Goal: Task Accomplishment & Management: Complete application form

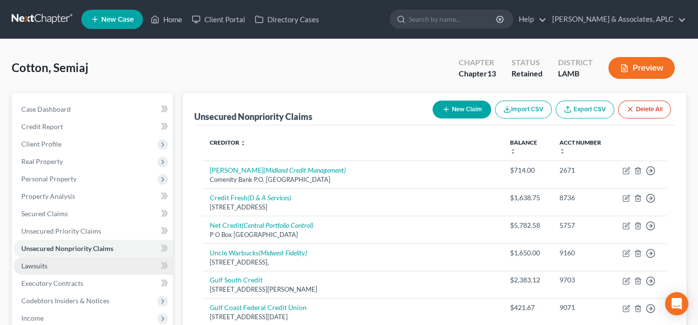
click at [57, 264] on link "Lawsuits" at bounding box center [93, 266] width 159 height 17
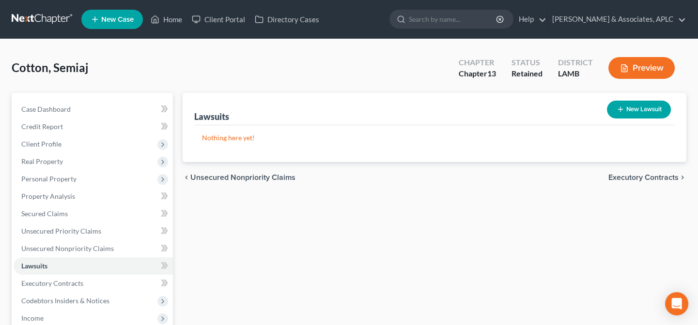
click at [662, 108] on button "New Lawsuit" at bounding box center [639, 110] width 64 height 18
select select "0"
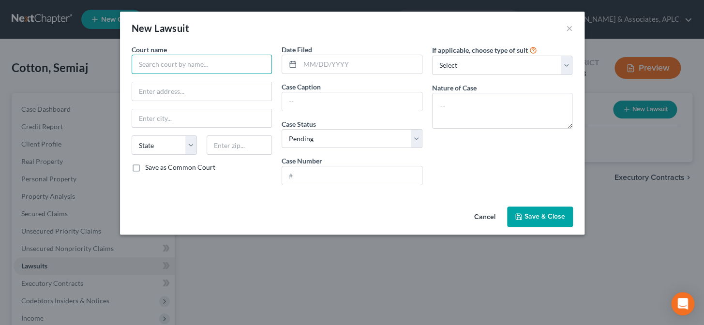
click at [215, 61] on input "text" at bounding box center [202, 64] width 141 height 19
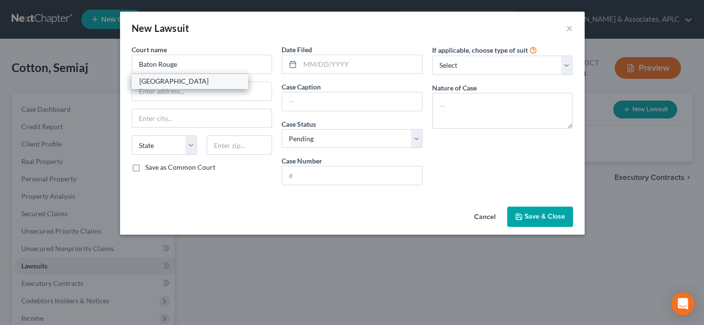
click at [208, 82] on div "[GEOGRAPHIC_DATA]" at bounding box center [189, 81] width 101 height 10
type input "[GEOGRAPHIC_DATA]"
type input "[STREET_ADDRESS]"
type input "Baton Rouge"
select select "19"
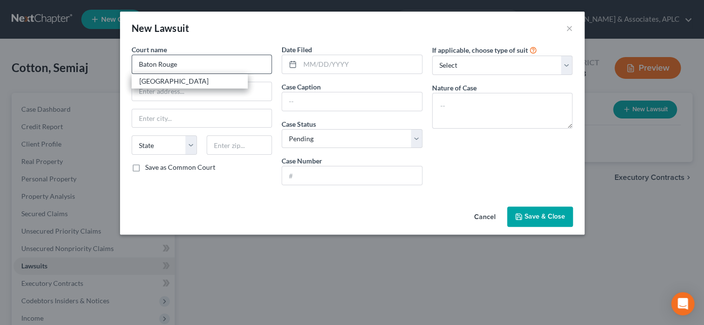
type input "70802"
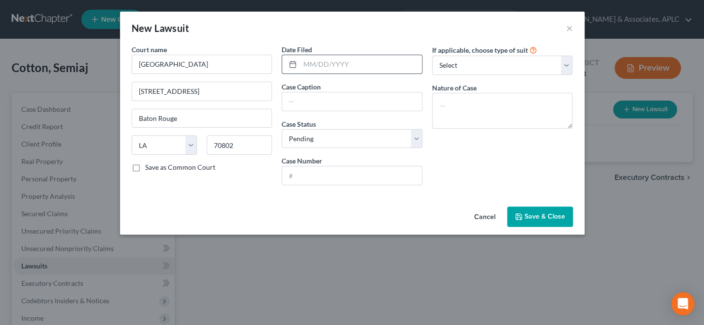
click at [302, 64] on input "text" at bounding box center [361, 64] width 122 height 18
type input "[DATE]"
click at [301, 109] on input "text" at bounding box center [352, 101] width 140 height 18
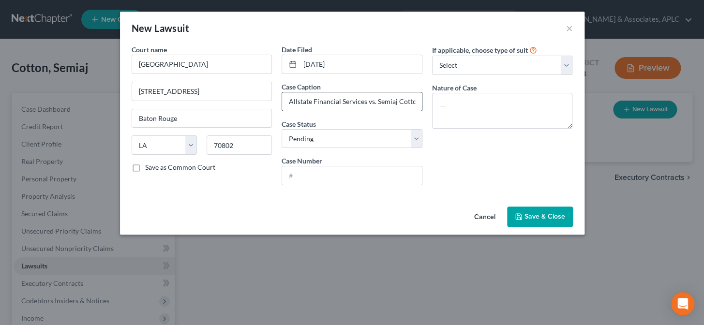
scroll to position [0, 3]
type input "Allstate Financial Services vs. Semiaj Cotton"
click at [307, 179] on input "text" at bounding box center [352, 176] width 140 height 18
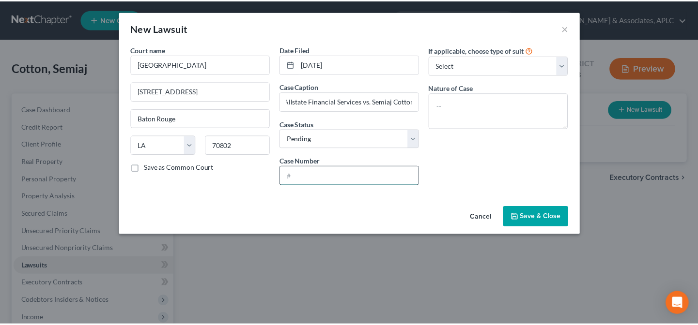
scroll to position [0, 0]
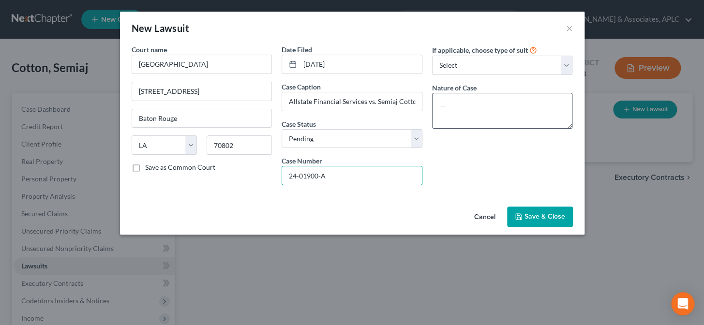
type input "24-01900-A"
click at [499, 117] on textarea at bounding box center [502, 111] width 141 height 36
type textarea "Citation"
click at [560, 217] on span "Save & Close" at bounding box center [545, 217] width 41 height 8
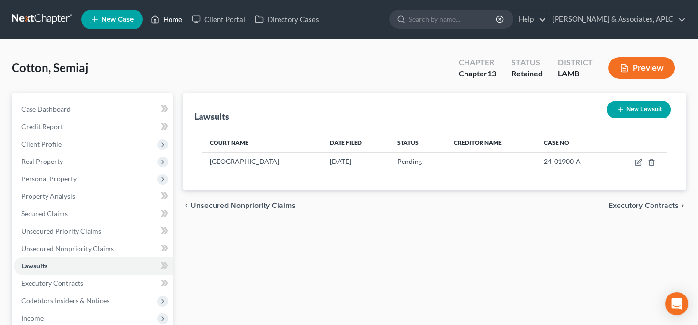
click at [182, 21] on link "Home" at bounding box center [166, 19] width 41 height 17
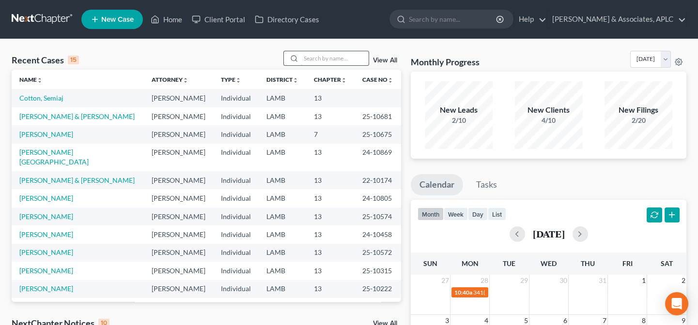
click at [310, 58] on input "search" at bounding box center [335, 58] width 68 height 14
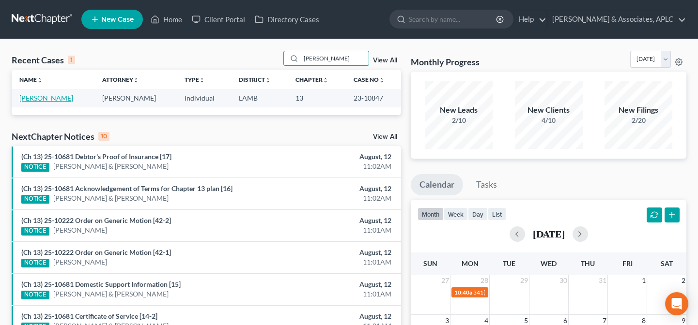
type input "[PERSON_NAME]"
click at [42, 99] on link "[PERSON_NAME]" at bounding box center [46, 98] width 54 height 8
select select "8"
select select "0"
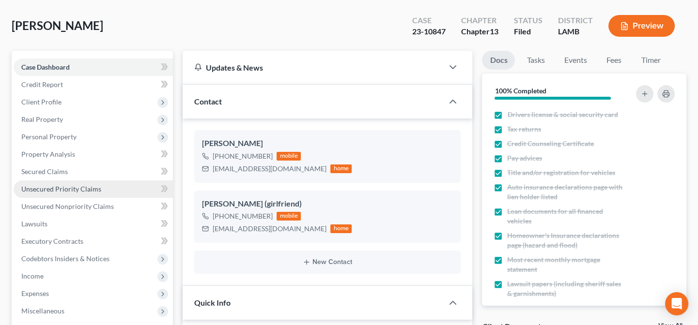
scroll to position [88, 0]
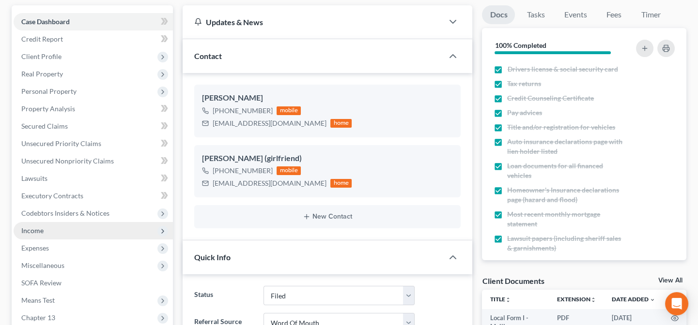
click at [47, 232] on span "Income" at bounding box center [93, 230] width 159 height 17
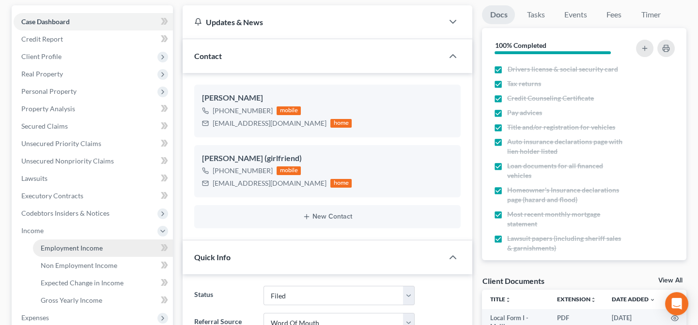
click at [53, 242] on link "Employment Income" at bounding box center [103, 248] width 140 height 17
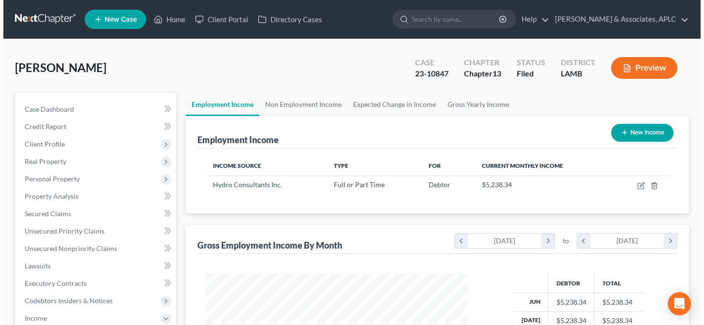
scroll to position [173, 282]
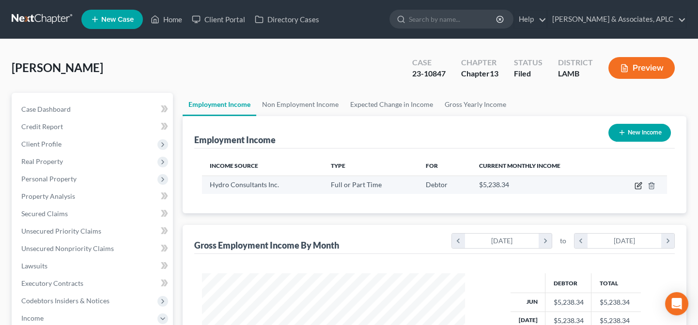
click at [640, 185] on icon "button" at bounding box center [638, 186] width 6 height 6
select select "0"
select select "19"
select select "0"
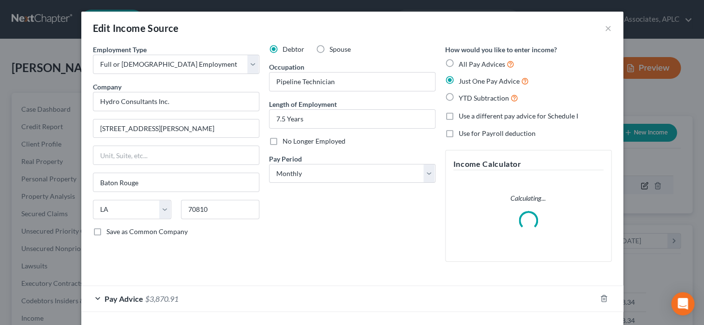
scroll to position [173, 285]
drag, startPoint x: 182, startPoint y: 103, endPoint x: 82, endPoint y: 110, distance: 100.0
click at [82, 110] on div "Employment Type * Select Full or [DEMOGRAPHIC_DATA] Employment Self Employment …" at bounding box center [352, 183] width 542 height 277
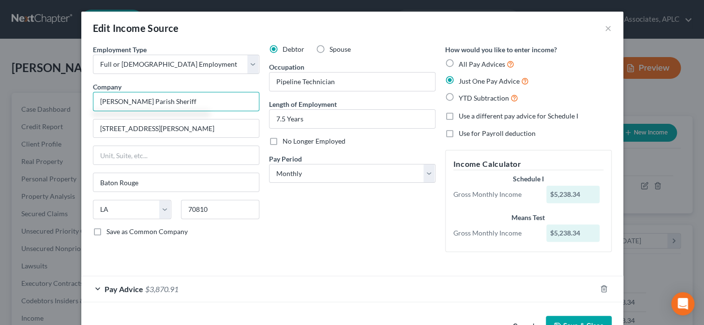
type input "[PERSON_NAME] Parish Sheriff"
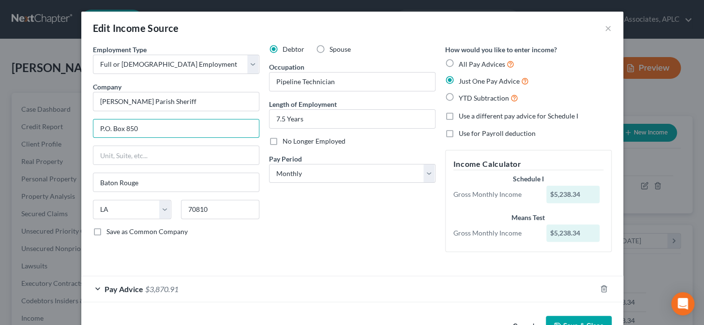
type input "P.O. Box 850"
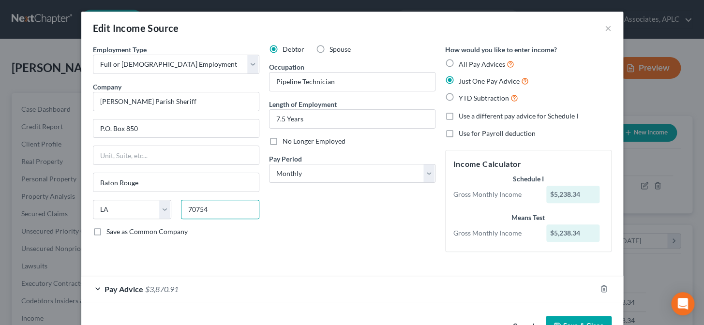
type input "70754"
type input "[PERSON_NAME]"
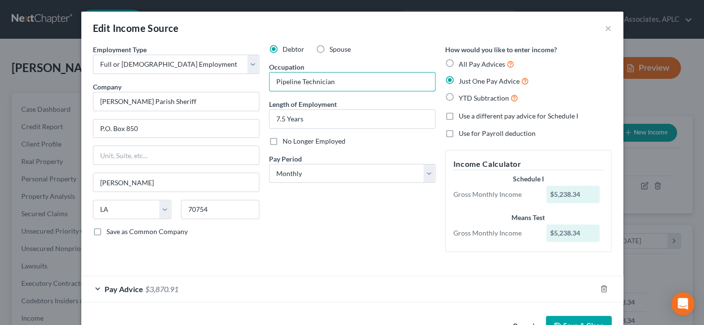
drag, startPoint x: 352, startPoint y: 77, endPoint x: 256, endPoint y: 80, distance: 96.9
click at [256, 80] on div "Employment Type * Select Full or [DEMOGRAPHIC_DATA] Employment Self Employment …" at bounding box center [352, 157] width 529 height 224
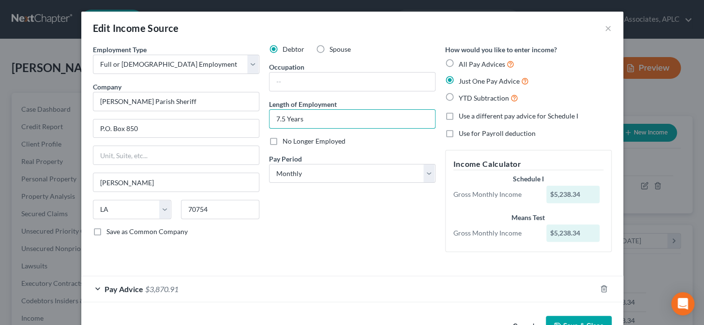
drag, startPoint x: 310, startPoint y: 121, endPoint x: 257, endPoint y: 129, distance: 54.0
click at [257, 129] on div "Employment Type * Select Full or [DEMOGRAPHIC_DATA] Employment Self Employment …" at bounding box center [352, 157] width 529 height 224
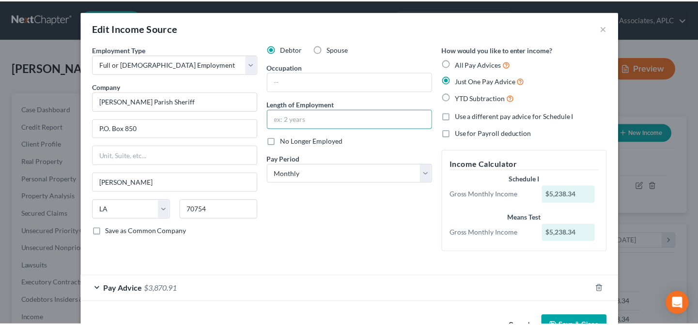
scroll to position [30, 0]
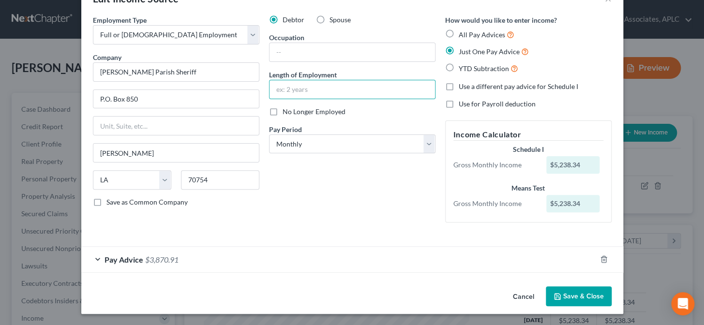
click at [584, 296] on button "Save & Close" at bounding box center [579, 297] width 66 height 20
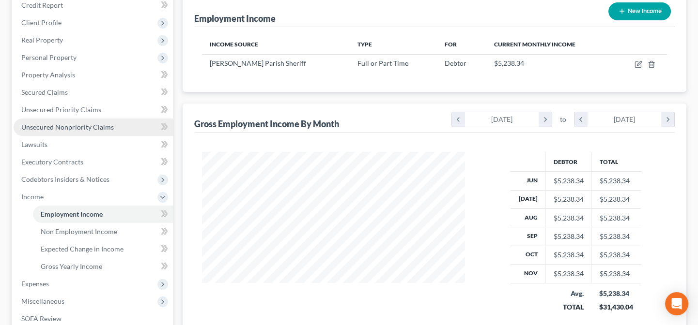
scroll to position [132, 0]
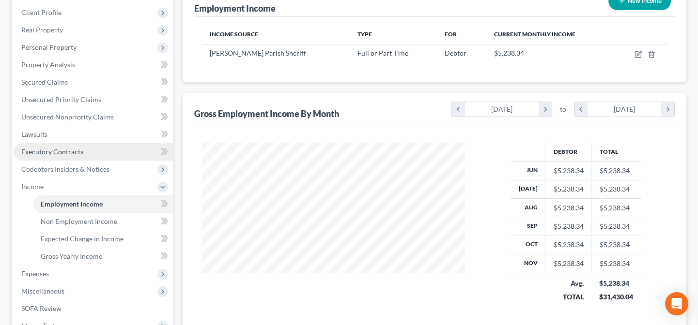
click at [44, 150] on span "Executory Contracts" at bounding box center [52, 152] width 62 height 8
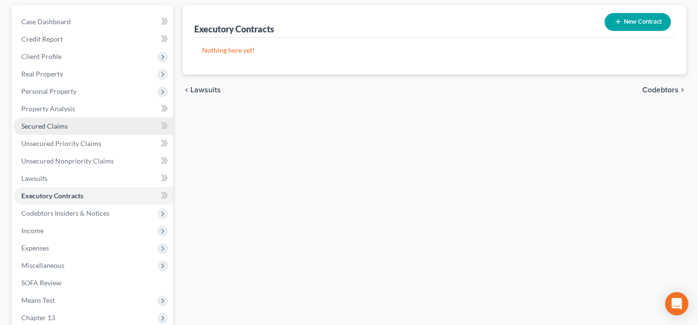
scroll to position [176, 0]
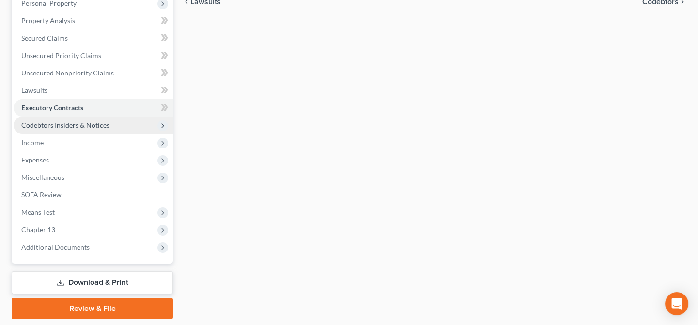
click at [65, 124] on span "Codebtors Insiders & Notices" at bounding box center [65, 125] width 88 height 8
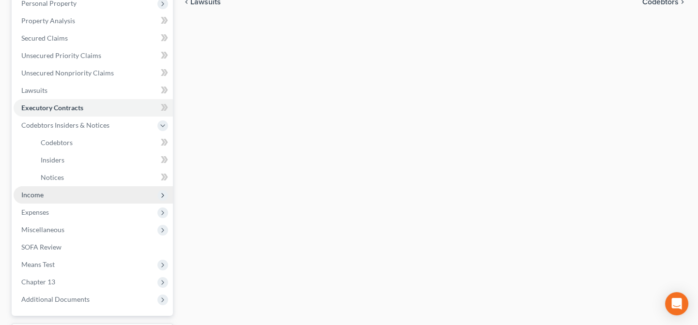
click at [62, 197] on span "Income" at bounding box center [93, 194] width 159 height 17
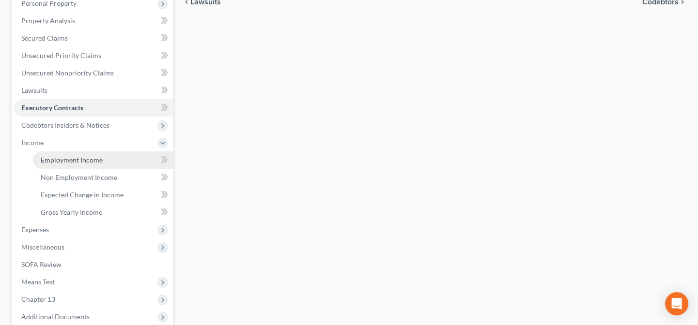
click at [59, 160] on span "Employment Income" at bounding box center [72, 160] width 62 height 8
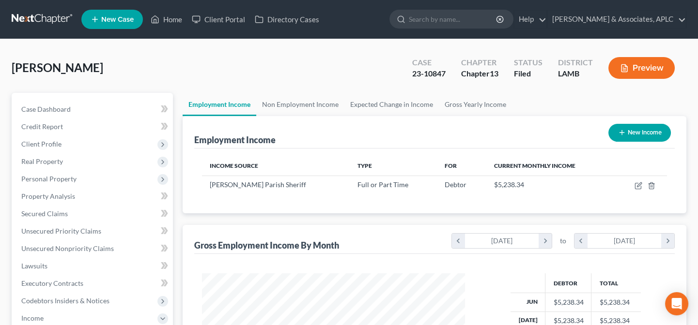
scroll to position [173, 282]
click at [170, 17] on link "Home" at bounding box center [166, 19] width 41 height 17
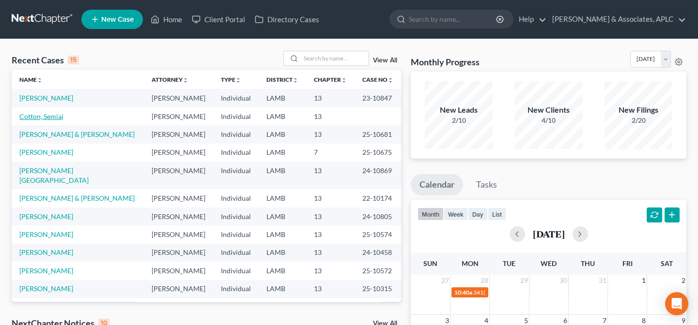
click at [49, 117] on link "Cotton, Semiaj" at bounding box center [41, 116] width 44 height 8
select select "14"
select select "0"
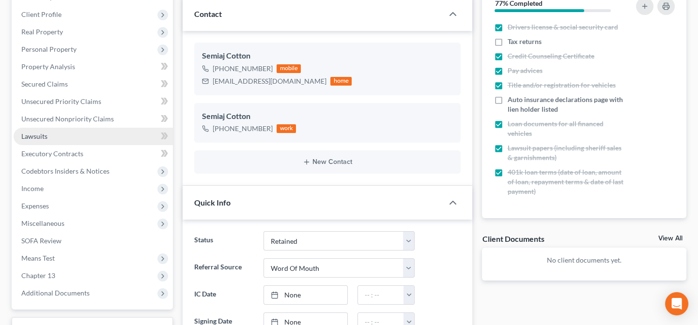
scroll to position [132, 0]
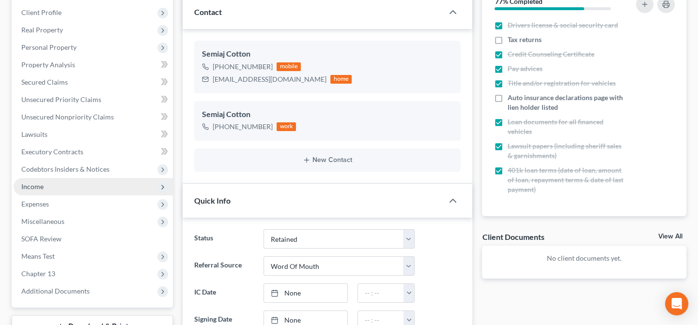
click at [17, 185] on span "Income" at bounding box center [93, 186] width 159 height 17
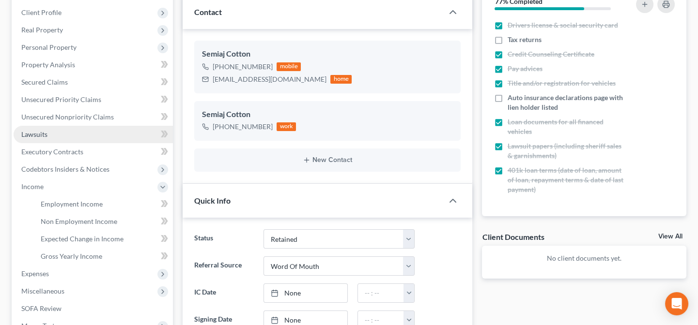
click at [29, 137] on span "Lawsuits" at bounding box center [34, 134] width 26 height 8
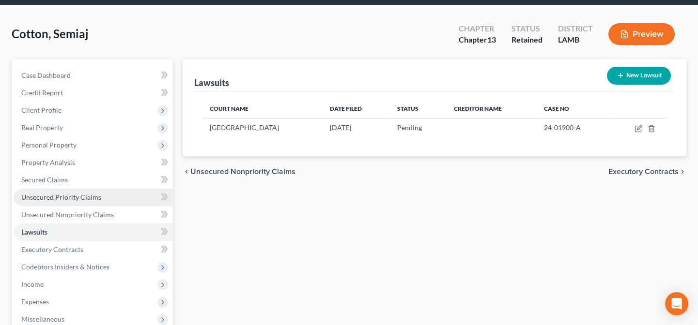
scroll to position [88, 0]
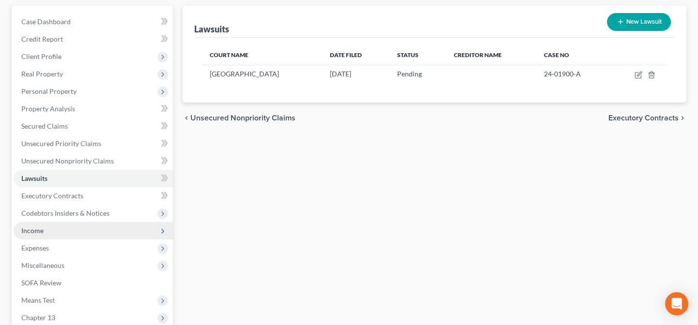
click at [55, 229] on span "Income" at bounding box center [93, 230] width 159 height 17
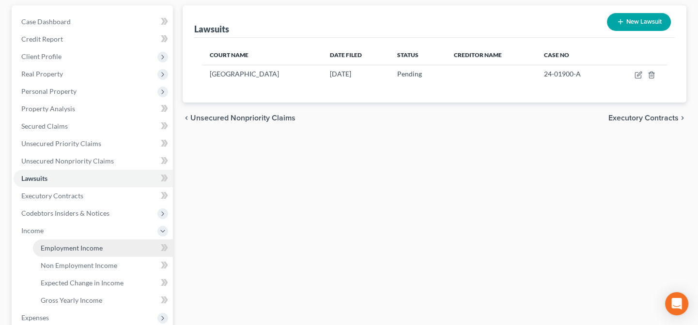
click at [56, 244] on span "Employment Income" at bounding box center [72, 248] width 62 height 8
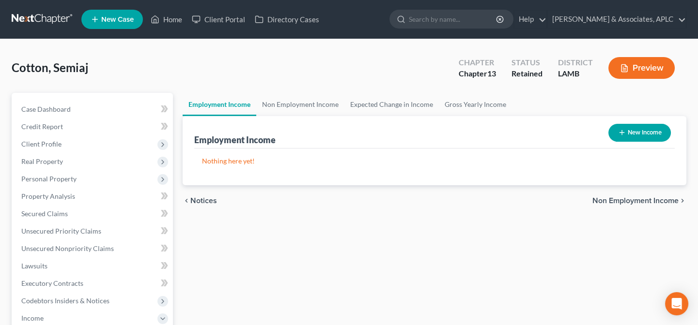
click at [632, 126] on button "New Income" at bounding box center [639, 133] width 62 height 18
select select "0"
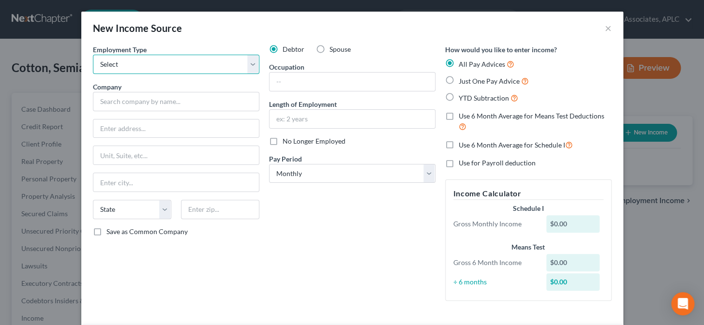
click at [104, 59] on select "Select Full or [DEMOGRAPHIC_DATA] Employment Self Employment" at bounding box center [176, 64] width 167 height 19
select select "0"
click at [93, 55] on select "Select Full or [DEMOGRAPHIC_DATA] Employment Self Employment" at bounding box center [176, 64] width 167 height 19
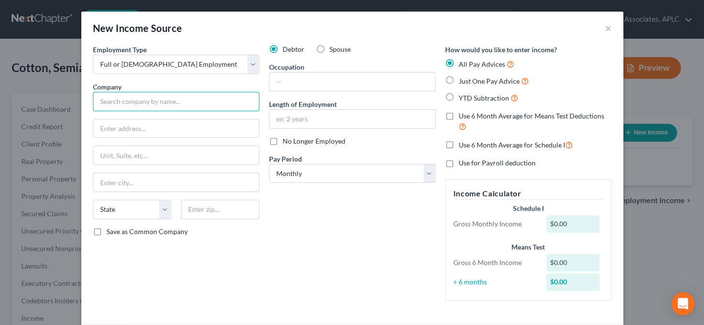
click at [111, 110] on input "text" at bounding box center [176, 101] width 167 height 19
type input "AT&T Mobility Services LLC"
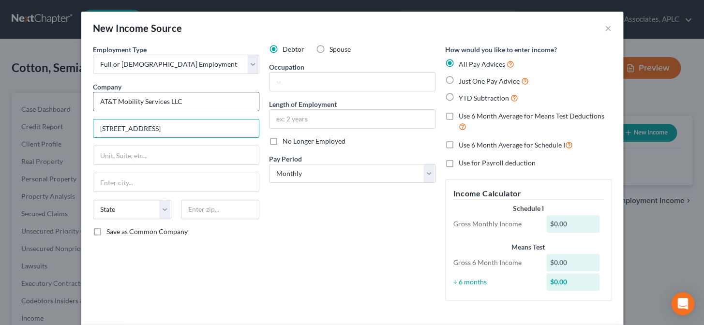
type input "[STREET_ADDRESS]"
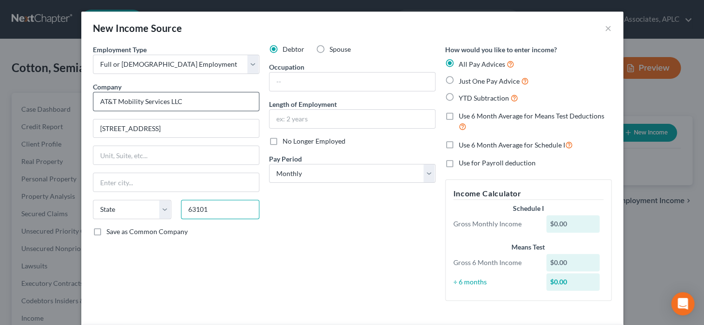
type input "63101"
type input "Saint Louis"
select select "26"
click at [107, 231] on label "Save as Common Company" at bounding box center [147, 232] width 81 height 10
click at [110, 231] on input "Save as Common Company" at bounding box center [113, 230] width 6 height 6
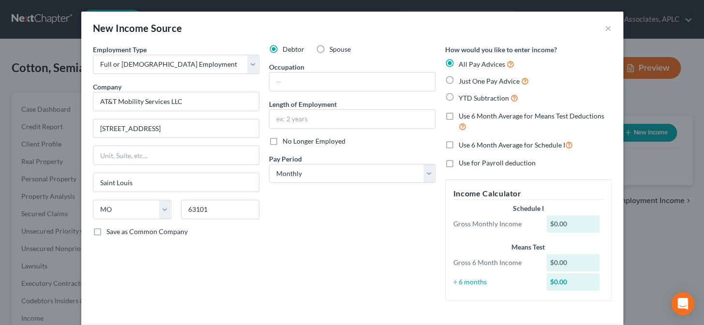
checkbox input "true"
click at [297, 82] on input "text" at bounding box center [353, 82] width 166 height 18
type input "S"
type input "Client Support Service Representative"
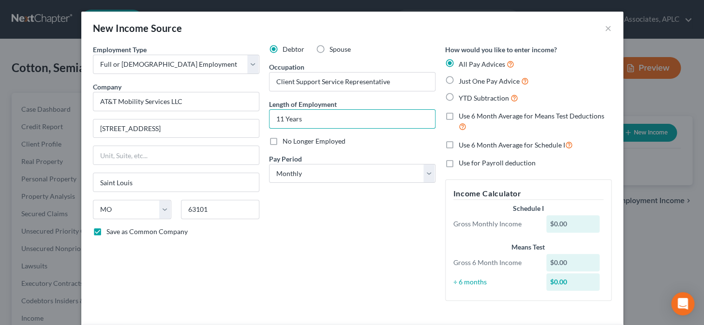
type input "11 Years"
click at [459, 80] on label "Just One Pay Advice" at bounding box center [494, 81] width 70 height 11
click at [463, 80] on input "Just One Pay Advice" at bounding box center [466, 79] width 6 height 6
radio input "true"
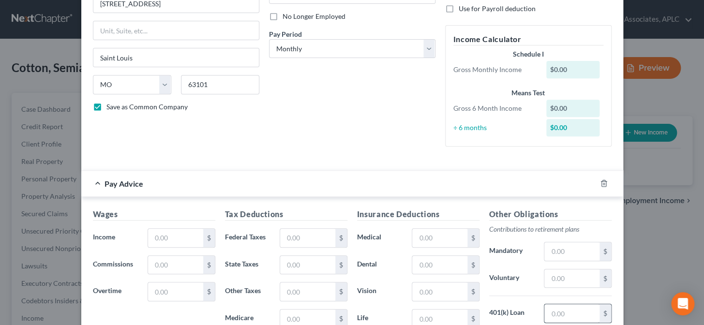
scroll to position [176, 0]
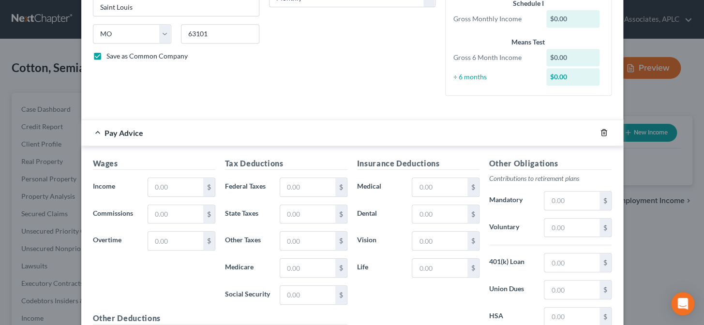
click at [600, 132] on icon "button" at bounding box center [604, 133] width 8 height 8
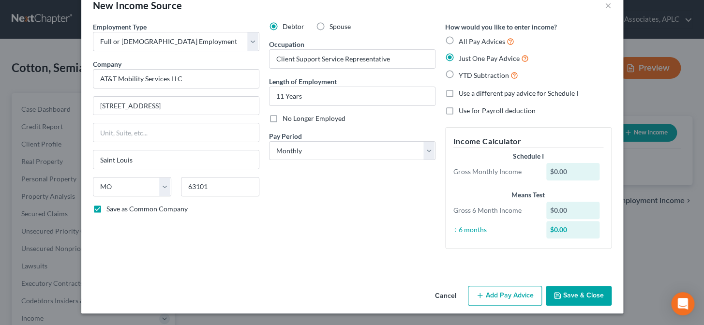
scroll to position [23, 0]
click at [564, 292] on button "Save & Close" at bounding box center [579, 296] width 66 height 20
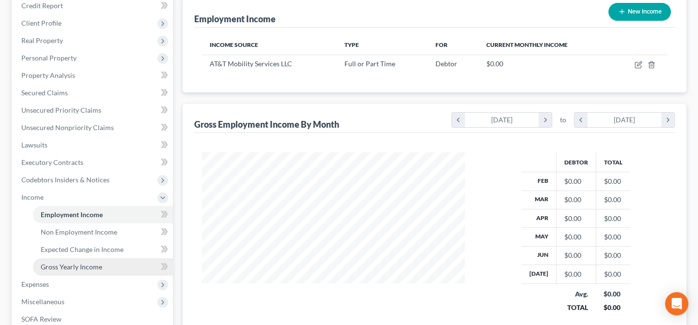
scroll to position [132, 0]
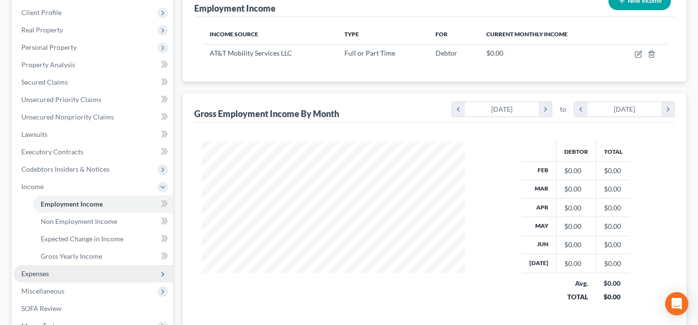
click at [61, 276] on span "Expenses" at bounding box center [93, 273] width 159 height 17
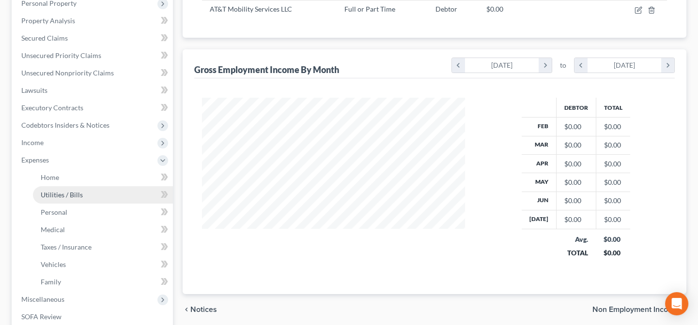
scroll to position [264, 0]
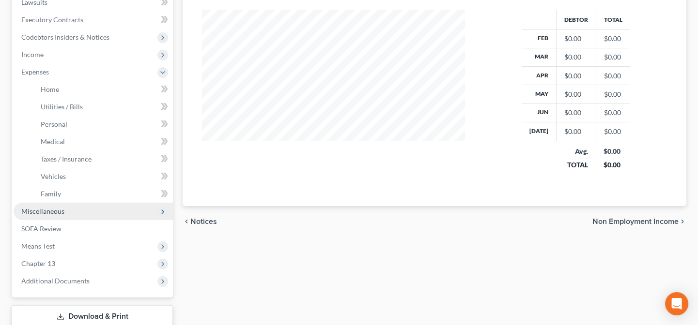
click at [55, 207] on span "Miscellaneous" at bounding box center [42, 211] width 43 height 8
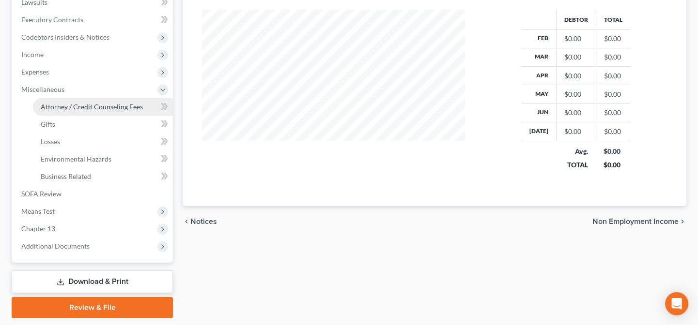
click at [68, 106] on span "Attorney / Credit Counseling Fees" at bounding box center [92, 107] width 102 height 8
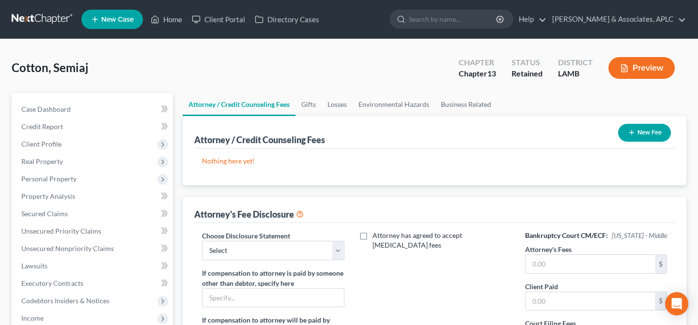
click at [644, 132] on button "New Fee" at bounding box center [644, 133] width 53 height 18
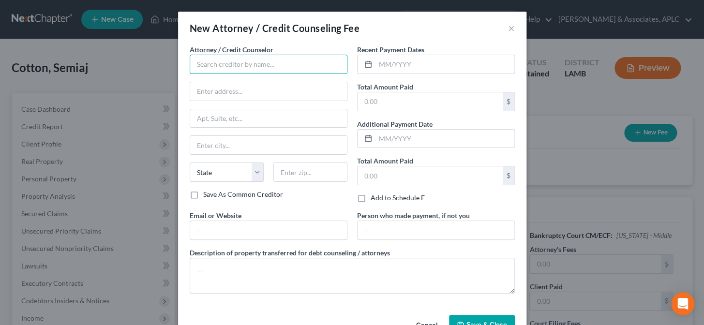
click at [216, 65] on input "text" at bounding box center [269, 64] width 158 height 19
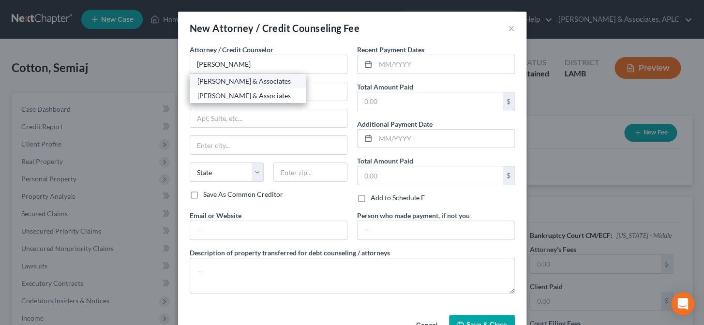
click at [225, 81] on div "[PERSON_NAME] & Associates" at bounding box center [248, 81] width 101 height 10
type input "[PERSON_NAME] & Associates"
type input "1200 S. Acadian Thruway"
type input "Baton Rouge"
select select "19"
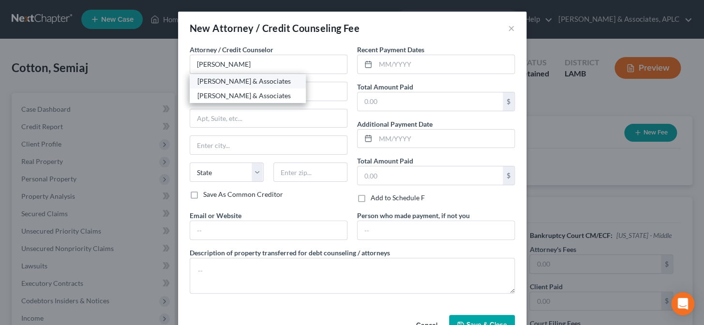
type input "70806"
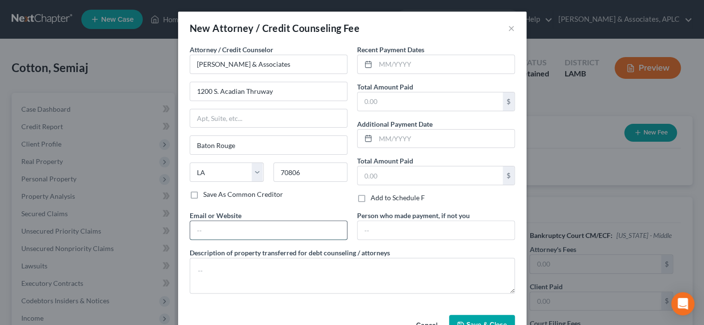
click at [223, 237] on input "text" at bounding box center [268, 230] width 157 height 18
type input "[EMAIL_ADDRESS][DOMAIN_NAME]"
click at [427, 61] on input "text" at bounding box center [445, 64] width 139 height 18
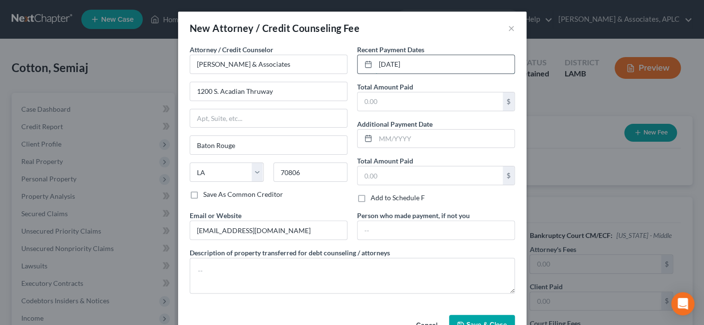
type input "[DATE]"
type input "0"
type input "1,000.00"
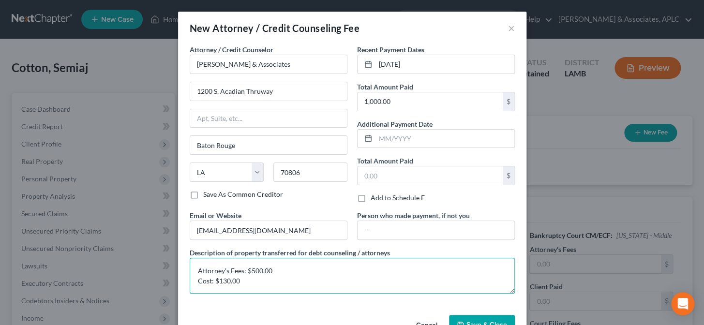
scroll to position [29, 0]
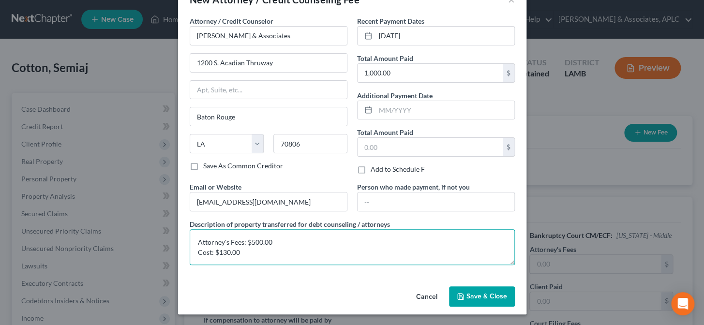
type textarea "Attorney's Fees: $500.00 Cost: $130.00"
click at [582, 262] on div "New Attorney / Credit Counseling Fee × Attorney / Credit Counselor * [PERSON_NA…" at bounding box center [352, 162] width 704 height 325
click at [485, 297] on span "Save & Close" at bounding box center [487, 296] width 41 height 8
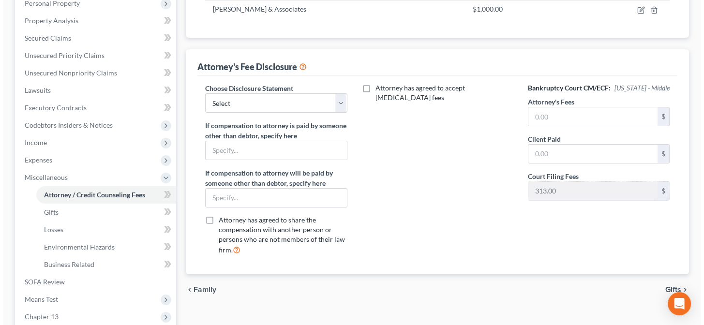
scroll to position [88, 0]
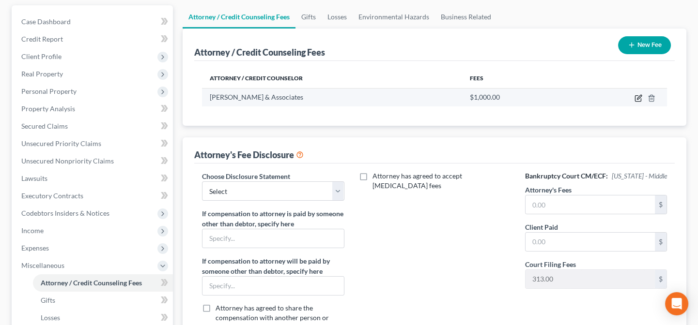
click at [639, 96] on icon "button" at bounding box center [638, 98] width 8 height 8
select select "19"
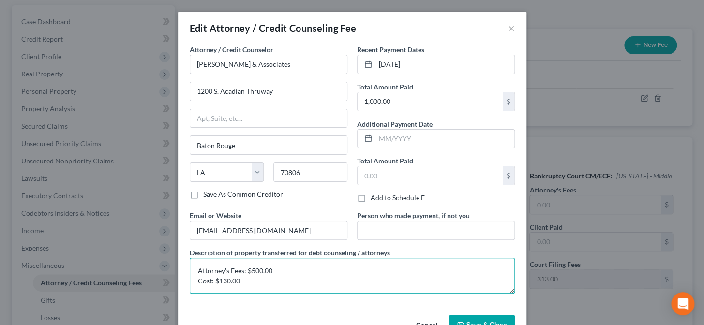
click at [299, 282] on textarea "Attorney's Fees: $500.00 Cost: $130.00" at bounding box center [352, 276] width 325 height 36
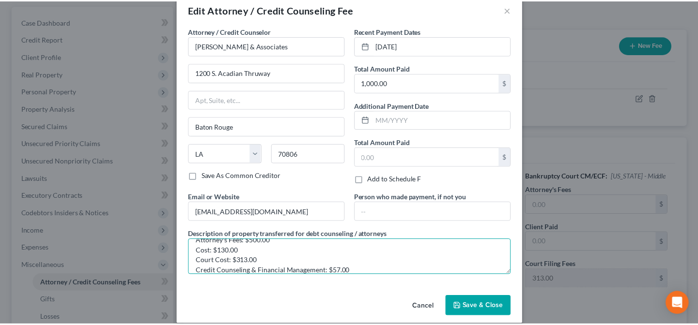
scroll to position [29, 0]
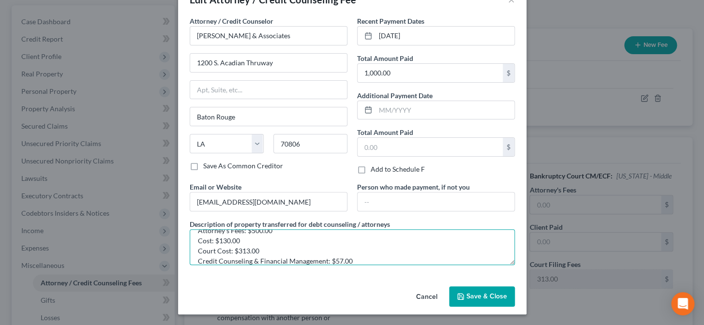
type textarea "Attorney's Fees: $500.00 Cost: $130.00 Court Cost: $313.00 Credit Counseling & …"
click at [467, 294] on span "Save & Close" at bounding box center [487, 296] width 41 height 8
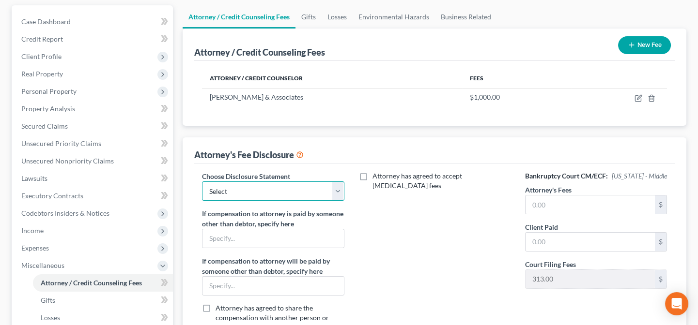
click at [222, 184] on select "Select Chapter 13 Chapter 7" at bounding box center [273, 191] width 142 height 19
select select "0"
click at [202, 182] on select "Select Chapter 13 Chapter 7" at bounding box center [273, 191] width 142 height 19
click at [539, 203] on input "text" at bounding box center [589, 205] width 129 height 18
type input "4,800.00"
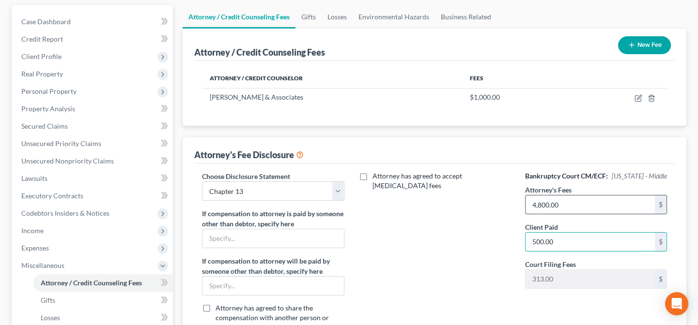
type input "500.00"
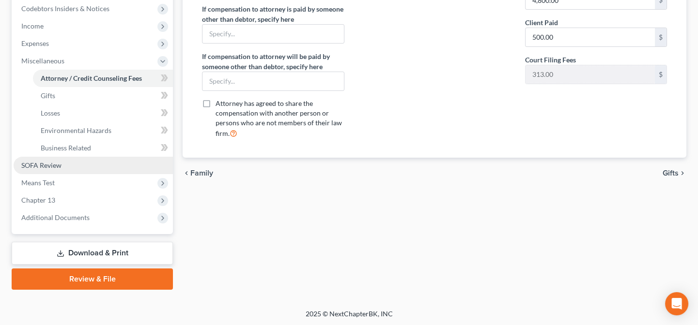
click at [63, 165] on link "SOFA Review" at bounding box center [93, 165] width 159 height 17
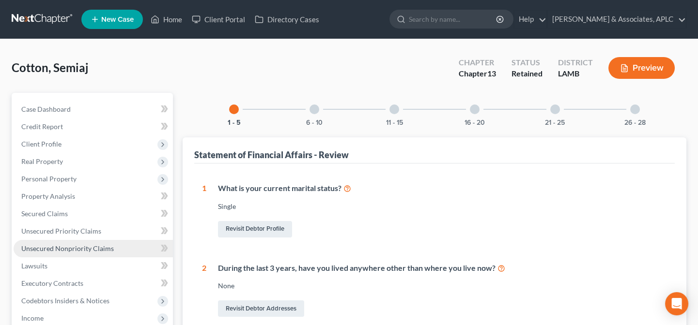
click at [70, 247] on span "Unsecured Nonpriority Claims" at bounding box center [67, 248] width 92 height 8
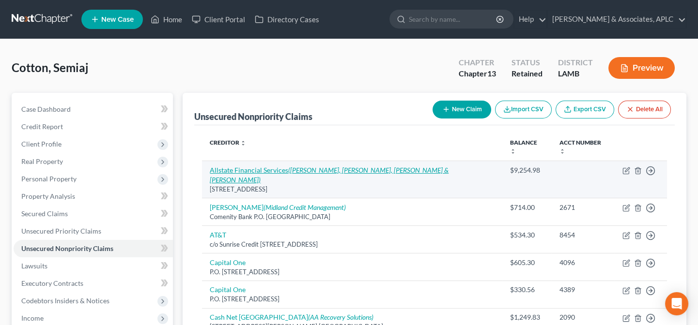
click at [249, 166] on link "Allstate Financial Services (Newman, [PERSON_NAME], [PERSON_NAME] & [PERSON_NAM…" at bounding box center [329, 175] width 239 height 18
select select "19"
select select "10"
select select "0"
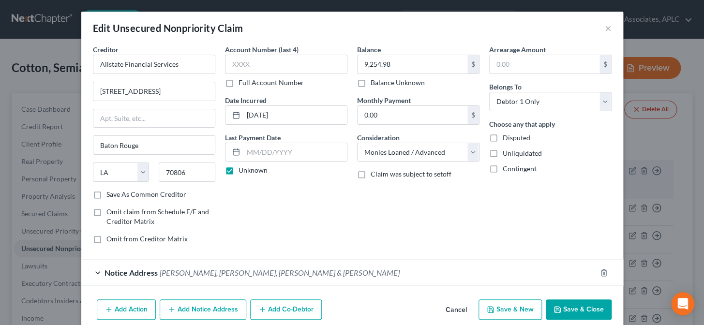
scroll to position [41, 0]
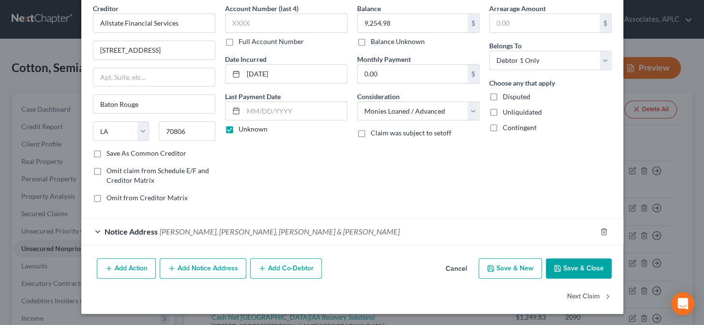
click at [125, 269] on button "Add Action" at bounding box center [126, 269] width 59 height 20
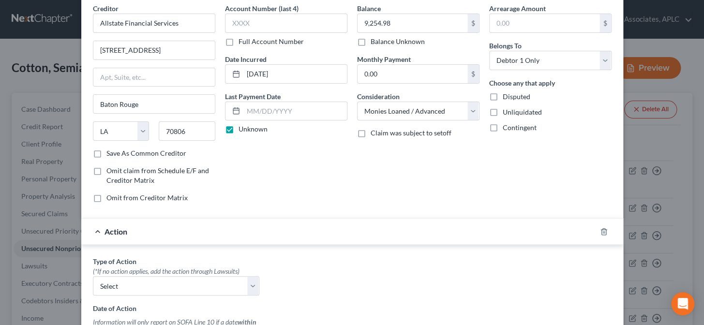
scroll to position [85, 0]
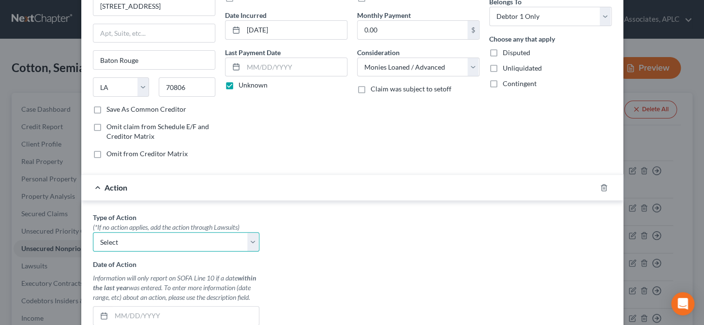
click at [124, 246] on select "Select Repossession Garnishment Foreclosure Personal Injury Attached, Seized, O…" at bounding box center [176, 241] width 167 height 19
select select "1"
click at [93, 232] on select "Select Repossession Garnishment Foreclosure Personal Injury Attached, Seized, O…" at bounding box center [176, 241] width 167 height 19
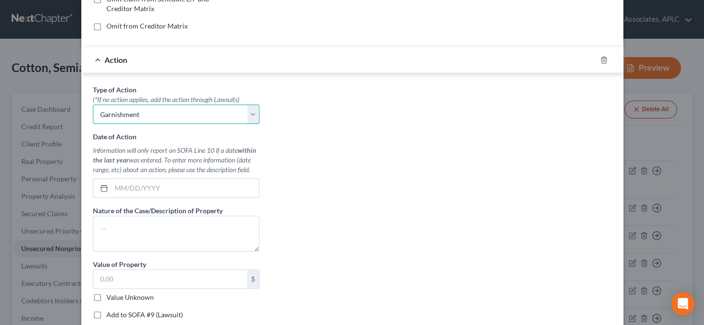
scroll to position [217, 0]
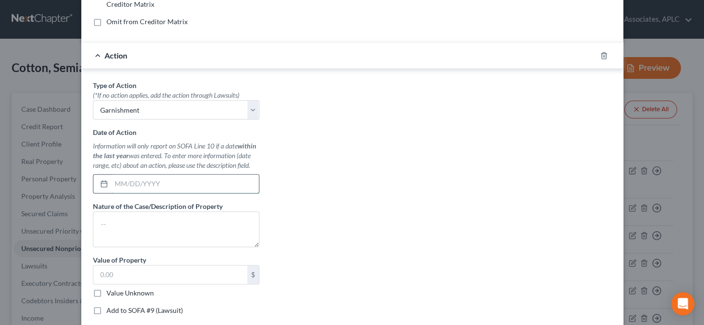
click at [221, 189] on input "text" at bounding box center [185, 184] width 148 height 18
type input "[DATE]"
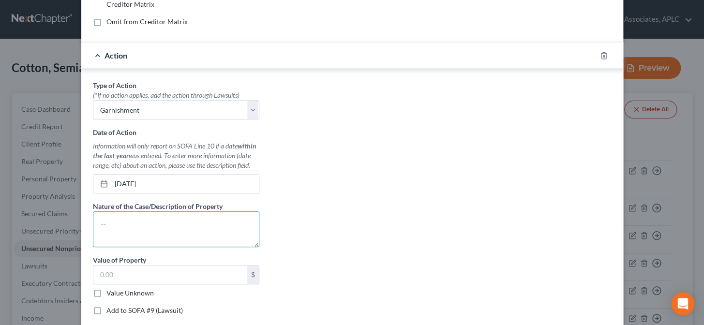
click at [165, 237] on textarea at bounding box center [176, 230] width 167 height 36
type textarea "Wages Garnished"
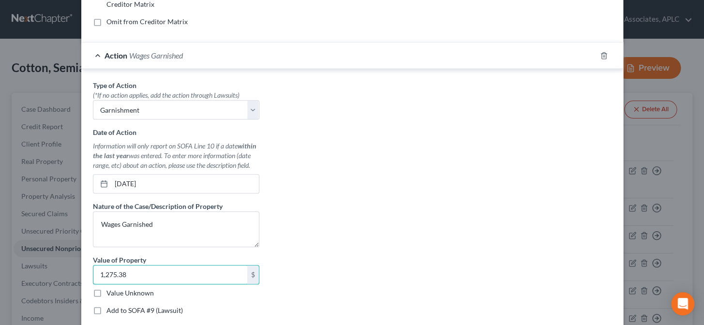
type input "1,275.38"
click at [324, 245] on div "Type of Action * (*If no action applies, add the action through Lawsuits) Selec…" at bounding box center [352, 201] width 529 height 243
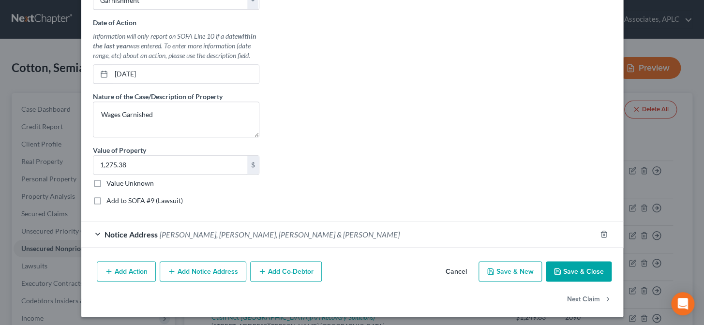
scroll to position [329, 0]
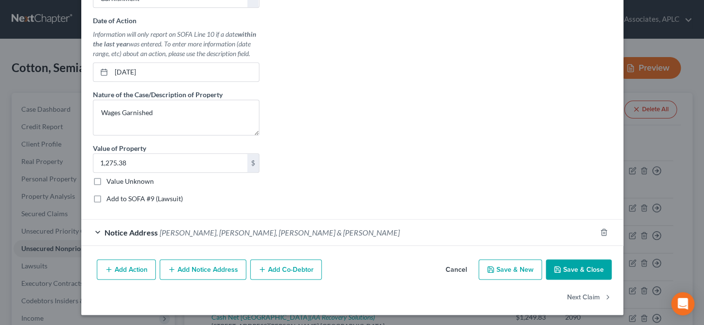
click at [107, 197] on label "Add to SOFA #9 (Lawsuit)" at bounding box center [145, 199] width 76 height 10
click at [110, 197] on input "Add to SOFA #9 (Lawsuit)" at bounding box center [113, 197] width 6 height 6
checkbox input "true"
select select "0"
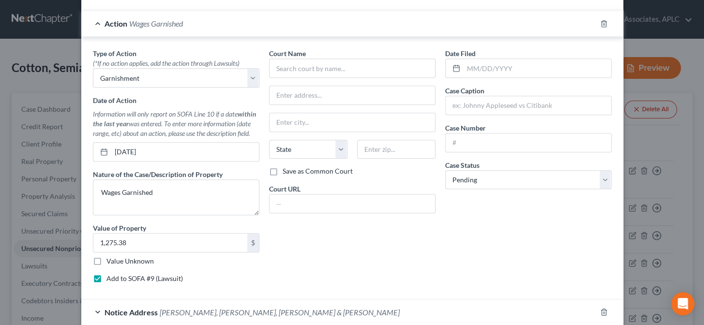
scroll to position [198, 0]
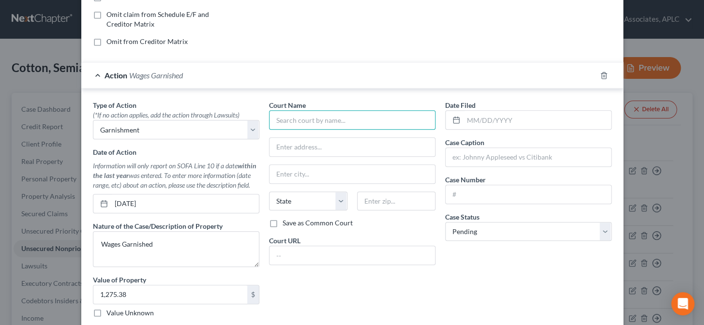
click at [377, 117] on input "text" at bounding box center [352, 119] width 167 height 19
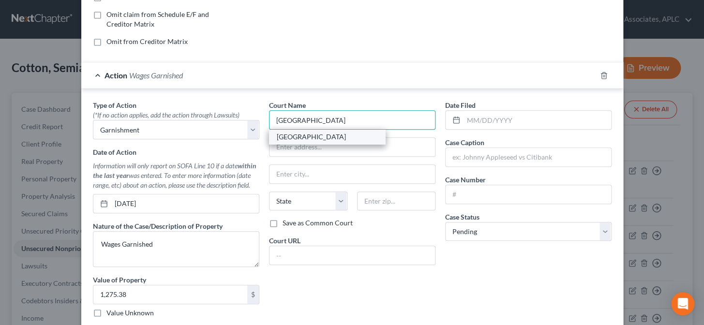
type input "[GEOGRAPHIC_DATA]"
click at [351, 141] on div "[GEOGRAPHIC_DATA]" at bounding box center [327, 137] width 116 height 15
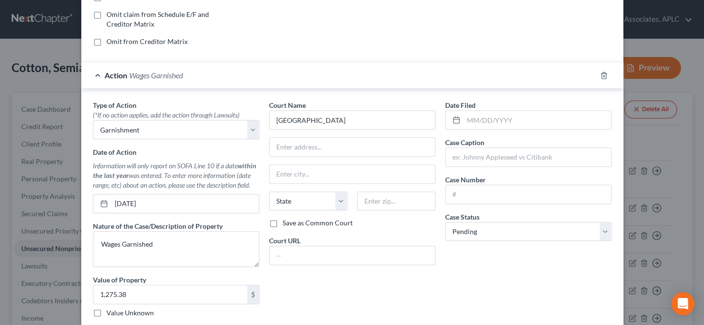
type input "[STREET_ADDRESS]"
type input "Baton Rouge"
select select "19"
type input "70802"
click at [515, 117] on input "text" at bounding box center [538, 120] width 148 height 18
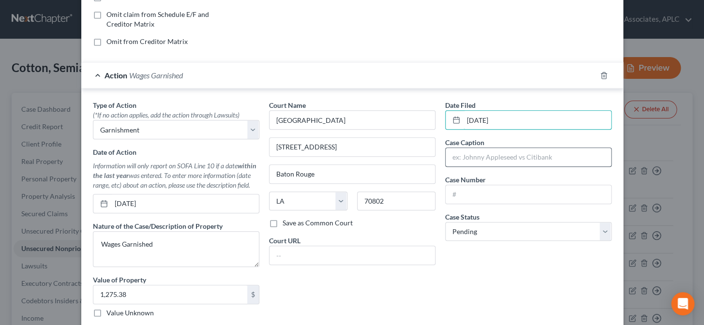
type input "[DATE]"
click at [499, 153] on input "text" at bounding box center [529, 157] width 166 height 18
type input "Allstate Financial Services vs. Semiaj Cotton"
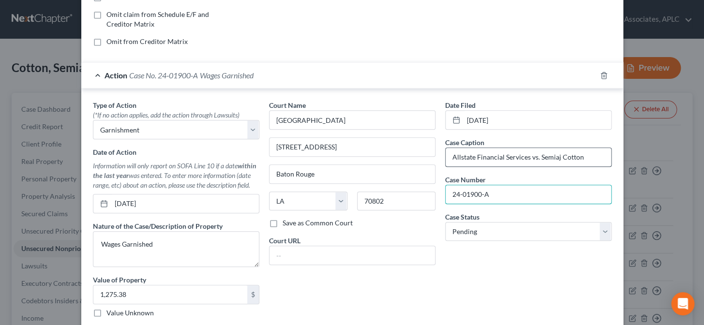
type input "24-01900-A"
click at [489, 230] on select "Select Pending On Appeal Concluded" at bounding box center [528, 231] width 167 height 19
click at [445, 222] on select "Select Pending On Appeal Concluded" at bounding box center [528, 231] width 167 height 19
click at [375, 252] on input "text" at bounding box center [353, 255] width 166 height 18
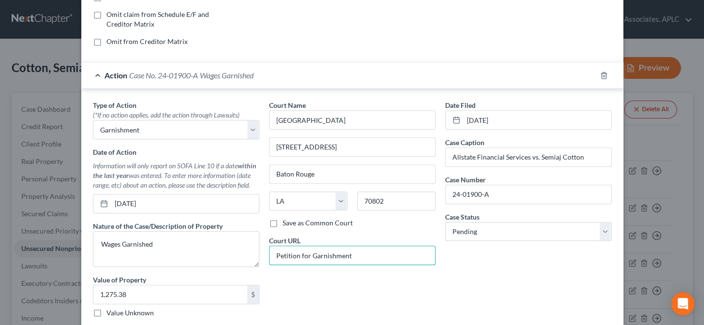
type input "Petition for Garnishment"
click at [525, 288] on div "Date Filed [DATE] Case Caption Allstate Financial Services vs. Semiaj Cotton Ca…" at bounding box center [529, 221] width 176 height 243
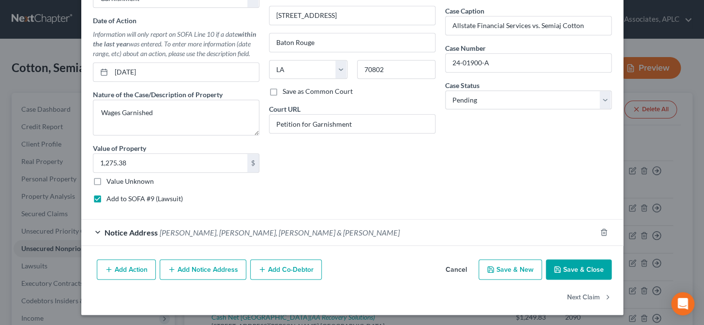
click at [577, 269] on button "Save & Close" at bounding box center [579, 269] width 66 height 20
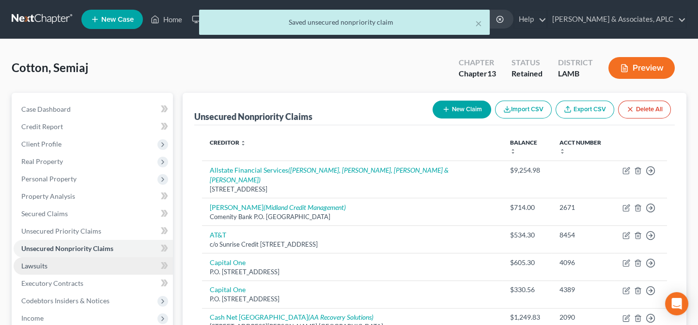
click at [67, 268] on link "Lawsuits" at bounding box center [93, 266] width 159 height 17
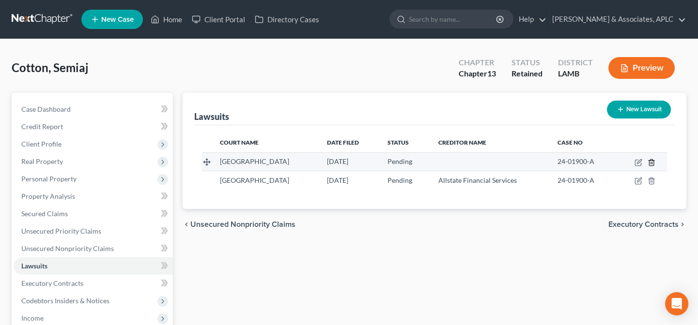
click at [651, 163] on icon "button" at bounding box center [651, 163] width 8 height 8
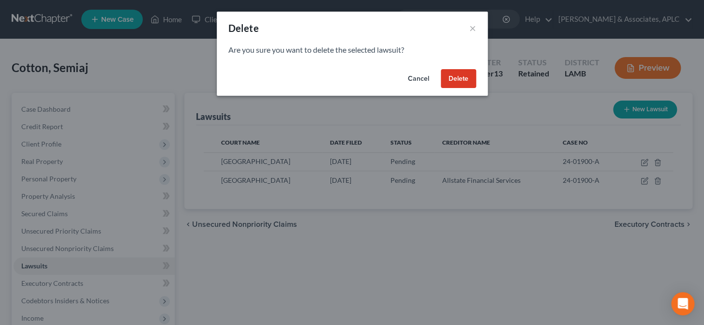
click at [466, 78] on button "Delete" at bounding box center [458, 78] width 35 height 19
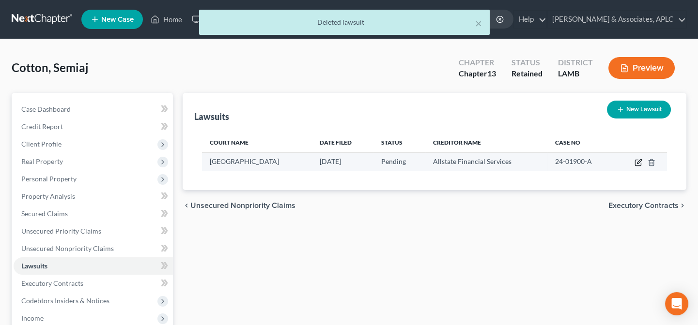
click at [638, 161] on icon "button" at bounding box center [639, 161] width 4 height 4
select select "19"
select select "0"
select select "1"
select select "19"
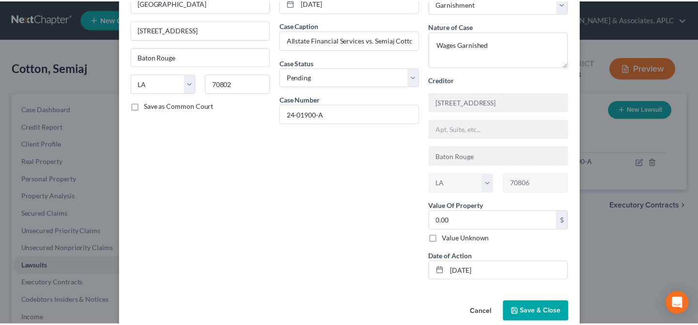
scroll to position [77, 0]
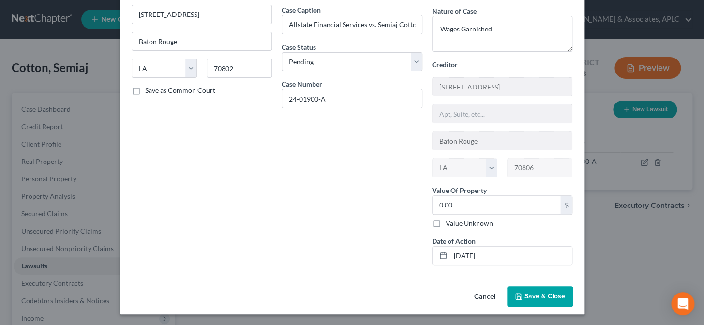
click at [563, 301] on button "Save & Close" at bounding box center [540, 297] width 66 height 20
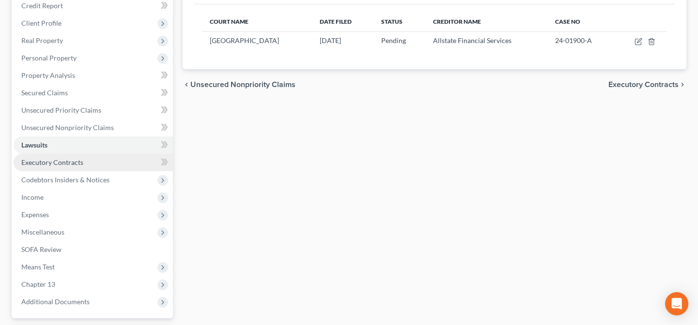
scroll to position [132, 0]
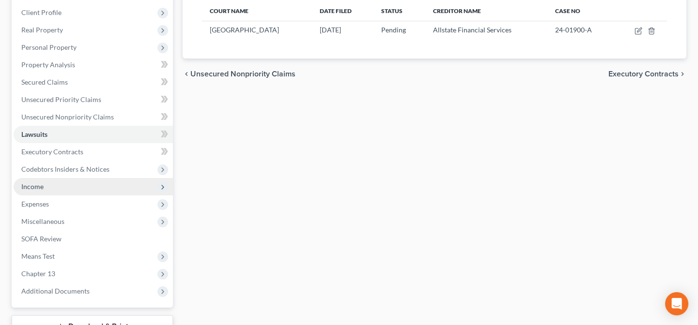
click at [41, 187] on span "Income" at bounding box center [32, 187] width 22 height 8
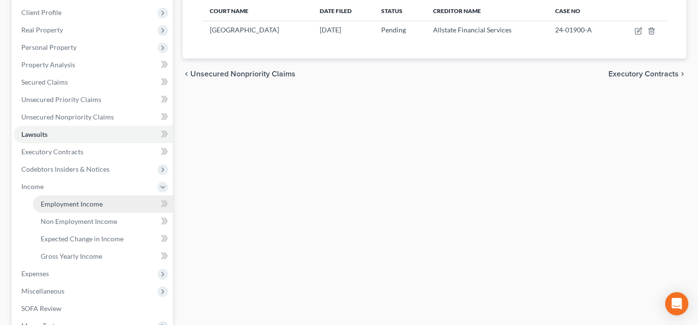
click at [50, 203] on span "Employment Income" at bounding box center [72, 204] width 62 height 8
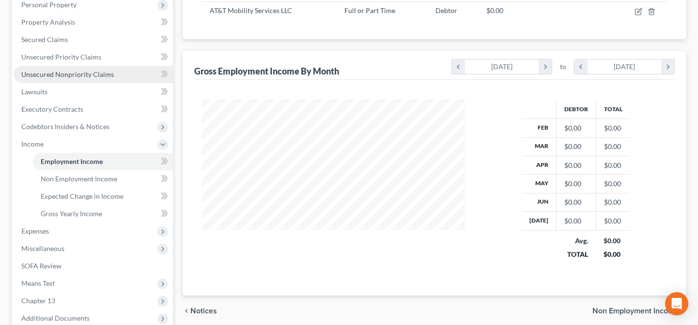
scroll to position [176, 0]
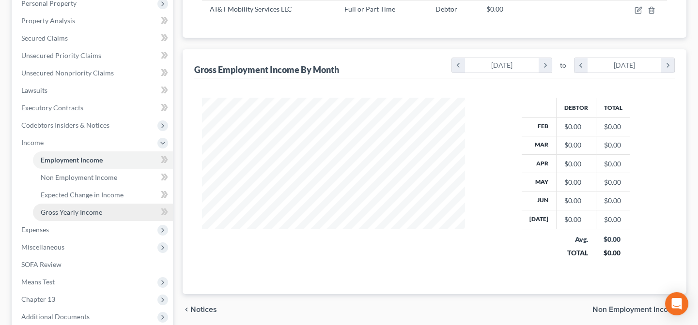
click at [54, 213] on span "Gross Yearly Income" at bounding box center [71, 212] width 61 height 8
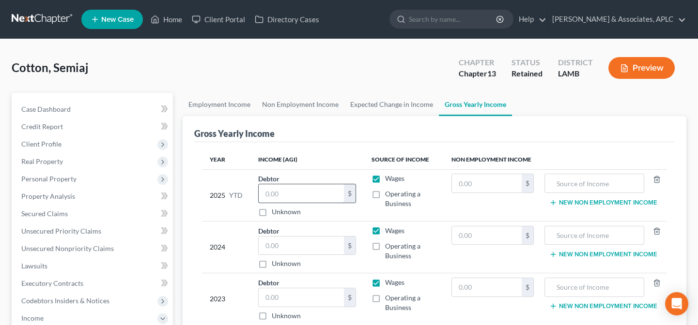
click at [279, 192] on input "text" at bounding box center [301, 193] width 85 height 18
type input "31,536.49"
click at [272, 261] on label "Unknown" at bounding box center [286, 264] width 29 height 10
click at [275, 261] on input "Unknown" at bounding box center [278, 262] width 6 height 6
checkbox input "true"
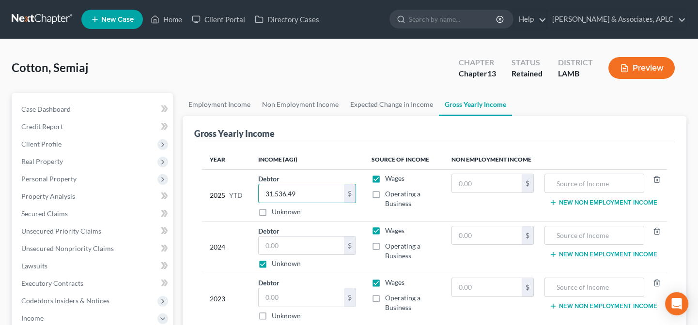
type input "0.00"
click at [272, 266] on label "Unknown" at bounding box center [286, 264] width 29 height 10
click at [275, 265] on input "Unknown" at bounding box center [278, 262] width 6 height 6
checkbox input "false"
click at [284, 244] on input "0.00" at bounding box center [301, 246] width 85 height 18
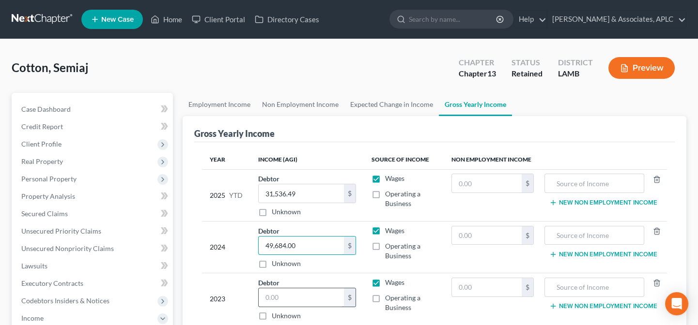
type input "49,684.00"
click at [292, 294] on input "text" at bounding box center [301, 298] width 85 height 18
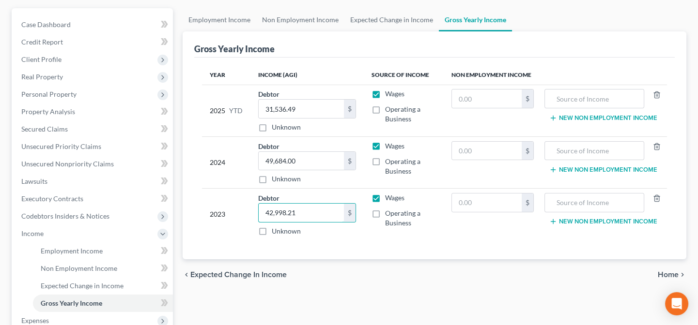
scroll to position [132, 0]
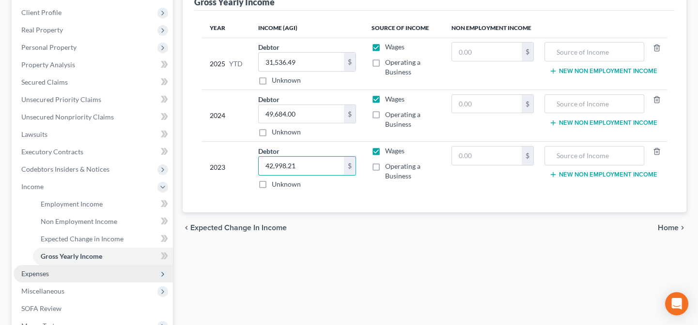
type input "42,998.21"
click at [59, 269] on span "Expenses" at bounding box center [93, 273] width 159 height 17
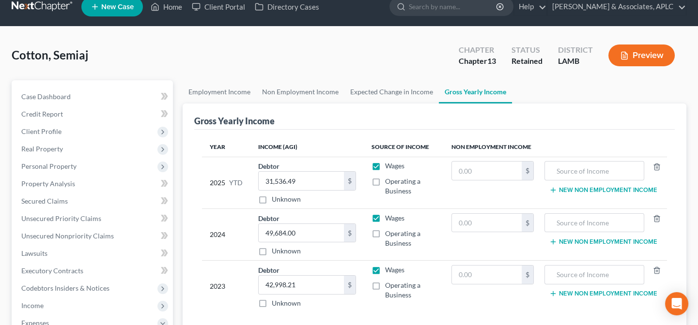
scroll to position [0, 0]
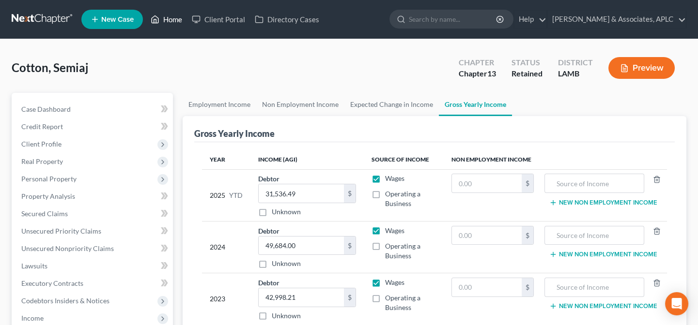
click at [168, 18] on link "Home" at bounding box center [166, 19] width 41 height 17
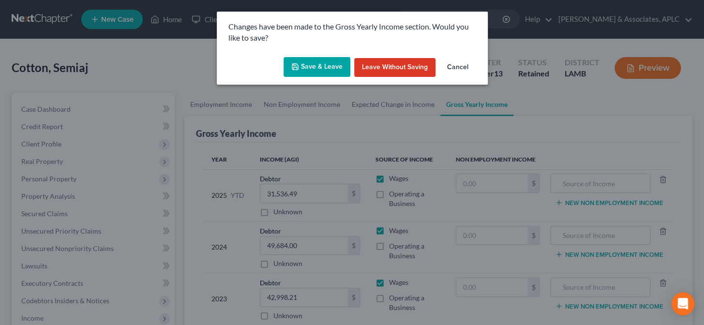
click at [340, 63] on button "Save & Leave" at bounding box center [317, 67] width 67 height 20
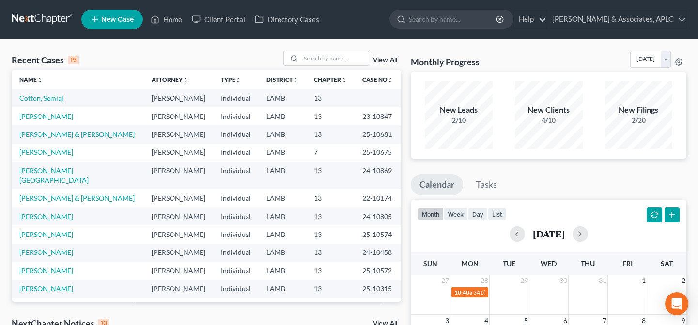
click at [115, 18] on span "New Case" at bounding box center [117, 19] width 32 height 7
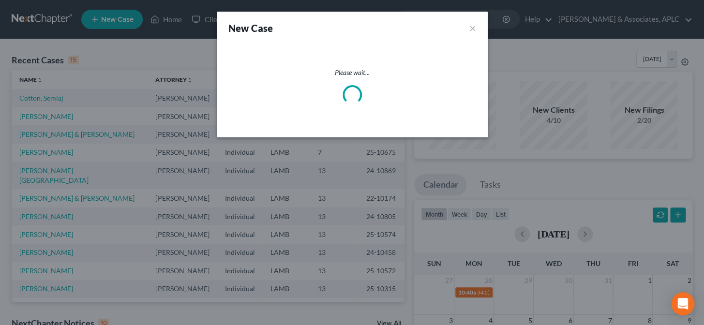
select select "35"
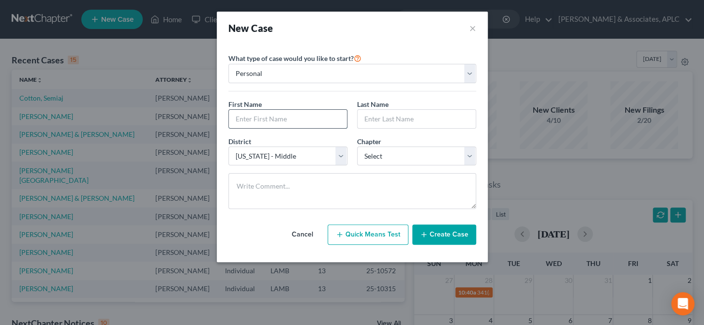
click at [261, 118] on input "text" at bounding box center [288, 119] width 118 height 18
type input "[PERSON_NAME]"
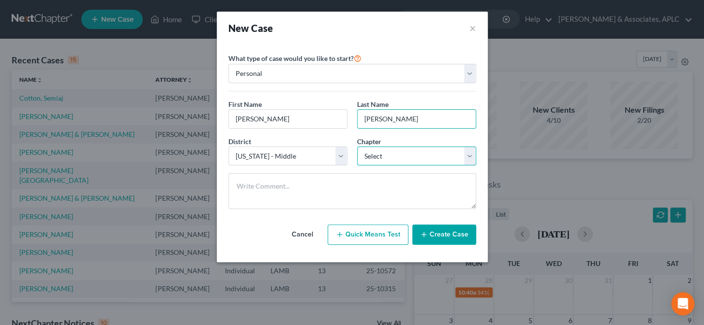
click at [377, 159] on select "Select 7 11 12 13" at bounding box center [416, 156] width 119 height 19
select select "3"
click at [357, 147] on select "Select 7 11 12 13" at bounding box center [416, 156] width 119 height 19
click at [450, 236] on button "Create Case" at bounding box center [444, 235] width 64 height 20
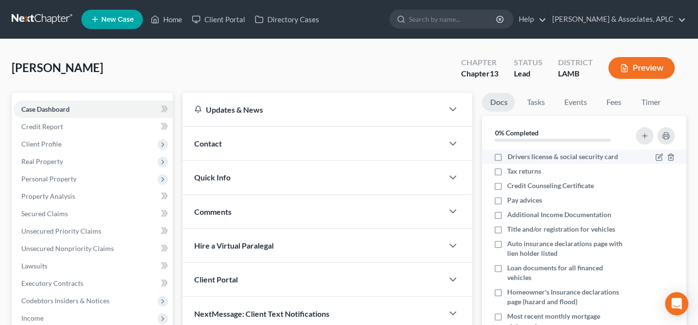
click at [507, 157] on label "Drivers license & social security card" at bounding box center [562, 157] width 110 height 10
click at [511, 157] on input "Drivers license & social security card" at bounding box center [514, 155] width 6 height 6
checkbox input "true"
click at [507, 169] on label "Tax returns" at bounding box center [524, 172] width 34 height 10
click at [511, 169] on input "Tax returns" at bounding box center [514, 170] width 6 height 6
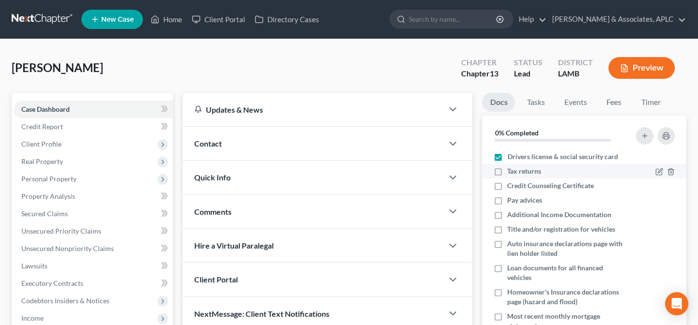
checkbox input "true"
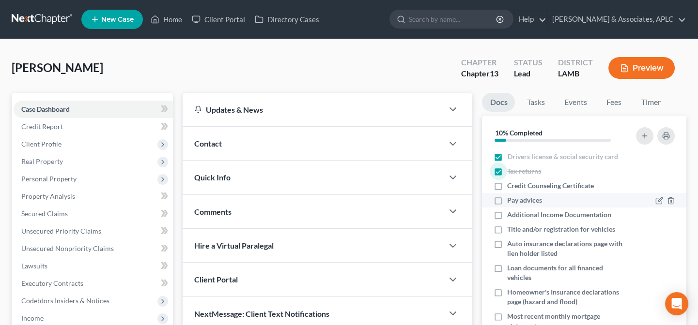
click at [507, 200] on label "Pay advices" at bounding box center [524, 201] width 35 height 10
click at [511, 200] on input "Pay advices" at bounding box center [514, 199] width 6 height 6
checkbox input "true"
click at [507, 214] on label "Additional Income Documentation" at bounding box center [559, 215] width 104 height 10
click at [511, 214] on input "Additional Income Documentation" at bounding box center [514, 213] width 6 height 6
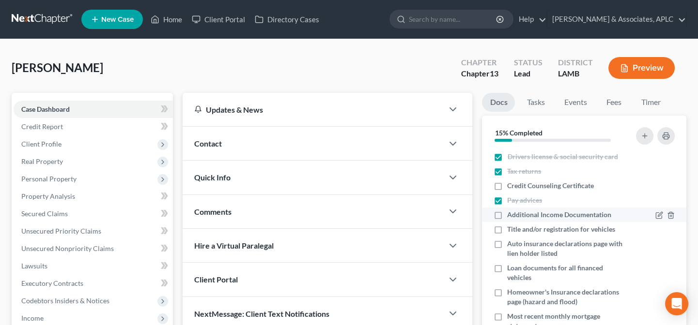
checkbox input "true"
click at [507, 228] on label "Title and/or registration for vehicles" at bounding box center [561, 230] width 108 height 10
click at [511, 228] on input "Title and/or registration for vehicles" at bounding box center [514, 228] width 6 height 6
checkbox input "true"
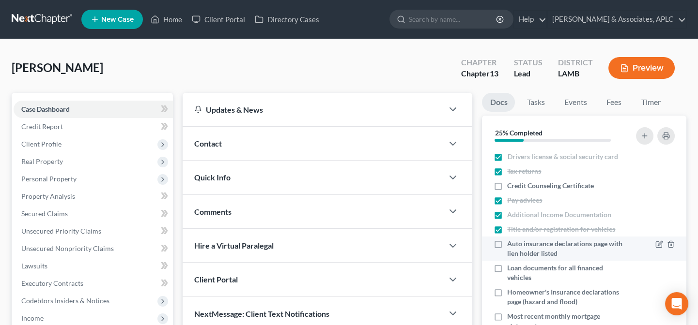
click at [507, 242] on label "Auto insurance declarations page with lien holder listed" at bounding box center [567, 248] width 120 height 19
click at [511, 242] on input "Auto insurance declarations page with lien holder listed" at bounding box center [514, 242] width 6 height 6
checkbox input "true"
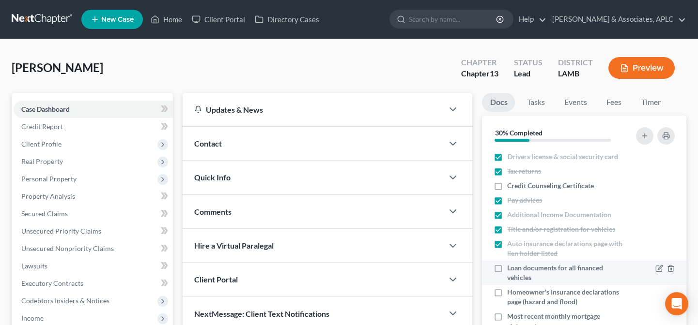
click at [507, 269] on label "Loan documents for all financed vehicles" at bounding box center [567, 272] width 120 height 19
click at [511, 269] on input "Loan documents for all financed vehicles" at bounding box center [514, 266] width 6 height 6
checkbox input "true"
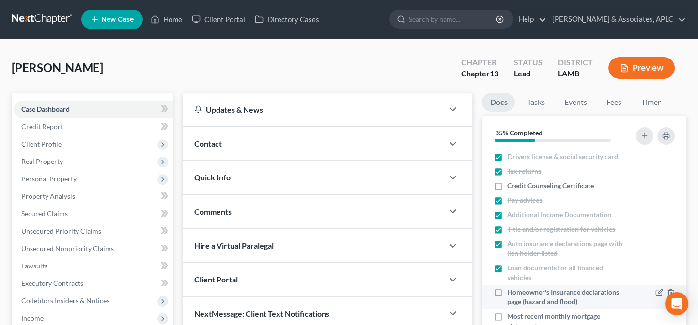
click at [507, 294] on label "Homeowner's Insurance declarations page (hazard and flood)" at bounding box center [567, 297] width 120 height 19
click at [511, 294] on input "Homeowner's Insurance declarations page (hazard and flood)" at bounding box center [514, 291] width 6 height 6
checkbox input "true"
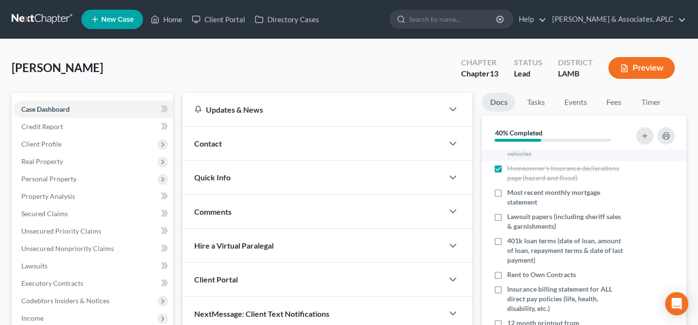
scroll to position [132, 0]
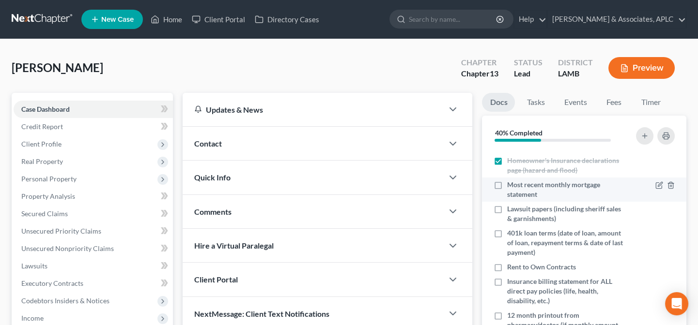
click at [507, 185] on label "Most recent monthly mortgage statement" at bounding box center [567, 189] width 120 height 19
click at [511, 185] on input "Most recent monthly mortgage statement" at bounding box center [514, 183] width 6 height 6
checkbox input "true"
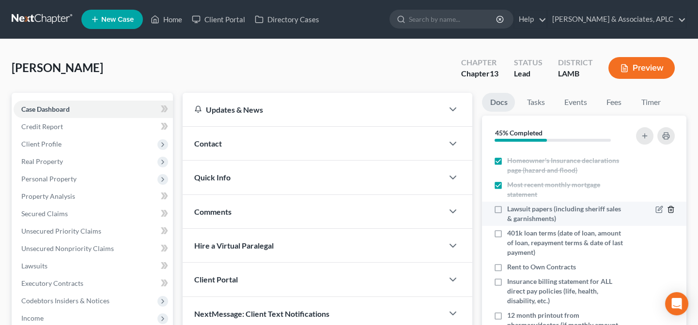
click at [667, 209] on icon "button" at bounding box center [671, 210] width 8 height 8
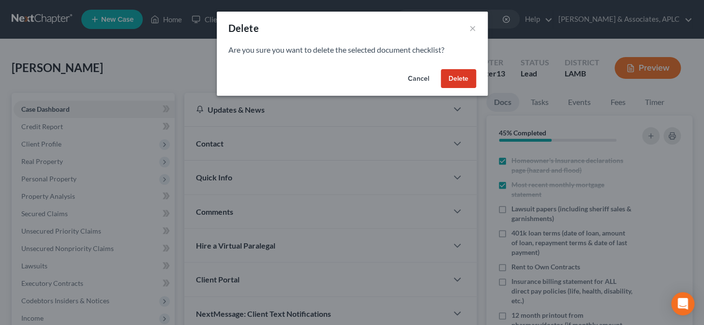
click at [460, 82] on button "Delete" at bounding box center [458, 78] width 35 height 19
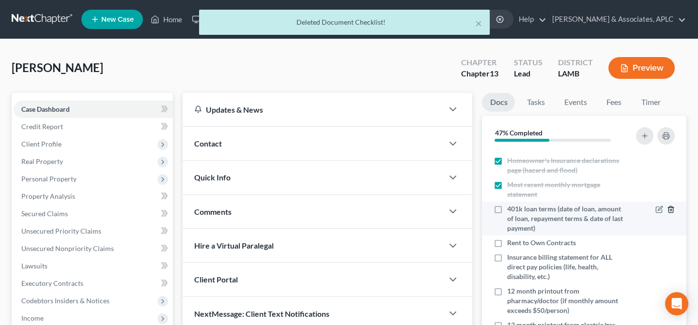
click at [671, 210] on line "button" at bounding box center [671, 211] width 0 height 2
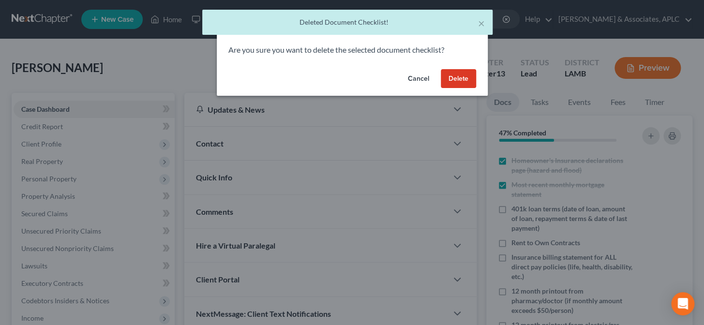
click at [445, 73] on button "Delete" at bounding box center [458, 78] width 35 height 19
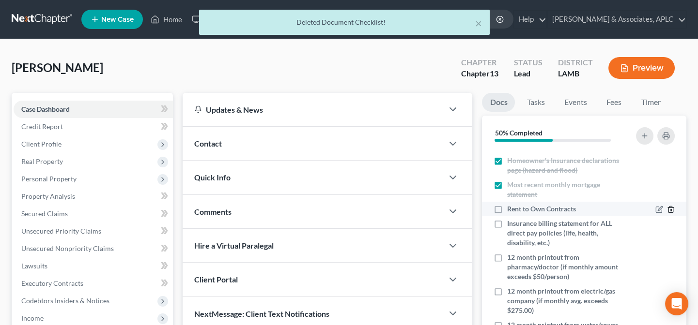
click at [671, 210] on line "button" at bounding box center [671, 211] width 0 height 2
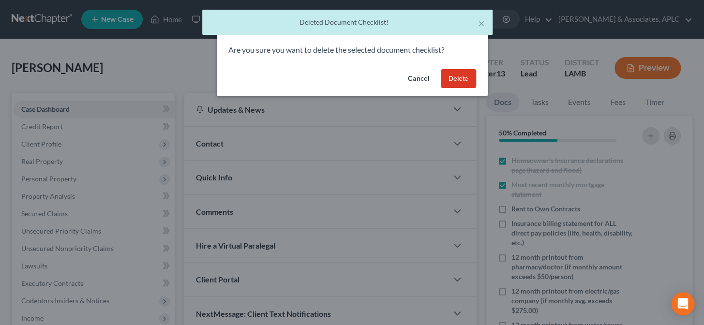
click at [453, 77] on button "Delete" at bounding box center [458, 78] width 35 height 19
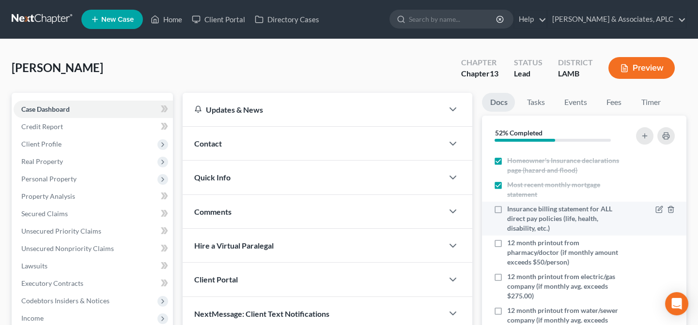
click at [507, 207] on label "Insurance billing statement for ALL direct pay policies (life, health, disabili…" at bounding box center [567, 218] width 120 height 29
click at [511, 207] on input "Insurance billing statement for ALL direct pay policies (life, health, disabili…" at bounding box center [514, 207] width 6 height 6
checkbox input "true"
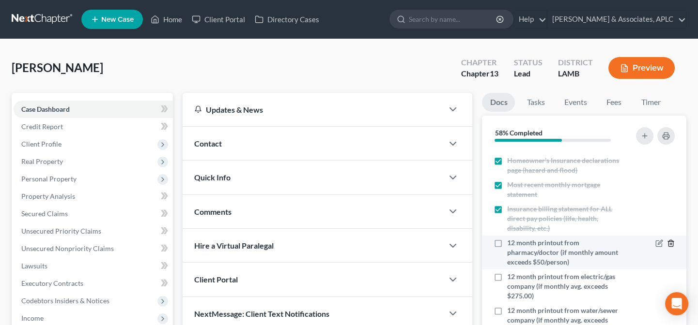
click at [667, 242] on icon "button" at bounding box center [671, 244] width 8 height 8
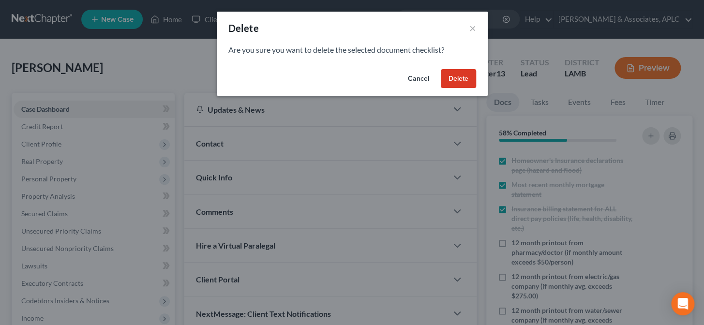
click at [454, 78] on button "Delete" at bounding box center [458, 78] width 35 height 19
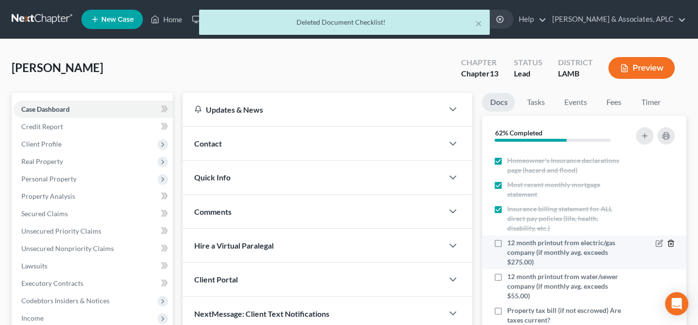
click at [668, 244] on icon "button" at bounding box center [670, 244] width 4 height 6
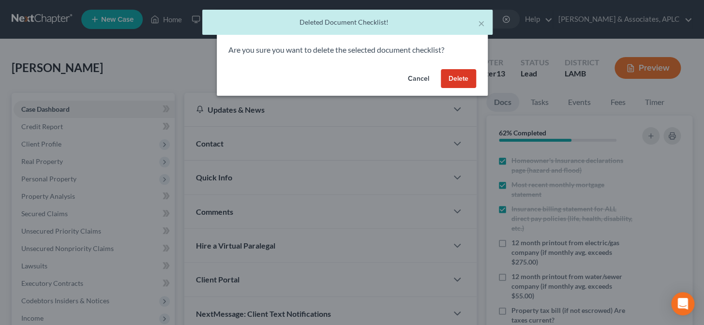
click at [458, 75] on button "Delete" at bounding box center [458, 78] width 35 height 19
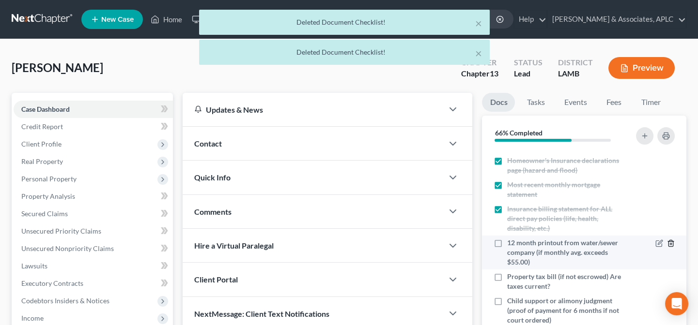
click at [667, 244] on icon "button" at bounding box center [671, 244] width 8 height 8
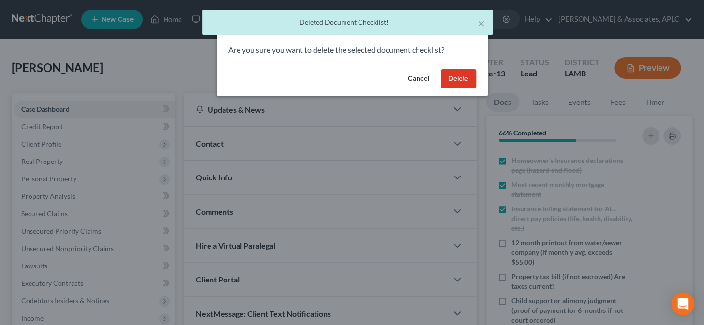
click at [461, 81] on button "Delete" at bounding box center [458, 78] width 35 height 19
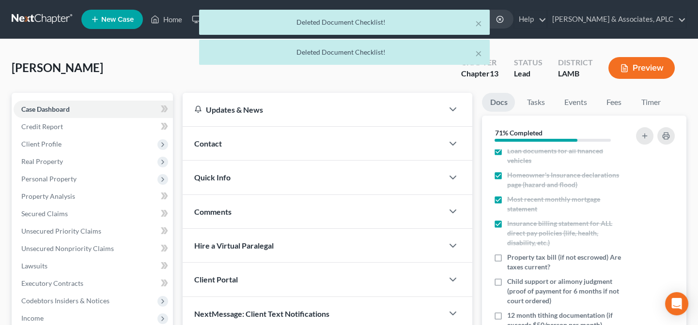
scroll to position [117, 0]
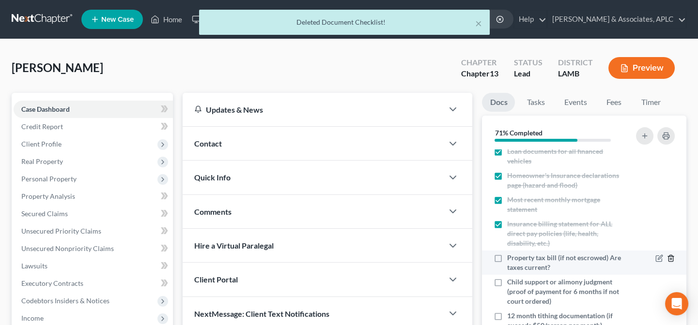
click at [667, 259] on icon "button" at bounding box center [671, 259] width 8 height 8
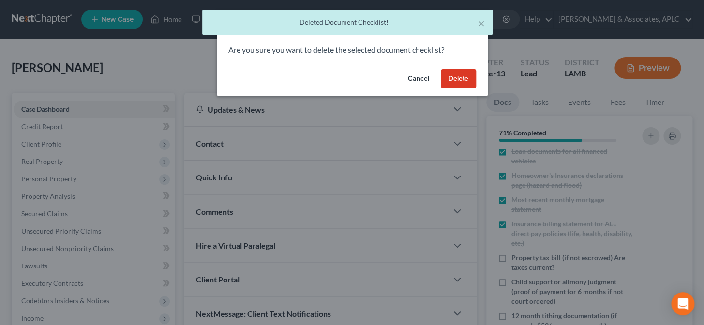
click at [460, 81] on button "Delete" at bounding box center [458, 78] width 35 height 19
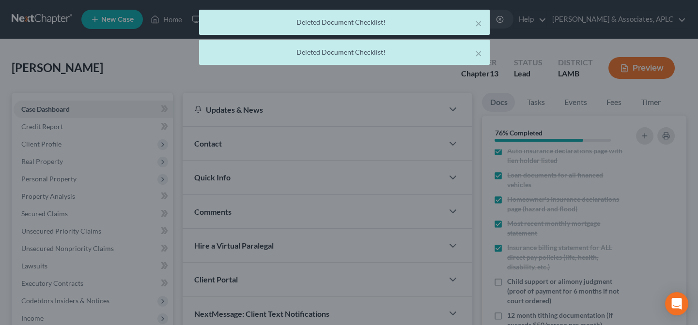
scroll to position [92, 0]
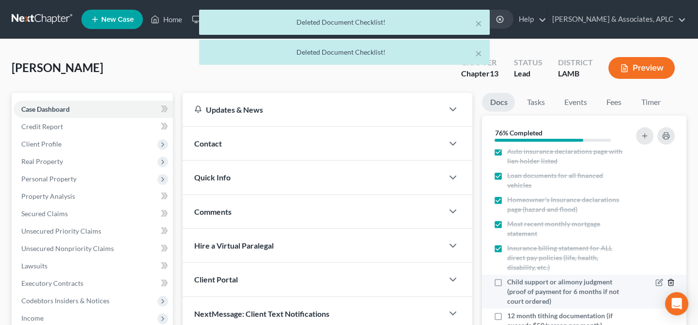
click at [667, 282] on icon "button" at bounding box center [671, 283] width 8 height 8
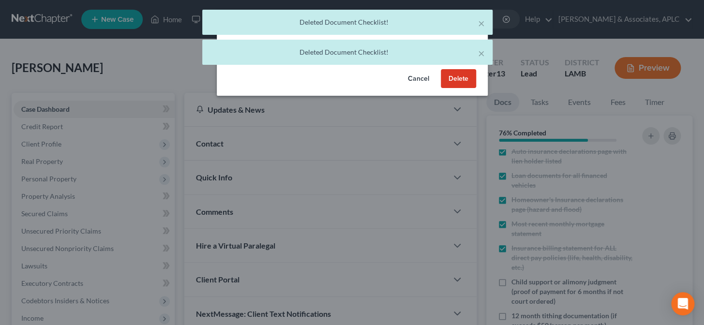
click at [463, 82] on button "Delete" at bounding box center [458, 78] width 35 height 19
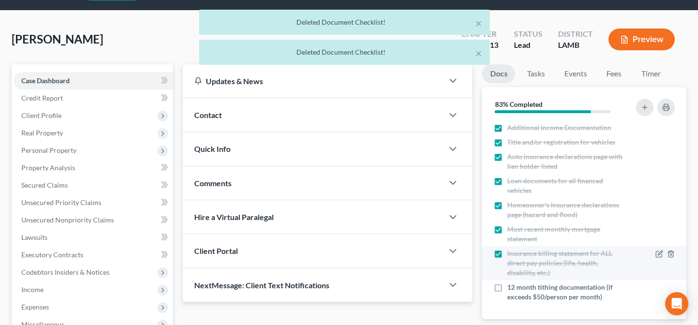
scroll to position [44, 0]
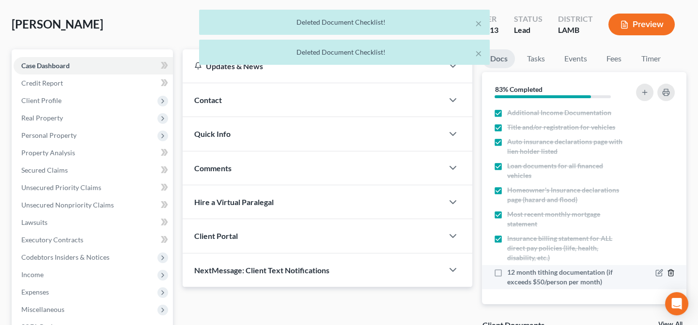
click at [670, 273] on line "button" at bounding box center [670, 274] width 0 height 2
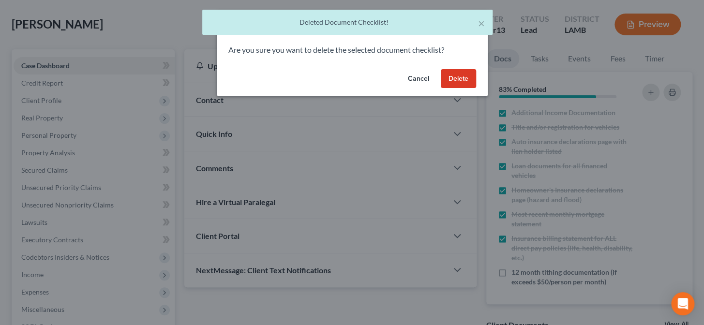
click at [451, 75] on button "Delete" at bounding box center [458, 78] width 35 height 19
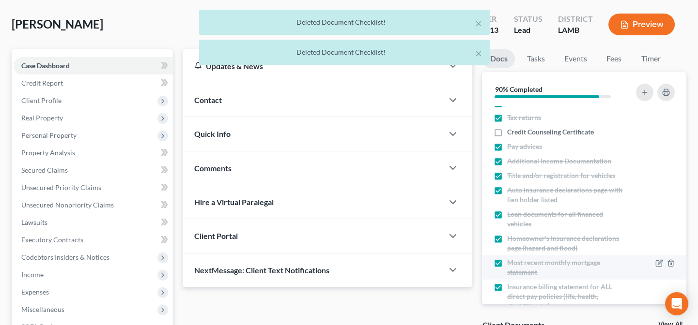
scroll to position [0, 0]
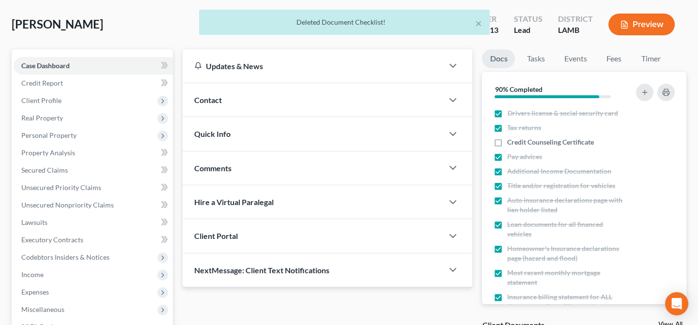
click at [224, 85] on div "Contact" at bounding box center [313, 99] width 260 height 33
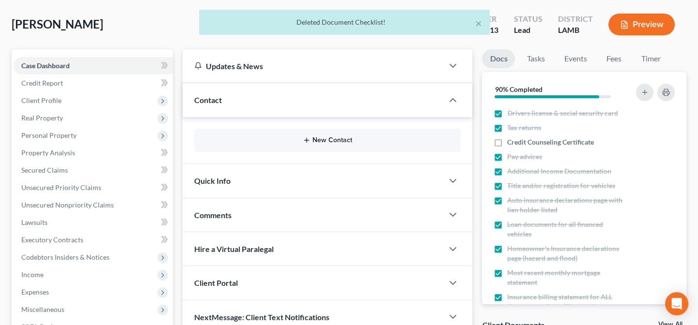
click at [323, 142] on button "New Contact" at bounding box center [327, 141] width 251 height 8
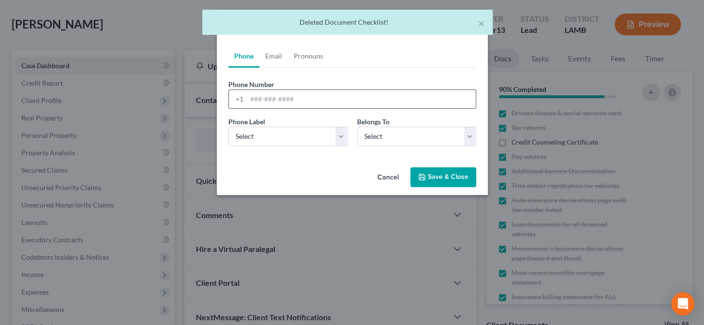
click at [314, 97] on input "tel" at bounding box center [361, 99] width 229 height 18
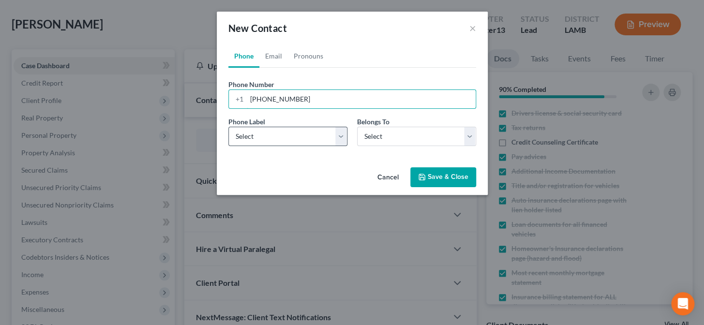
type input "[PHONE_NUMBER]"
click at [300, 142] on select "Select Mobile Home Work Other" at bounding box center [287, 136] width 119 height 19
select select "0"
click at [228, 127] on select "Select Mobile Home Work Other" at bounding box center [287, 136] width 119 height 19
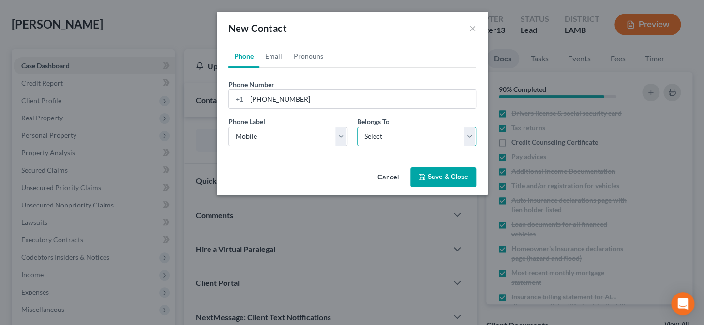
click at [391, 141] on select "Select Client Other" at bounding box center [416, 136] width 119 height 19
select select "0"
click at [357, 127] on select "Select Client Other" at bounding box center [416, 136] width 119 height 19
select select "0"
click at [273, 59] on link "Email" at bounding box center [273, 56] width 29 height 23
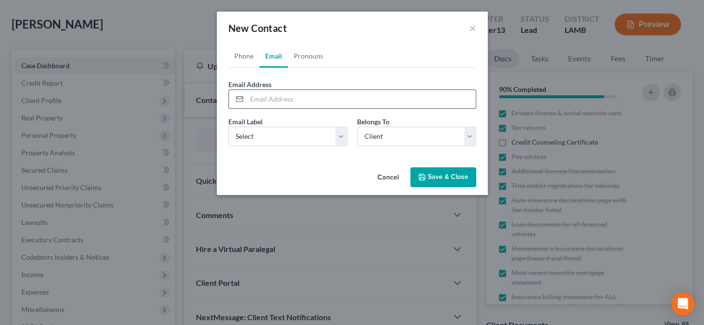
click at [279, 99] on input "email" at bounding box center [361, 99] width 229 height 18
type input "[EMAIL_ADDRESS][DOMAIN_NAME]"
click at [263, 130] on select "Select Home Work Other" at bounding box center [287, 136] width 119 height 19
select select "0"
click at [228, 127] on select "Select Home Work Other" at bounding box center [287, 136] width 119 height 19
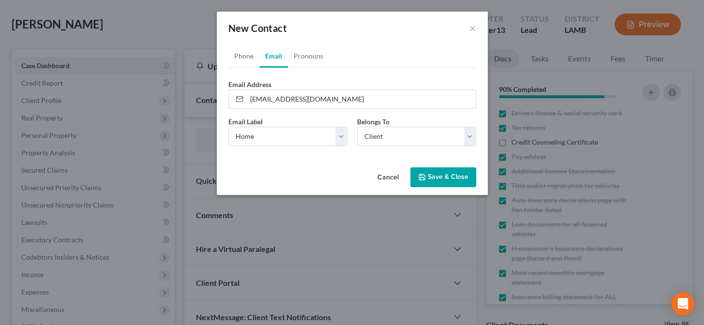
click at [441, 175] on button "Save & Close" at bounding box center [444, 178] width 66 height 20
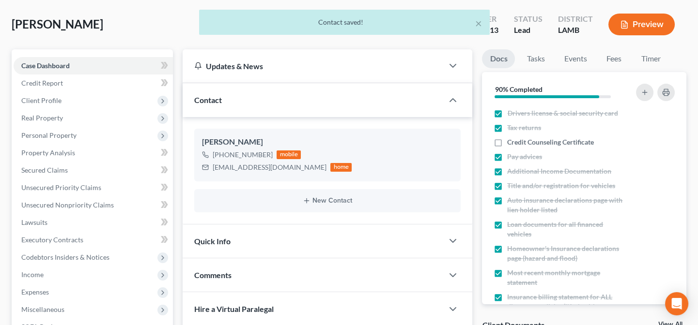
click at [327, 240] on div "Quick Info" at bounding box center [313, 241] width 260 height 33
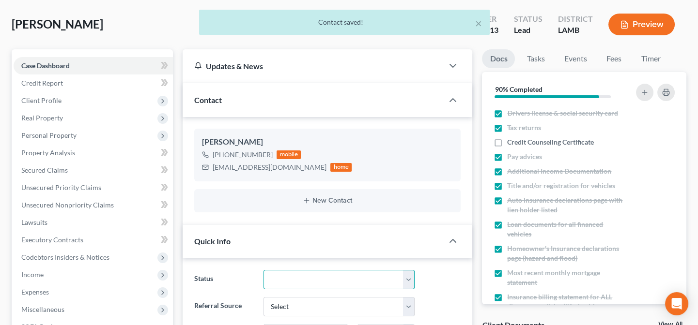
click at [331, 275] on select "Closed Confirmed Confirmed - 30 Day Default Discharged Discharged & Reported Di…" at bounding box center [339, 279] width 152 height 19
select select "14"
click at [263, 270] on select "Closed Confirmed Confirmed - 30 Day Default Discharged Discharged & Reported Di…" at bounding box center [339, 279] width 152 height 19
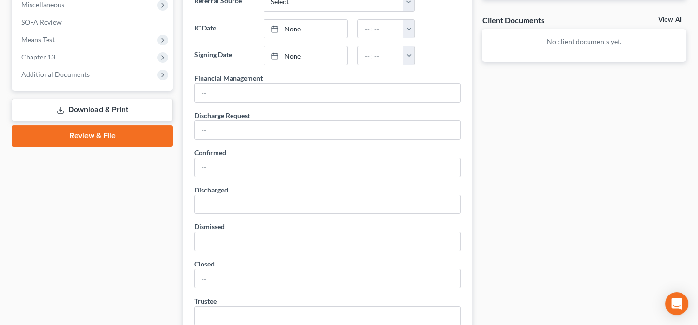
scroll to position [352, 0]
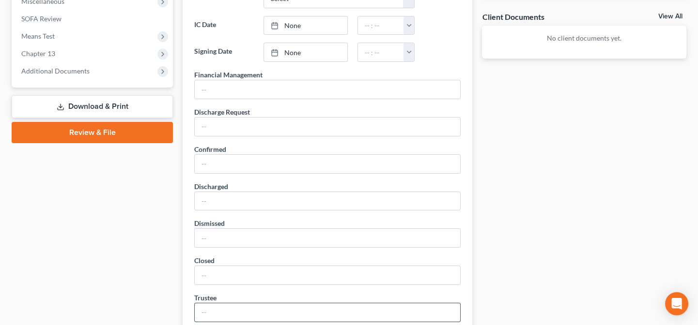
click at [368, 312] on input "text" at bounding box center [327, 313] width 265 height 18
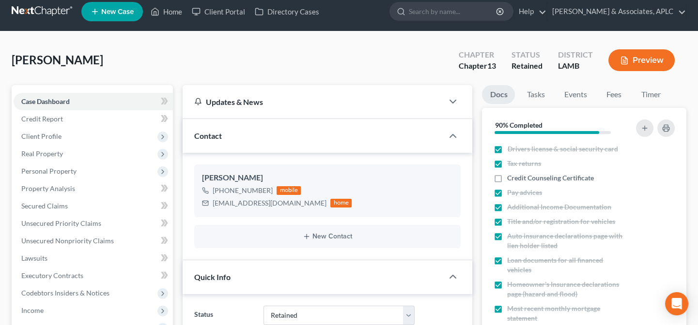
scroll to position [0, 0]
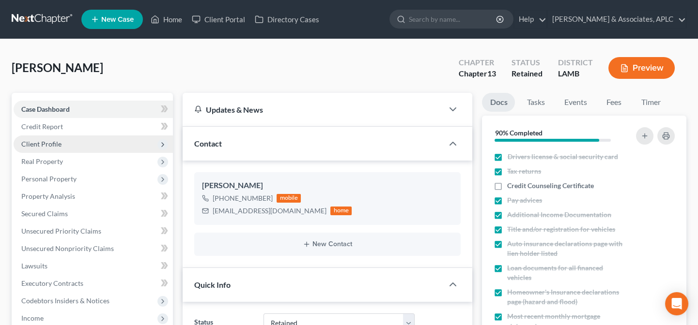
type input "[PERSON_NAME]"
click at [59, 150] on span "Client Profile" at bounding box center [93, 144] width 159 height 17
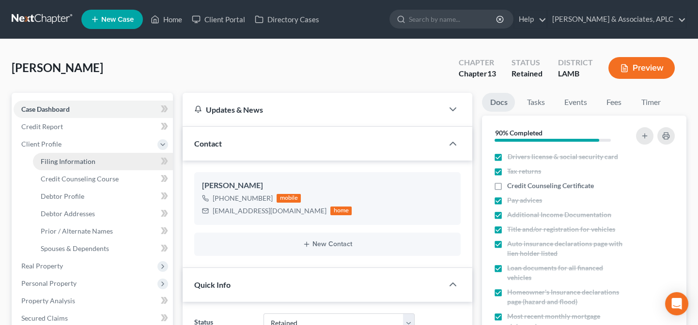
click at [73, 160] on span "Filing Information" at bounding box center [68, 161] width 55 height 8
select select "1"
select select "0"
select select "3"
select select "35"
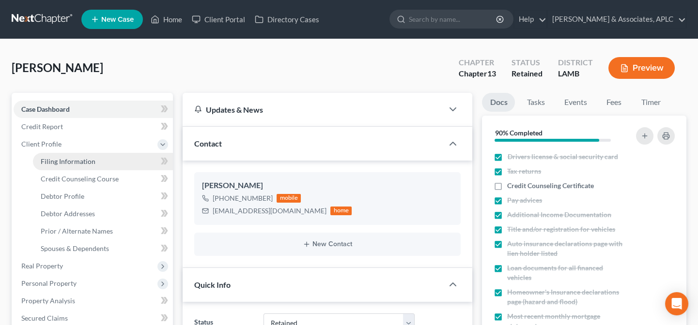
select select "0"
select select "19"
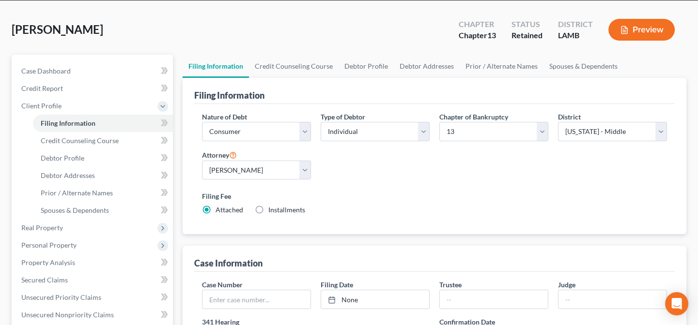
scroll to position [88, 0]
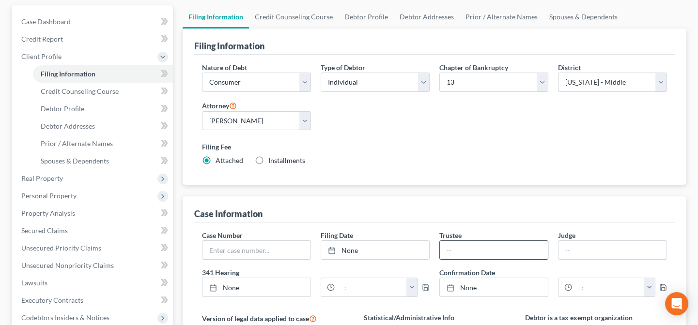
click at [475, 245] on input "text" at bounding box center [494, 250] width 108 height 18
type input "[PERSON_NAME]"
drag, startPoint x: 587, startPoint y: 247, endPoint x: 596, endPoint y: 258, distance: 14.1
click at [587, 247] on input "text" at bounding box center [612, 250] width 108 height 18
type input "[PERSON_NAME]"
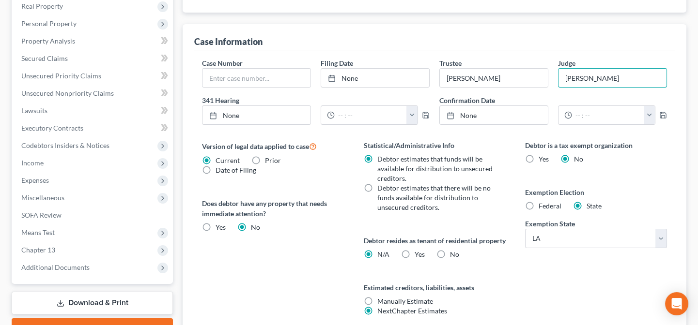
scroll to position [264, 0]
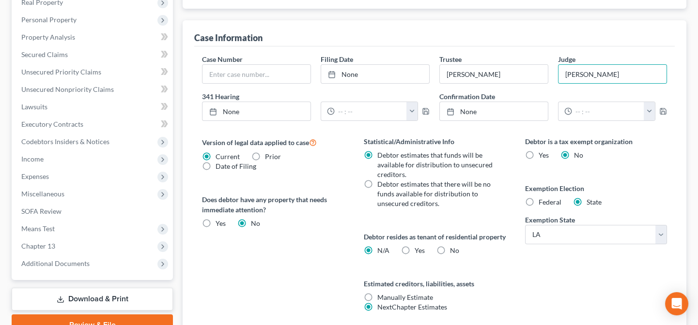
click at [450, 256] on label "No" at bounding box center [454, 251] width 9 height 10
click at [454, 252] on input "No" at bounding box center [457, 249] width 6 height 6
radio input "true"
radio input "false"
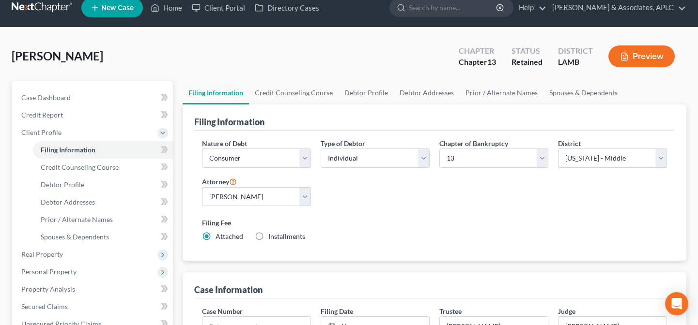
scroll to position [0, 0]
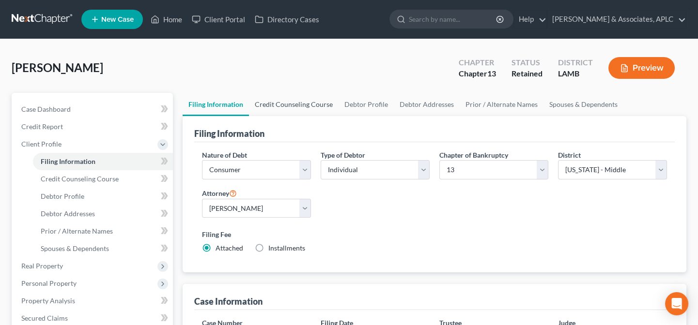
click at [296, 105] on link "Credit Counseling Course" at bounding box center [294, 104] width 90 height 23
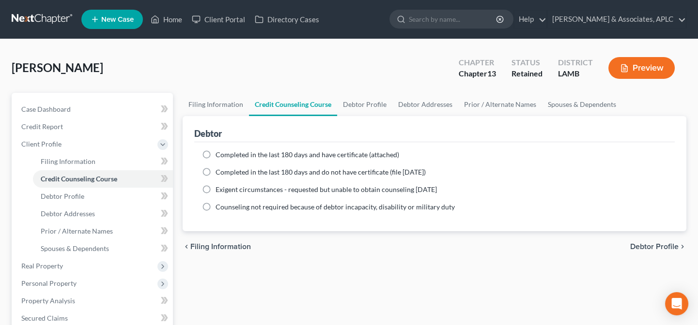
click at [288, 174] on span "Completed in the last 180 days and do not have certificate (file [DATE])" at bounding box center [320, 172] width 210 height 8
click at [226, 174] on input "Completed in the last 180 days and do not have certificate (file [DATE])" at bounding box center [222, 171] width 6 height 6
radio input "true"
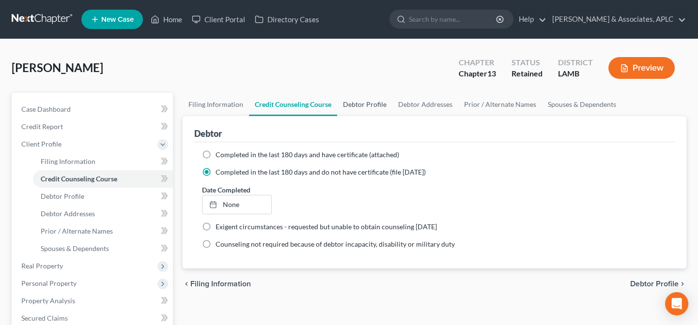
click at [359, 102] on link "Debtor Profile" at bounding box center [364, 104] width 55 height 23
select select "0"
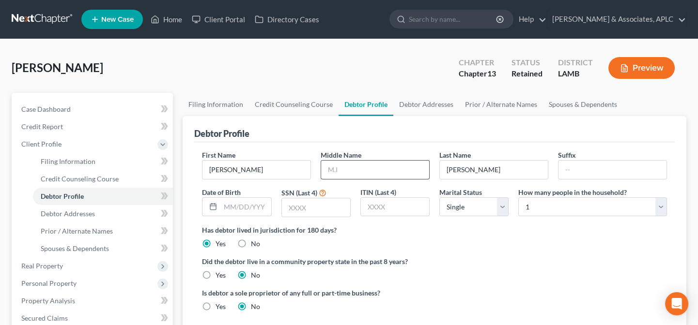
click at [387, 164] on input "text" at bounding box center [375, 170] width 108 height 18
type input "Bell"
click at [257, 208] on input "text" at bounding box center [245, 207] width 50 height 18
type input "[DATE]"
type input "3382"
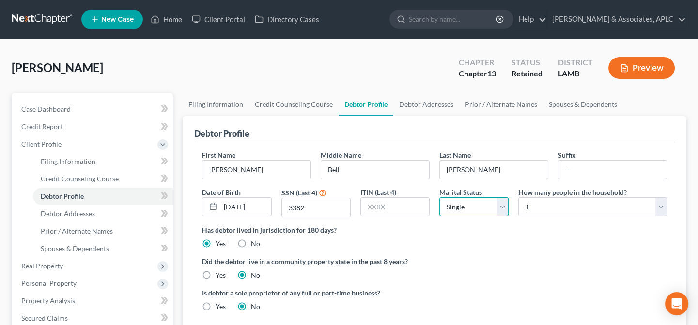
click at [457, 204] on select "Select Single Married Separated Divorced Widowed" at bounding box center [473, 207] width 69 height 19
select select "4"
click at [439, 198] on select "Select Single Married Separated Divorced Widowed" at bounding box center [473, 207] width 69 height 19
click at [215, 273] on label "Yes" at bounding box center [220, 276] width 10 height 10
click at [219, 273] on input "Yes" at bounding box center [222, 274] width 6 height 6
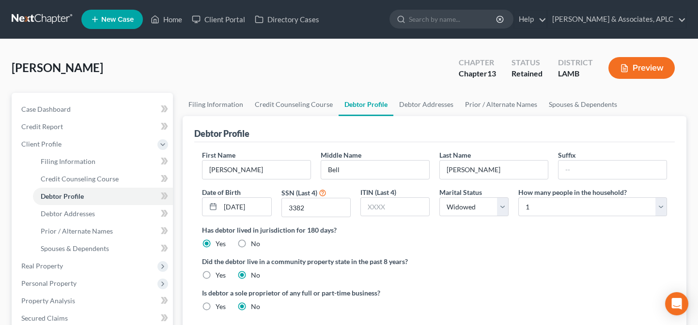
radio input "true"
radio input "false"
click at [420, 104] on link "Debtor Addresses" at bounding box center [426, 104] width 66 height 23
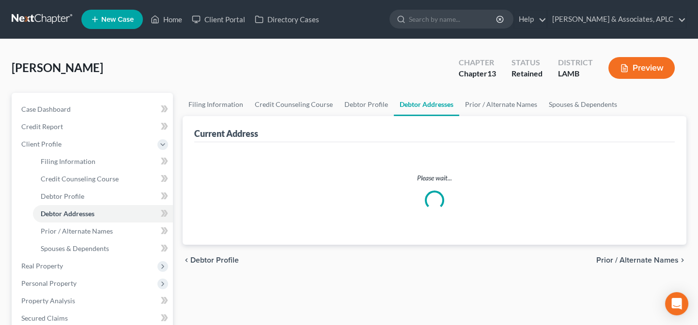
select select "0"
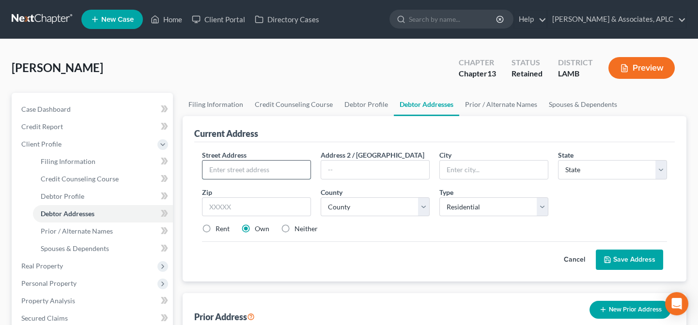
click at [271, 169] on input "text" at bounding box center [256, 170] width 108 height 18
type input "[STREET_ADDRESS]"
type input "Baton Rouge"
select select "19"
type input "70814"
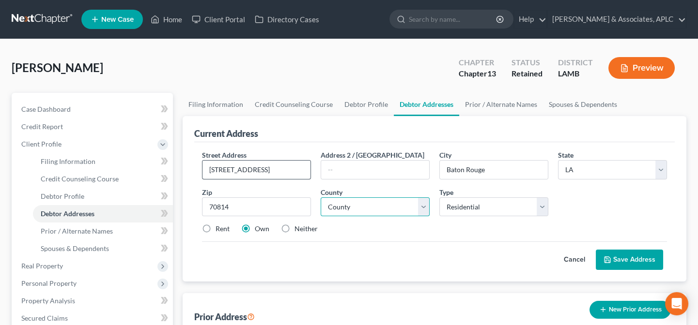
select select "16"
click at [631, 262] on button "Save Address" at bounding box center [628, 260] width 67 height 20
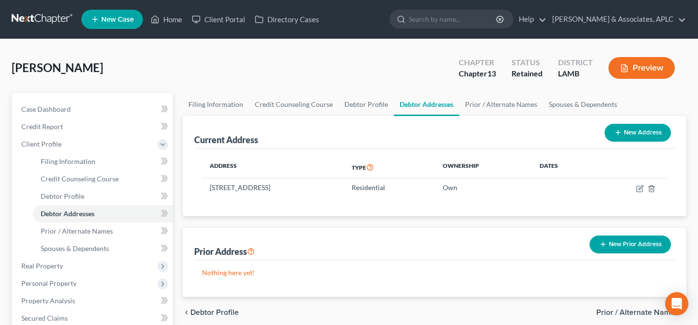
click at [621, 248] on button "New Prior Address" at bounding box center [629, 245] width 81 height 18
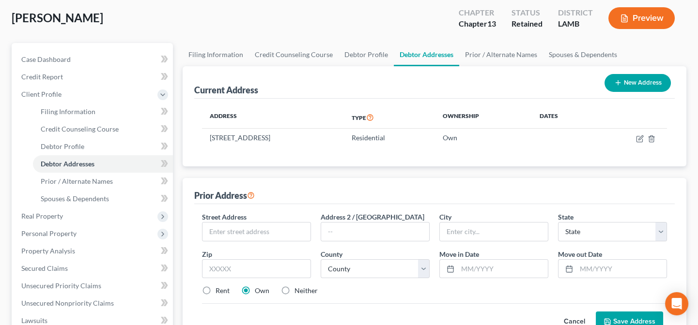
scroll to position [132, 0]
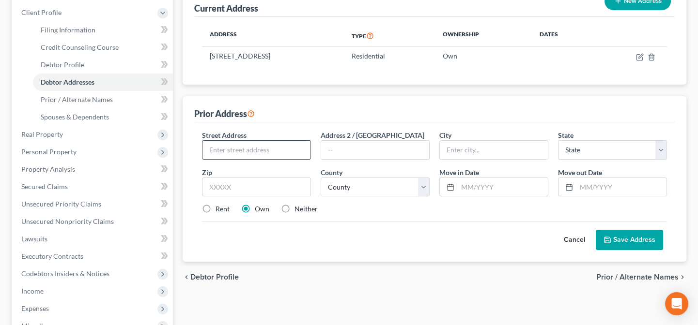
click at [246, 153] on input "text" at bounding box center [256, 150] width 108 height 18
type input "[STREET_ADDRESS][PERSON_NAME]"
type input "Baton Rouge"
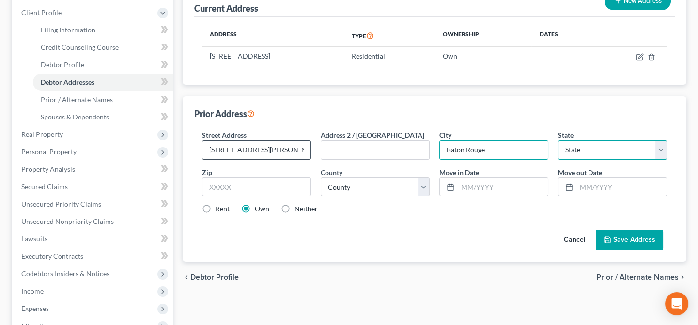
select select "19"
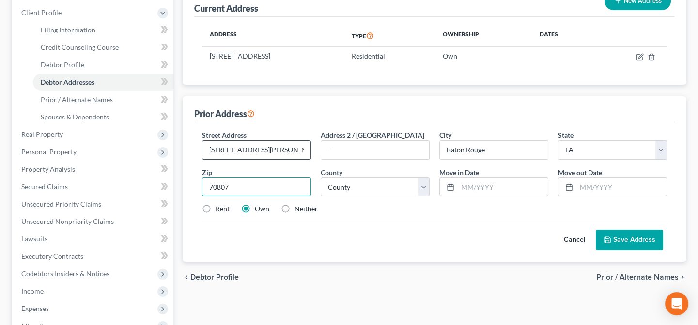
type input "70807"
select select "16"
type input "01/2020"
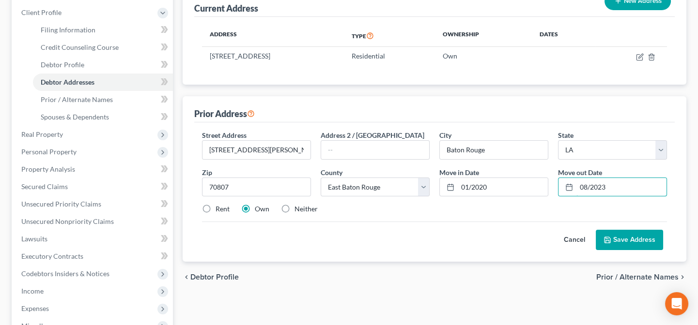
type input "08/2023"
click at [294, 208] on label "Neither" at bounding box center [305, 209] width 23 height 10
click at [298, 208] on input "Neither" at bounding box center [301, 207] width 6 height 6
radio input "true"
click at [620, 237] on button "Save Address" at bounding box center [628, 240] width 67 height 20
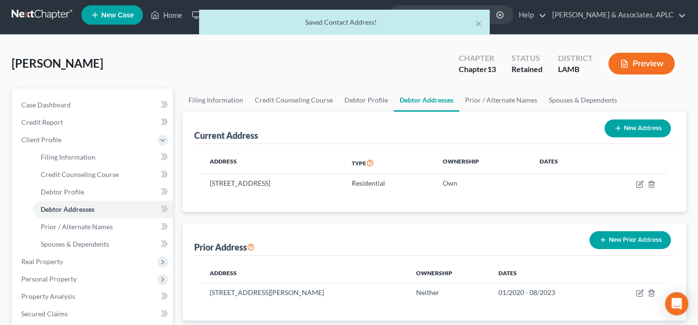
scroll to position [0, 0]
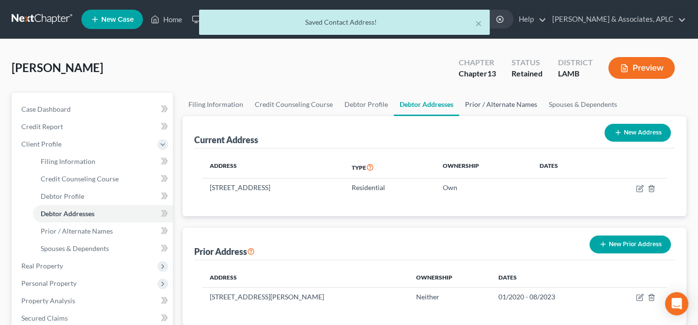
click at [492, 104] on link "Prior / Alternate Names" at bounding box center [501, 104] width 84 height 23
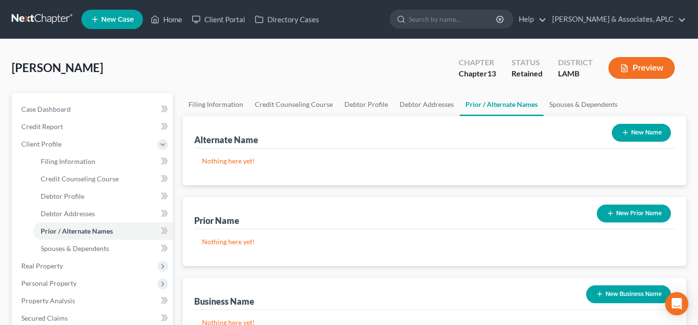
click at [628, 220] on button "New Prior Name" at bounding box center [633, 214] width 74 height 18
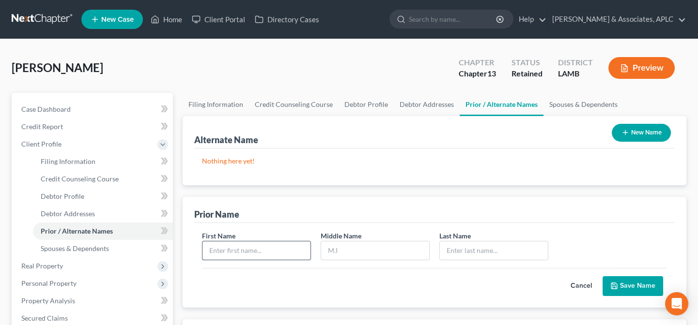
click at [292, 256] on input "text" at bounding box center [256, 251] width 108 height 18
type input "[PERSON_NAME]"
type input "Bell"
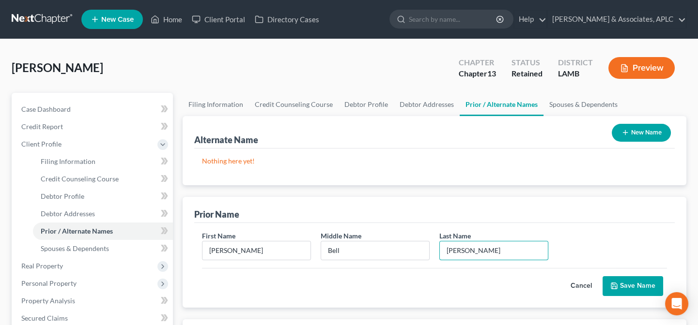
type input "[PERSON_NAME]"
click at [630, 282] on button "Save Name" at bounding box center [632, 286] width 61 height 20
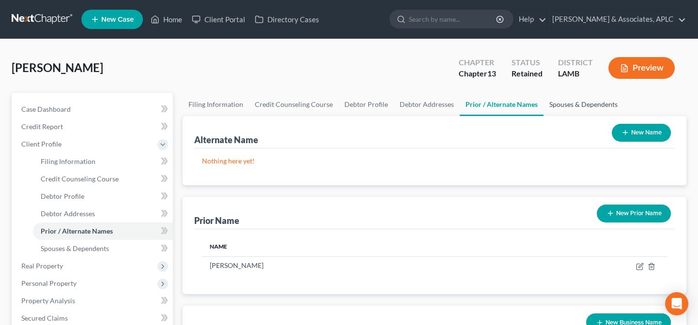
click at [571, 104] on link "Spouses & Dependents" at bounding box center [583, 104] width 80 height 23
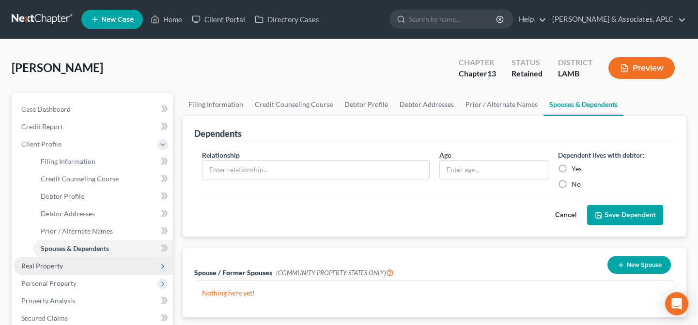
click at [68, 268] on span "Real Property" at bounding box center [93, 266] width 159 height 17
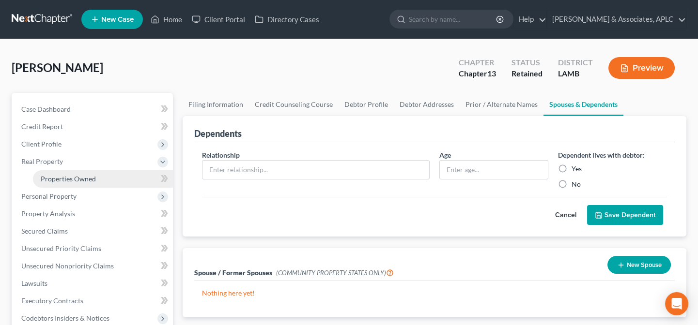
click at [73, 179] on span "Properties Owned" at bounding box center [68, 179] width 55 height 8
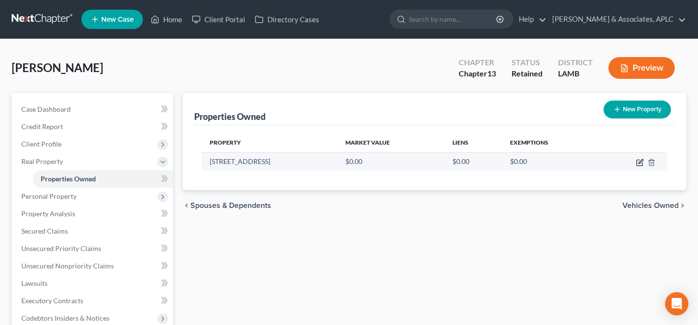
click at [638, 163] on icon "button" at bounding box center [640, 161] width 4 height 4
select select "19"
select select "16"
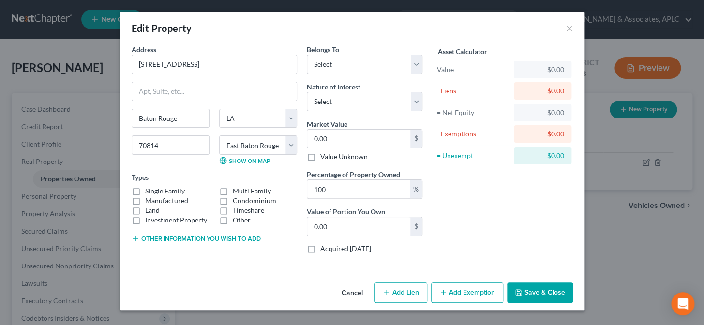
click at [145, 189] on label "Single Family" at bounding box center [165, 191] width 40 height 10
click at [149, 189] on input "Single Family" at bounding box center [152, 189] width 6 height 6
checkbox input "true"
click at [185, 238] on button "Other information you wish to add" at bounding box center [196, 239] width 129 height 8
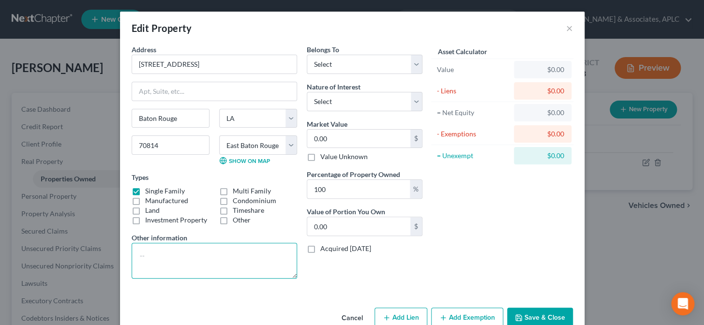
click at [186, 260] on textarea at bounding box center [215, 261] width 166 height 36
type textarea "House & Lot"
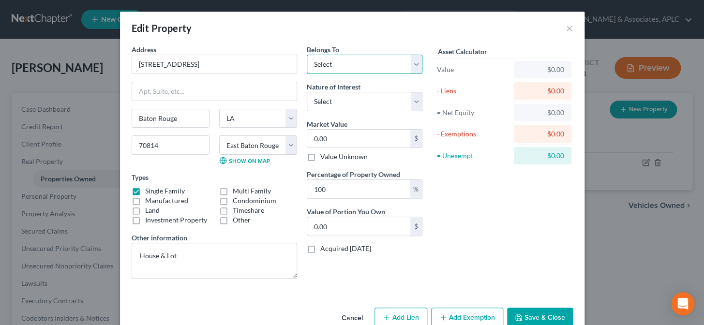
click at [324, 64] on select "Select Debtor 1 Only Debtor 2 Only Debtor 1 And Debtor 2 Only At Least One Of T…" at bounding box center [365, 64] width 116 height 19
select select "0"
click at [307, 55] on select "Select Debtor 1 Only Debtor 2 Only Debtor 1 And Debtor 2 Only At Least One Of T…" at bounding box center [365, 64] width 116 height 19
drag, startPoint x: 325, startPoint y: 102, endPoint x: 326, endPoint y: 110, distance: 8.2
click at [325, 102] on select "Select Fee Simple Joint Tenant Life Estate Equitable Interest Future Interest T…" at bounding box center [365, 101] width 116 height 19
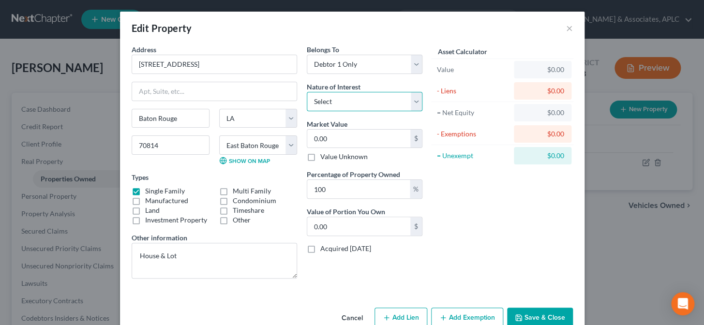
select select "0"
click at [307, 92] on select "Select Fee Simple Joint Tenant Life Estate Equitable Interest Future Interest T…" at bounding box center [365, 101] width 116 height 19
click at [326, 142] on input "0.00" at bounding box center [358, 139] width 103 height 18
type input "2"
type input "2.00"
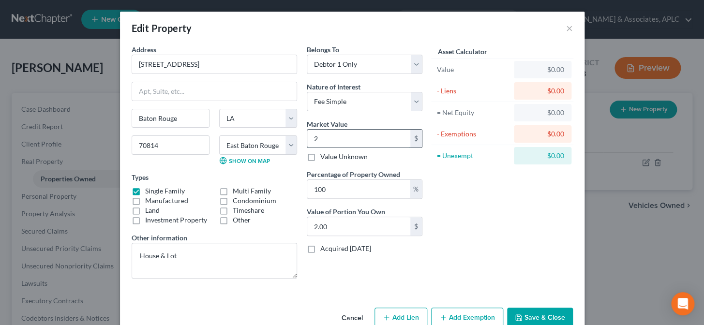
type input "23"
type input "23.00"
type input "230"
type input "230.00"
type input "2300"
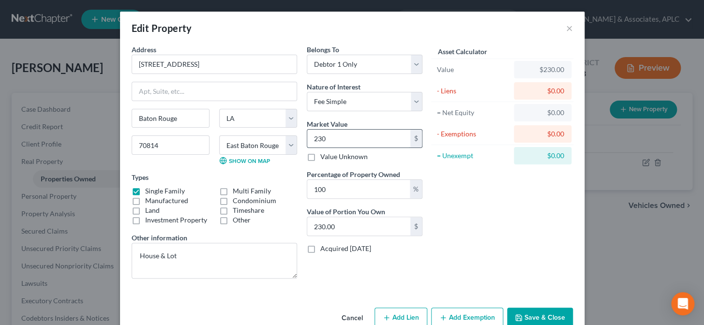
type input "2,300.00"
type input "2,3000"
type input "23,000.00"
type input "23,0000"
type input "230,000.00"
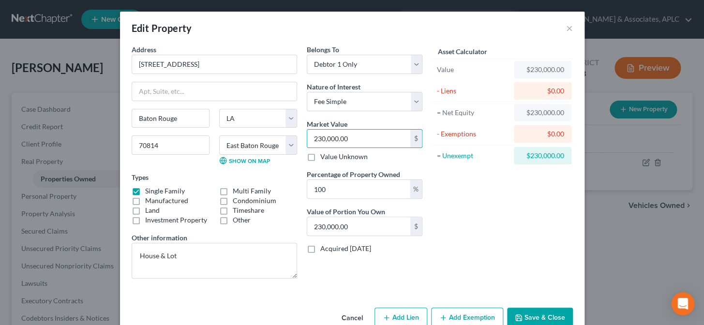
type input "230,000.00"
click at [454, 316] on button "Add Exemption" at bounding box center [467, 318] width 72 height 20
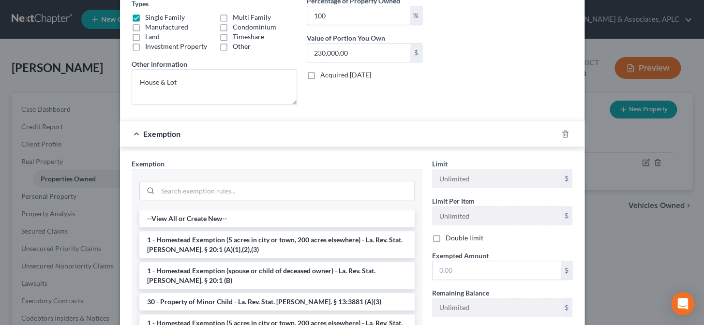
scroll to position [176, 0]
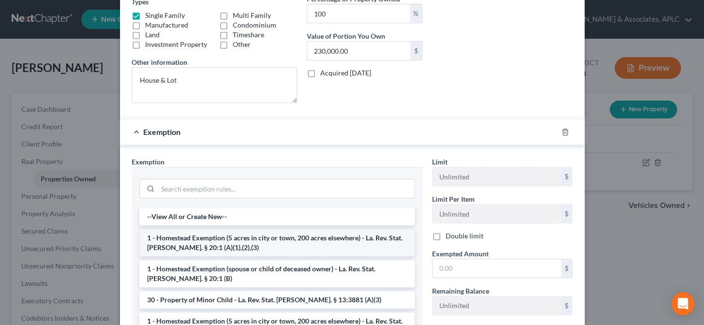
click at [234, 242] on li "1 - Homestead Exemption (5 acres in city or town, 200 acres elsewhere) - La. Re…" at bounding box center [276, 242] width 275 height 27
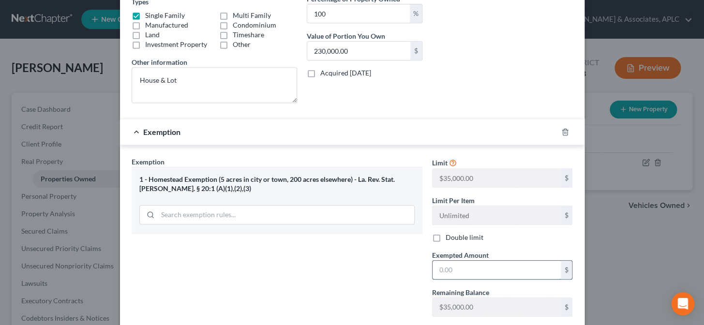
click at [467, 270] on input "text" at bounding box center [497, 270] width 128 height 18
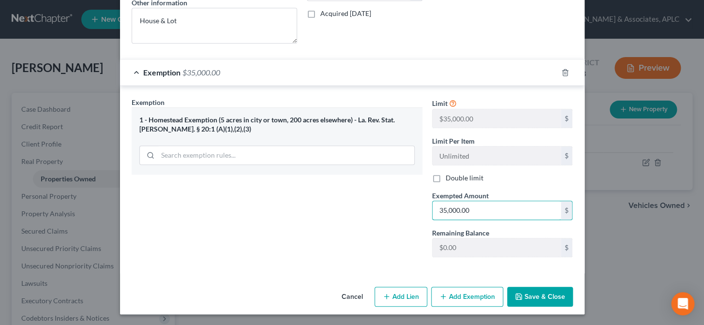
type input "35,000.00"
click at [400, 304] on button "Add Lien" at bounding box center [401, 297] width 53 height 20
select select "0"
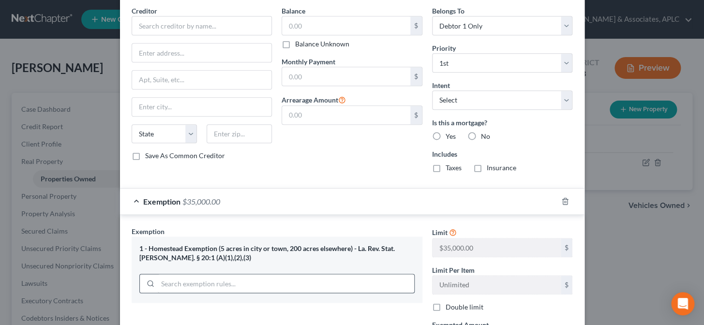
scroll to position [191, 0]
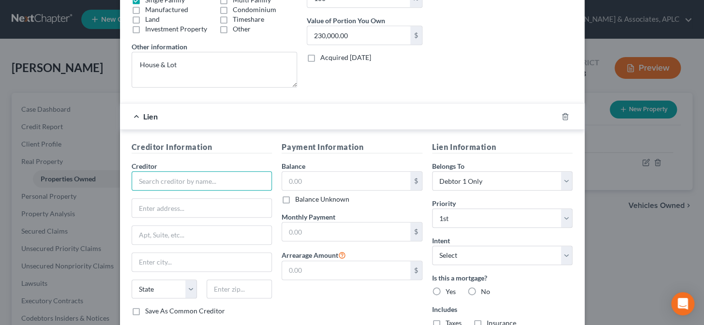
click at [212, 179] on input "text" at bounding box center [202, 180] width 141 height 19
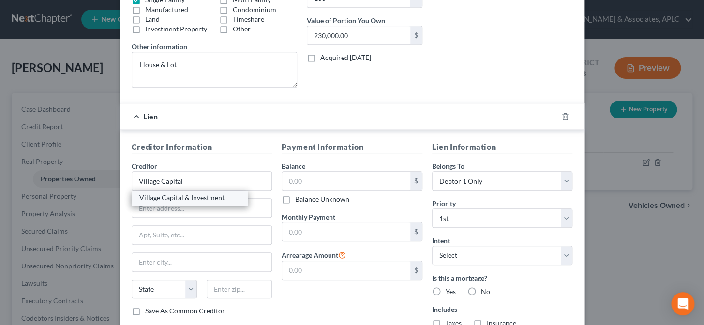
click at [207, 198] on div "Village Capital & Investment" at bounding box center [189, 198] width 101 height 10
type input "Village Capital & Investment"
type input "[STREET_ADDRESS]"
type input "Suite 100"
type input "[PERSON_NAME]"
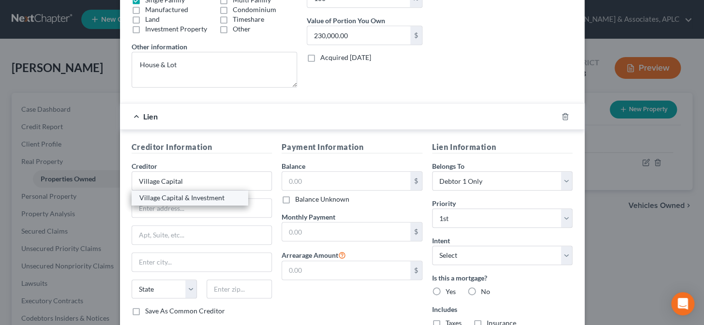
select select "31"
type input "89074"
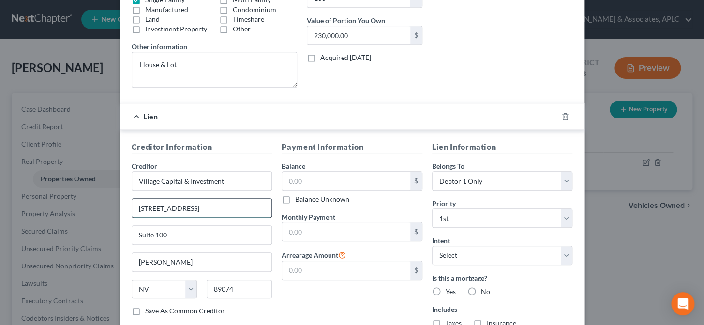
drag, startPoint x: 219, startPoint y: 213, endPoint x: 133, endPoint y: 215, distance: 86.7
click at [133, 215] on input "[STREET_ADDRESS]" at bounding box center [202, 208] width 140 height 18
type input "P.O. Box 531667"
type input "89053"
click at [145, 311] on label "Save As Common Creditor" at bounding box center [185, 311] width 80 height 10
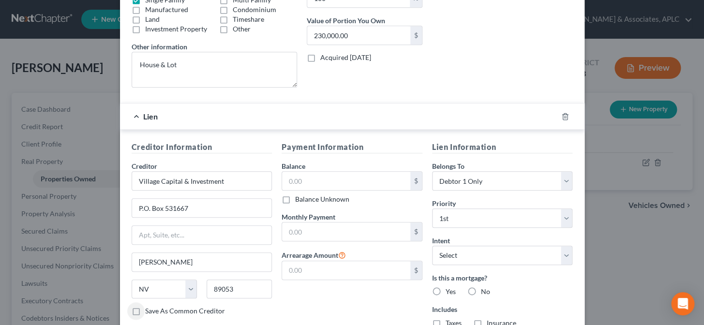
click at [149, 311] on input "Save As Common Creditor" at bounding box center [152, 309] width 6 height 6
checkbox input "true"
click at [321, 178] on input "text" at bounding box center [346, 181] width 128 height 18
type input "192,815.17"
click at [315, 234] on input "text" at bounding box center [346, 232] width 128 height 18
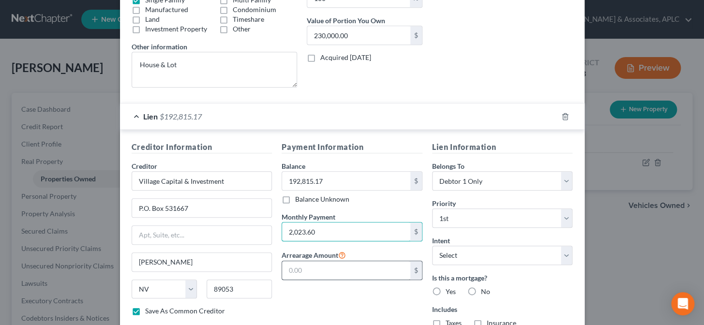
type input "2,023.60"
click at [310, 271] on input "text" at bounding box center [346, 270] width 128 height 18
type input "17,000.00"
drag, startPoint x: 433, startPoint y: 289, endPoint x: 499, endPoint y: 276, distance: 67.1
click at [446, 289] on label "Yes" at bounding box center [451, 292] width 10 height 10
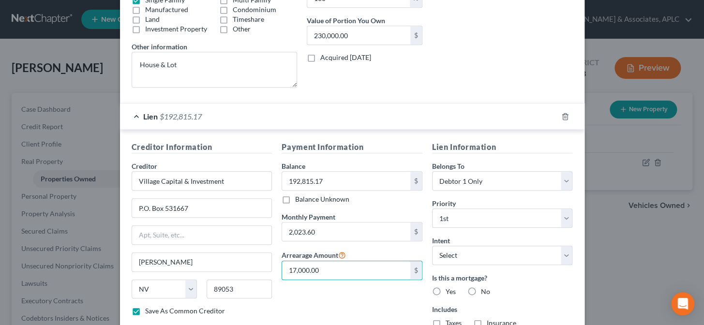
click at [450, 289] on input "Yes" at bounding box center [453, 290] width 6 height 6
radio input "true"
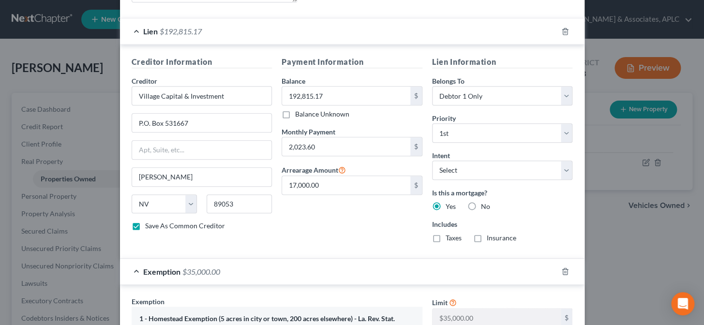
scroll to position [279, 0]
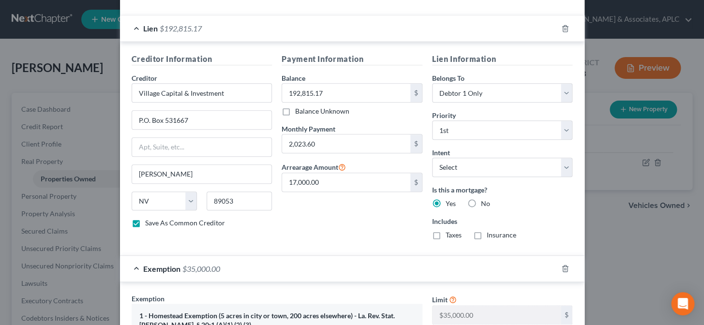
drag, startPoint x: 432, startPoint y: 235, endPoint x: 478, endPoint y: 234, distance: 46.5
click at [446, 235] on label "Taxes" at bounding box center [454, 235] width 16 height 10
click at [450, 235] on input "Taxes" at bounding box center [453, 233] width 6 height 6
checkbox input "true"
click at [487, 235] on label "Insurance" at bounding box center [502, 235] width 30 height 10
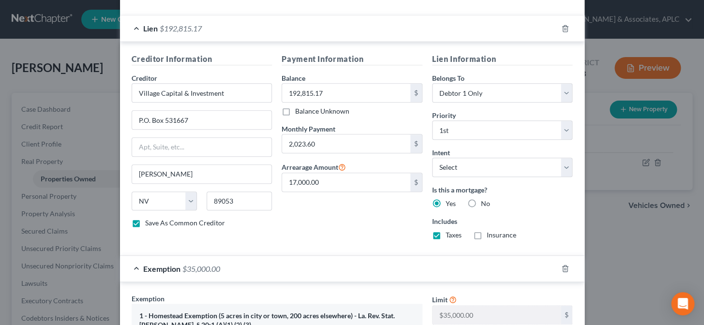
click at [491, 235] on input "Insurance" at bounding box center [494, 233] width 6 height 6
checkbox input "true"
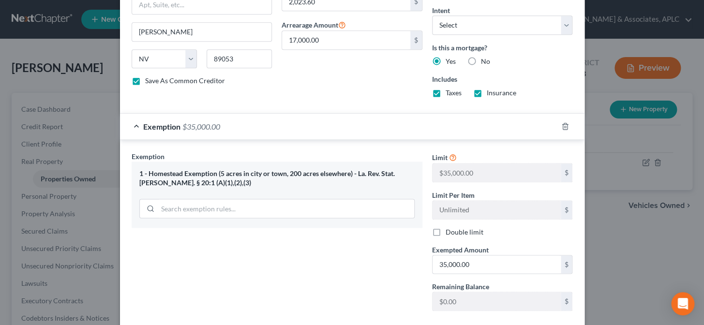
scroll to position [475, 0]
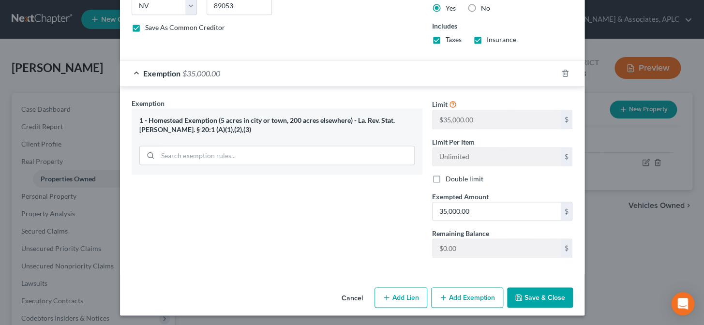
click at [530, 292] on button "Save & Close" at bounding box center [540, 298] width 66 height 20
checkbox input "false"
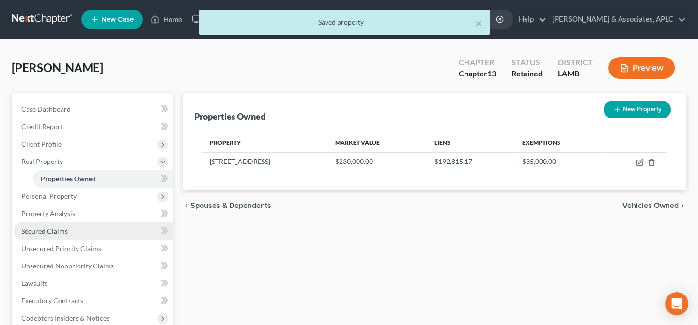
click at [98, 226] on link "Secured Claims" at bounding box center [93, 231] width 159 height 17
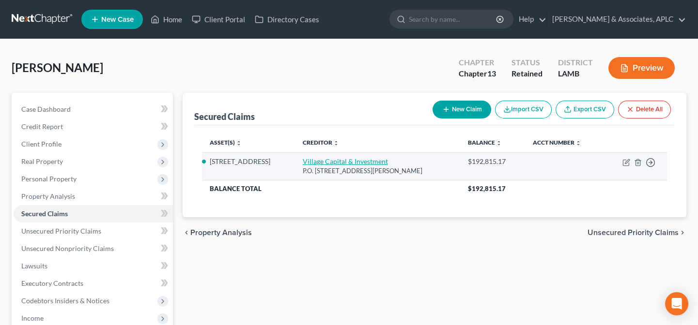
click at [351, 160] on link "Village Capital & Investment" at bounding box center [345, 161] width 85 height 8
select select "31"
select select "2"
select select "0"
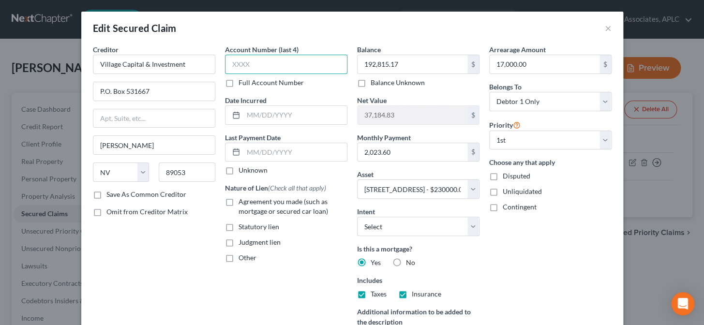
click at [261, 68] on input "text" at bounding box center [286, 64] width 122 height 19
type input "3485"
click at [269, 108] on input "text" at bounding box center [296, 115] width 104 height 18
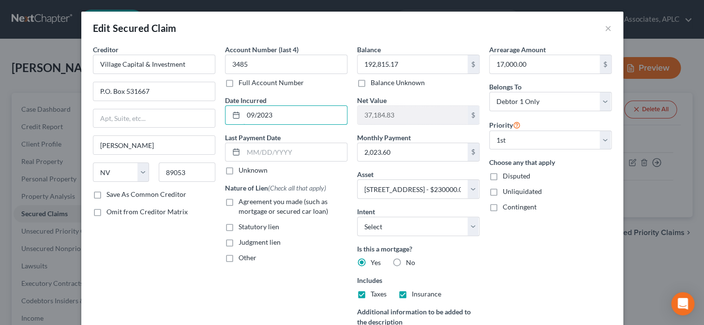
type input "09/2023"
click at [239, 167] on label "Unknown" at bounding box center [253, 171] width 29 height 10
click at [243, 167] on input "Unknown" at bounding box center [246, 169] width 6 height 6
checkbox input "true"
click at [239, 203] on label "Agreement you made (such as mortgage or secured car loan)" at bounding box center [293, 206] width 109 height 19
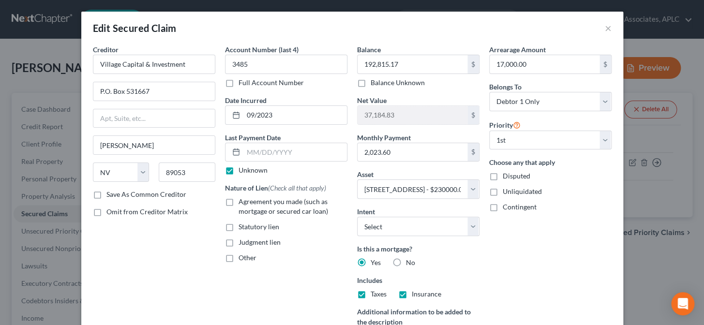
click at [243, 203] on input "Agreement you made (such as mortgage or secured car loan)" at bounding box center [246, 200] width 6 height 6
checkbox input "true"
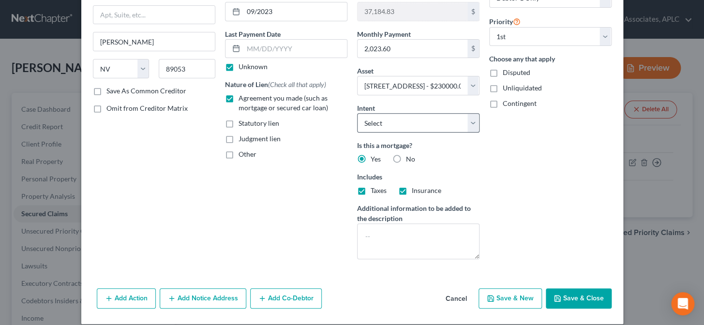
scroll to position [113, 0]
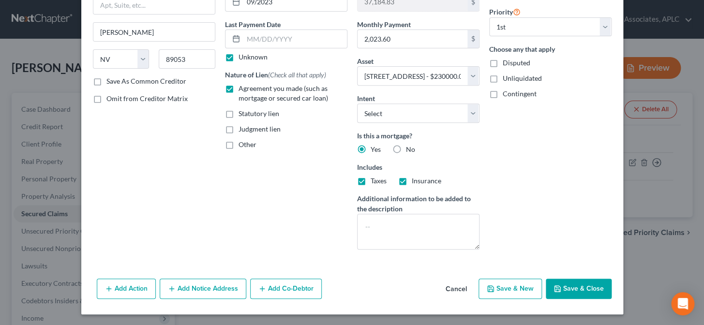
click at [577, 284] on button "Save & Close" at bounding box center [579, 289] width 66 height 20
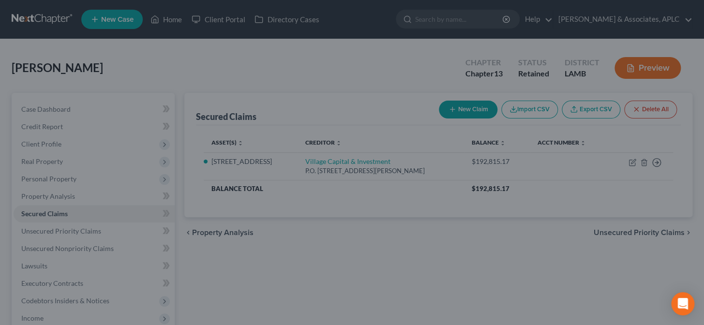
select select "2"
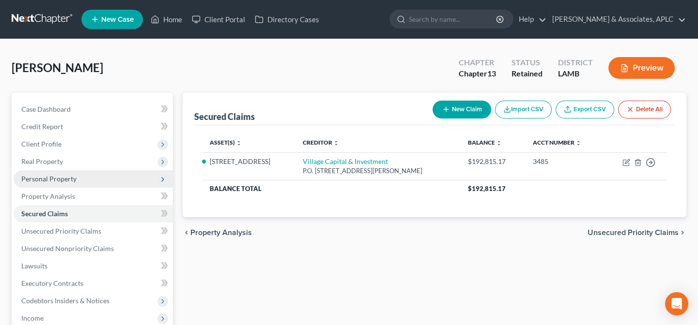
click at [44, 177] on span "Personal Property" at bounding box center [48, 179] width 55 height 8
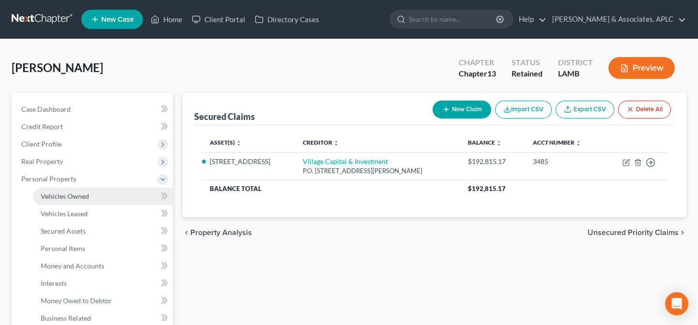
click at [56, 193] on span "Vehicles Owned" at bounding box center [65, 196] width 48 height 8
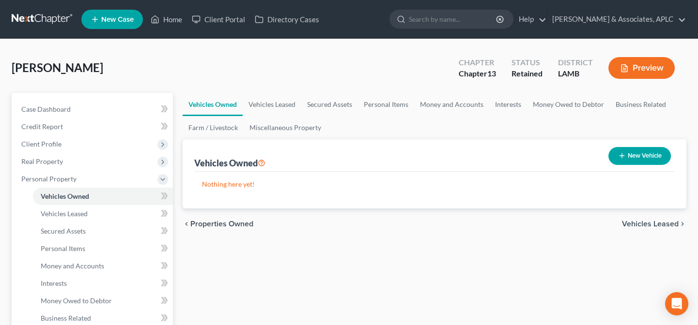
click at [629, 158] on button "New Vehicle" at bounding box center [639, 156] width 62 height 18
select select "0"
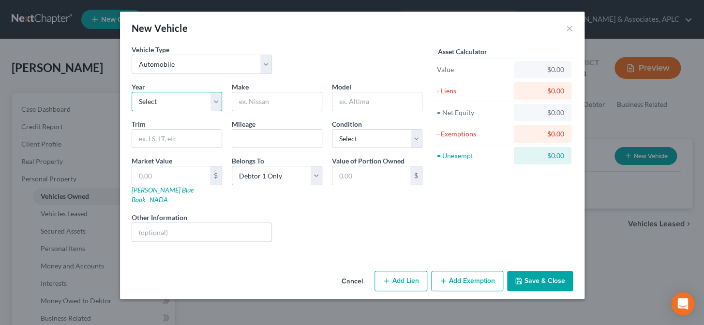
click at [184, 105] on select "Select 2026 2025 2024 2023 2022 2021 2020 2019 2018 2017 2016 2015 2014 2013 20…" at bounding box center [177, 101] width 91 height 19
select select "7"
click at [132, 92] on select "Select 2026 2025 2024 2023 2022 2021 2020 2019 2018 2017 2016 2015 2014 2013 20…" at bounding box center [177, 101] width 91 height 19
click at [260, 100] on input "text" at bounding box center [277, 101] width 90 height 18
type input "Jeep"
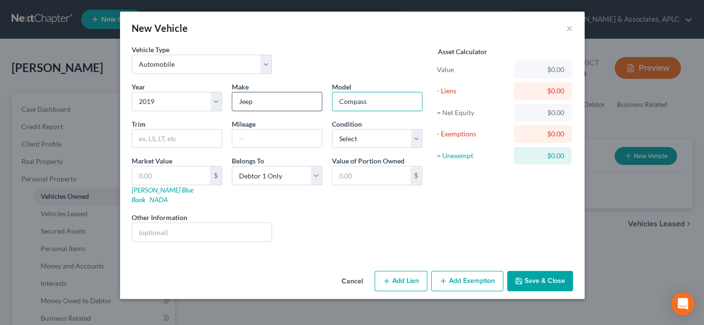
type input "Compass"
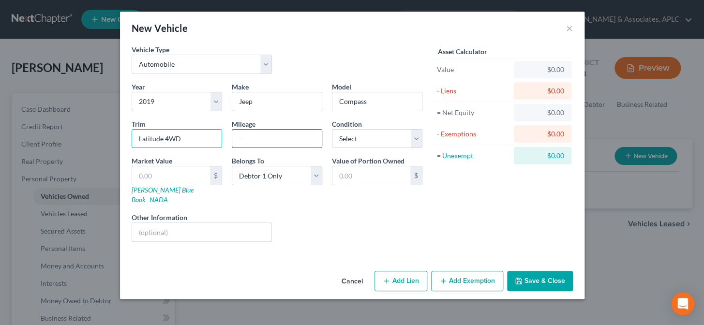
type input "Latitude 4WD"
click at [266, 140] on input "text" at bounding box center [277, 139] width 90 height 18
type input "103,200"
click at [355, 150] on div "Year Select 2026 2025 2024 2023 2022 2021 2020 2019 2018 2017 2016 2015 2014 20…" at bounding box center [277, 166] width 301 height 168
click at [349, 141] on select "Select Excellent Very Good Good Fair Poor" at bounding box center [377, 138] width 91 height 19
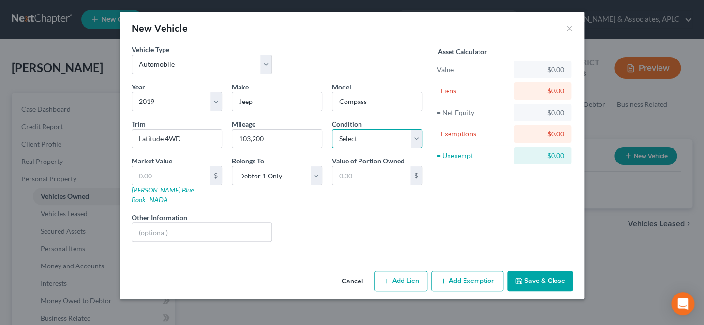
select select "3"
click at [332, 129] on select "Select Excellent Very Good Good Fair Poor" at bounding box center [377, 138] width 91 height 19
click at [168, 196] on link "NADA" at bounding box center [159, 200] width 18 height 8
click at [159, 181] on input "text" at bounding box center [171, 176] width 78 height 18
type input "1"
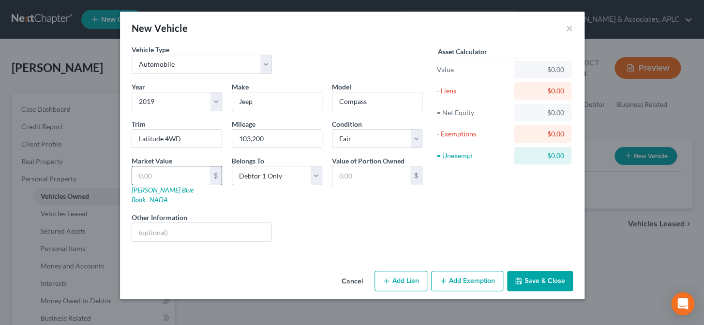
type input "1.00"
type input "10"
type input "10.00"
type input "107"
type input "107.00"
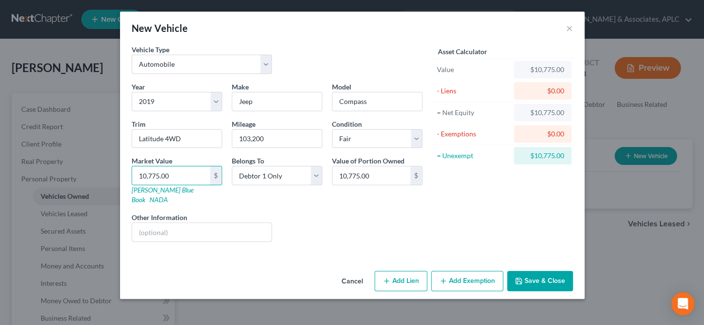
click at [457, 275] on button "Add Exemption" at bounding box center [467, 281] width 72 height 20
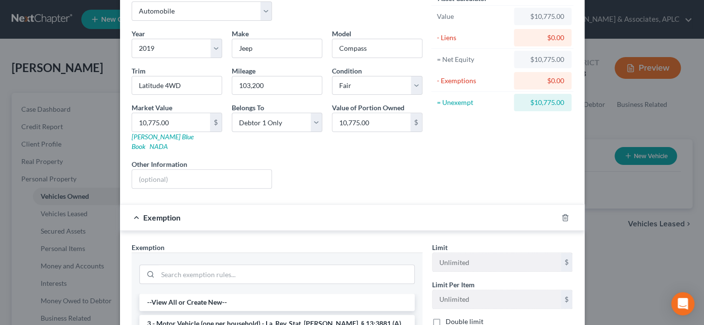
scroll to position [132, 0]
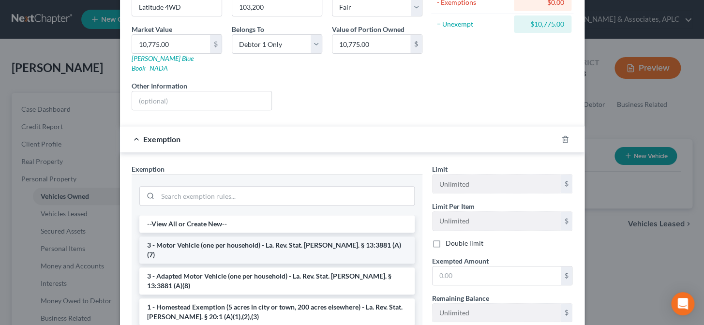
click at [228, 237] on li "3 - Motor Vehicle (one per household) - La. Rev. Stat. [PERSON_NAME]. § 13:3881…" at bounding box center [276, 250] width 275 height 27
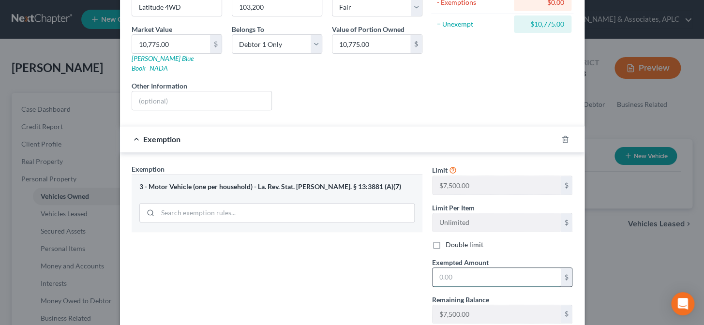
click at [456, 269] on input "text" at bounding box center [497, 277] width 128 height 18
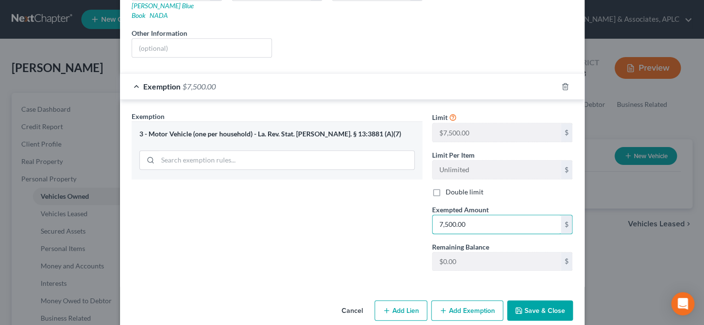
scroll to position [189, 0]
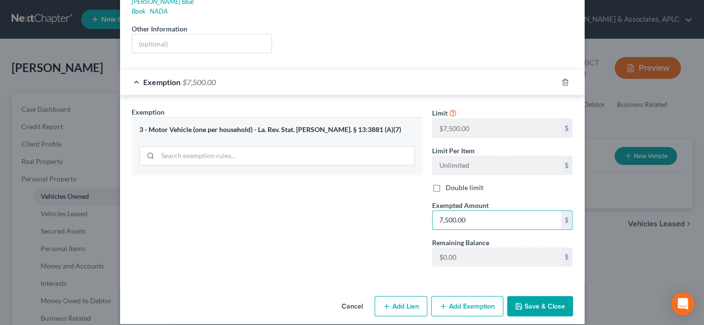
click at [388, 298] on button "Add Lien" at bounding box center [401, 306] width 53 height 20
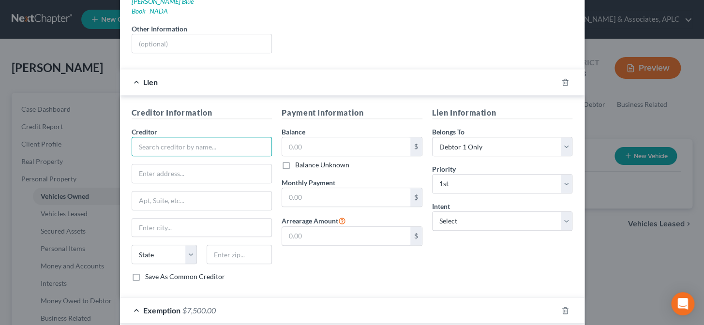
click at [201, 138] on input "text" at bounding box center [202, 146] width 141 height 19
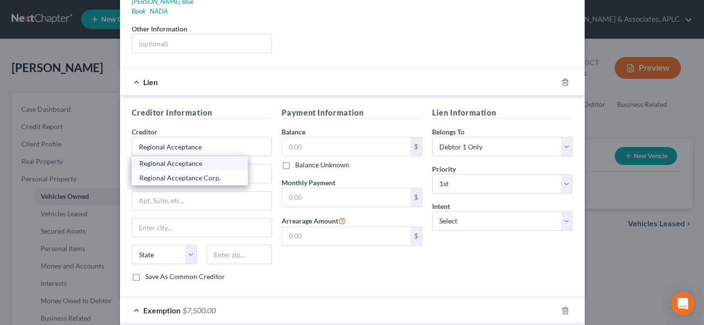
click at [197, 159] on div "Regional Acceptance" at bounding box center [189, 164] width 101 height 10
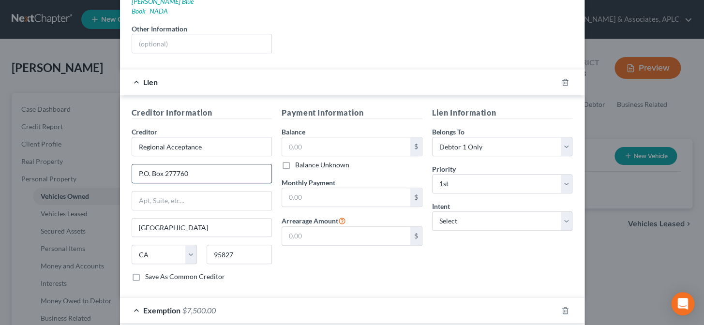
click at [195, 165] on input "P.O. Box 277760" at bounding box center [202, 174] width 140 height 18
click at [145, 272] on label "Save As Common Creditor" at bounding box center [185, 277] width 80 height 10
click at [149, 272] on input "Save As Common Creditor" at bounding box center [152, 275] width 6 height 6
click at [346, 139] on input "text" at bounding box center [346, 146] width 128 height 18
click at [380, 268] on div "Payment Information Balance 26,305.55 $ Balance Unknown Balance Undetermined 26…" at bounding box center [352, 198] width 151 height 183
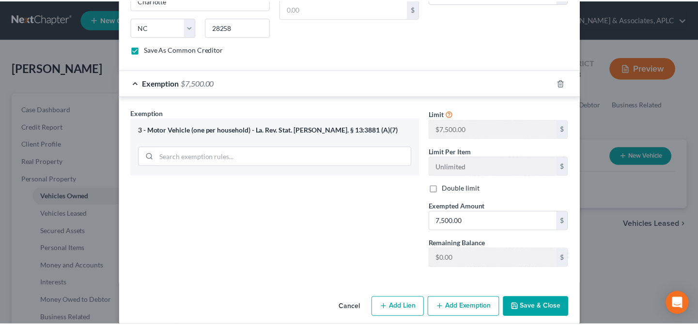
scroll to position [416, 0]
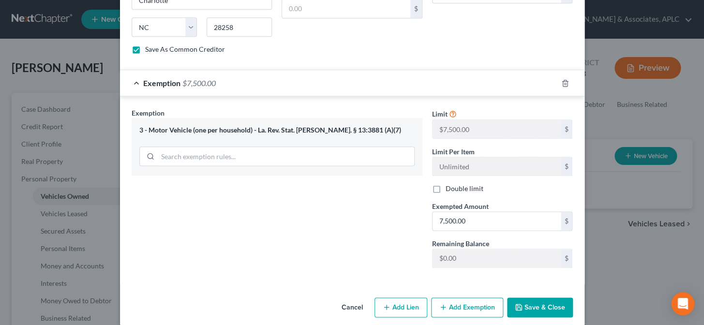
click at [522, 298] on button "Save & Close" at bounding box center [540, 308] width 66 height 20
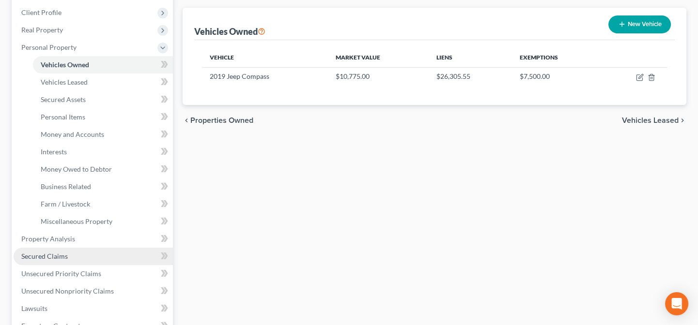
click at [66, 258] on span "Secured Claims" at bounding box center [44, 256] width 46 height 8
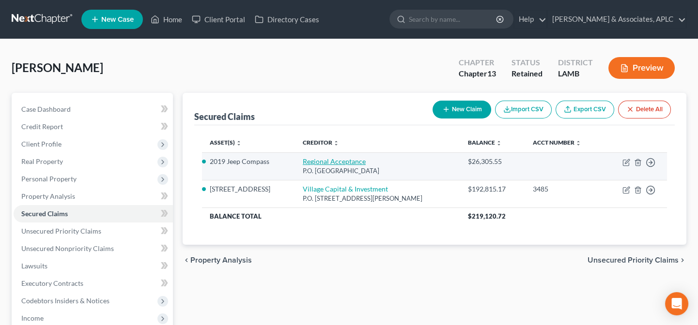
click at [330, 160] on link "Regional Acceptance" at bounding box center [334, 161] width 63 height 8
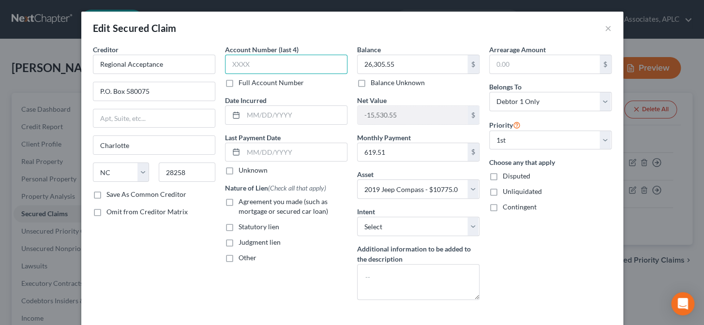
click at [261, 61] on input "text" at bounding box center [286, 64] width 122 height 19
drag, startPoint x: 227, startPoint y: 173, endPoint x: 228, endPoint y: 199, distance: 26.6
click at [239, 172] on label "Unknown" at bounding box center [253, 171] width 29 height 10
click at [243, 172] on input "Unknown" at bounding box center [246, 169] width 6 height 6
click at [239, 203] on label "Agreement you made (such as mortgage or secured car loan)" at bounding box center [293, 206] width 109 height 19
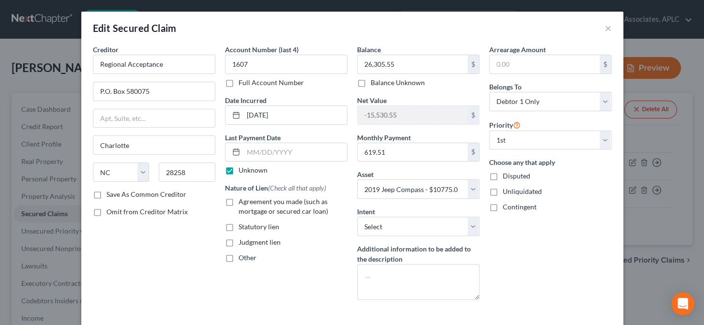
click at [243, 203] on input "Agreement you made (such as mortgage or secured car loan)" at bounding box center [246, 200] width 6 height 6
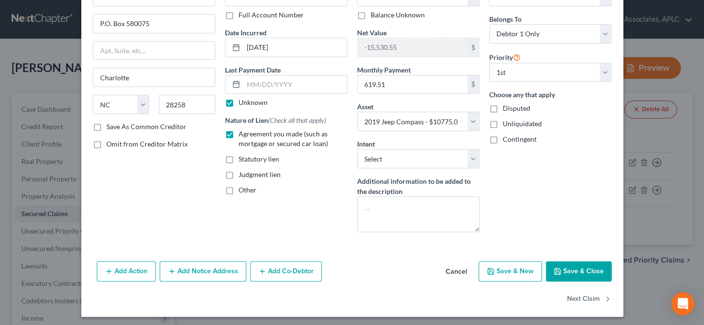
scroll to position [71, 0]
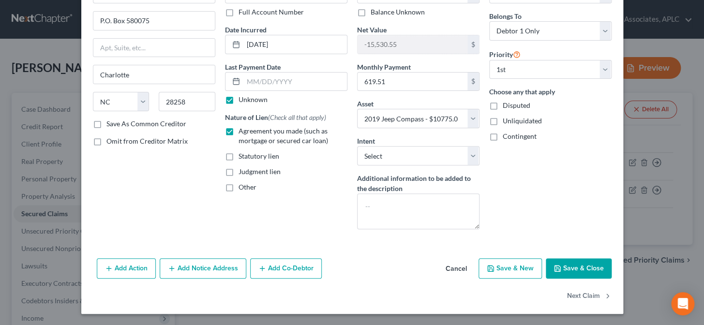
click at [229, 270] on button "Add Notice Address" at bounding box center [203, 269] width 87 height 20
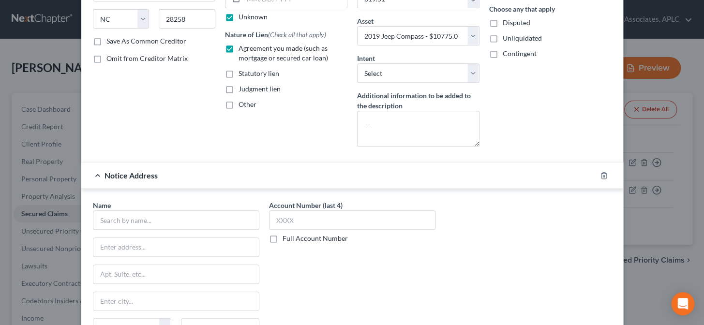
scroll to position [159, 0]
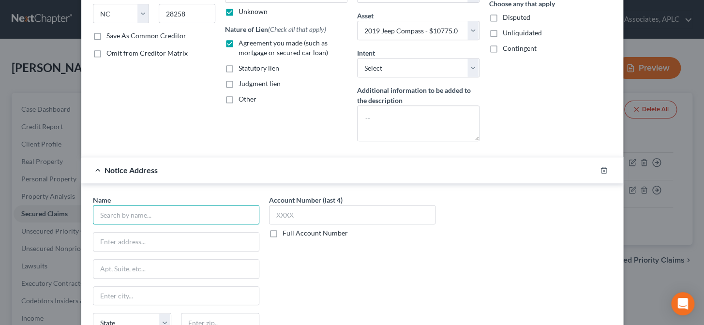
click at [226, 213] on input "text" at bounding box center [176, 214] width 167 height 19
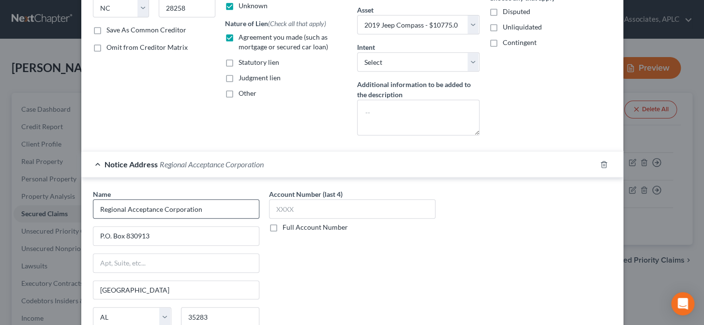
scroll to position [279, 0]
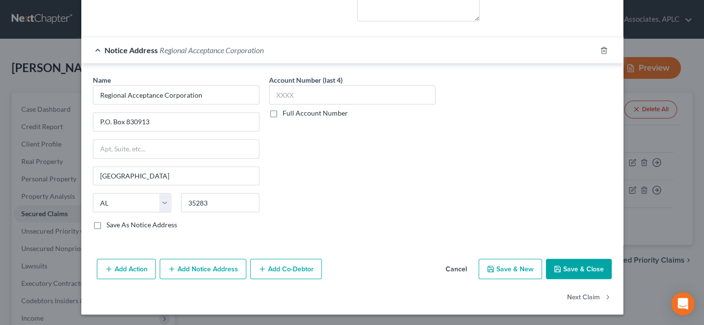
click at [207, 268] on button "Add Notice Address" at bounding box center [203, 269] width 87 height 20
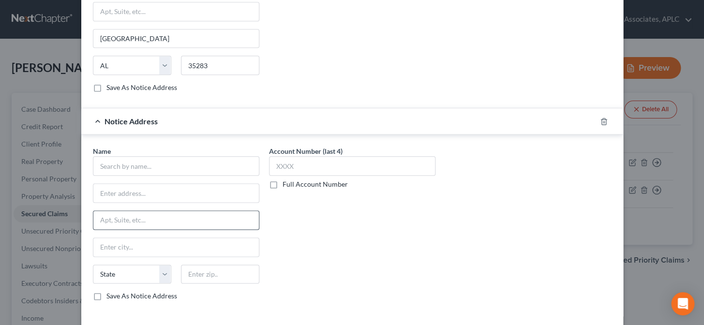
scroll to position [455, 0]
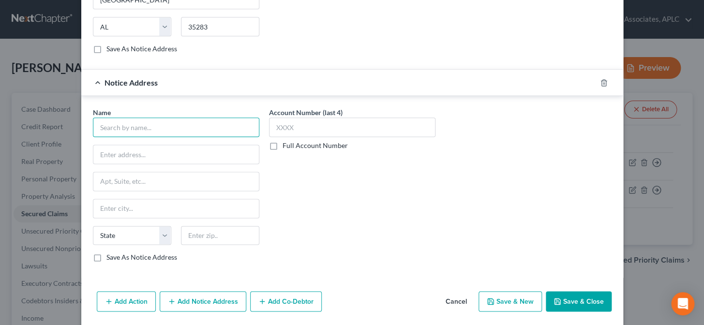
click at [205, 126] on input "text" at bounding box center [176, 127] width 167 height 19
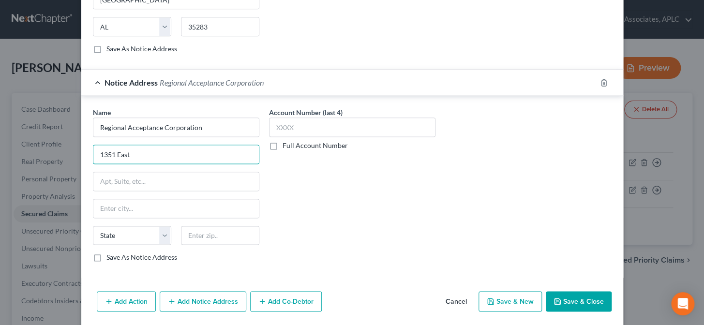
scroll to position [487, 0]
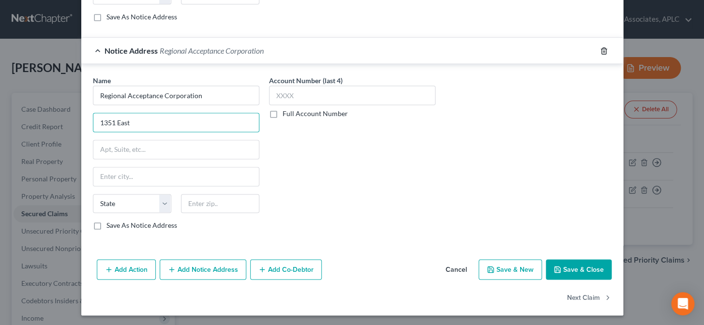
click at [600, 49] on icon "button" at bounding box center [604, 51] width 8 height 8
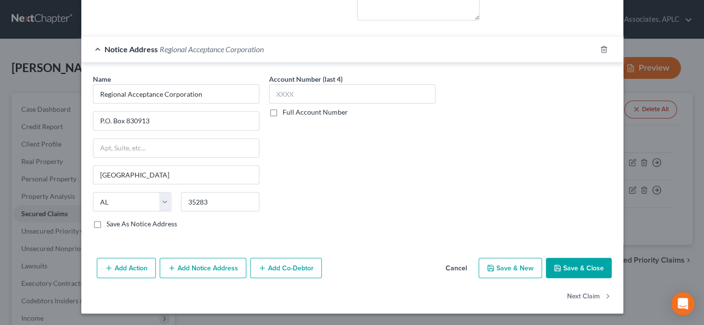
scroll to position [279, 0]
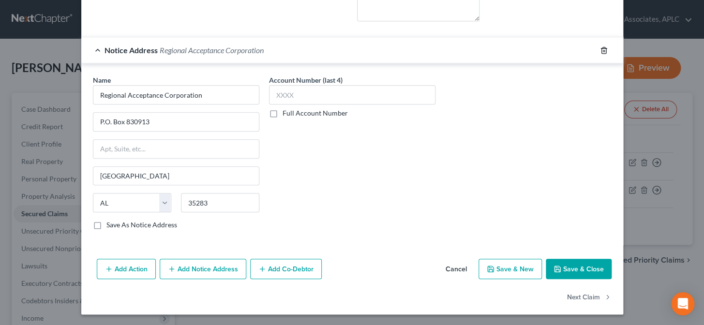
click at [601, 50] on icon "button" at bounding box center [604, 50] width 8 height 8
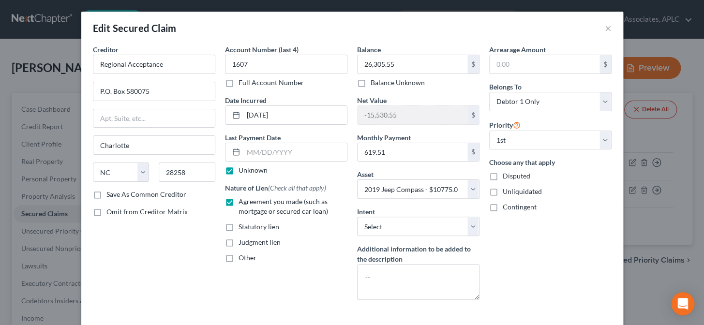
scroll to position [71, 0]
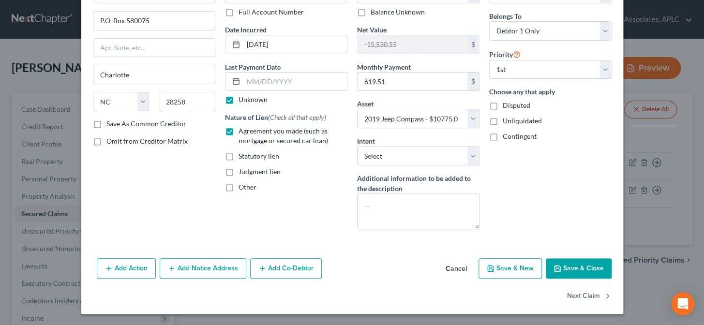
click at [201, 263] on button "Add Notice Address" at bounding box center [203, 269] width 87 height 20
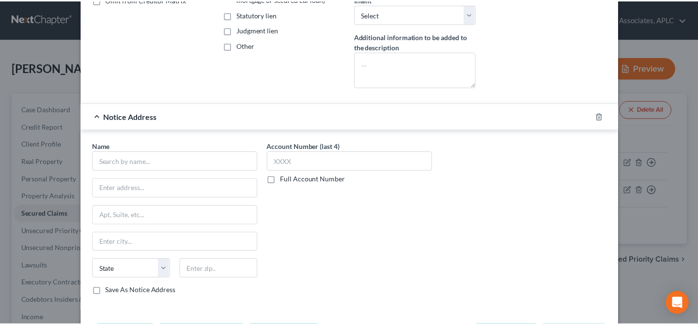
scroll to position [247, 0]
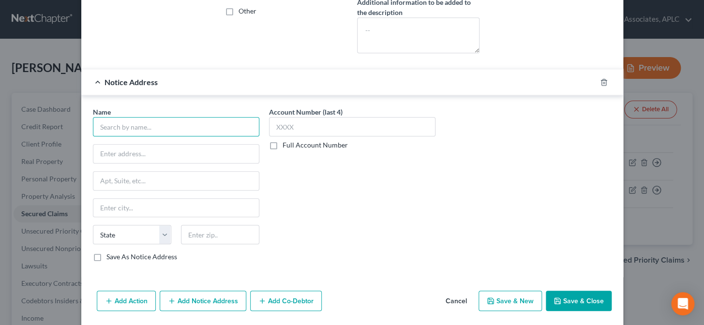
click at [201, 125] on input "text" at bounding box center [176, 126] width 167 height 19
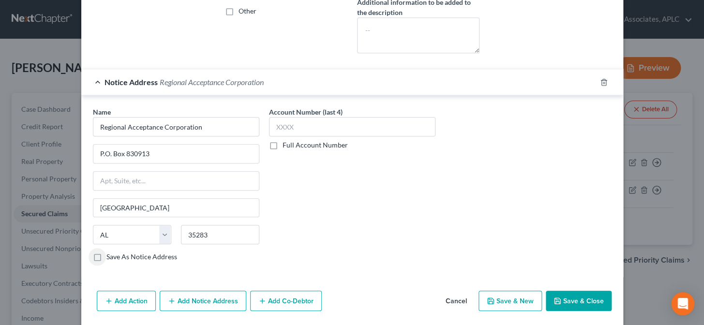
click at [107, 257] on label "Save As Notice Address" at bounding box center [142, 257] width 71 height 10
click at [110, 257] on input "Save As Notice Address" at bounding box center [113, 255] width 6 height 6
click at [597, 302] on button "Save & Close" at bounding box center [579, 301] width 66 height 20
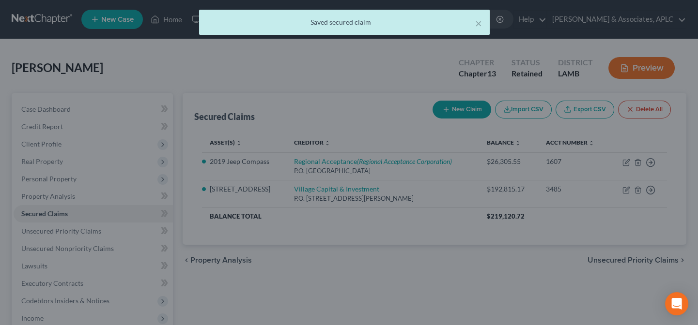
scroll to position [0, 0]
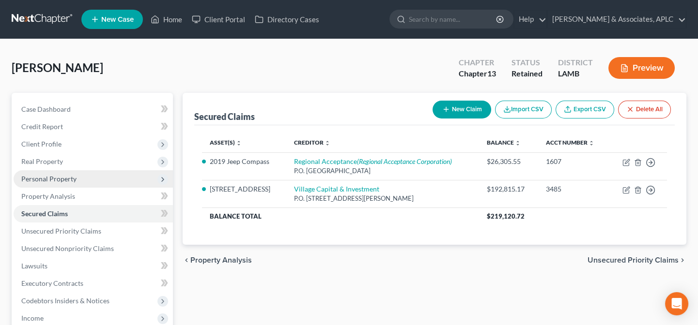
click at [69, 178] on span "Personal Property" at bounding box center [48, 179] width 55 height 8
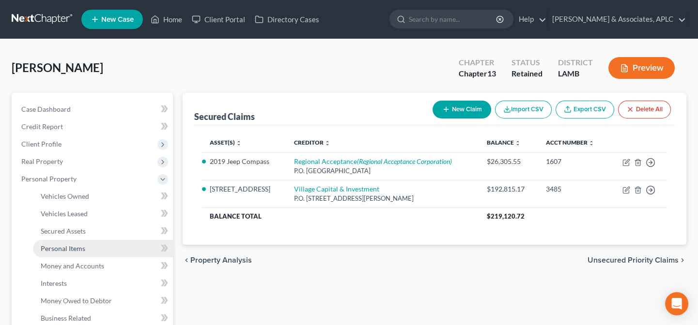
click at [82, 250] on span "Personal Items" at bounding box center [63, 248] width 45 height 8
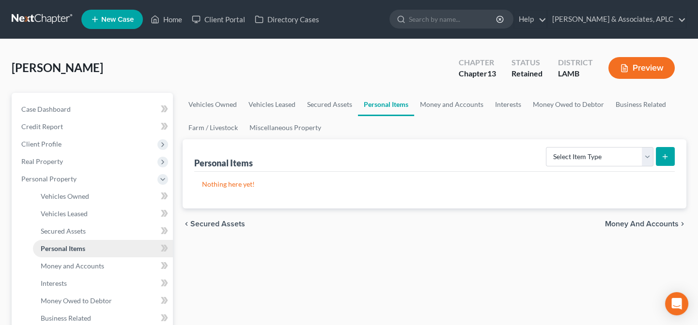
scroll to position [132, 0]
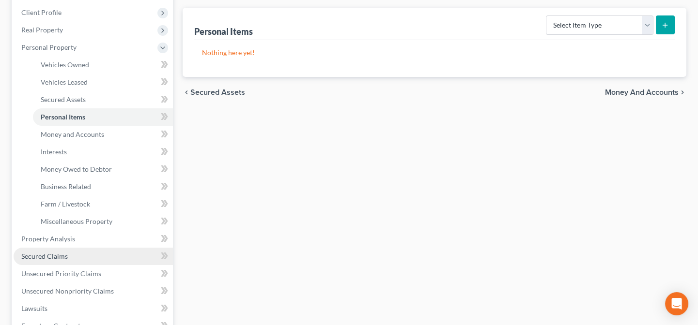
click at [80, 259] on link "Secured Claims" at bounding box center [93, 256] width 159 height 17
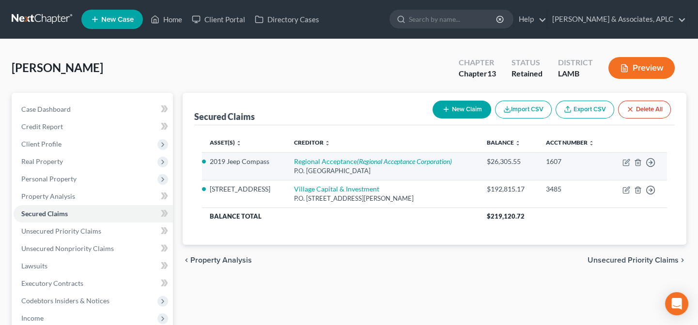
click at [377, 167] on div "P.O. [GEOGRAPHIC_DATA]" at bounding box center [382, 171] width 177 height 9
click at [377, 164] on icon "(Regional Acceptance Corporation)" at bounding box center [404, 161] width 95 height 8
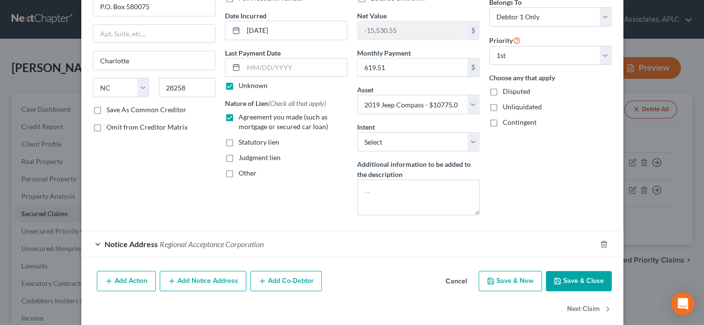
scroll to position [97, 0]
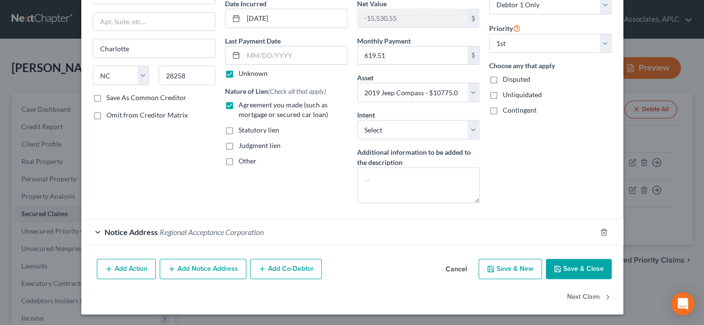
click at [274, 265] on button "Add Co-Debtor" at bounding box center [286, 269] width 72 height 20
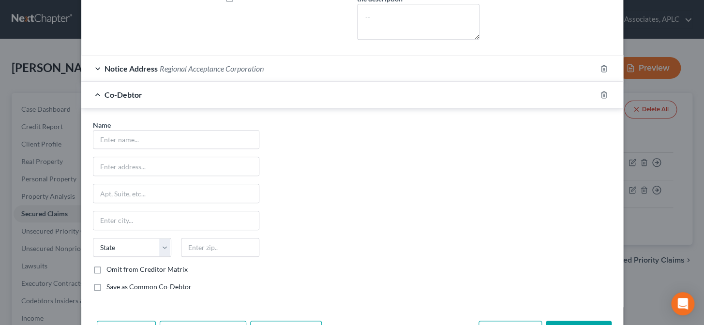
scroll to position [273, 0]
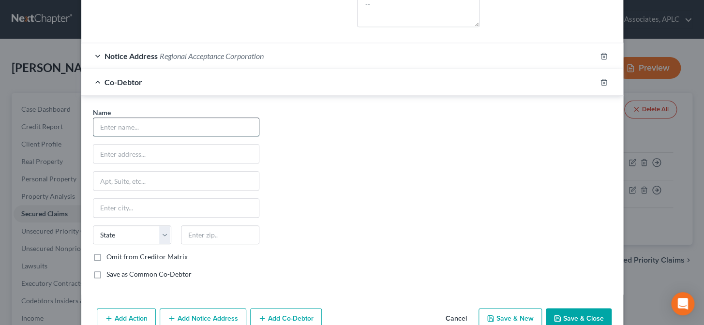
click at [243, 125] on input "text" at bounding box center [176, 127] width 166 height 18
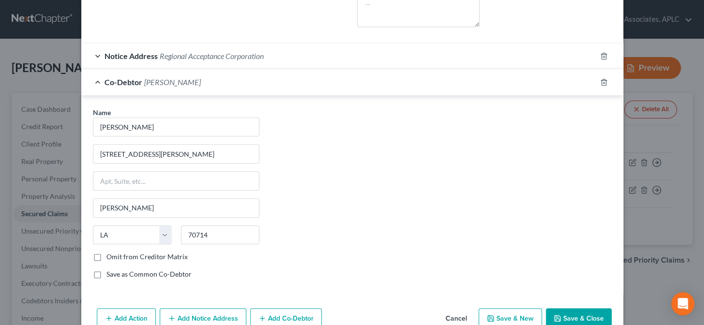
click at [107, 271] on label "Save as Common Co-Debtor" at bounding box center [149, 275] width 85 height 10
click at [110, 271] on input "Save as Common Co-Debtor" at bounding box center [113, 273] width 6 height 6
click at [568, 313] on button "Save & Close" at bounding box center [579, 318] width 66 height 20
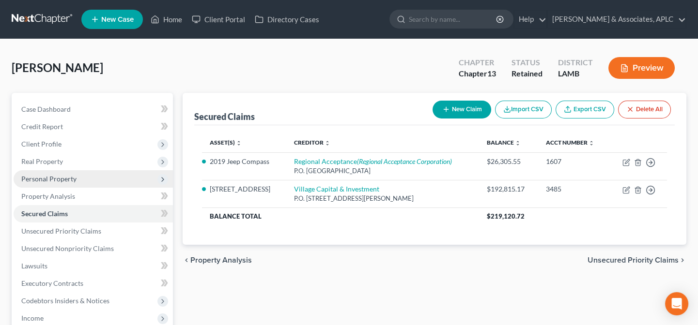
click at [48, 183] on span "Personal Property" at bounding box center [93, 178] width 159 height 17
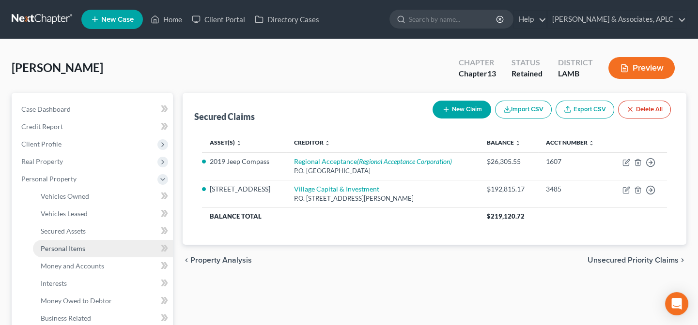
click at [50, 252] on span "Personal Items" at bounding box center [63, 248] width 45 height 8
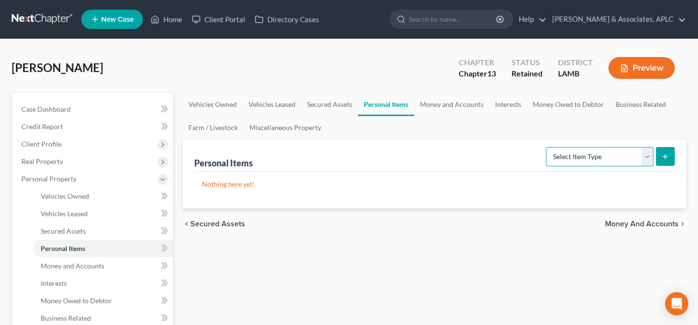
click at [618, 157] on select "Select Item Type Clothing Collectibles Of Value Electronics Firearms Household …" at bounding box center [599, 156] width 107 height 19
click at [547, 147] on select "Select Item Type Clothing Collectibles Of Value Electronics Firearms Household …" at bounding box center [599, 156] width 107 height 19
click at [668, 147] on button "submit" at bounding box center [664, 156] width 19 height 19
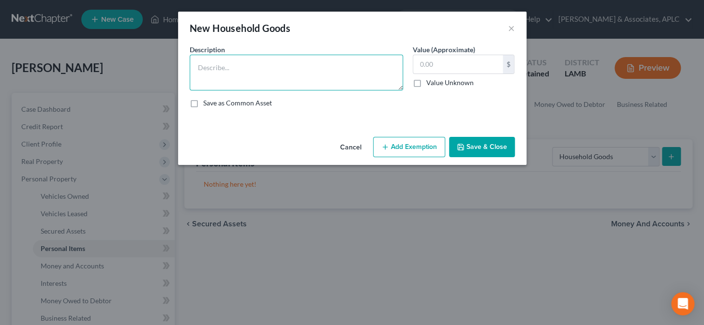
click at [278, 65] on textarea at bounding box center [296, 73] width 213 height 36
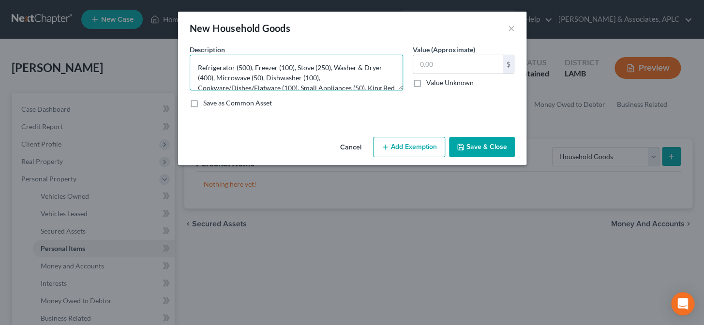
click at [390, 68] on textarea "Refrigerator (500), Freezer (100), Stove (250), Washer & Dryer (400), Microwave…" at bounding box center [296, 73] width 213 height 36
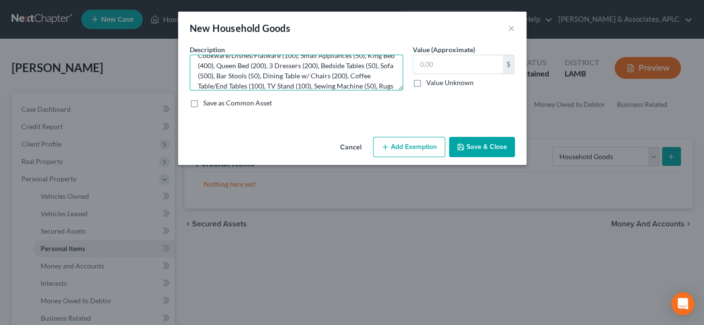
scroll to position [43, 0]
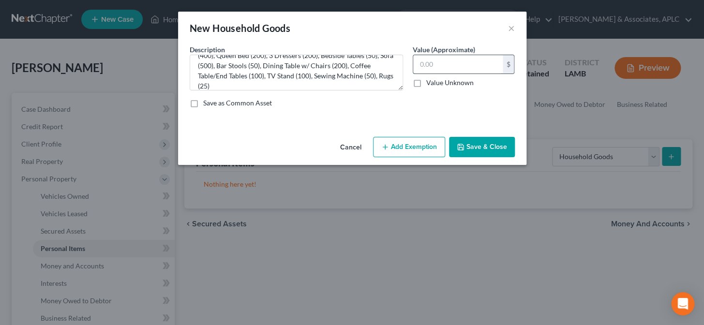
click at [432, 62] on input "text" at bounding box center [458, 64] width 90 height 18
click at [421, 150] on button "Add Exemption" at bounding box center [409, 147] width 72 height 20
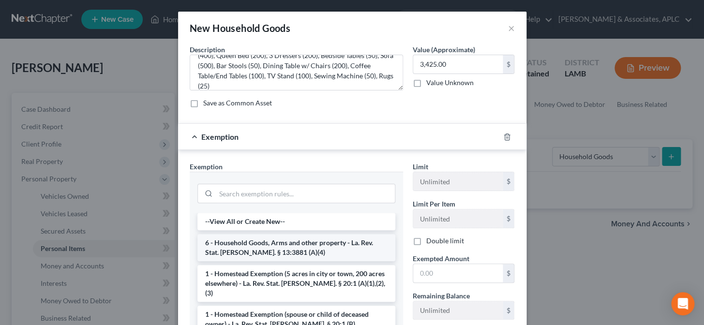
click at [306, 245] on li "6 - Household Goods, Arms and other property - La. Rev. Stat. [PERSON_NAME]. § …" at bounding box center [297, 247] width 198 height 27
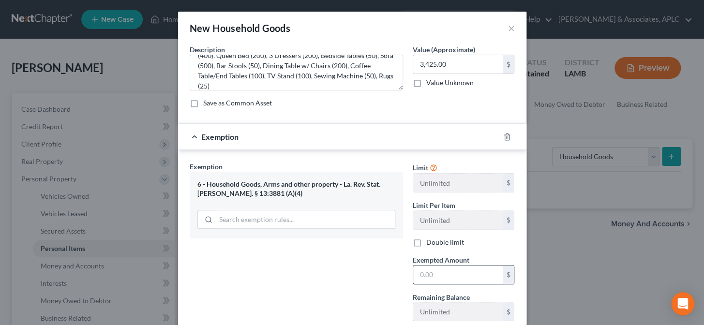
click at [433, 271] on input "text" at bounding box center [458, 275] width 90 height 18
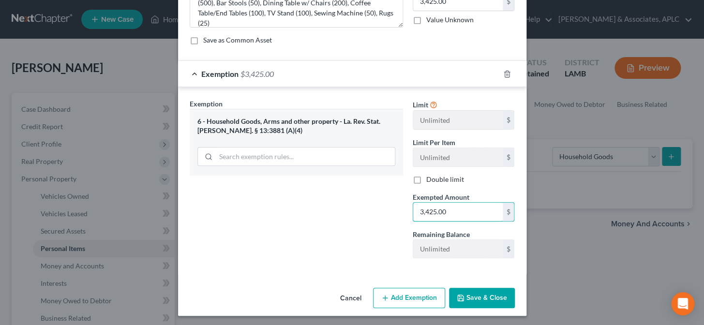
scroll to position [64, 0]
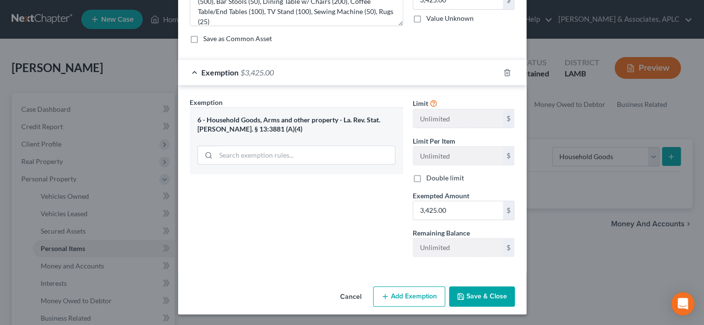
click at [480, 303] on button "Save & Close" at bounding box center [482, 297] width 66 height 20
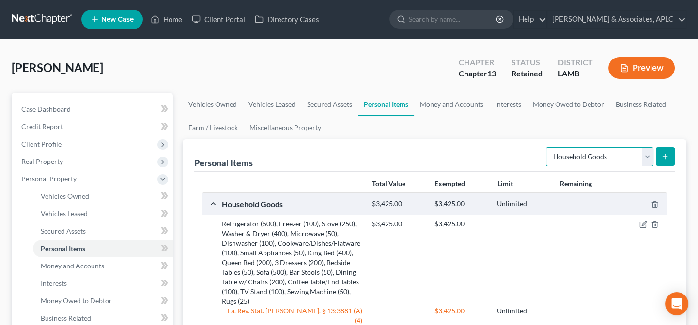
click at [644, 160] on select "Select Item Type Clothing Collectibles Of Value Electronics Firearms Household …" at bounding box center [599, 156] width 107 height 19
click at [547, 147] on select "Select Item Type Clothing Collectibles Of Value Electronics Firearms Household …" at bounding box center [599, 156] width 107 height 19
click at [668, 147] on button "submit" at bounding box center [664, 156] width 19 height 19
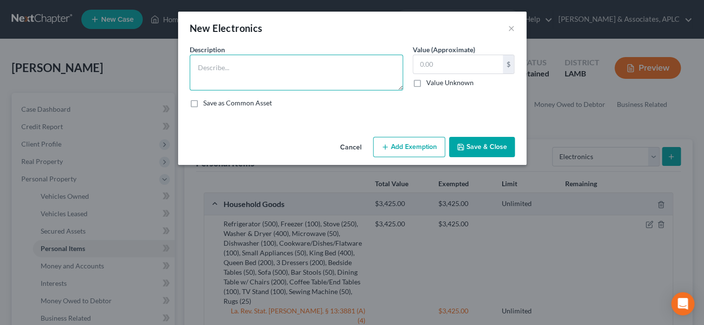
click at [277, 69] on textarea at bounding box center [296, 73] width 213 height 36
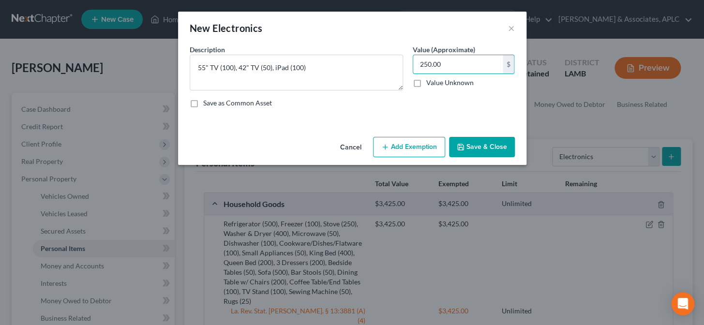
click at [479, 150] on button "Save & Close" at bounding box center [482, 147] width 66 height 20
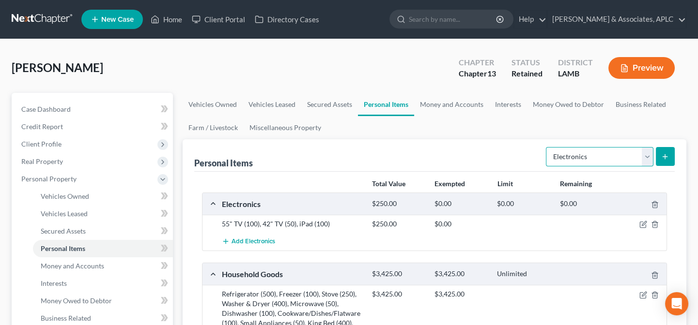
click at [592, 153] on select "Select Item Type Clothing Collectibles Of Value Electronics Firearms Household …" at bounding box center [599, 156] width 107 height 19
click at [547, 147] on select "Select Item Type Clothing Collectibles Of Value Electronics Firearms Household …" at bounding box center [599, 156] width 107 height 19
click at [663, 158] on icon "submit" at bounding box center [665, 157] width 8 height 8
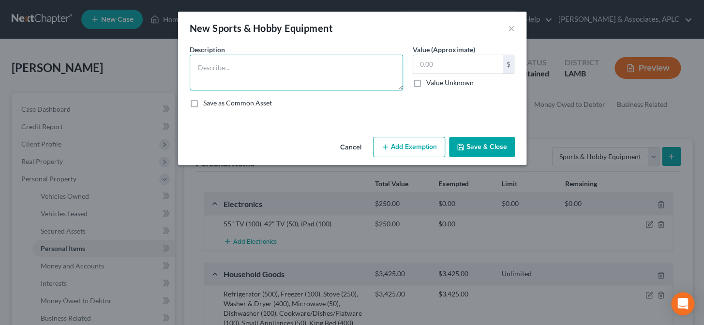
click at [314, 77] on textarea at bounding box center [296, 73] width 213 height 36
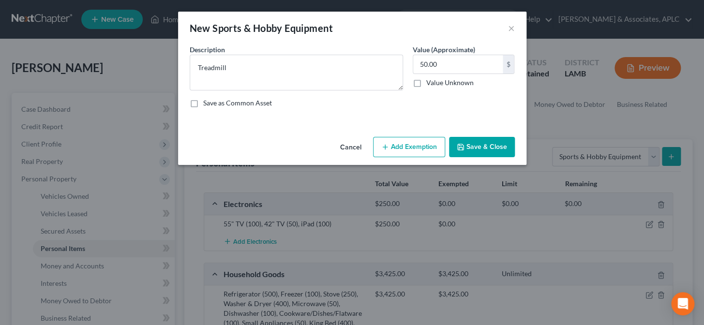
drag, startPoint x: 484, startPoint y: 152, endPoint x: 581, endPoint y: 161, distance: 97.2
click at [485, 152] on button "Save & Close" at bounding box center [482, 147] width 66 height 20
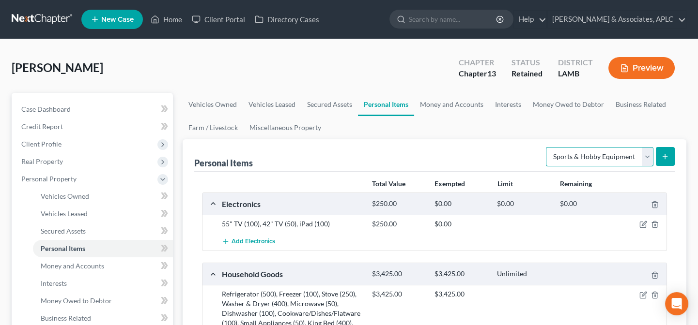
click at [581, 160] on select "Select Item Type Clothing Collectibles Of Value Electronics Firearms Household …" at bounding box center [599, 156] width 107 height 19
click at [547, 147] on select "Select Item Type Clothing Collectibles Of Value Electronics Firearms Household …" at bounding box center [599, 156] width 107 height 19
click at [659, 153] on button "submit" at bounding box center [664, 156] width 19 height 19
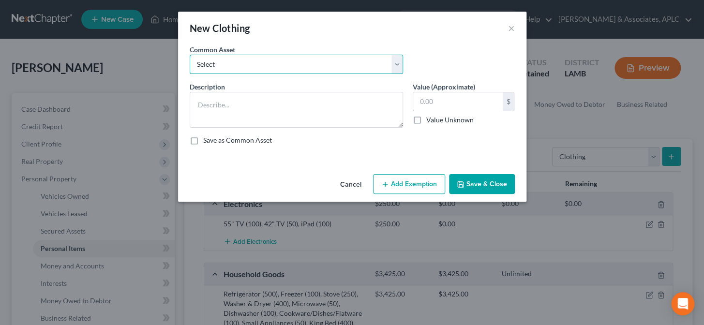
click at [240, 64] on select "Select Personal Clothing" at bounding box center [296, 64] width 213 height 19
click at [190, 55] on select "Select Personal Clothing" at bounding box center [296, 64] width 213 height 19
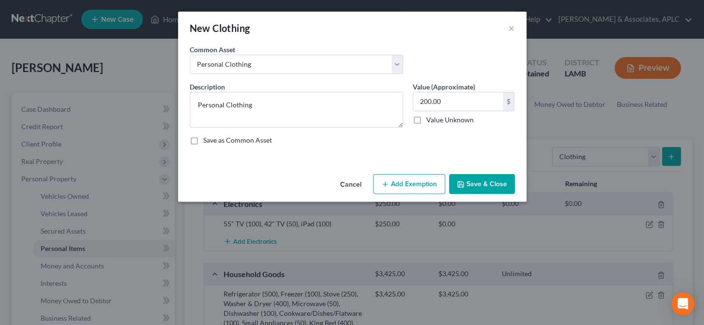
click at [402, 183] on button "Add Exemption" at bounding box center [409, 184] width 72 height 20
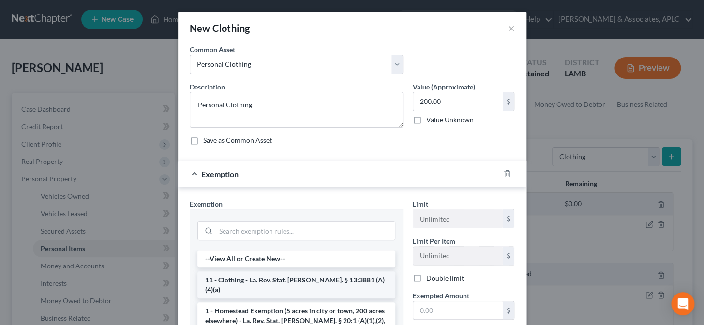
click at [282, 276] on li "11 - Clothing - La. Rev. Stat. [PERSON_NAME]. § 13:3881 (A)(4)(a)" at bounding box center [297, 285] width 198 height 27
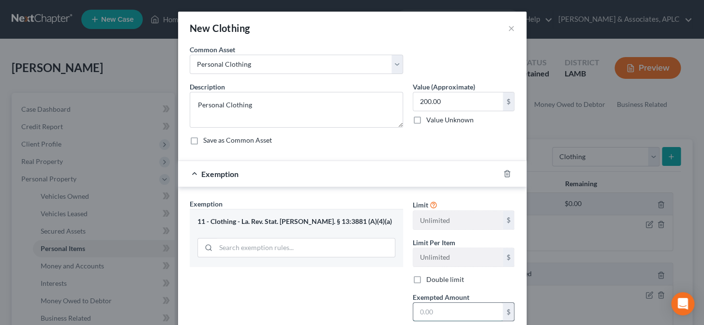
click at [440, 311] on input "text" at bounding box center [458, 312] width 90 height 18
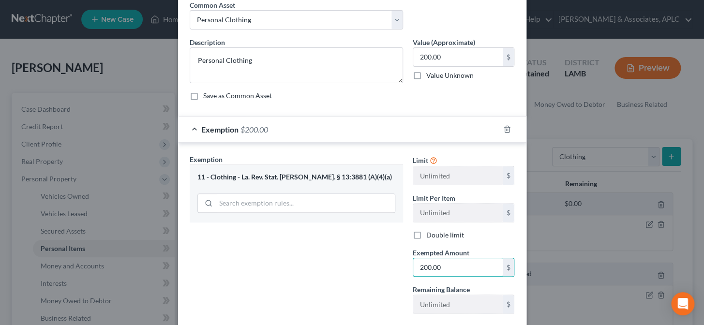
scroll to position [102, 0]
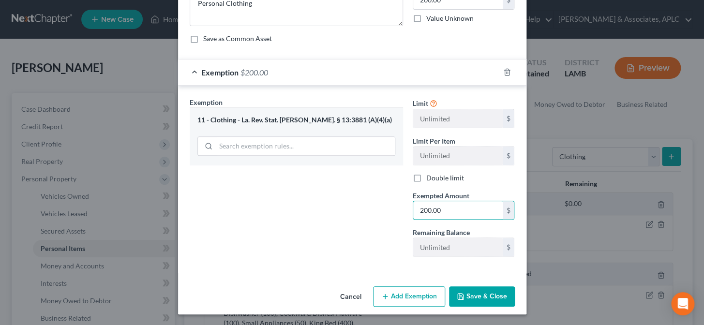
click at [461, 294] on icon "button" at bounding box center [461, 297] width 8 height 8
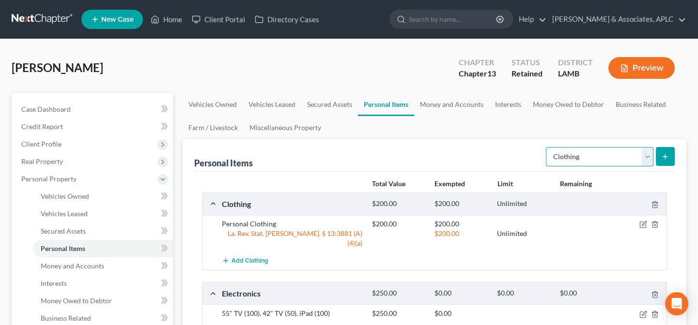
click at [581, 150] on select "Select Item Type Clothing Collectibles Of Value Electronics Firearms Household …" at bounding box center [599, 156] width 107 height 19
click at [547, 147] on select "Select Item Type Clothing Collectibles Of Value Electronics Firearms Household …" at bounding box center [599, 156] width 107 height 19
click at [673, 156] on button "submit" at bounding box center [664, 156] width 19 height 19
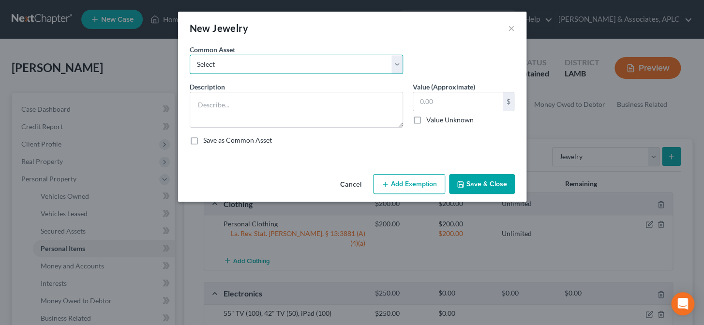
click at [258, 68] on select "Select Misc. Costume Jewelry Wedding Ring" at bounding box center [296, 64] width 213 height 19
click at [190, 55] on select "Select Misc. Costume Jewelry Wedding Ring" at bounding box center [296, 64] width 213 height 19
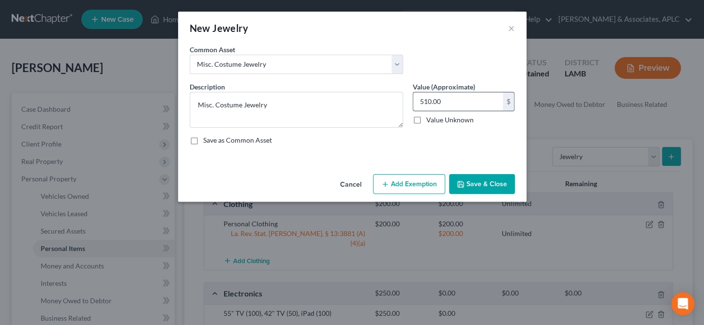
drag, startPoint x: 419, startPoint y: 100, endPoint x: 492, endPoint y: 97, distance: 73.2
click at [492, 97] on input "510.00" at bounding box center [458, 101] width 90 height 18
click at [491, 188] on button "Save & Close" at bounding box center [482, 184] width 66 height 20
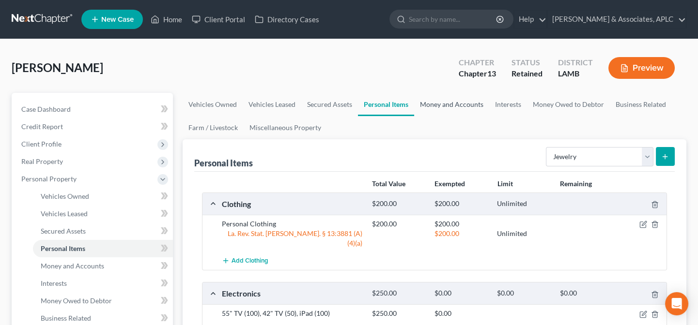
click at [454, 105] on link "Money and Accounts" at bounding box center [451, 104] width 75 height 23
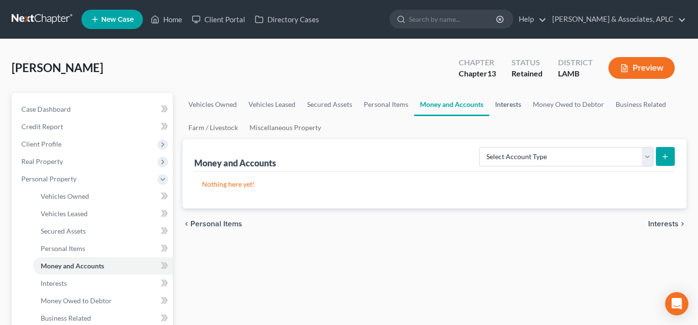
click at [510, 106] on link "Interests" at bounding box center [508, 104] width 38 height 23
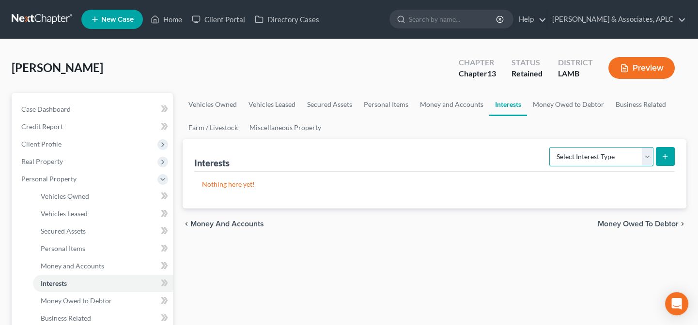
click at [587, 158] on select "Select Interest Type 401K Annuity Bond Education IRA Government Bond Government…" at bounding box center [601, 156] width 104 height 19
click at [519, 127] on ul "Vehicles Owned Vehicles Leased Secured Assets Personal Items Money and Accounts…" at bounding box center [434, 116] width 503 height 46
click at [548, 105] on link "Money Owed to Debtor" at bounding box center [568, 104] width 83 height 23
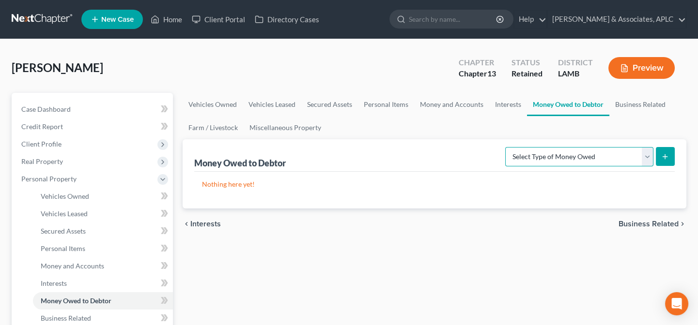
click at [590, 157] on select "Select Type of Money Owed Accounts Receivable Alimony Child Support Claims Agai…" at bounding box center [579, 156] width 148 height 19
click at [436, 125] on ul "Vehicles Owned Vehicles Leased Secured Assets Personal Items Money and Accounts…" at bounding box center [434, 116] width 503 height 46
click at [495, 104] on link "Interests" at bounding box center [508, 104] width 38 height 23
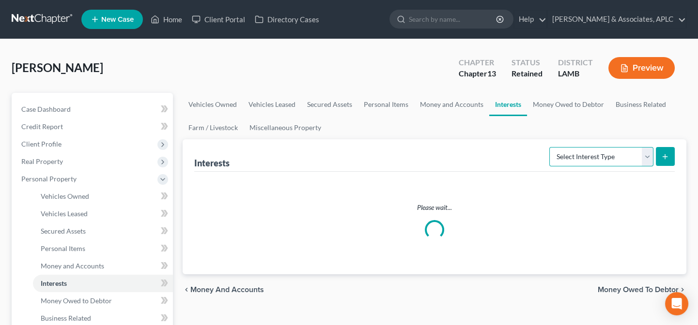
click at [555, 155] on select "Select Interest Type 401K Annuity Bond Education IRA Government Bond Government…" at bounding box center [601, 156] width 104 height 19
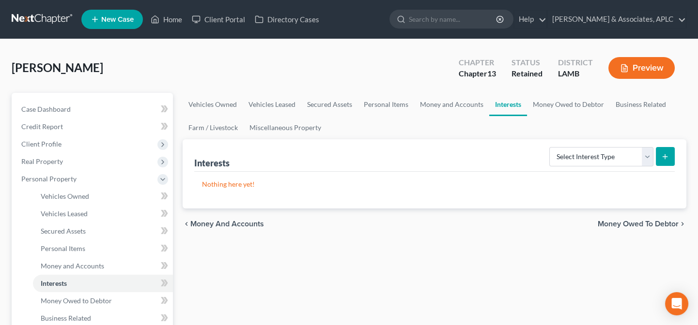
drag, startPoint x: 511, startPoint y: 119, endPoint x: 468, endPoint y: 120, distance: 42.6
click at [511, 119] on ul "Vehicles Owned Vehicles Leased Secured Assets Personal Items Money and Accounts…" at bounding box center [434, 116] width 503 height 46
click at [445, 106] on link "Money and Accounts" at bounding box center [451, 104] width 75 height 23
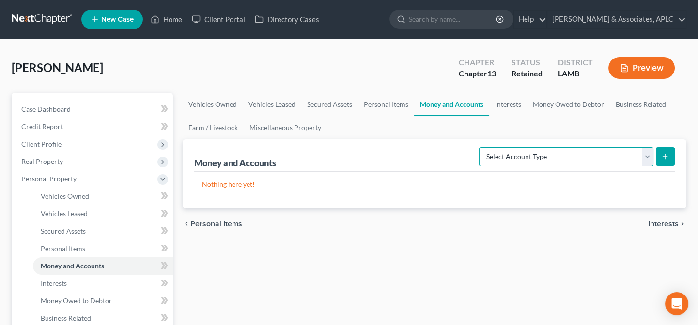
click at [571, 154] on select "Select Account Type Brokerage Cash on Hand Certificates of Deposit Checking Acc…" at bounding box center [566, 156] width 174 height 19
click at [481, 147] on select "Select Account Type Brokerage Cash on Hand Certificates of Deposit Checking Acc…" at bounding box center [566, 156] width 174 height 19
click at [670, 154] on button "submit" at bounding box center [664, 156] width 19 height 19
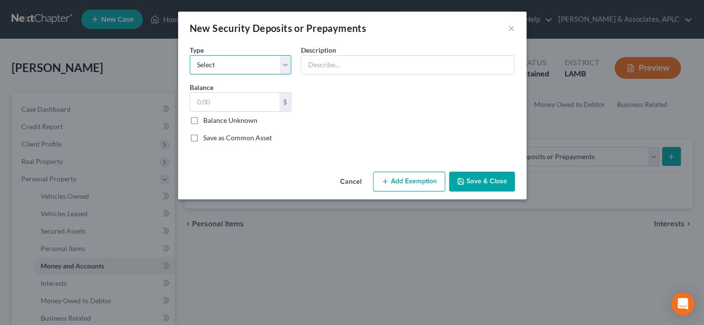
click at [265, 67] on select "Select Electric Gas Heating Oil Security Deposit On Rental Unit Prepaid Rent Te…" at bounding box center [241, 64] width 102 height 19
click at [190, 55] on select "Select Electric Gas Heating Oil Security Deposit On Rental Unit Prepaid Rent Te…" at bounding box center [241, 64] width 102 height 19
click at [243, 101] on input "text" at bounding box center [235, 102] width 90 height 18
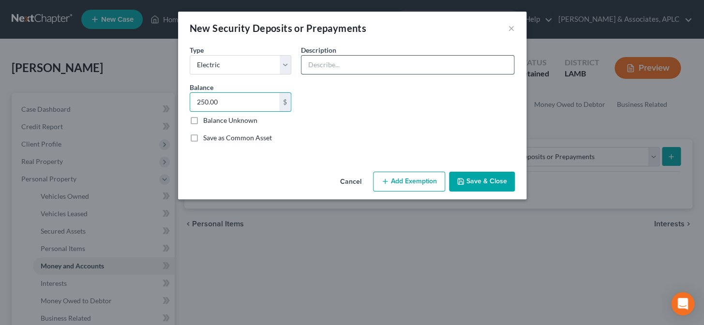
click at [379, 68] on input "text" at bounding box center [408, 65] width 213 height 18
click at [476, 178] on button "Save & Close" at bounding box center [482, 182] width 66 height 20
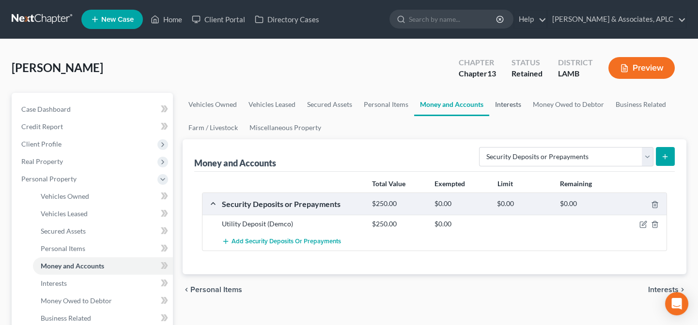
click at [506, 105] on link "Interests" at bounding box center [508, 104] width 38 height 23
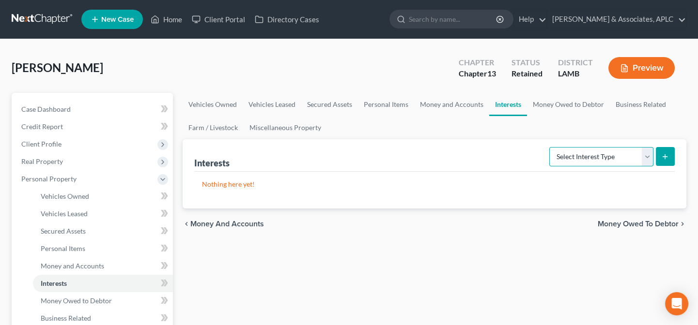
click at [552, 155] on select "Select Interest Type 401K Annuity Bond Education IRA Government Bond Government…" at bounding box center [601, 156] width 104 height 19
click at [550, 147] on select "Select Interest Type 401K Annuity Bond Education IRA Government Bond Government…" at bounding box center [601, 156] width 104 height 19
click at [668, 157] on icon "submit" at bounding box center [665, 157] width 8 height 8
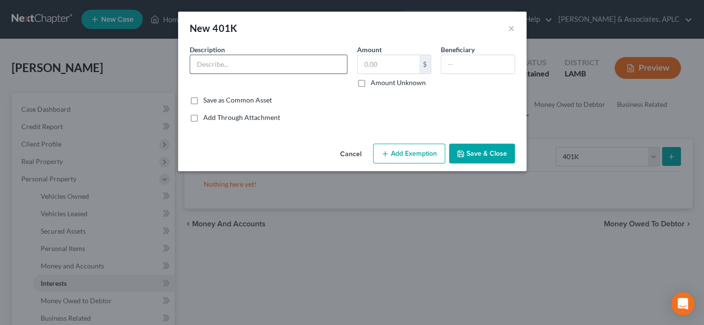
click at [230, 63] on input "text" at bounding box center [268, 64] width 157 height 18
click at [371, 83] on label "Amount Unknown" at bounding box center [398, 83] width 55 height 10
click at [375, 83] on input "Amount Unknown" at bounding box center [378, 81] width 6 height 6
click at [401, 151] on button "Add Exemption" at bounding box center [409, 154] width 72 height 20
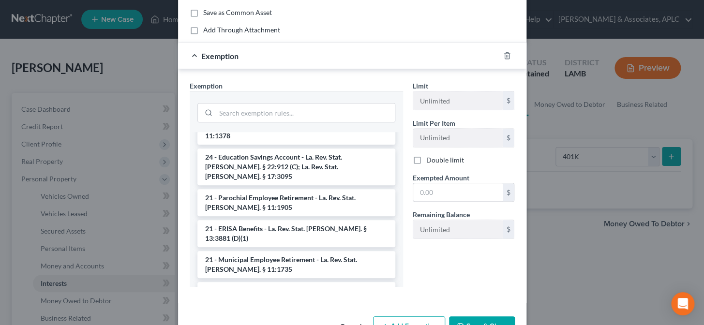
scroll to position [660, 0]
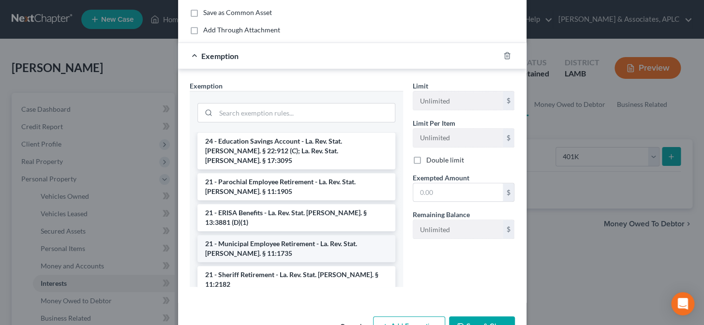
click at [314, 235] on li "21 - Municipal Employee Retirement - La. Rev. Stat. [PERSON_NAME]. § 11:1735" at bounding box center [297, 248] width 198 height 27
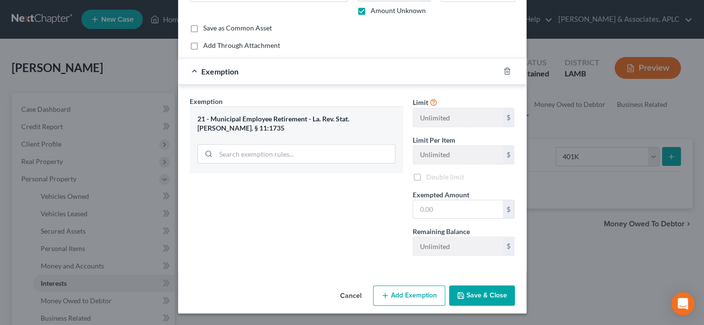
scroll to position [72, 0]
click at [429, 203] on input "text" at bounding box center [458, 210] width 90 height 18
click at [482, 301] on button "Save & Close" at bounding box center [482, 296] width 66 height 20
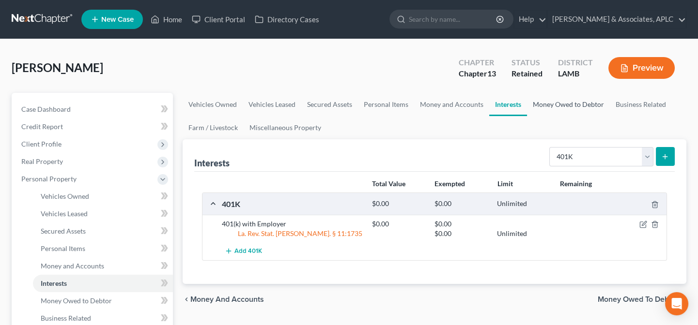
click at [555, 106] on link "Money Owed to Debtor" at bounding box center [568, 104] width 83 height 23
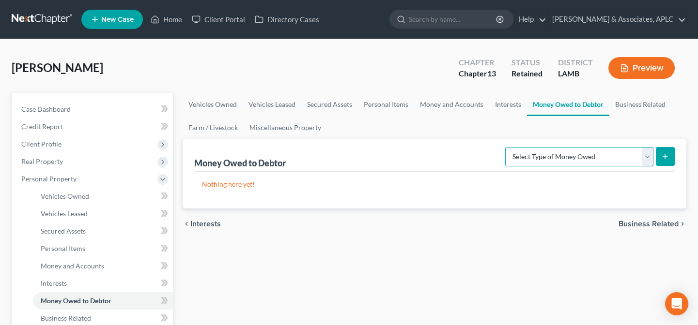
click at [580, 160] on select "Select Type of Money Owed Accounts Receivable Alimony Child Support Claims Agai…" at bounding box center [579, 156] width 148 height 19
click at [507, 147] on select "Select Type of Money Owed Accounts Receivable Alimony Child Support Claims Agai…" at bounding box center [579, 156] width 148 height 19
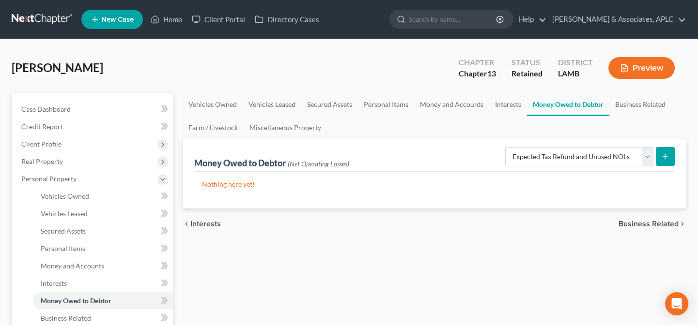
click at [659, 156] on button "submit" at bounding box center [664, 156] width 19 height 19
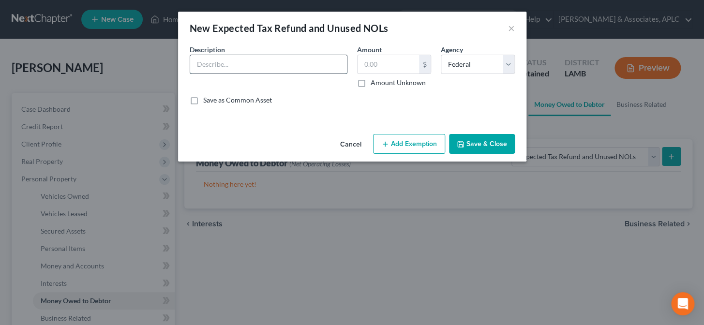
click at [248, 69] on input "text" at bounding box center [268, 64] width 157 height 18
click at [371, 85] on label "Amount Unknown" at bounding box center [398, 83] width 55 height 10
click at [375, 84] on input "Amount Unknown" at bounding box center [378, 81] width 6 height 6
click at [412, 145] on button "Add Exemption" at bounding box center [409, 144] width 72 height 20
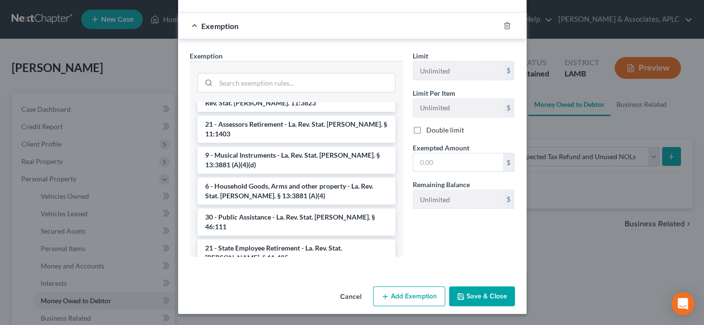
scroll to position [1188, 0]
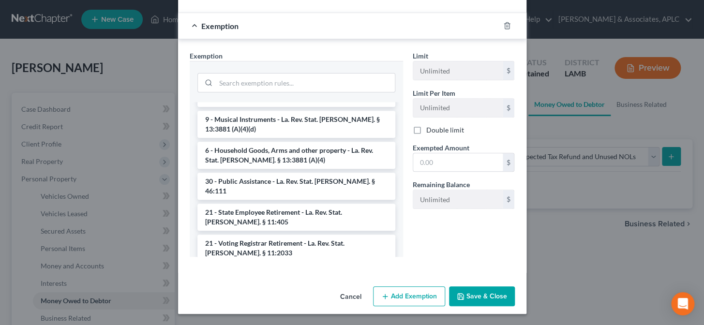
click at [286, 266] on li "30 - Earned Income Tax Credit (Amendment effective [DATE]) - La. Rev. Stat. [PE…" at bounding box center [297, 279] width 198 height 27
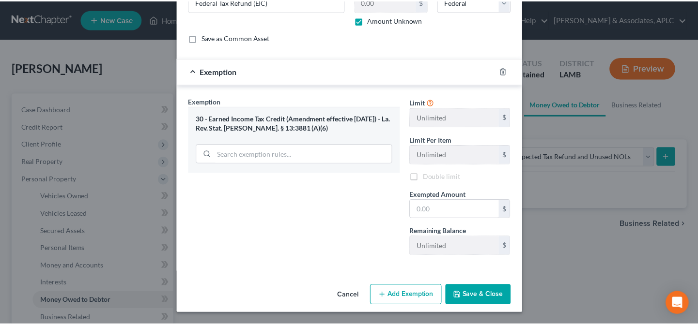
scroll to position [62, 0]
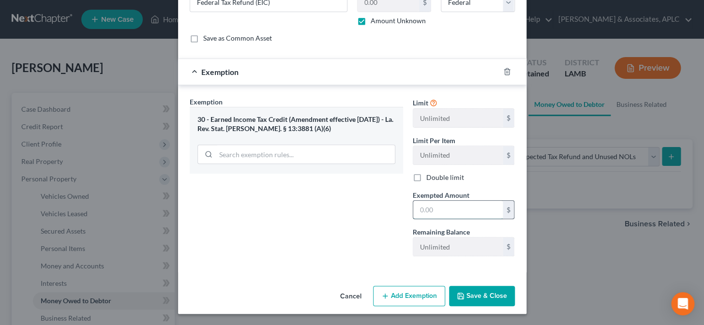
click at [474, 208] on input "text" at bounding box center [458, 210] width 90 height 18
click at [484, 295] on button "Save & Close" at bounding box center [482, 296] width 66 height 20
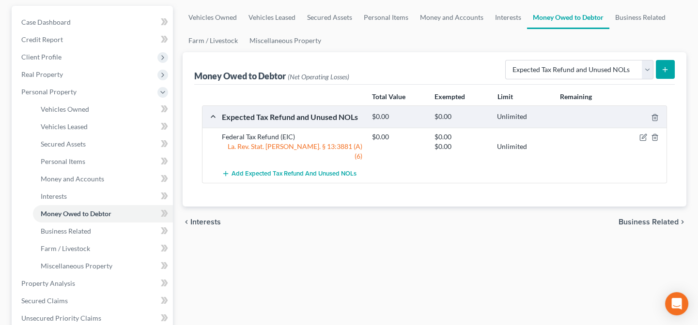
scroll to position [88, 0]
click at [76, 283] on link "Property Analysis" at bounding box center [93, 282] width 159 height 17
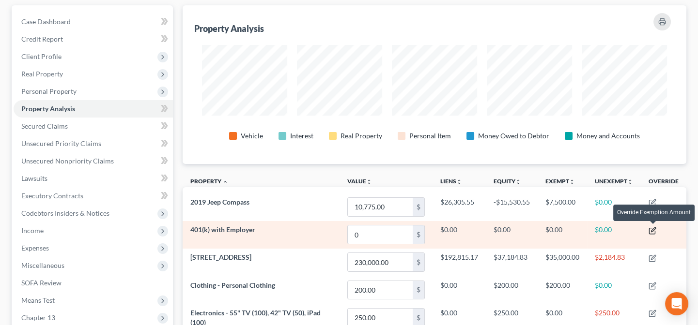
click at [654, 229] on icon "button" at bounding box center [652, 231] width 8 height 8
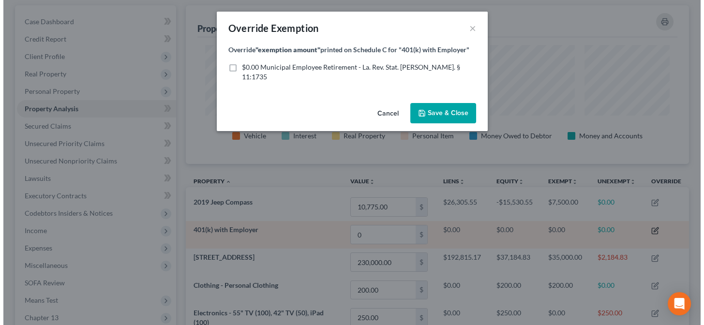
scroll to position [160, 508]
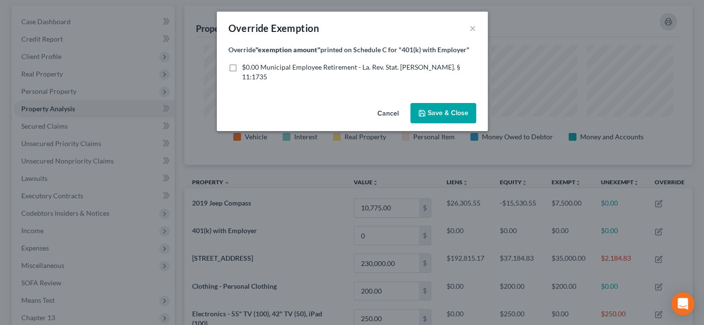
click at [242, 66] on label "$0.00 Municipal Employee Retirement - La. Rev. Stat. [PERSON_NAME]. § 11:1735" at bounding box center [359, 71] width 234 height 19
click at [246, 66] on input "$0.00 Municipal Employee Retirement - La. Rev. Stat. [PERSON_NAME]. § 11:1735" at bounding box center [249, 65] width 6 height 6
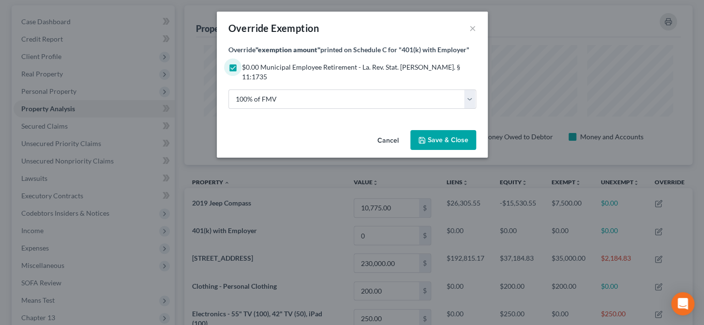
click at [459, 136] on span "Save & Close" at bounding box center [448, 140] width 41 height 8
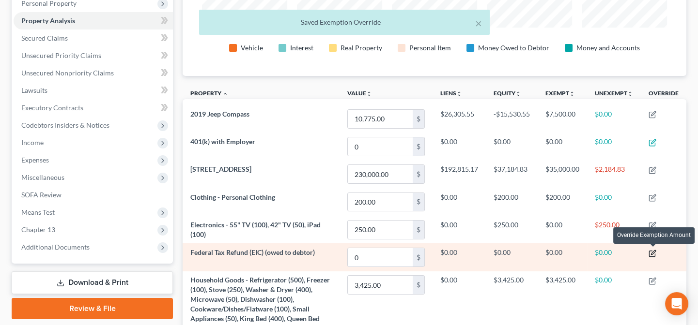
click at [651, 251] on icon "button" at bounding box center [652, 254] width 8 height 8
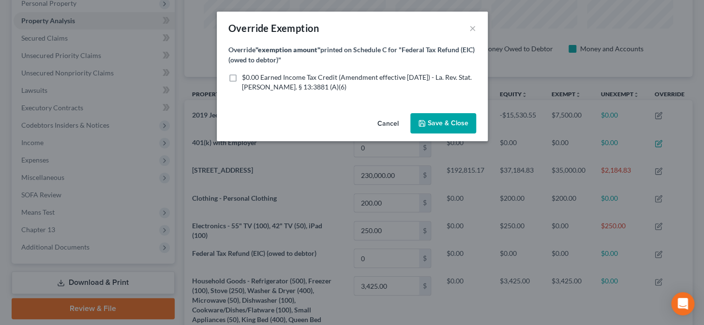
click at [242, 76] on label "$0.00 Earned Income Tax Credit (Amendment effective [DATE]) - La. Rev. Stat. [P…" at bounding box center [359, 82] width 234 height 19
click at [246, 76] on input "$0.00 Earned Income Tax Credit (Amendment effective [DATE]) - La. Rev. Stat. [P…" at bounding box center [249, 76] width 6 height 6
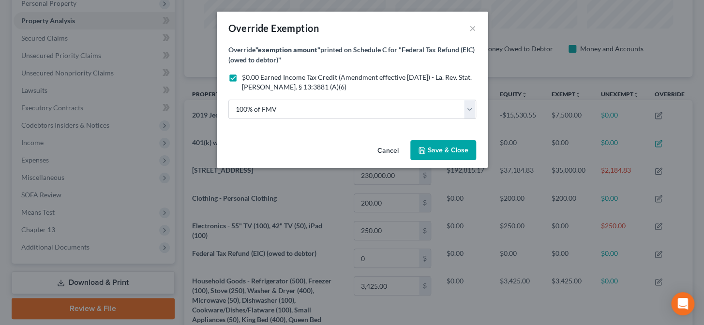
click at [447, 150] on span "Save & Close" at bounding box center [448, 150] width 41 height 8
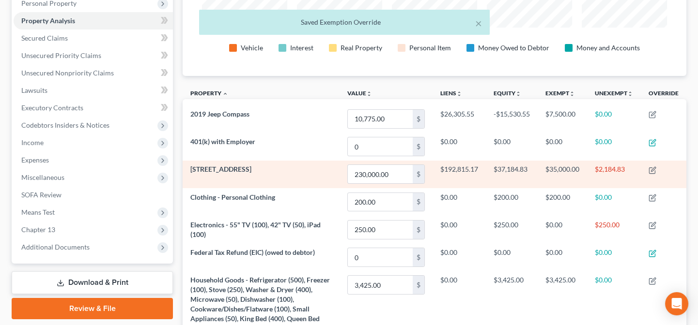
click at [562, 170] on td "$35,000.00" at bounding box center [561, 175] width 49 height 28
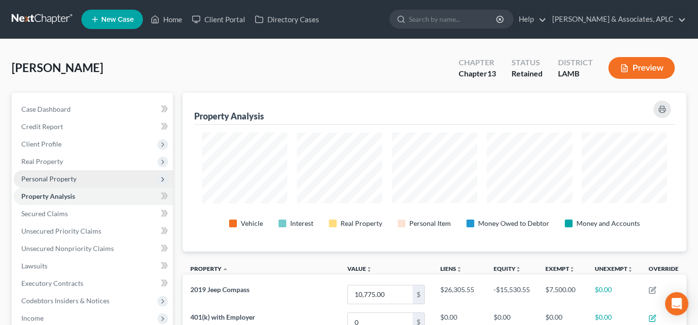
click at [55, 179] on span "Personal Property" at bounding box center [48, 179] width 55 height 8
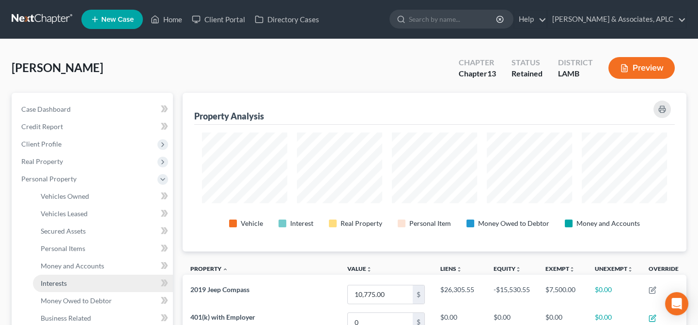
click at [68, 283] on link "Interests" at bounding box center [103, 283] width 140 height 17
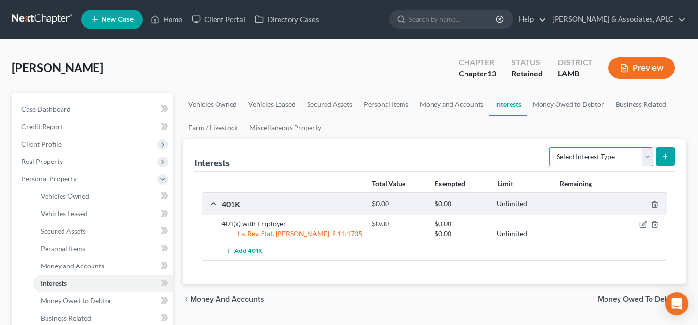
click at [589, 159] on select "Select Interest Type 401K Annuity Bond Education IRA Government Bond Government…" at bounding box center [601, 156] width 104 height 19
click at [550, 147] on select "Select Interest Type 401K Annuity Bond Education IRA Government Bond Government…" at bounding box center [601, 156] width 104 height 19
click at [665, 150] on button "submit" at bounding box center [664, 156] width 19 height 19
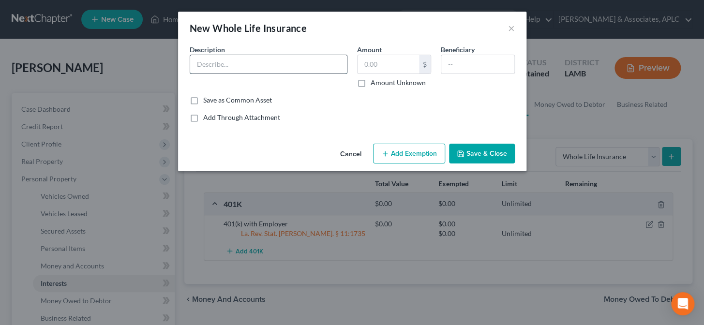
click at [252, 65] on input "text" at bounding box center [268, 64] width 157 height 18
click at [371, 83] on label "Amount Unknown" at bounding box center [398, 83] width 55 height 10
click at [375, 83] on input "Amount Unknown" at bounding box center [378, 81] width 6 height 6
click at [407, 155] on button "Add Exemption" at bounding box center [409, 154] width 72 height 20
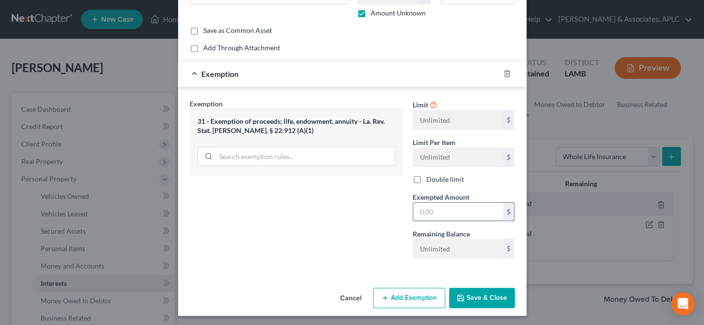
click at [443, 208] on input "text" at bounding box center [458, 212] width 90 height 18
click at [488, 291] on button "Save & Close" at bounding box center [482, 298] width 66 height 20
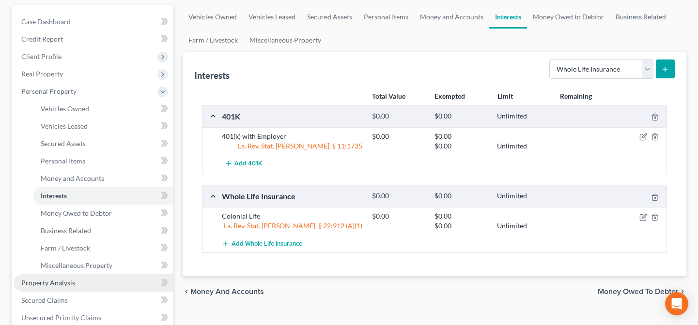
click at [73, 281] on span "Property Analysis" at bounding box center [48, 283] width 54 height 8
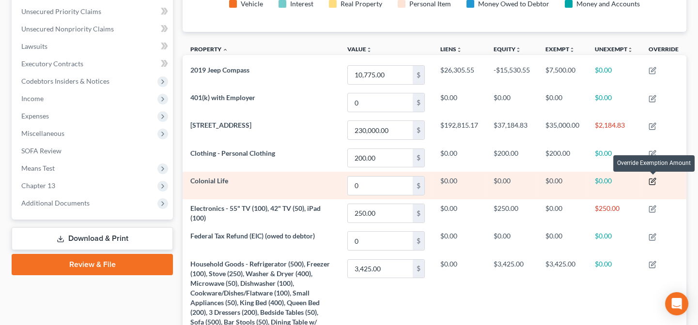
click at [655, 181] on icon "button" at bounding box center [652, 182] width 8 height 8
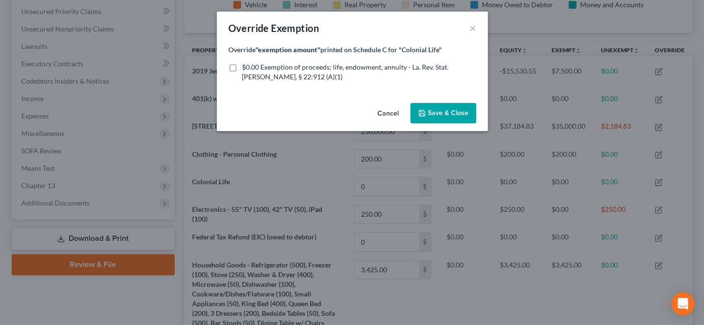
click at [242, 69] on label "$0.00 Exemption of proceeds; life, endowment, annuity - La. Rev. Stat. [PERSON_…" at bounding box center [359, 71] width 234 height 19
click at [246, 69] on input "$0.00 Exemption of proceeds; life, endowment, annuity - La. Rev. Stat. [PERSON_…" at bounding box center [249, 65] width 6 height 6
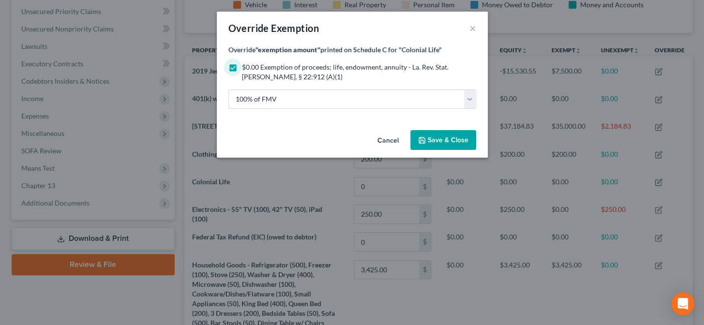
click at [446, 141] on span "Save & Close" at bounding box center [448, 140] width 41 height 8
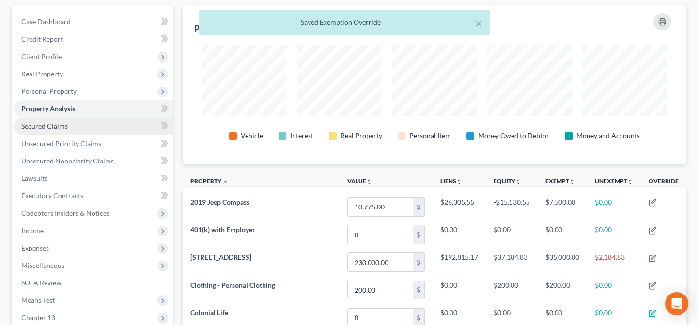
click at [68, 129] on link "Secured Claims" at bounding box center [93, 126] width 159 height 17
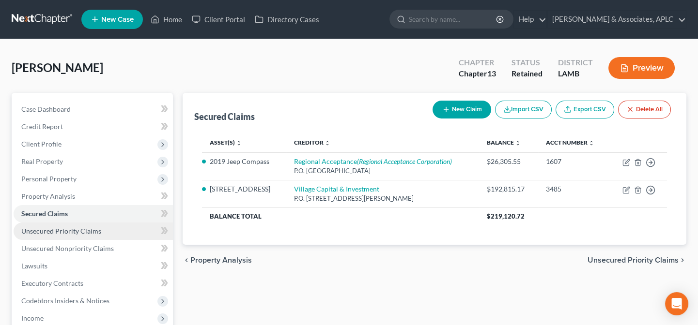
click at [96, 229] on span "Unsecured Priority Claims" at bounding box center [61, 231] width 80 height 8
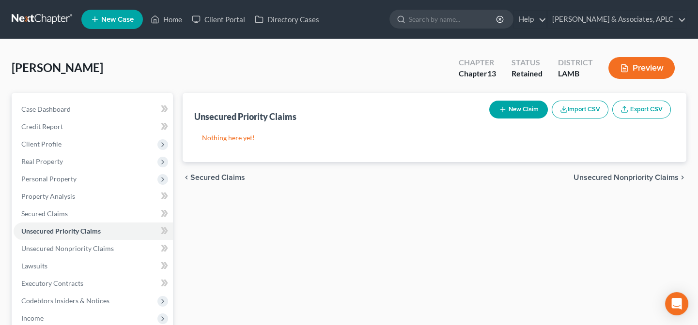
click at [514, 112] on button "New Claim" at bounding box center [518, 110] width 59 height 18
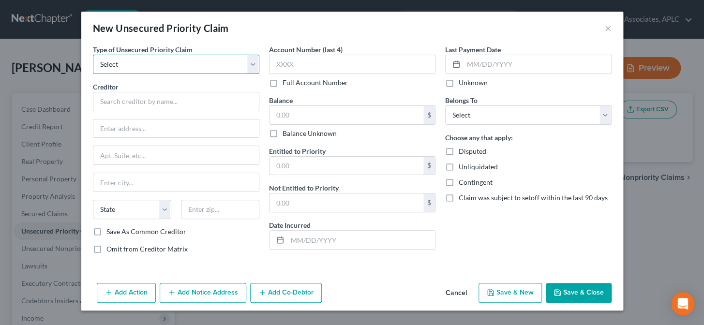
drag, startPoint x: 146, startPoint y: 60, endPoint x: 142, endPoint y: 71, distance: 12.1
click at [146, 60] on select "Select Taxes & Other Government Units Domestic Support Obligations Extensions o…" at bounding box center [176, 64] width 167 height 19
click at [93, 55] on select "Select Taxes & Other Government Units Domestic Support Obligations Extensions o…" at bounding box center [176, 64] width 167 height 19
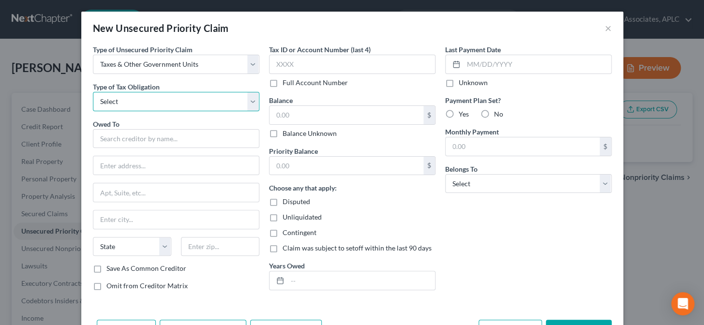
click at [136, 99] on select "Select Federal City State Franchise Tax Board Other" at bounding box center [176, 101] width 167 height 19
click at [93, 92] on select "Select Federal City State Franchise Tax Board Other" at bounding box center [176, 101] width 167 height 19
click at [122, 134] on input "text" at bounding box center [176, 138] width 167 height 19
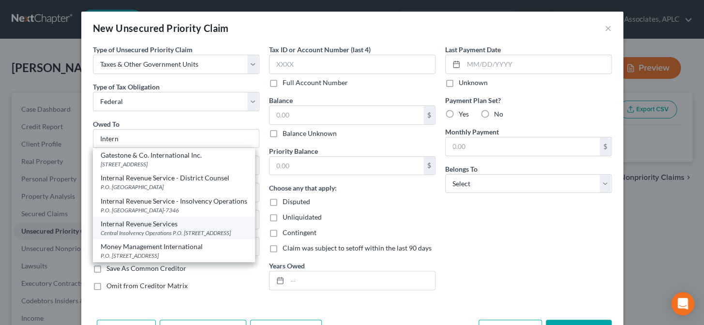
click at [126, 233] on div "Central Insolvency Operations P.O. [STREET_ADDRESS]" at bounding box center [174, 233] width 147 height 8
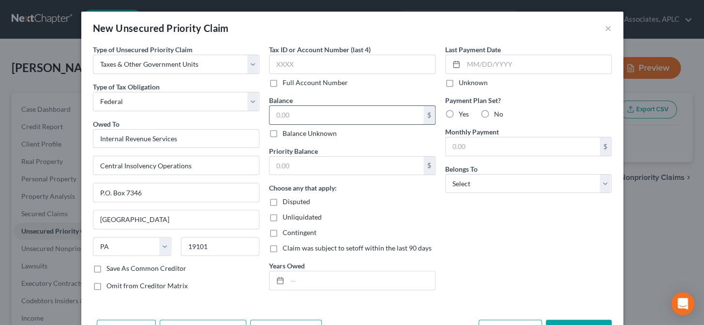
click at [296, 121] on input "text" at bounding box center [347, 115] width 154 height 18
click at [298, 165] on input "text" at bounding box center [347, 166] width 154 height 18
click at [459, 86] on label "Unknown" at bounding box center [473, 83] width 29 height 10
click at [463, 84] on input "Unknown" at bounding box center [466, 81] width 6 height 6
click at [494, 115] on label "No" at bounding box center [498, 114] width 9 height 10
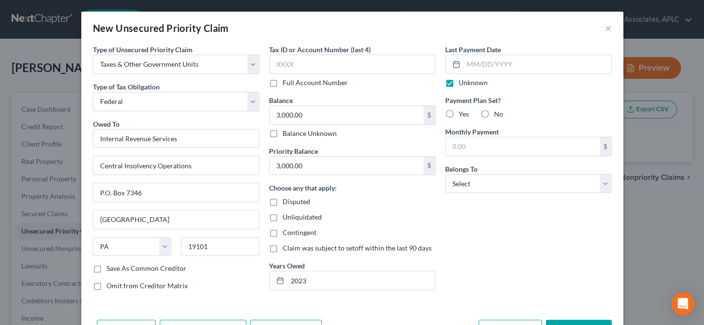
click at [498, 115] on input "No" at bounding box center [501, 112] width 6 height 6
drag, startPoint x: 471, startPoint y: 184, endPoint x: 470, endPoint y: 191, distance: 6.8
click at [471, 184] on select "Select Debtor 1 Only Debtor 2 Only Debtor 1 And Debtor 2 Only At Least One Of T…" at bounding box center [528, 183] width 167 height 19
click at [445, 174] on select "Select Debtor 1 Only Debtor 2 Only Debtor 1 And Debtor 2 Only At Least One Of T…" at bounding box center [528, 183] width 167 height 19
click at [469, 210] on div "Last Payment Date Unknown Payment Plan Set? Yes No Monthly Payment $ Belongs To…" at bounding box center [529, 172] width 176 height 254
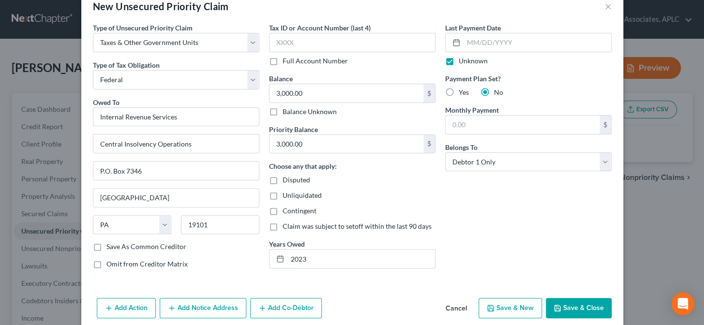
scroll to position [34, 0]
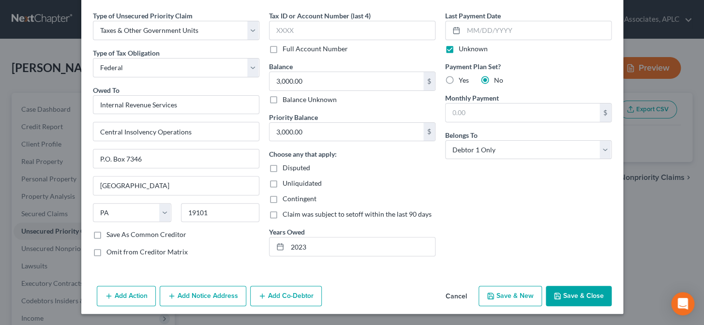
click at [581, 296] on button "Save & Close" at bounding box center [579, 296] width 66 height 20
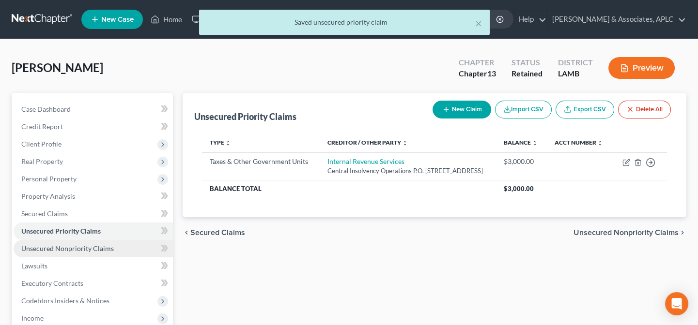
click at [124, 251] on link "Unsecured Nonpriority Claims" at bounding box center [93, 248] width 159 height 17
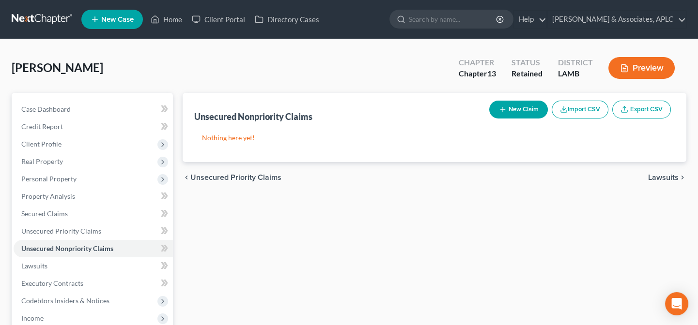
click at [503, 107] on icon "button" at bounding box center [503, 110] width 8 height 8
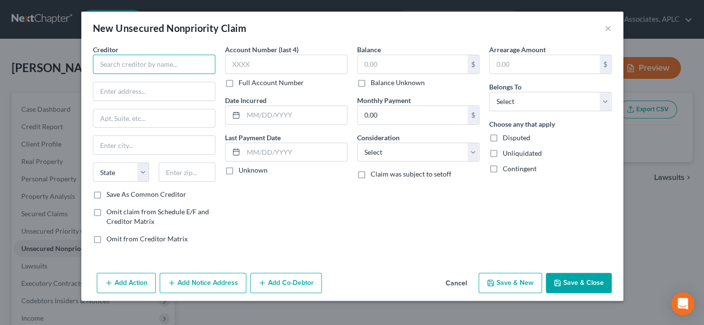
click at [180, 71] on input "text" at bounding box center [154, 64] width 122 height 19
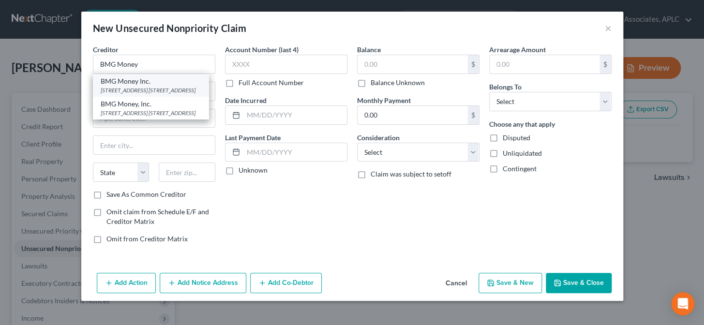
click at [171, 93] on div "[STREET_ADDRESS] [STREET_ADDRESS]" at bounding box center [151, 90] width 101 height 8
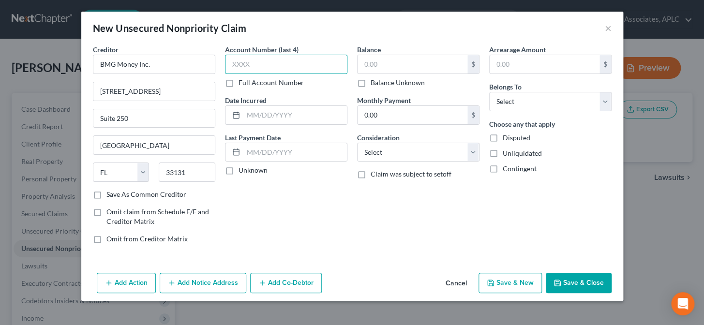
click at [256, 68] on input "text" at bounding box center [286, 64] width 122 height 19
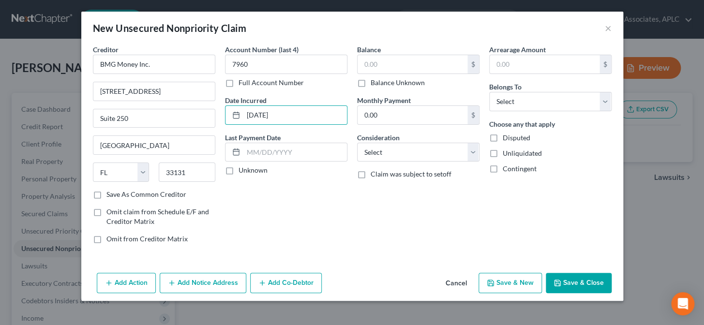
click at [239, 171] on label "Unknown" at bounding box center [253, 171] width 29 height 10
click at [243, 171] on input "Unknown" at bounding box center [246, 169] width 6 height 6
click at [405, 67] on input "text" at bounding box center [413, 64] width 110 height 18
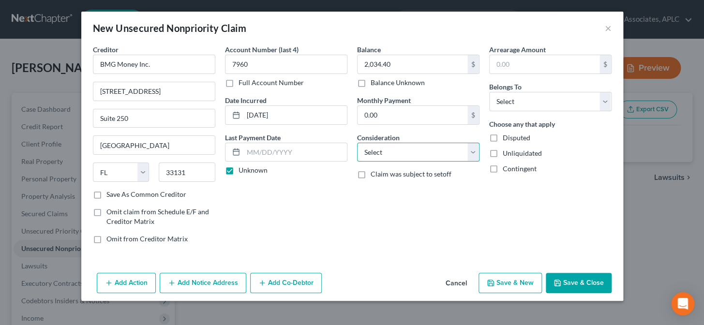
click at [445, 153] on select "Select Cable / Satellite Services Collection Agency Credit Card Debt Debt Couns…" at bounding box center [418, 152] width 122 height 19
click at [357, 143] on select "Select Cable / Satellite Services Collection Agency Credit Card Debt Debt Couns…" at bounding box center [418, 152] width 122 height 19
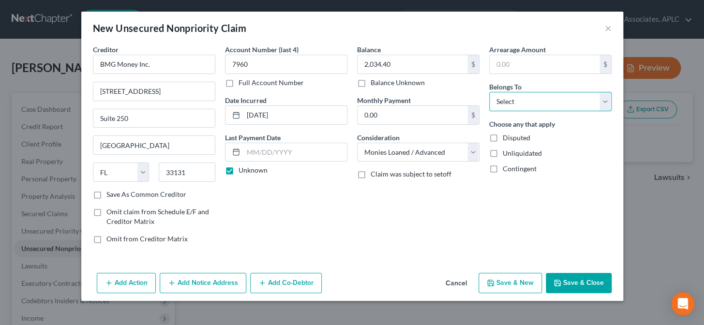
drag, startPoint x: 505, startPoint y: 102, endPoint x: 508, endPoint y: 110, distance: 8.7
click at [505, 102] on select "Select Debtor 1 Only Debtor 2 Only Debtor 1 And Debtor 2 Only At Least One Of T…" at bounding box center [550, 101] width 122 height 19
click at [489, 92] on select "Select Debtor 1 Only Debtor 2 Only Debtor 1 And Debtor 2 Only At Least One Of T…" at bounding box center [550, 101] width 122 height 19
click at [512, 280] on button "Save & New" at bounding box center [510, 283] width 63 height 20
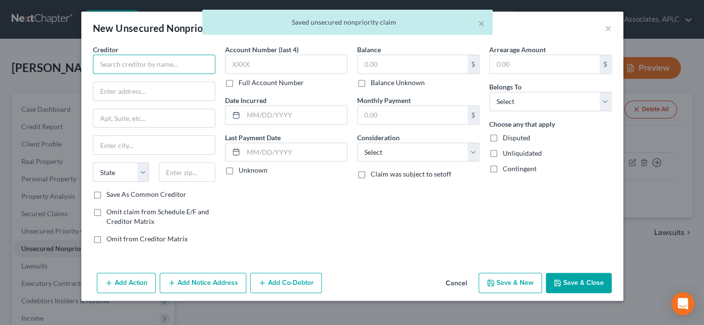
drag, startPoint x: 130, startPoint y: 55, endPoint x: 131, endPoint y: 61, distance: 6.4
click at [130, 57] on input "text" at bounding box center [154, 64] width 122 height 19
click at [131, 61] on input "text" at bounding box center [154, 64] width 122 height 19
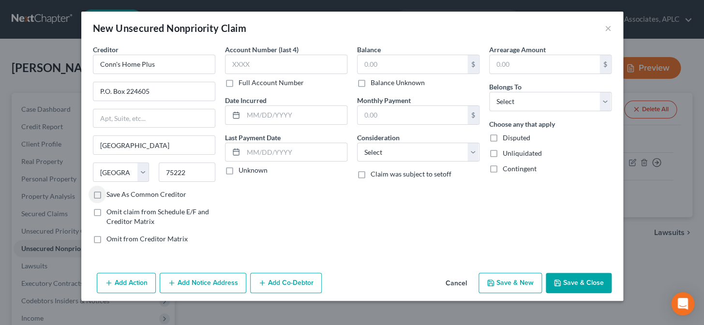
click at [107, 194] on label "Save As Common Creditor" at bounding box center [147, 195] width 80 height 10
click at [110, 194] on input "Save As Common Creditor" at bounding box center [113, 193] width 6 height 6
click at [275, 72] on input "text" at bounding box center [286, 64] width 122 height 19
click at [239, 168] on label "Unknown" at bounding box center [253, 171] width 29 height 10
click at [243, 168] on input "Unknown" at bounding box center [246, 169] width 6 height 6
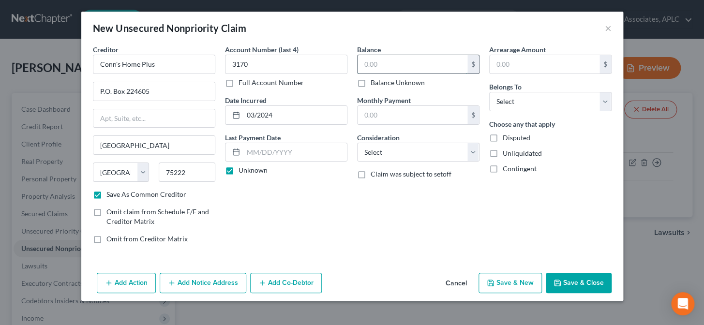
click at [386, 66] on input "text" at bounding box center [413, 64] width 110 height 18
click at [378, 150] on select "Select Cable / Satellite Services Collection Agency Credit Card Debt Debt Couns…" at bounding box center [418, 152] width 122 height 19
click at [357, 143] on select "Select Cable / Satellite Services Collection Agency Credit Card Debt Debt Couns…" at bounding box center [418, 152] width 122 height 19
drag, startPoint x: 508, startPoint y: 99, endPoint x: 514, endPoint y: 110, distance: 12.6
click at [508, 99] on select "Select Debtor 1 Only Debtor 2 Only Debtor 1 And Debtor 2 Only At Least One Of T…" at bounding box center [550, 101] width 122 height 19
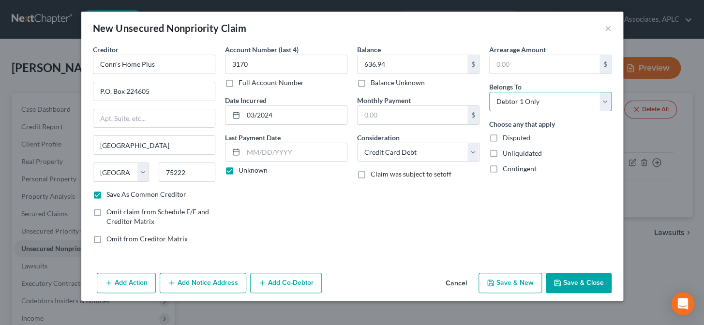
click at [489, 92] on select "Select Debtor 1 Only Debtor 2 Only Debtor 1 And Debtor 2 Only At Least One Of T…" at bounding box center [550, 101] width 122 height 19
click at [503, 285] on button "Save & New" at bounding box center [510, 283] width 63 height 20
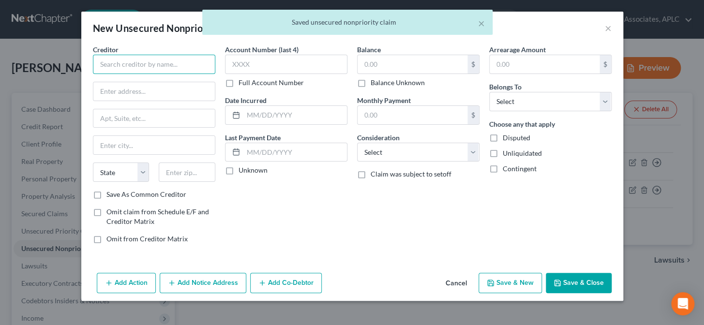
click at [179, 66] on input "text" at bounding box center [154, 64] width 122 height 19
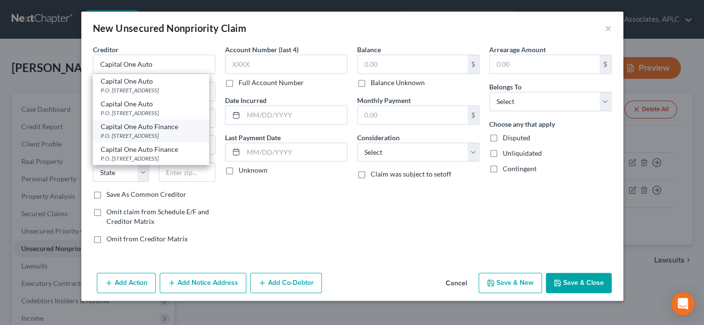
click at [125, 136] on div "P.O. [STREET_ADDRESS]" at bounding box center [151, 136] width 101 height 8
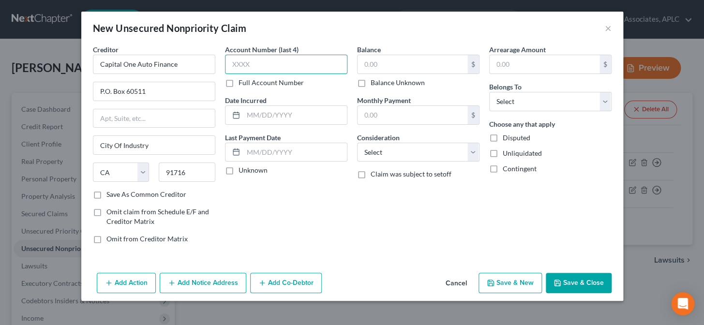
click at [262, 62] on input "text" at bounding box center [286, 64] width 122 height 19
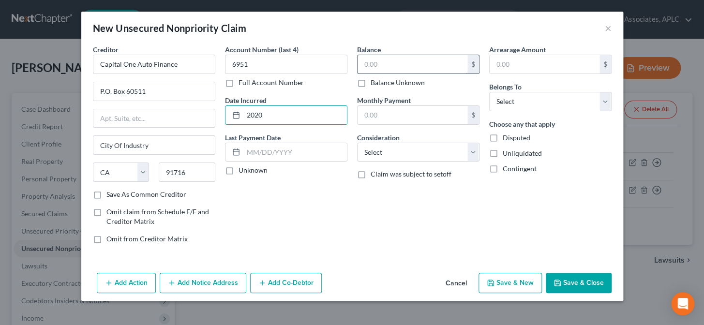
drag, startPoint x: 227, startPoint y: 169, endPoint x: 381, endPoint y: 63, distance: 186.5
click at [239, 169] on label "Unknown" at bounding box center [253, 171] width 29 height 10
click at [243, 169] on input "Unknown" at bounding box center [246, 169] width 6 height 6
click at [381, 63] on input "text" at bounding box center [413, 64] width 110 height 18
click at [355, 158] on div "Balance 1,341.08 $ Balance Unknown Balance Undetermined 1,341.08 $ Balance Unkn…" at bounding box center [418, 148] width 132 height 207
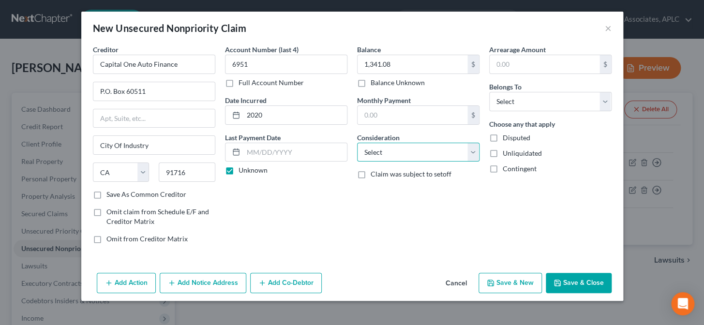
click at [358, 157] on select "Select Cable / Satellite Services Collection Agency Credit Card Debt Debt Couns…" at bounding box center [418, 152] width 122 height 19
click at [357, 143] on select "Select Cable / Satellite Services Collection Agency Credit Card Debt Debt Couns…" at bounding box center [418, 152] width 122 height 19
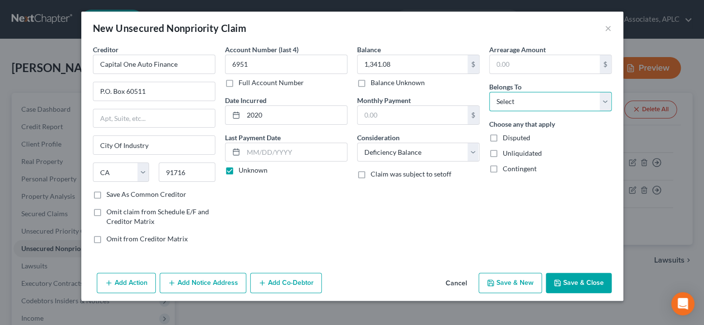
drag, startPoint x: 516, startPoint y: 102, endPoint x: 516, endPoint y: 110, distance: 8.2
click at [516, 102] on select "Select Debtor 1 Only Debtor 2 Only Debtor 1 And Debtor 2 Only At Least One Of T…" at bounding box center [550, 101] width 122 height 19
click at [489, 92] on select "Select Debtor 1 Only Debtor 2 Only Debtor 1 And Debtor 2 Only At Least One Of T…" at bounding box center [550, 101] width 122 height 19
click at [519, 286] on button "Save & New" at bounding box center [510, 283] width 63 height 20
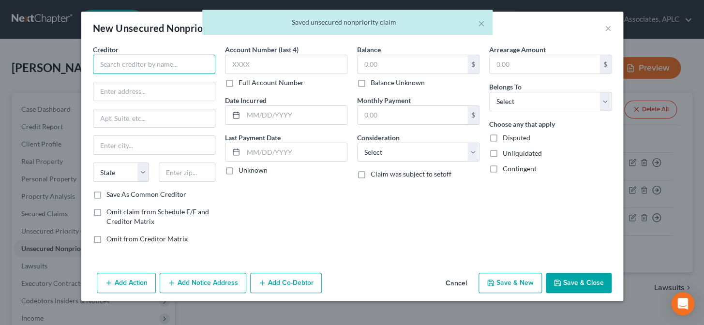
click at [108, 62] on input "text" at bounding box center [154, 64] width 122 height 19
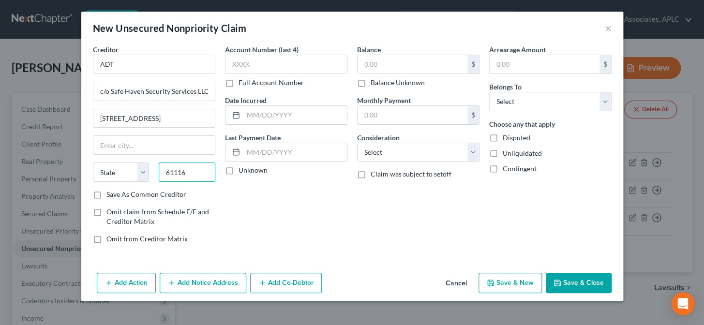
drag, startPoint x: 189, startPoint y: 168, endPoint x: 161, endPoint y: 174, distance: 28.1
click at [163, 175] on input "61116" at bounding box center [187, 172] width 57 height 19
click at [107, 197] on label "Save As Common Creditor" at bounding box center [147, 195] width 80 height 10
click at [110, 196] on input "Save As Common Creditor" at bounding box center [113, 193] width 6 height 6
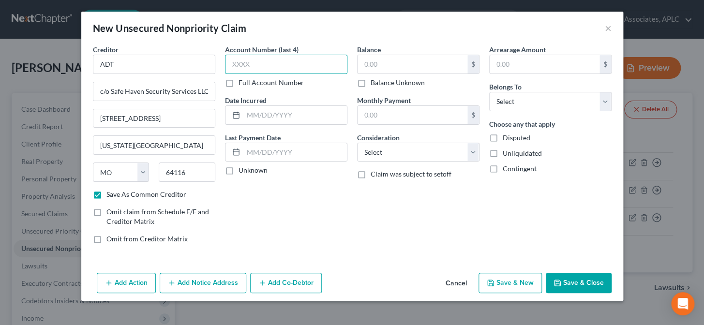
click at [256, 66] on input "text" at bounding box center [286, 64] width 122 height 19
click at [275, 119] on input "text" at bounding box center [296, 115] width 104 height 18
click at [239, 168] on label "Unknown" at bounding box center [253, 171] width 29 height 10
click at [243, 168] on input "Unknown" at bounding box center [246, 169] width 6 height 6
click at [362, 67] on input "text" at bounding box center [413, 64] width 110 height 18
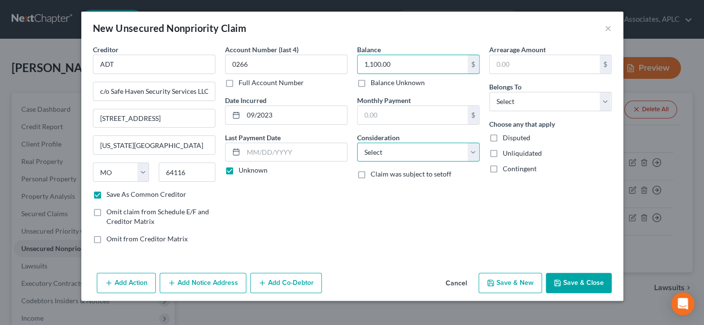
click at [376, 155] on select "Select Cable / Satellite Services Collection Agency Credit Card Debt Debt Couns…" at bounding box center [418, 152] width 122 height 19
click at [357, 143] on select "Select Cable / Satellite Services Collection Agency Credit Card Debt Debt Couns…" at bounding box center [418, 152] width 122 height 19
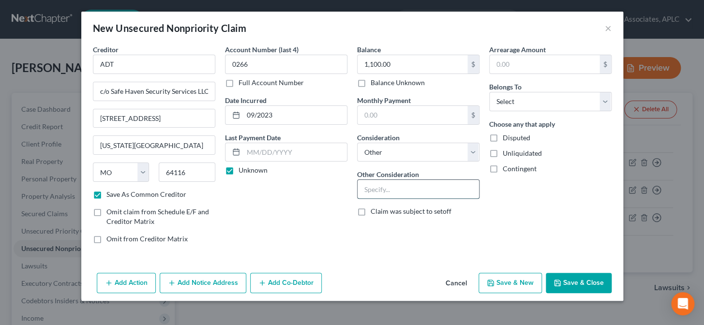
click at [392, 186] on input "text" at bounding box center [419, 189] width 122 height 18
click at [528, 105] on select "Select Debtor 1 Only Debtor 2 Only Debtor 1 And Debtor 2 Only At Least One Of T…" at bounding box center [550, 101] width 122 height 19
click at [489, 92] on select "Select Debtor 1 Only Debtor 2 Only Debtor 1 And Debtor 2 Only At Least One Of T…" at bounding box center [550, 101] width 122 height 19
click at [207, 279] on button "Add Notice Address" at bounding box center [203, 283] width 87 height 20
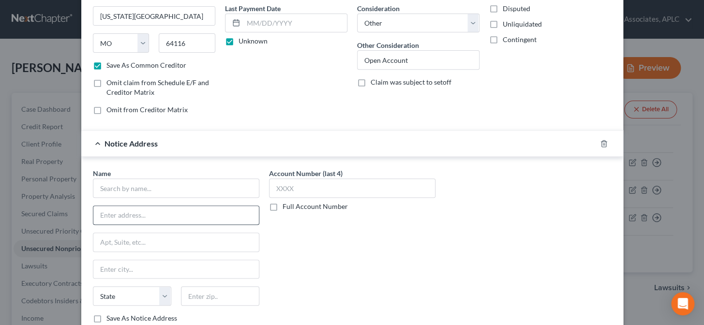
scroll to position [132, 0]
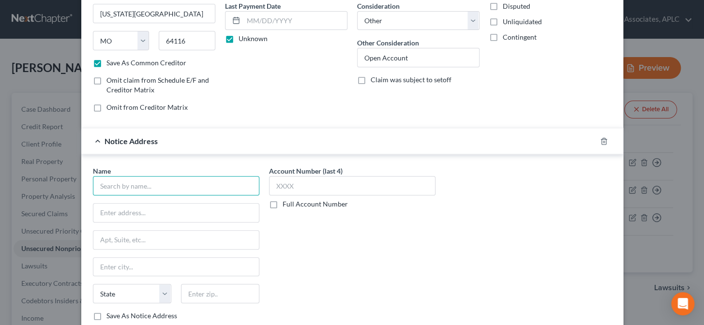
click at [217, 191] on input "text" at bounding box center [176, 185] width 167 height 19
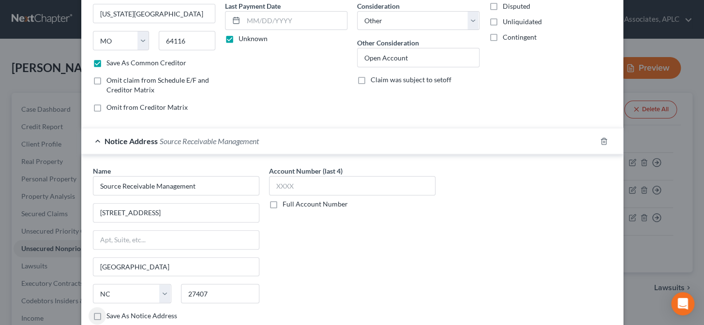
click at [107, 317] on label "Save As Notice Address" at bounding box center [142, 316] width 71 height 10
click at [110, 317] on input "Save As Notice Address" at bounding box center [113, 314] width 6 height 6
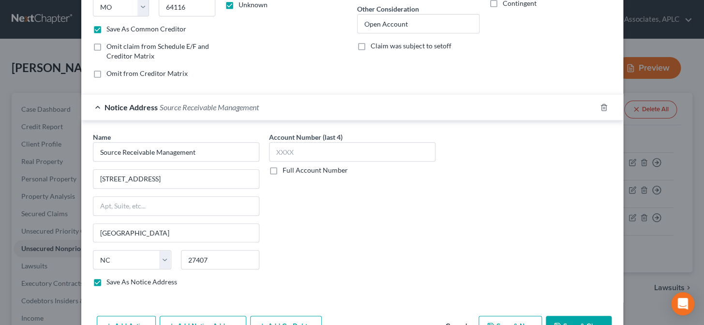
scroll to position [195, 0]
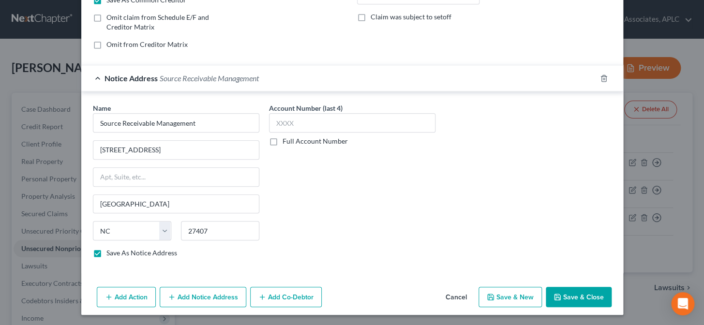
click at [524, 297] on button "Save & New" at bounding box center [510, 297] width 63 height 20
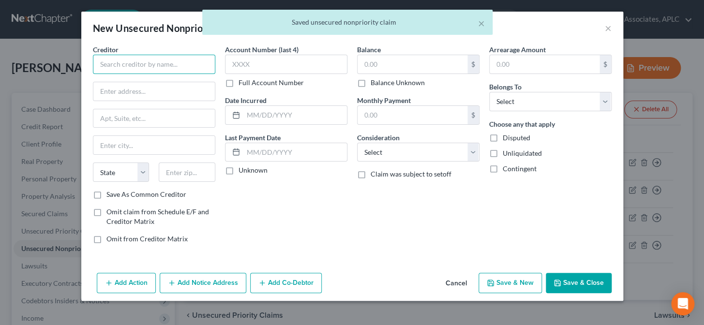
click at [203, 61] on input "text" at bounding box center [154, 64] width 122 height 19
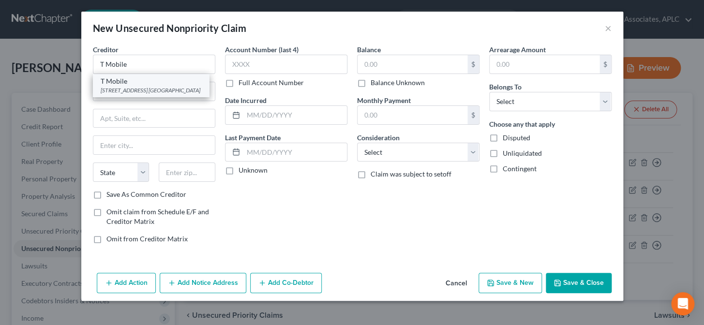
click at [137, 84] on div "T Mobile" at bounding box center [151, 81] width 101 height 10
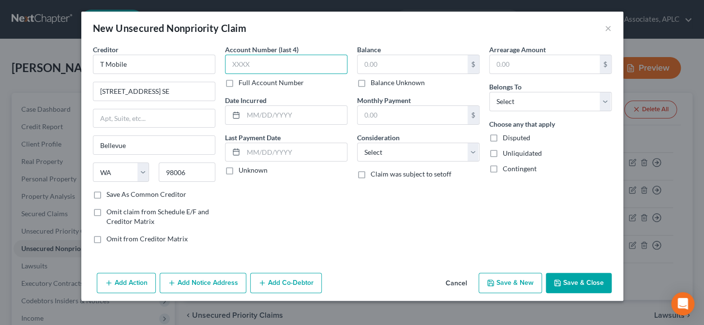
click at [240, 68] on input "text" at bounding box center [286, 64] width 122 height 19
click at [239, 173] on label "Unknown" at bounding box center [253, 171] width 29 height 10
click at [243, 172] on input "Unknown" at bounding box center [246, 169] width 6 height 6
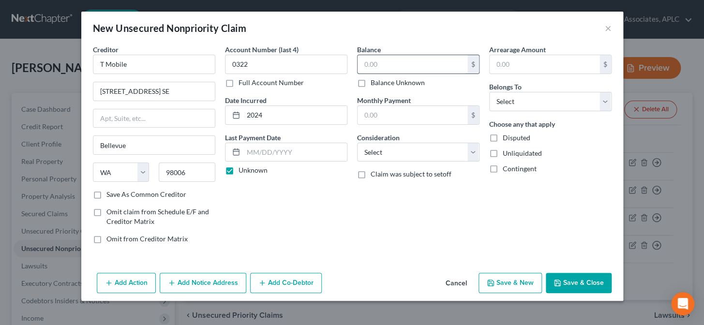
click at [370, 71] on input "text" at bounding box center [413, 64] width 110 height 18
click at [383, 149] on select "Select Cable / Satellite Services Collection Agency Credit Card Debt Debt Couns…" at bounding box center [418, 152] width 122 height 19
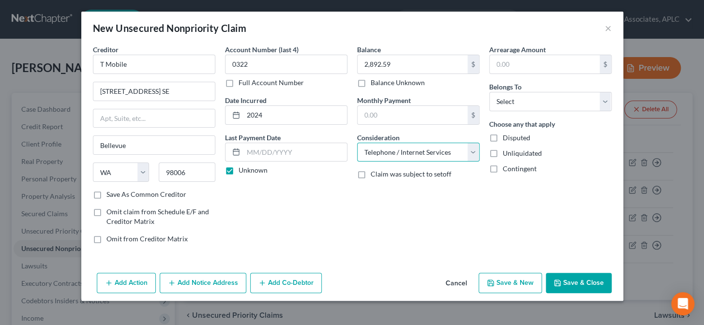
click at [357, 143] on select "Select Cable / Satellite Services Collection Agency Credit Card Debt Debt Couns…" at bounding box center [418, 152] width 122 height 19
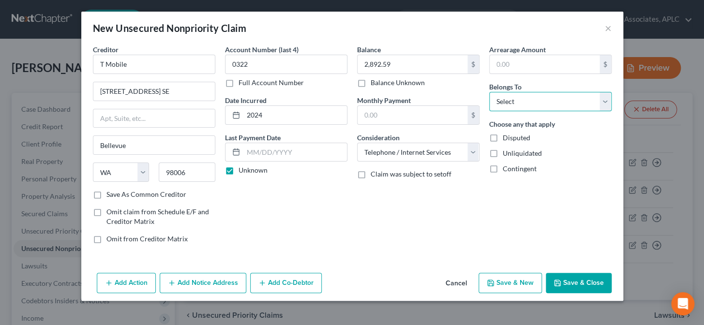
drag, startPoint x: 515, startPoint y: 102, endPoint x: 514, endPoint y: 109, distance: 7.3
click at [515, 102] on select "Select Debtor 1 Only Debtor 2 Only Debtor 1 And Debtor 2 Only At Least One Of T…" at bounding box center [550, 101] width 122 height 19
click at [489, 92] on select "Select Debtor 1 Only Debtor 2 Only Debtor 1 And Debtor 2 Only At Least One Of T…" at bounding box center [550, 101] width 122 height 19
click at [191, 287] on button "Add Notice Address" at bounding box center [203, 283] width 87 height 20
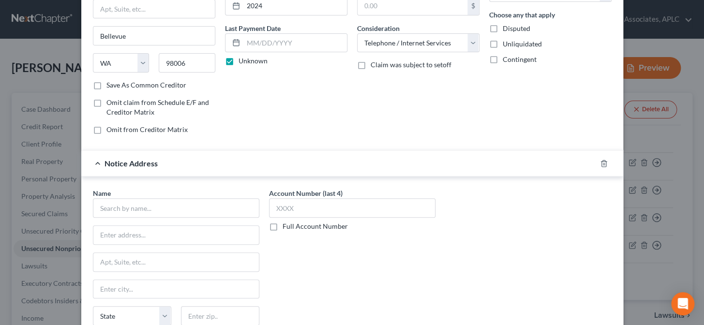
scroll to position [132, 0]
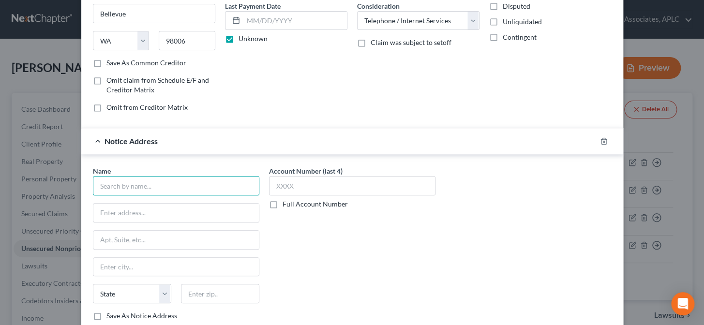
click at [196, 184] on input "text" at bounding box center [176, 185] width 167 height 19
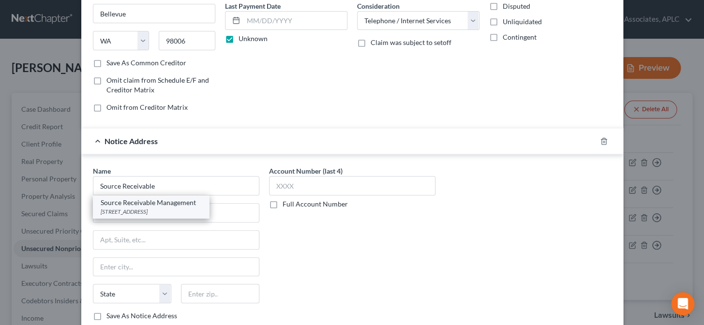
click at [188, 213] on div "[STREET_ADDRESS]" at bounding box center [151, 212] width 101 height 8
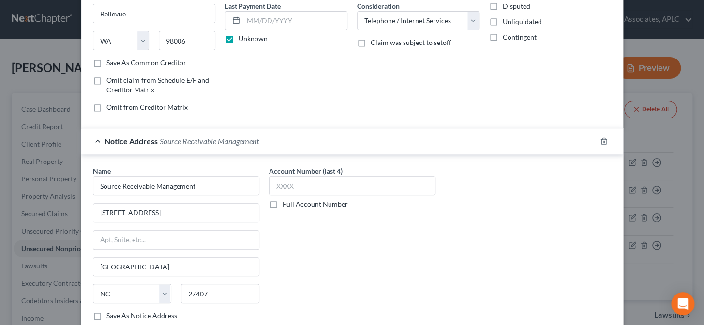
scroll to position [195, 0]
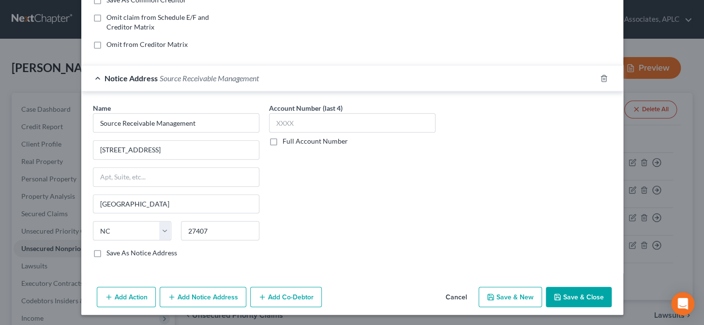
click at [515, 298] on button "Save & New" at bounding box center [510, 297] width 63 height 20
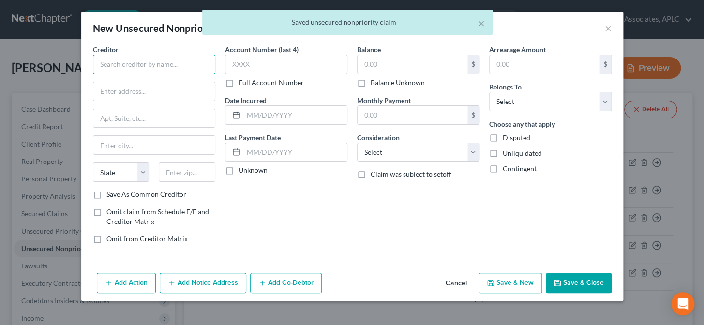
click at [184, 59] on input "text" at bounding box center [154, 64] width 122 height 19
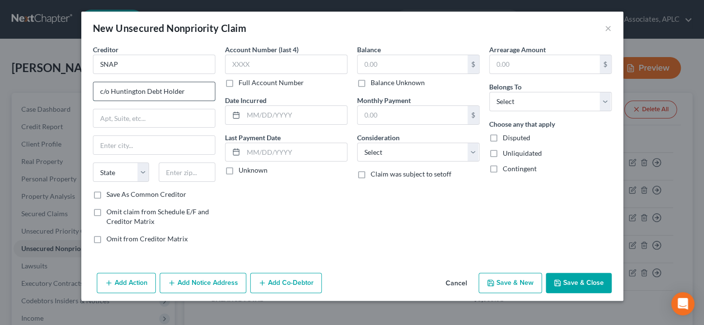
drag, startPoint x: 192, startPoint y: 94, endPoint x: 98, endPoint y: 97, distance: 94.4
click at [98, 97] on input "c/o Huntington Debt Holder" at bounding box center [154, 91] width 122 height 18
paste input "[STREET_ADDRESS]"
drag, startPoint x: 135, startPoint y: 120, endPoint x: 418, endPoint y: 23, distance: 299.0
click at [135, 120] on input "text" at bounding box center [154, 118] width 122 height 18
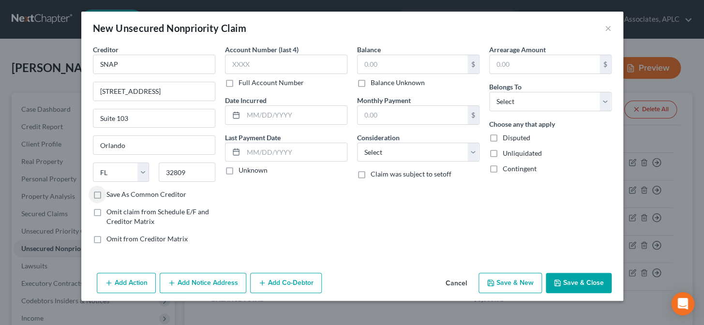
click at [107, 193] on label "Save As Common Creditor" at bounding box center [147, 195] width 80 height 10
click at [110, 193] on input "Save As Common Creditor" at bounding box center [113, 193] width 6 height 6
click at [248, 69] on input "text" at bounding box center [286, 64] width 122 height 19
click at [259, 110] on input "text" at bounding box center [296, 115] width 104 height 18
drag, startPoint x: 371, startPoint y: 150, endPoint x: 381, endPoint y: 178, distance: 30.2
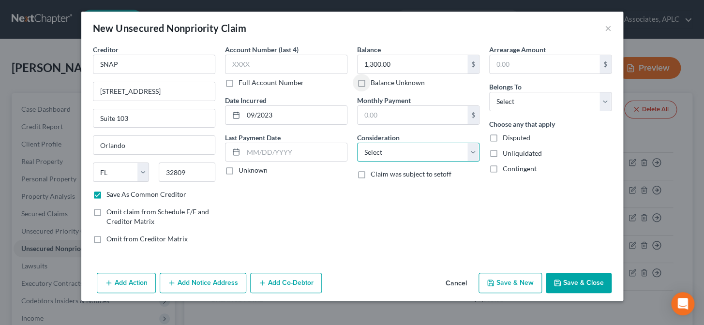
click at [371, 150] on select "Select Cable / Satellite Services Collection Agency Credit Card Debt Debt Couns…" at bounding box center [418, 152] width 122 height 19
click at [357, 143] on select "Select Cable / Satellite Services Collection Agency Credit Card Debt Debt Couns…" at bounding box center [418, 152] width 122 height 19
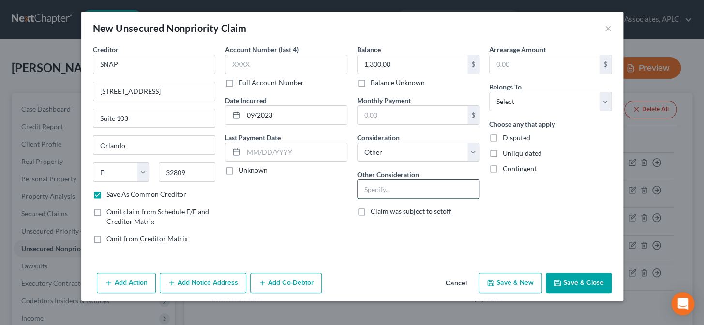
click at [382, 194] on input "text" at bounding box center [419, 189] width 122 height 18
click at [531, 108] on select "Select Debtor 1 Only Debtor 2 Only Debtor 1 And Debtor 2 Only At Least One Of T…" at bounding box center [550, 101] width 122 height 19
click at [489, 92] on select "Select Debtor 1 Only Debtor 2 Only Debtor 1 And Debtor 2 Only At Least One Of T…" at bounding box center [550, 101] width 122 height 19
click at [194, 278] on button "Add Notice Address" at bounding box center [203, 283] width 87 height 20
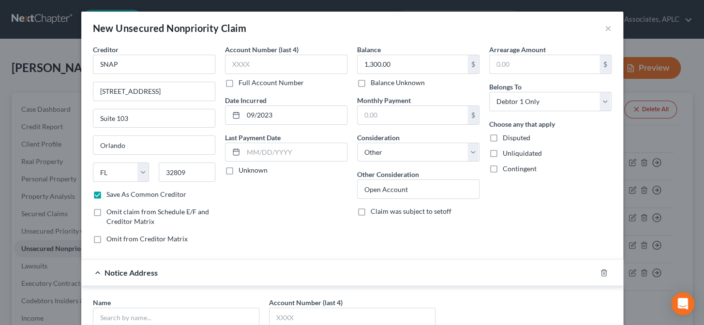
scroll to position [132, 0]
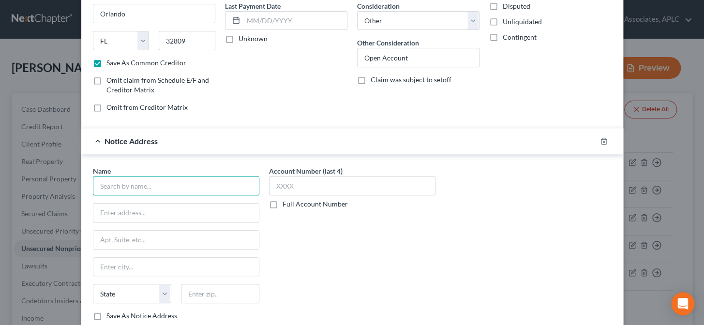
click at [201, 184] on input "text" at bounding box center [176, 185] width 167 height 19
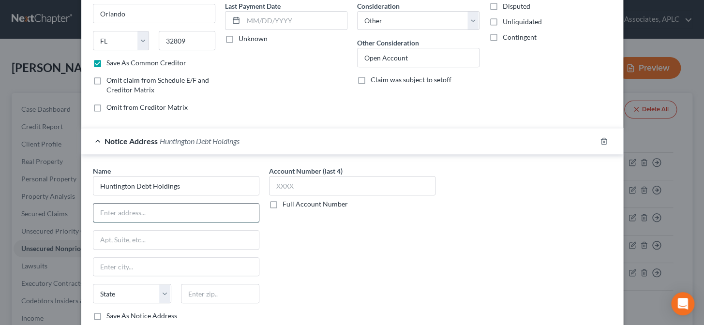
click at [113, 212] on input "text" at bounding box center [176, 213] width 166 height 18
paste input "1965 Sheridan Dr"
click at [106, 244] on input "text" at bounding box center [176, 240] width 166 height 18
click at [107, 311] on label "Save As Notice Address" at bounding box center [142, 316] width 71 height 10
click at [110, 311] on input "Save As Notice Address" at bounding box center [113, 314] width 6 height 6
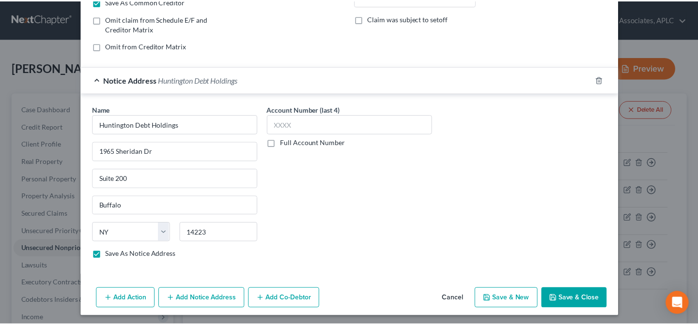
scroll to position [195, 0]
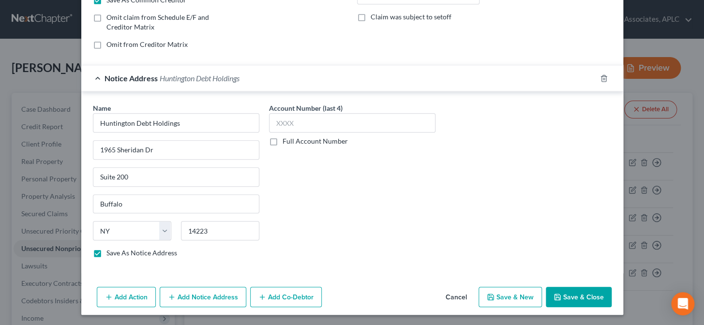
click at [576, 289] on button "Save & Close" at bounding box center [579, 297] width 66 height 20
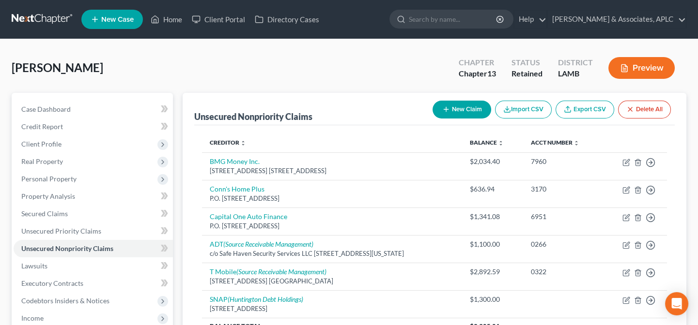
click at [468, 112] on button "New Claim" at bounding box center [461, 110] width 59 height 18
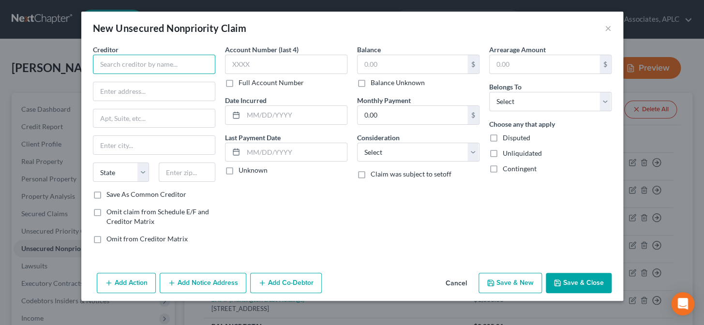
click at [188, 63] on input "text" at bounding box center [154, 64] width 122 height 19
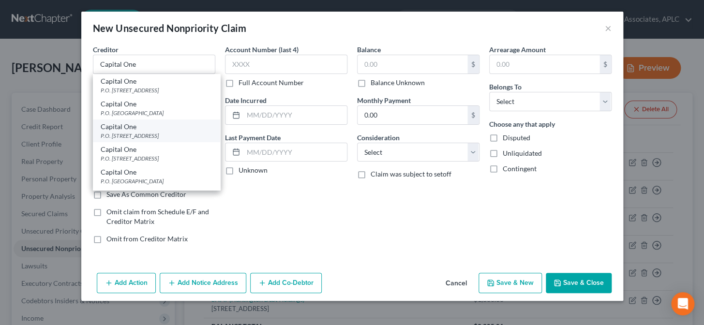
click at [152, 131] on div "Capital One" at bounding box center [157, 127] width 112 height 10
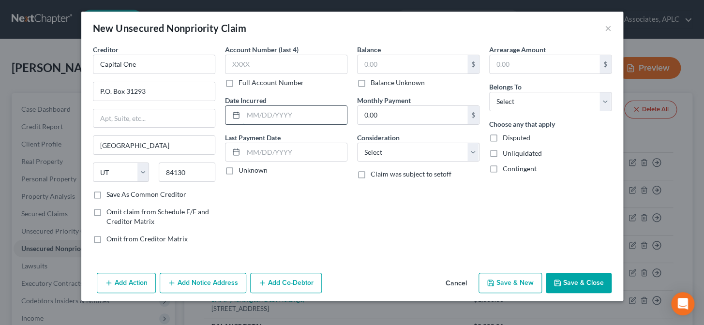
click at [256, 120] on input "text" at bounding box center [296, 115] width 104 height 18
click at [239, 174] on label "Unknown" at bounding box center [253, 171] width 29 height 10
click at [243, 172] on input "Unknown" at bounding box center [246, 169] width 6 height 6
click at [390, 62] on input "text" at bounding box center [413, 64] width 110 height 18
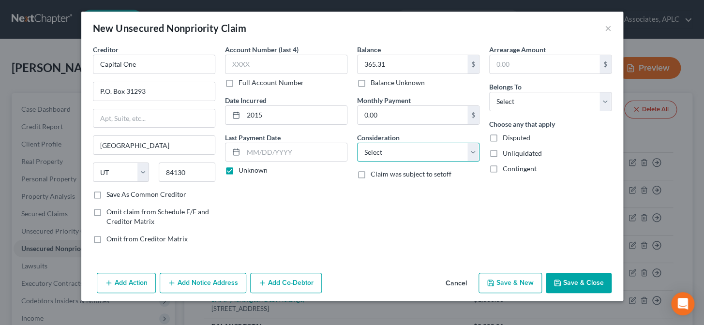
click at [378, 158] on select "Select Cable / Satellite Services Collection Agency Credit Card Debt Debt Couns…" at bounding box center [418, 152] width 122 height 19
click at [357, 143] on select "Select Cable / Satellite Services Collection Agency Credit Card Debt Debt Couns…" at bounding box center [418, 152] width 122 height 19
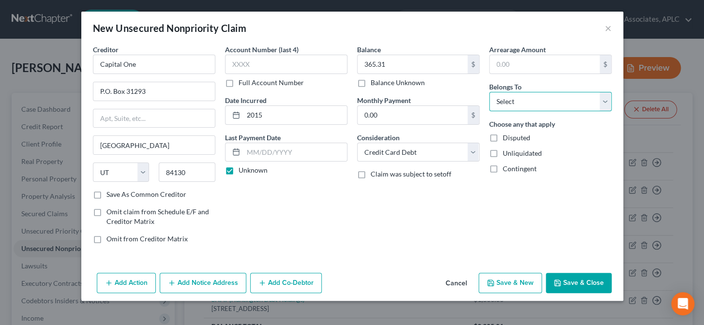
click at [513, 94] on select "Select Debtor 1 Only Debtor 2 Only Debtor 1 And Debtor 2 Only At Least One Of T…" at bounding box center [550, 101] width 122 height 19
click at [489, 92] on select "Select Debtor 1 Only Debtor 2 Only Debtor 1 And Debtor 2 Only At Least One Of T…" at bounding box center [550, 101] width 122 height 19
click at [533, 281] on button "Save & New" at bounding box center [510, 283] width 63 height 20
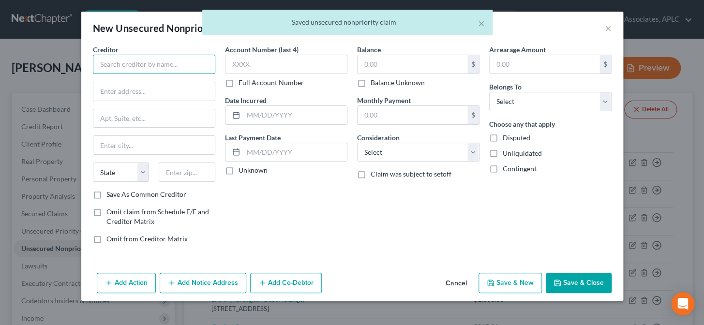
click at [152, 67] on input "text" at bounding box center [154, 64] width 122 height 19
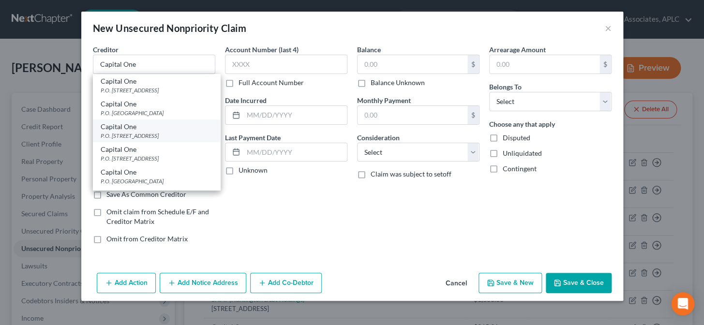
click at [145, 132] on div "P.O. [STREET_ADDRESS]" at bounding box center [157, 136] width 112 height 8
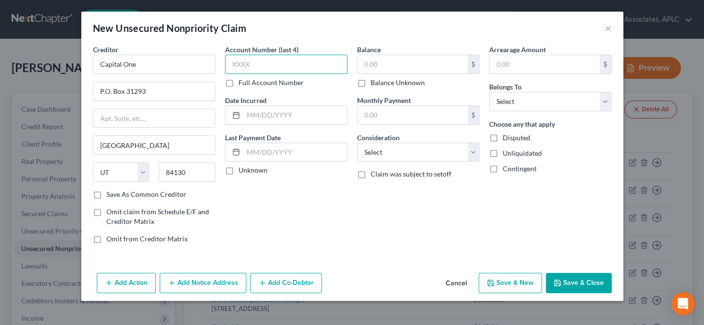
click at [242, 68] on input "text" at bounding box center [286, 64] width 122 height 19
click at [250, 109] on input "text" at bounding box center [296, 115] width 104 height 18
drag, startPoint x: 228, startPoint y: 169, endPoint x: 411, endPoint y: 162, distance: 183.1
click at [239, 169] on label "Unknown" at bounding box center [253, 171] width 29 height 10
click at [243, 169] on input "Unknown" at bounding box center [246, 169] width 6 height 6
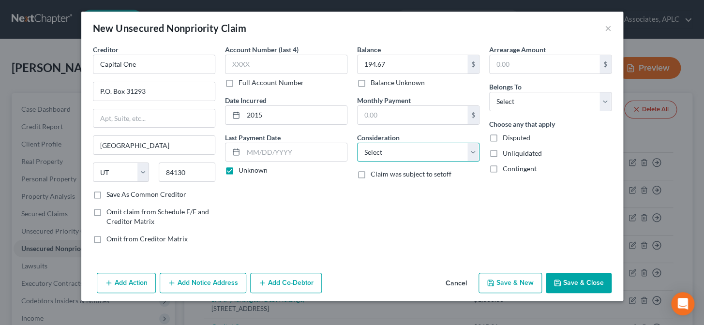
drag, startPoint x: 411, startPoint y: 155, endPoint x: 407, endPoint y: 145, distance: 11.3
click at [411, 155] on select "Select Cable / Satellite Services Collection Agency Credit Card Debt Debt Couns…" at bounding box center [418, 152] width 122 height 19
click at [357, 143] on select "Select Cable / Satellite Services Collection Agency Credit Card Debt Debt Couns…" at bounding box center [418, 152] width 122 height 19
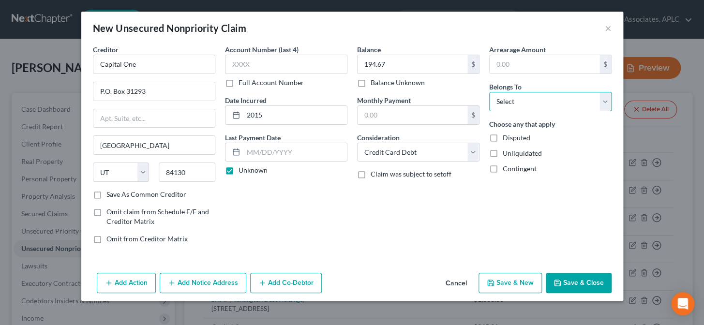
drag, startPoint x: 505, startPoint y: 103, endPoint x: 505, endPoint y: 110, distance: 7.3
click at [505, 104] on select "Select Debtor 1 Only Debtor 2 Only Debtor 1 And Debtor 2 Only At Least One Of T…" at bounding box center [550, 101] width 122 height 19
click at [489, 92] on select "Select Debtor 1 Only Debtor 2 Only Debtor 1 And Debtor 2 Only At Least One Of T…" at bounding box center [550, 101] width 122 height 19
click at [525, 284] on button "Save & New" at bounding box center [510, 283] width 63 height 20
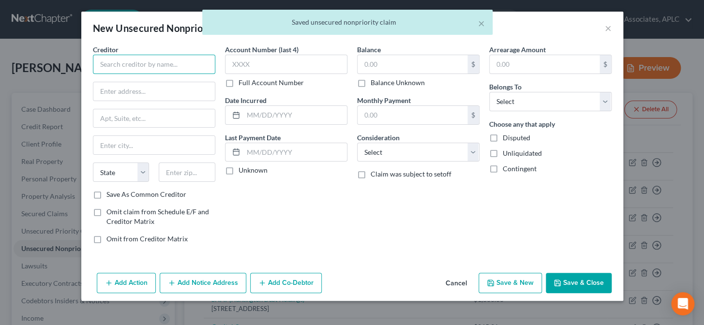
click at [179, 60] on input "text" at bounding box center [154, 64] width 122 height 19
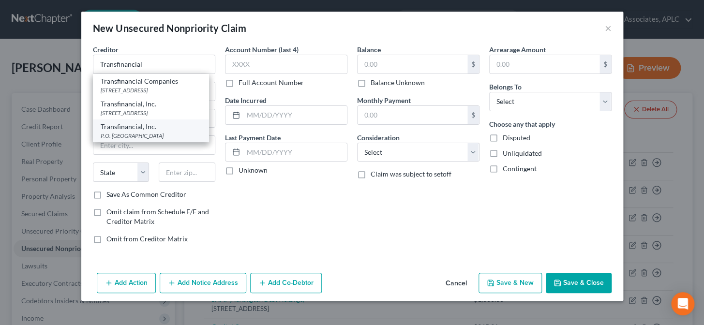
click at [134, 126] on div "Transfinancial, Inc." at bounding box center [151, 127] width 101 height 10
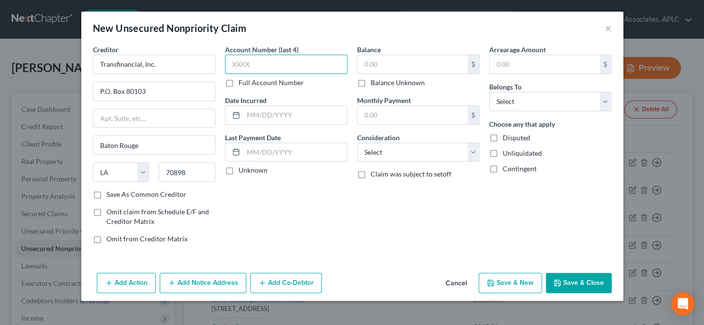
click at [242, 66] on input "text" at bounding box center [286, 64] width 122 height 19
click at [392, 65] on input "text" at bounding box center [413, 64] width 110 height 18
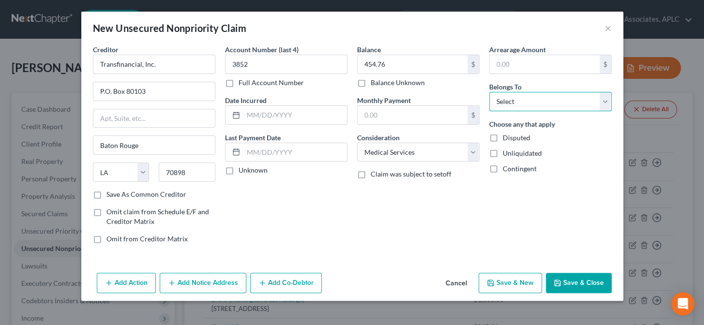
drag, startPoint x: 499, startPoint y: 97, endPoint x: 503, endPoint y: 110, distance: 13.9
click at [499, 97] on select "Select Debtor 1 Only Debtor 2 Only Debtor 1 And Debtor 2 Only At Least One Of T…" at bounding box center [550, 101] width 122 height 19
click at [489, 92] on select "Select Debtor 1 Only Debtor 2 Only Debtor 1 And Debtor 2 Only At Least One Of T…" at bounding box center [550, 101] width 122 height 19
drag, startPoint x: 99, startPoint y: 94, endPoint x: 131, endPoint y: 91, distance: 32.2
click at [158, 92] on input "P.O. Box 80103" at bounding box center [154, 91] width 122 height 18
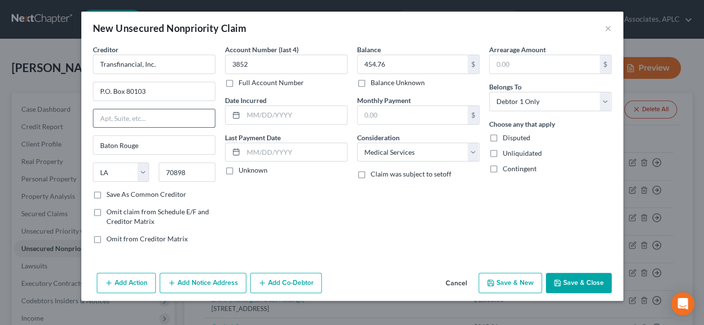
click at [117, 115] on input "text" at bounding box center [154, 118] width 122 height 18
paste input "P.O. Box 80103"
drag, startPoint x: 100, startPoint y: 92, endPoint x: 176, endPoint y: 99, distance: 75.8
click at [176, 99] on input "P.O. Box 80103" at bounding box center [154, 91] width 122 height 18
drag, startPoint x: 98, startPoint y: 63, endPoint x: 161, endPoint y: 61, distance: 63.4
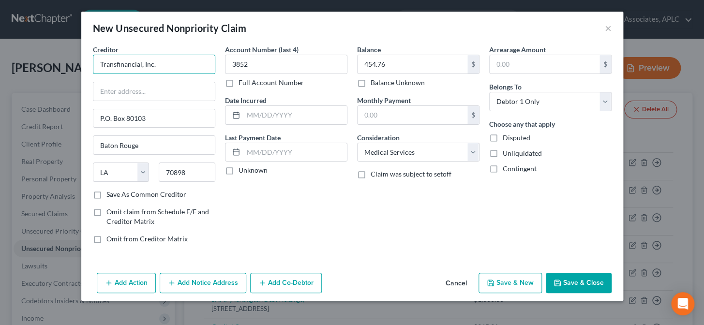
click at [161, 61] on input "Transfinancial, Inc." at bounding box center [154, 64] width 122 height 19
click at [139, 93] on input "text" at bounding box center [154, 91] width 122 height 18
paste input "Transfinancial, Inc."
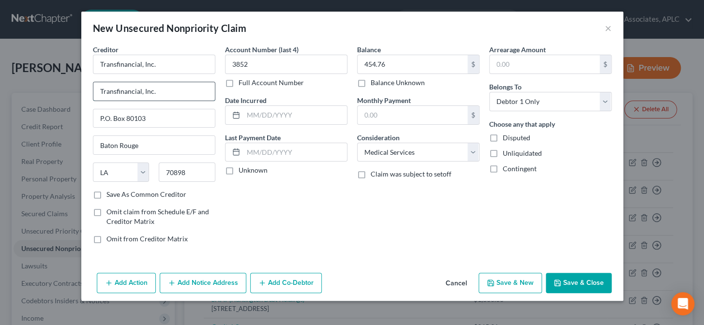
click at [102, 91] on input "Transfinancial, Inc." at bounding box center [154, 91] width 122 height 18
click at [104, 69] on input "Transfinancial, Inc." at bounding box center [154, 64] width 122 height 19
drag, startPoint x: 166, startPoint y: 60, endPoint x: 94, endPoint y: 61, distance: 71.7
click at [94, 61] on input "Transfinancial, Inc." at bounding box center [154, 64] width 122 height 19
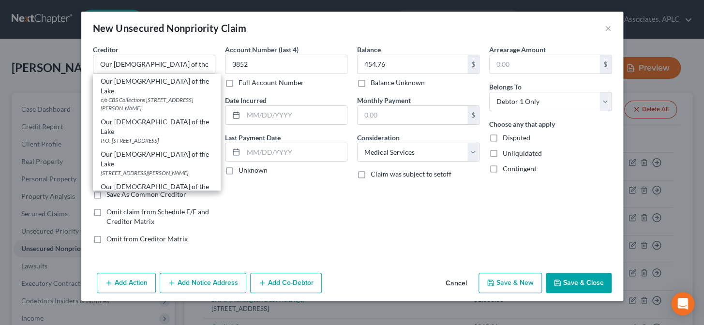
click at [560, 282] on icon "button" at bounding box center [558, 283] width 8 height 8
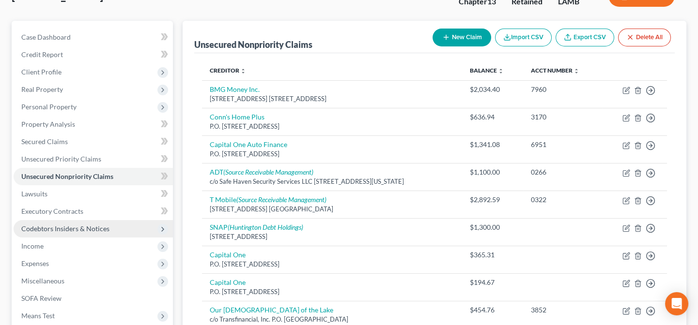
scroll to position [88, 0]
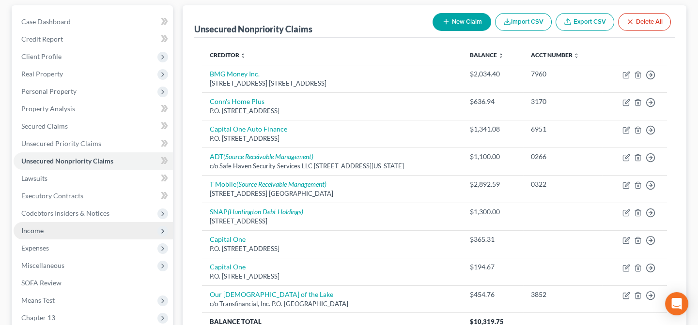
click at [69, 222] on span "Income" at bounding box center [93, 230] width 159 height 17
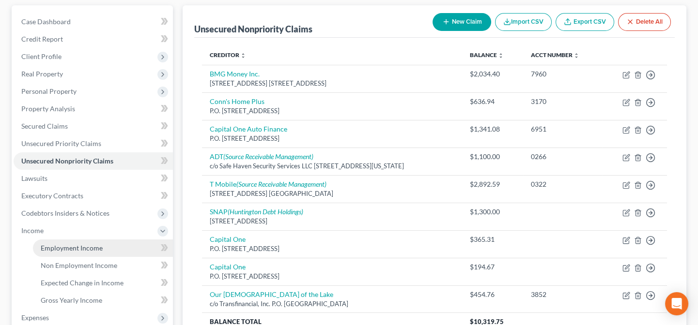
click at [68, 244] on span "Employment Income" at bounding box center [72, 248] width 62 height 8
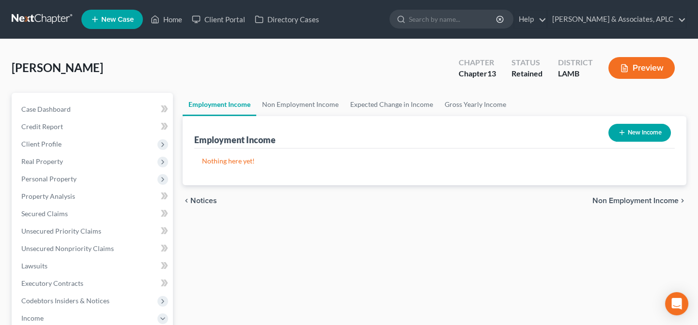
click at [615, 137] on button "New Income" at bounding box center [639, 133] width 62 height 18
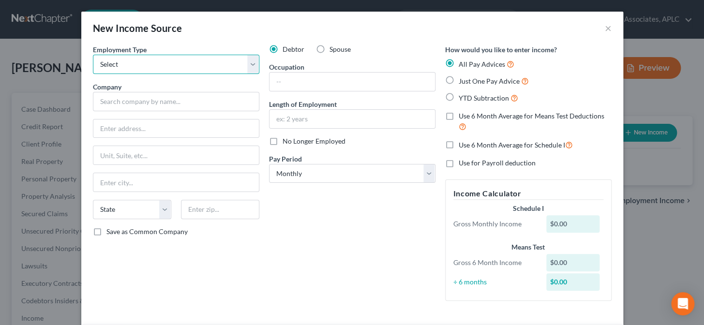
drag, startPoint x: 129, startPoint y: 62, endPoint x: 129, endPoint y: 72, distance: 10.2
click at [129, 62] on select "Select Full or [DEMOGRAPHIC_DATA] Employment Self Employment" at bounding box center [176, 64] width 167 height 19
click at [93, 55] on select "Select Full or [DEMOGRAPHIC_DATA] Employment Self Employment" at bounding box center [176, 64] width 167 height 19
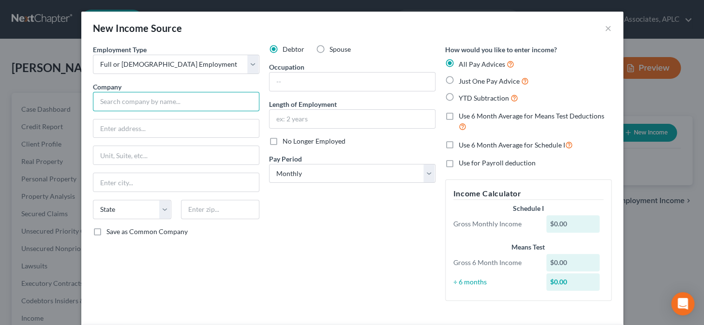
click at [125, 103] on input "text" at bounding box center [176, 101] width 167 height 19
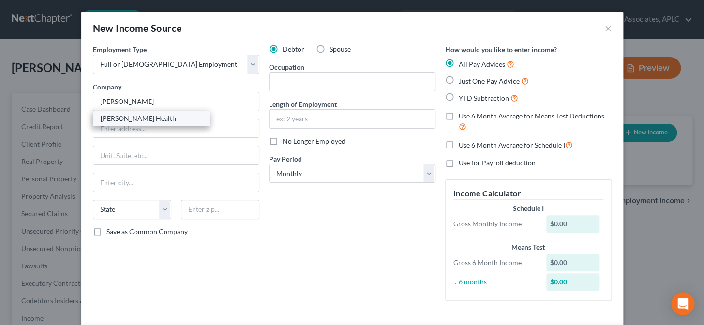
click at [125, 122] on div "[PERSON_NAME] Health" at bounding box center [151, 119] width 101 height 10
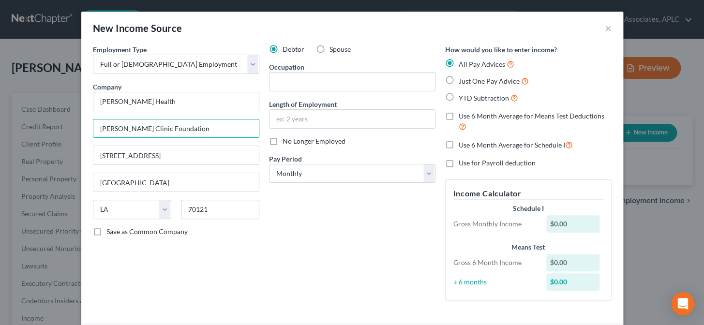
drag, startPoint x: 184, startPoint y: 127, endPoint x: 83, endPoint y: 126, distance: 101.2
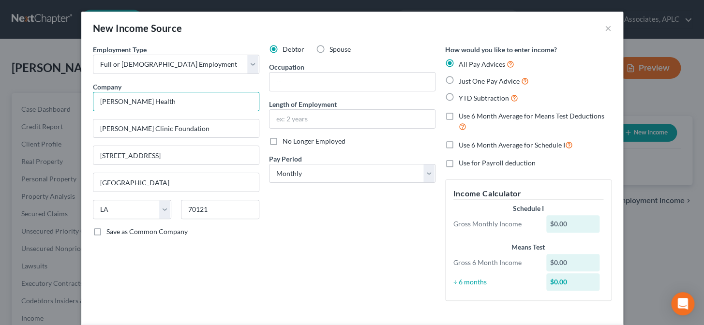
drag, startPoint x: 150, startPoint y: 99, endPoint x: 91, endPoint y: 104, distance: 59.3
click at [93, 104] on input "[PERSON_NAME] Health" at bounding box center [176, 101] width 167 height 19
paste input "[PERSON_NAME] Clinic Foundation"
drag, startPoint x: 177, startPoint y: 153, endPoint x: 93, endPoint y: 157, distance: 83.9
click at [93, 157] on input "[STREET_ADDRESS]" at bounding box center [176, 155] width 166 height 18
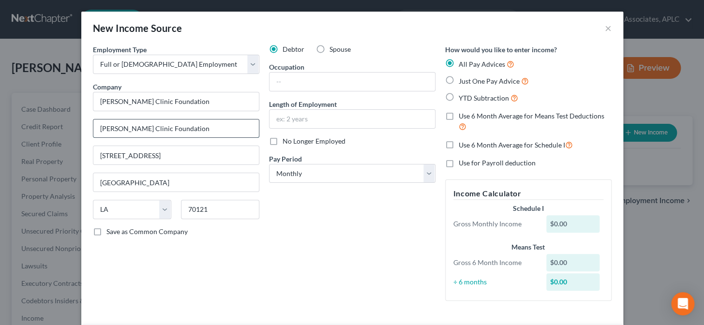
drag, startPoint x: 183, startPoint y: 131, endPoint x: 96, endPoint y: 131, distance: 87.1
click at [96, 131] on input "[PERSON_NAME] Clinic Foundation" at bounding box center [176, 129] width 166 height 18
paste input "[STREET_ADDRESS]"
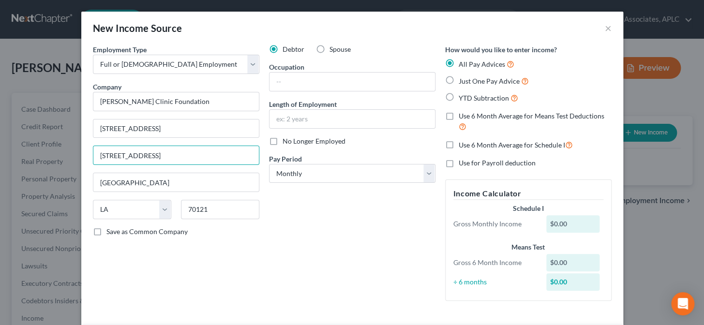
drag, startPoint x: 144, startPoint y: 154, endPoint x: 80, endPoint y: 154, distance: 63.9
click at [207, 244] on div "Employment Type * Select Full or [DEMOGRAPHIC_DATA] Employment Self Employment …" at bounding box center [176, 177] width 176 height 264
click at [282, 86] on input "text" at bounding box center [353, 82] width 166 height 18
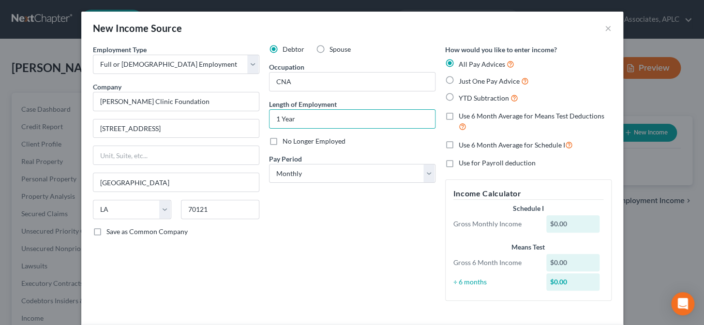
click at [459, 80] on label "Just One Pay Advice" at bounding box center [494, 81] width 70 height 11
click at [463, 80] on input "Just One Pay Advice" at bounding box center [466, 79] width 6 height 6
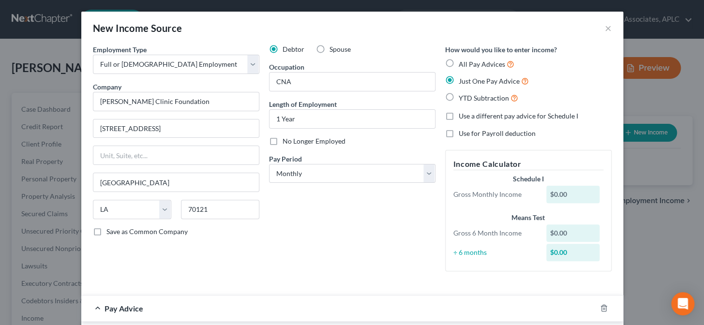
click at [388, 215] on div "Debtor Spouse Occupation CNA Length of Employment 1 Year No Longer Employed Pay…" at bounding box center [352, 162] width 176 height 235
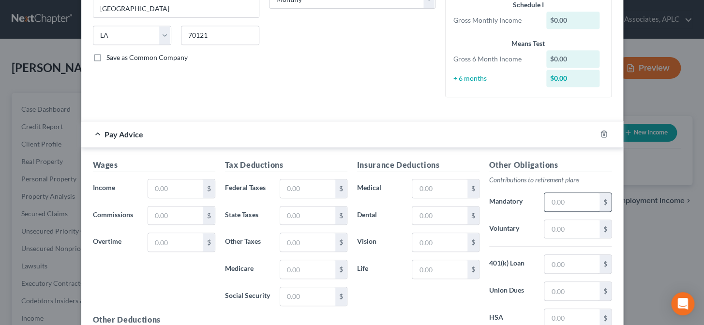
scroll to position [176, 0]
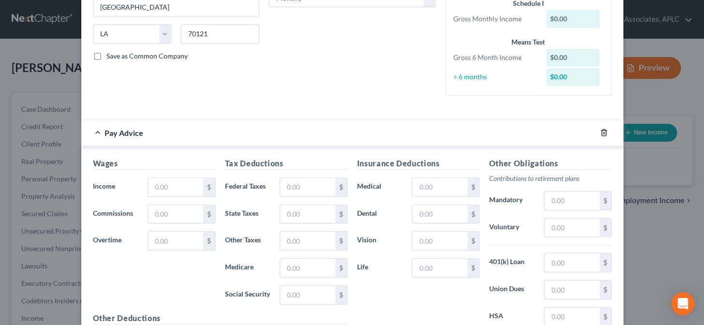
click at [600, 130] on icon "button" at bounding box center [604, 133] width 8 height 8
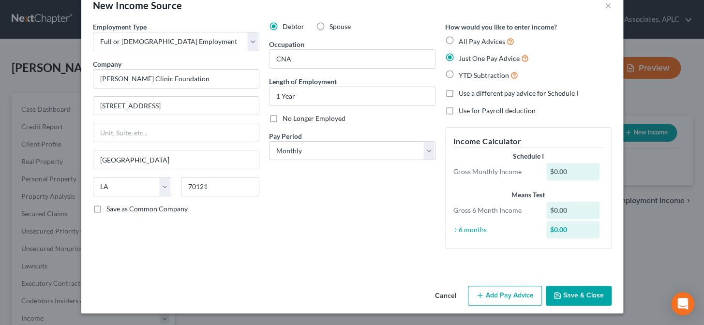
scroll to position [23, 0]
click at [577, 295] on button "Save & Close" at bounding box center [579, 296] width 66 height 20
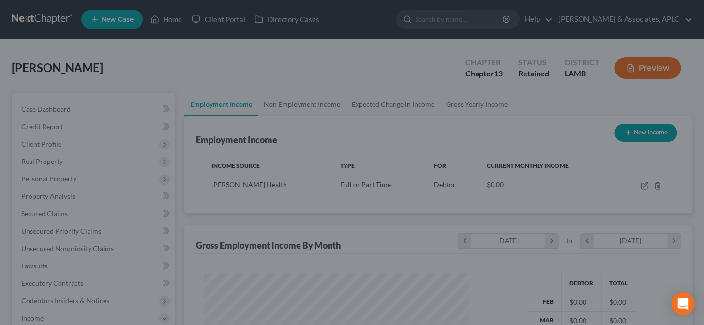
scroll to position [173, 282]
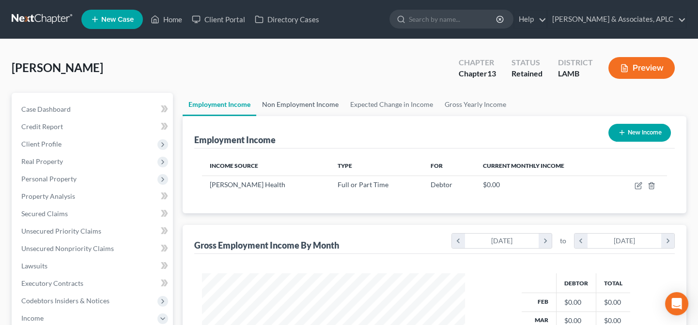
click at [294, 101] on link "Non Employment Income" at bounding box center [300, 104] width 88 height 23
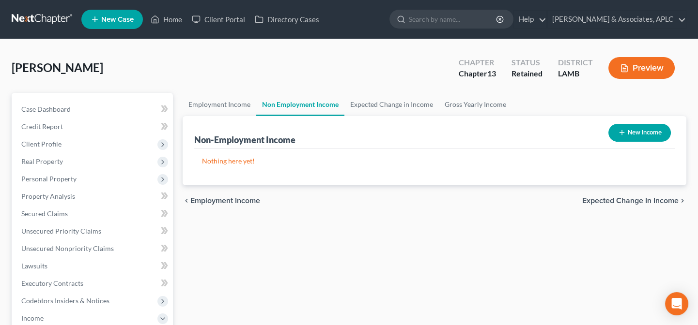
click at [641, 127] on button "New Income" at bounding box center [639, 133] width 62 height 18
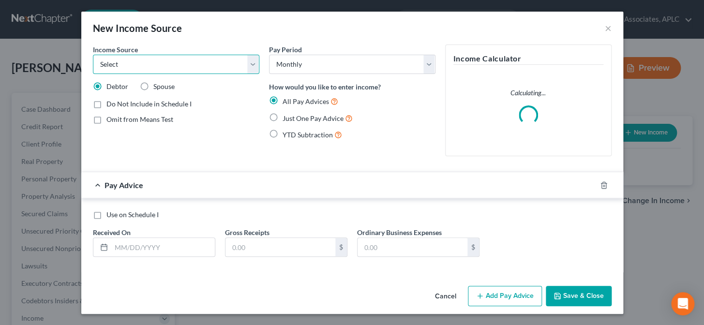
click at [151, 63] on select "Select Unemployment Disability (from employer) Pension Retirement Social Securi…" at bounding box center [176, 64] width 167 height 19
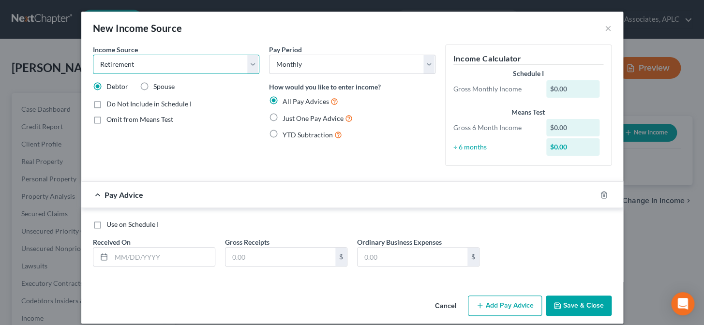
click at [93, 55] on select "Select Unemployment Disability (from employer) Pension Retirement Social Securi…" at bounding box center [176, 64] width 167 height 19
click at [283, 121] on label "Just One Pay Advice" at bounding box center [318, 118] width 70 height 11
click at [287, 119] on input "Just One Pay Advice" at bounding box center [290, 116] width 6 height 6
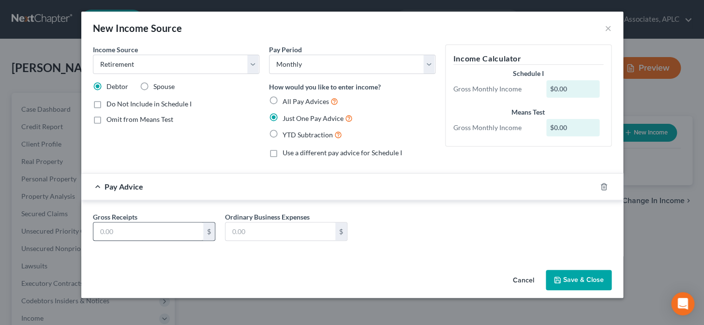
click at [169, 245] on div "Gross Receipts $ Ordinary Business Expenses $" at bounding box center [352, 230] width 529 height 37
click at [173, 227] on input "text" at bounding box center [148, 232] width 110 height 18
click at [583, 284] on button "Save & Close" at bounding box center [579, 280] width 66 height 20
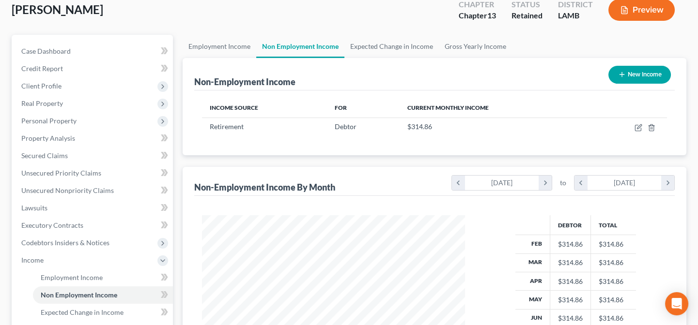
scroll to position [132, 0]
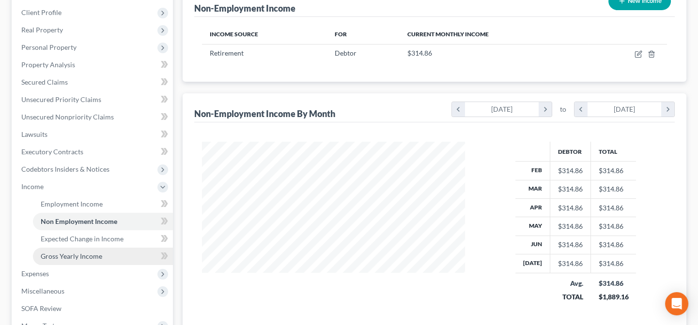
click at [75, 258] on span "Gross Yearly Income" at bounding box center [71, 256] width 61 height 8
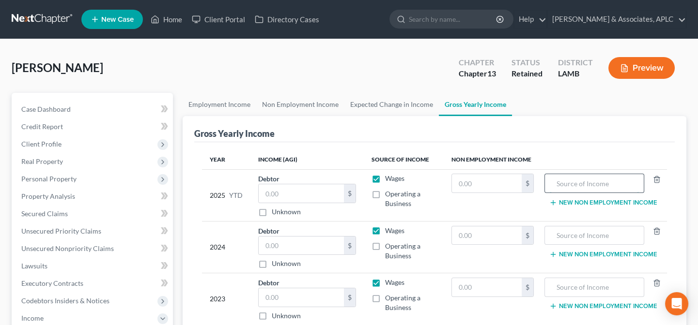
click at [577, 183] on input "text" at bounding box center [593, 183] width 89 height 18
click at [482, 188] on input "text" at bounding box center [487, 183] width 70 height 18
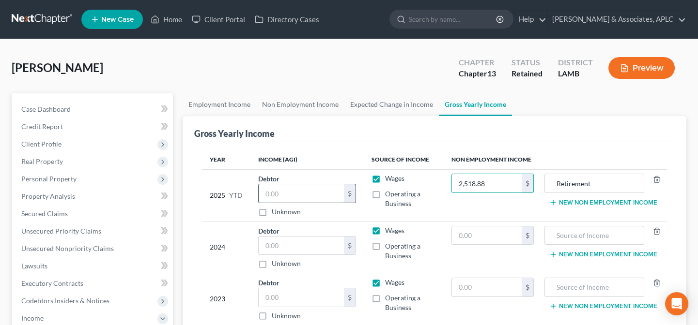
click at [334, 198] on input "text" at bounding box center [301, 193] width 85 height 18
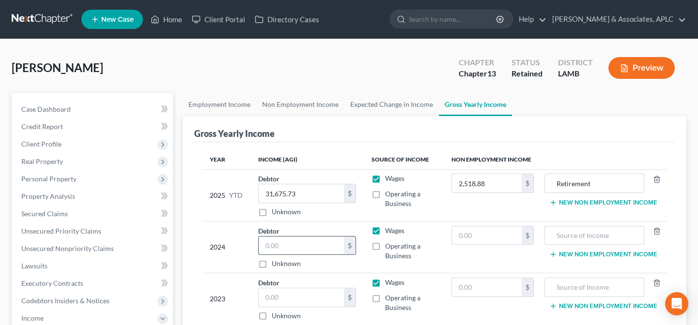
click at [320, 245] on input "text" at bounding box center [301, 246] width 85 height 18
click at [488, 229] on input "text" at bounding box center [487, 236] width 70 height 18
click at [557, 237] on input "text" at bounding box center [593, 236] width 89 height 18
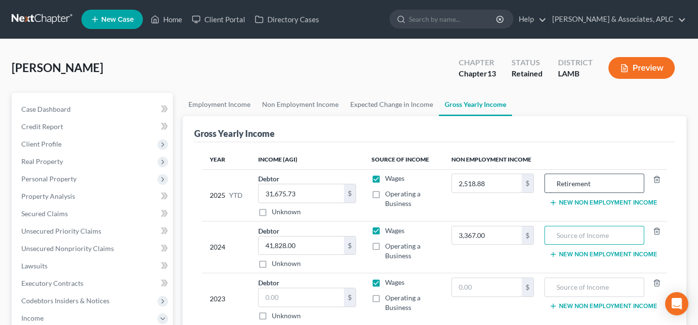
click at [558, 183] on input "Retirement" at bounding box center [593, 183] width 89 height 18
drag, startPoint x: 556, startPoint y: 183, endPoint x: 600, endPoint y: 177, distance: 44.6
click at [600, 177] on input "Retirement" at bounding box center [593, 183] width 89 height 18
click at [555, 239] on input "text" at bounding box center [593, 236] width 89 height 18
paste input "Retirement"
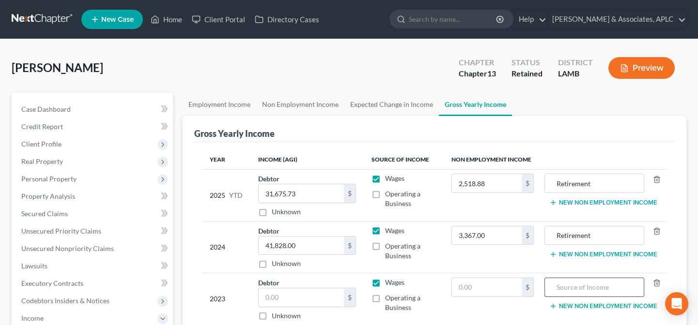
paste input "Retirement"
click at [286, 292] on input "text" at bounding box center [301, 298] width 85 height 18
click at [460, 290] on input "text" at bounding box center [487, 287] width 70 height 18
click at [556, 286] on input "Retirement" at bounding box center [593, 287] width 89 height 18
click at [551, 235] on input "Retirement" at bounding box center [593, 236] width 89 height 18
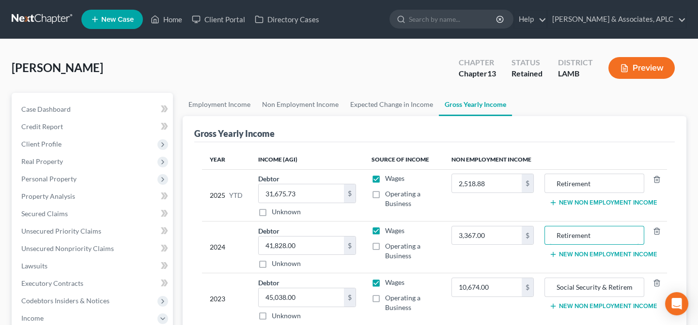
scroll to position [132, 0]
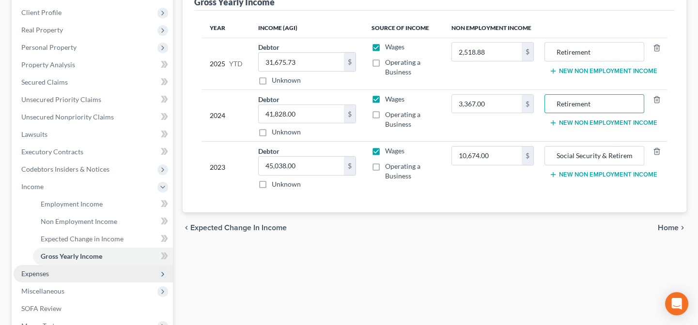
click at [51, 274] on span "Expenses" at bounding box center [93, 273] width 159 height 17
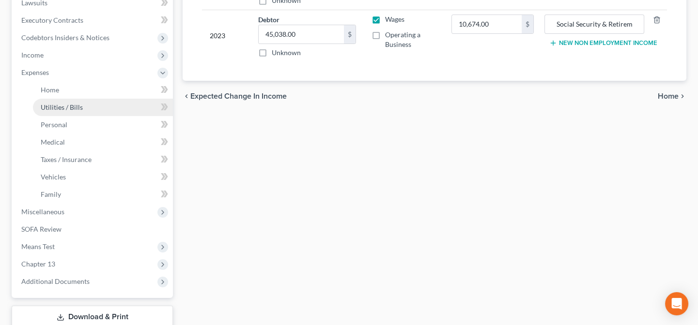
scroll to position [264, 0]
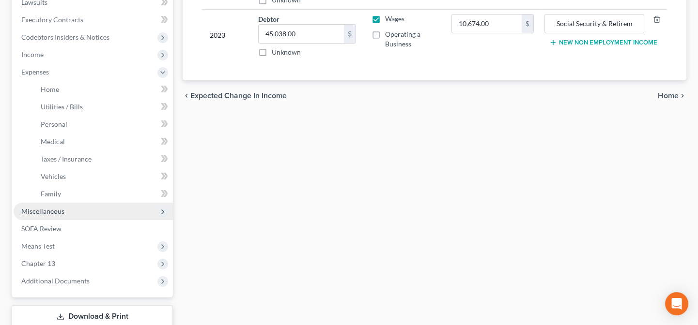
click at [48, 209] on span "Miscellaneous" at bounding box center [42, 211] width 43 height 8
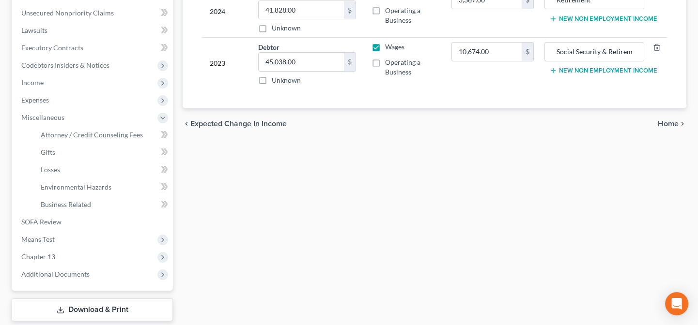
scroll to position [220, 0]
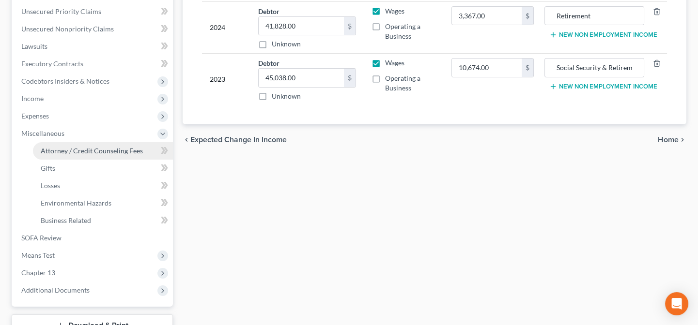
click at [64, 147] on span "Attorney / Credit Counseling Fees" at bounding box center [92, 151] width 102 height 8
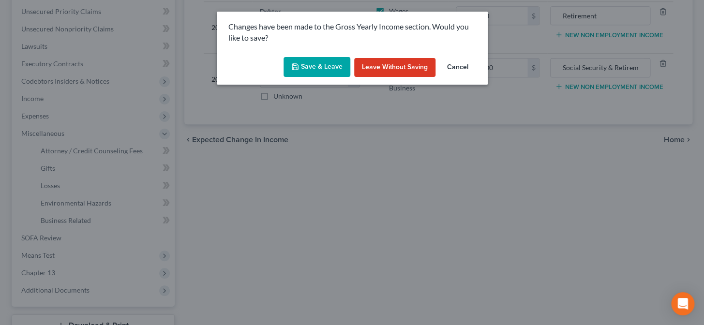
click at [308, 67] on button "Save & Leave" at bounding box center [317, 67] width 67 height 20
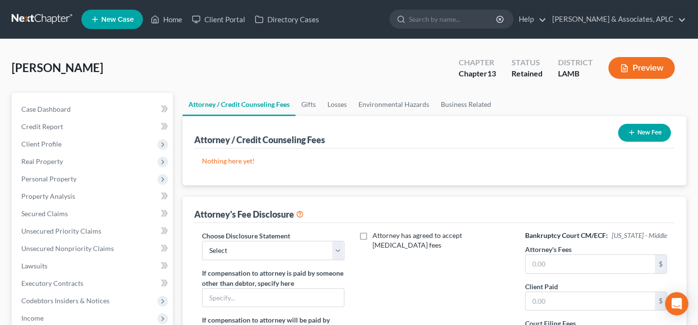
click at [661, 131] on button "New Fee" at bounding box center [644, 133] width 53 height 18
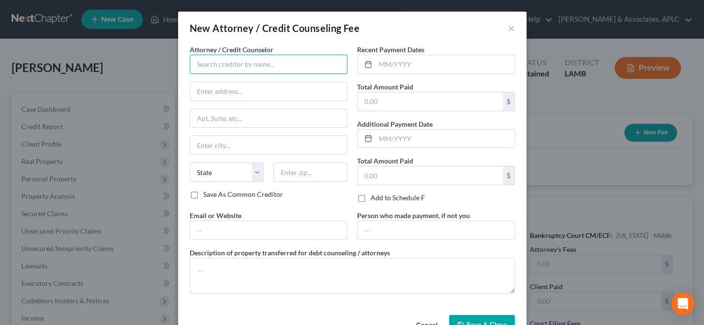
click at [264, 67] on input "text" at bounding box center [269, 64] width 158 height 19
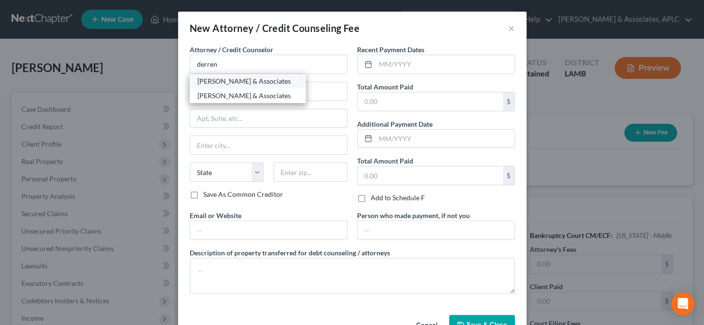
click at [254, 81] on div "[PERSON_NAME] & Associates" at bounding box center [248, 81] width 101 height 10
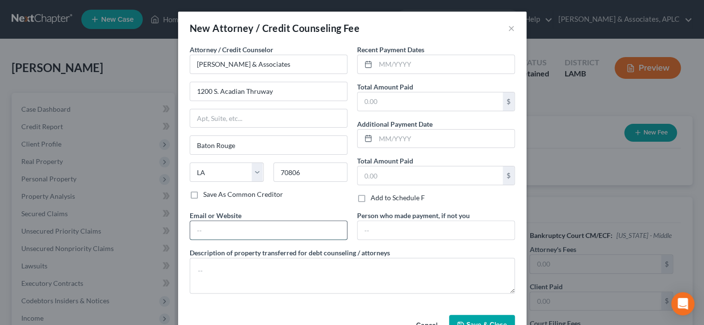
click at [226, 236] on input "text" at bounding box center [268, 230] width 157 height 18
click at [380, 67] on input "text" at bounding box center [445, 64] width 139 height 18
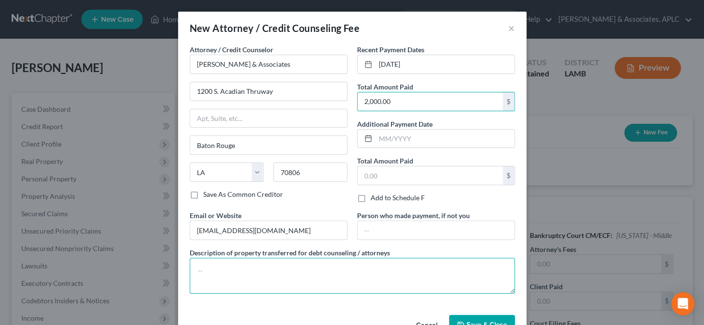
click at [287, 277] on textarea at bounding box center [352, 276] width 325 height 36
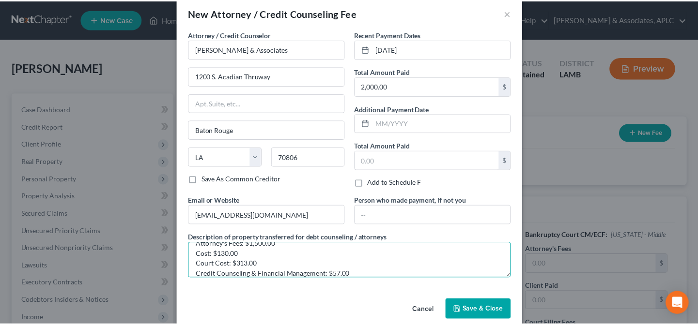
scroll to position [29, 0]
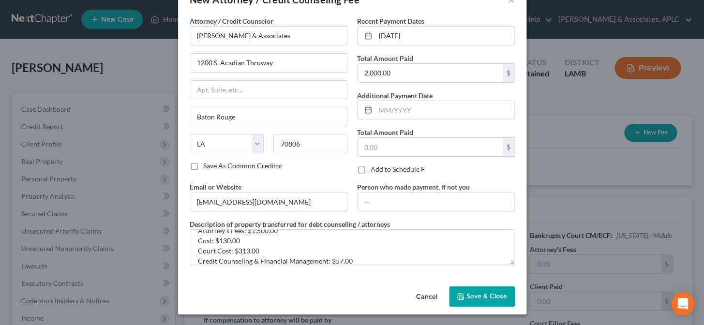
drag, startPoint x: 573, startPoint y: 310, endPoint x: 575, endPoint y: 286, distance: 23.8
click at [575, 286] on div "New Attorney / Credit Counseling Fee × Attorney / Credit Counselor * [PERSON_NA…" at bounding box center [352, 162] width 704 height 325
click at [471, 297] on span "Save & Close" at bounding box center [487, 296] width 41 height 8
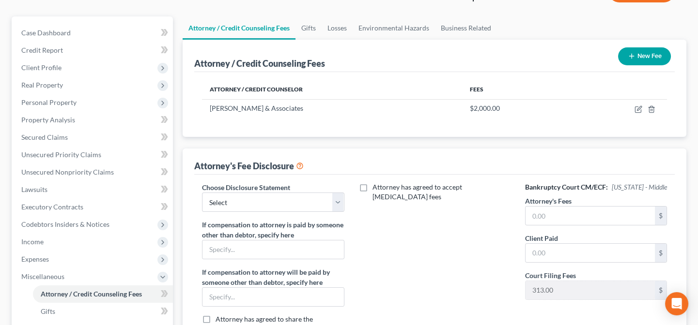
scroll to position [88, 0]
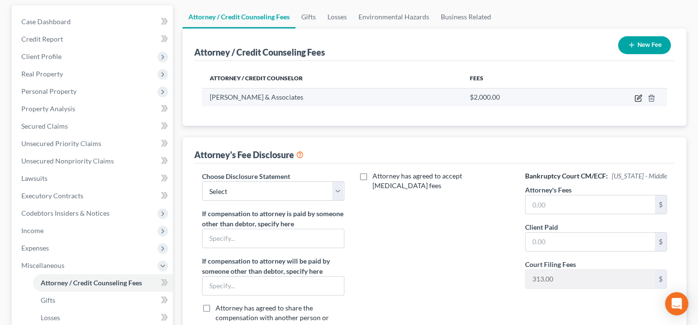
click at [639, 98] on icon "button" at bounding box center [639, 97] width 4 height 4
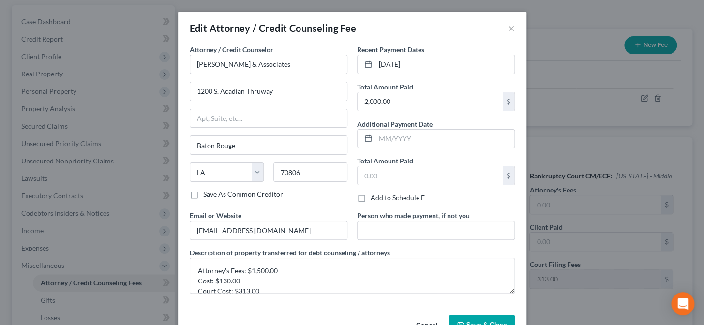
click at [467, 321] on span "Save & Close" at bounding box center [487, 325] width 41 height 8
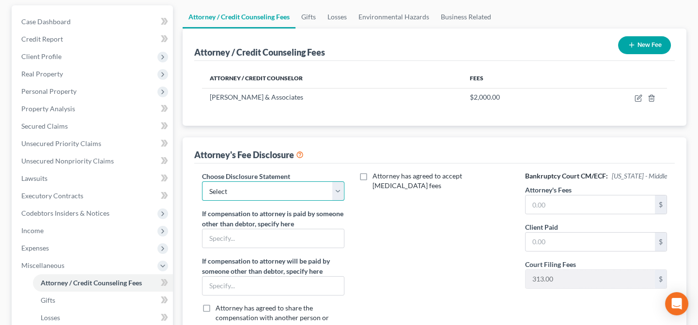
drag, startPoint x: 252, startPoint y: 186, endPoint x: 246, endPoint y: 198, distance: 13.2
click at [252, 186] on select "Select Chapter 13 Chapter 7" at bounding box center [273, 191] width 142 height 19
click at [202, 182] on select "Select Chapter 13 Chapter 7" at bounding box center [273, 191] width 142 height 19
click at [558, 206] on input "text" at bounding box center [589, 205] width 129 height 18
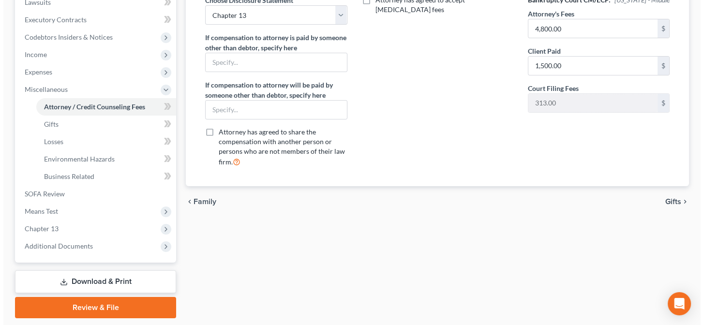
scroll to position [248, 0]
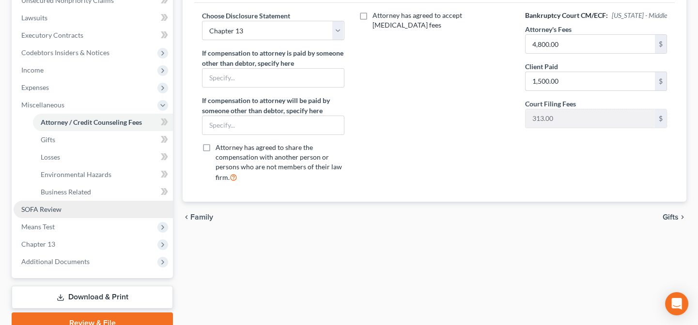
click at [62, 211] on link "SOFA Review" at bounding box center [93, 209] width 159 height 17
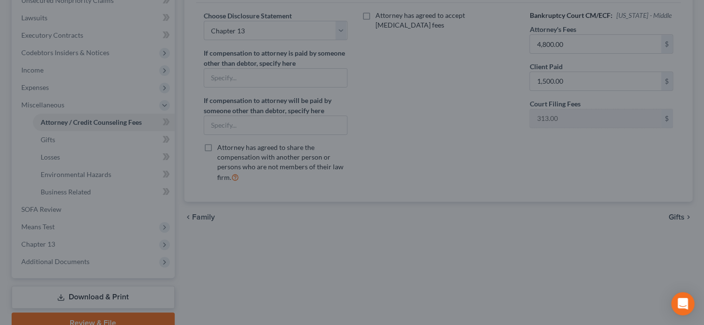
click at [335, 225] on div at bounding box center [352, 162] width 704 height 325
drag, startPoint x: 433, startPoint y: 168, endPoint x: 428, endPoint y: 228, distance: 59.7
click at [432, 168] on div at bounding box center [352, 162] width 704 height 325
click at [280, 175] on div at bounding box center [352, 162] width 704 height 325
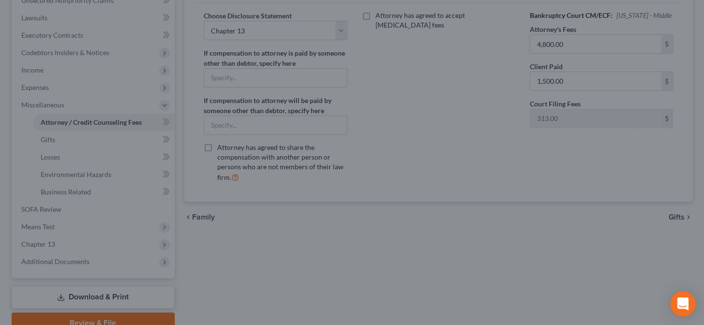
click at [683, 305] on icon "Open Intercom Messenger" at bounding box center [682, 304] width 11 height 13
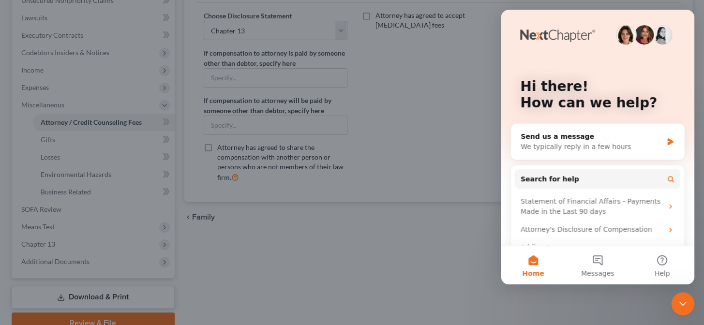
scroll to position [0, 0]
click at [444, 266] on div at bounding box center [352, 162] width 704 height 325
click at [685, 304] on icon "Close Intercom Messenger" at bounding box center [683, 304] width 12 height 12
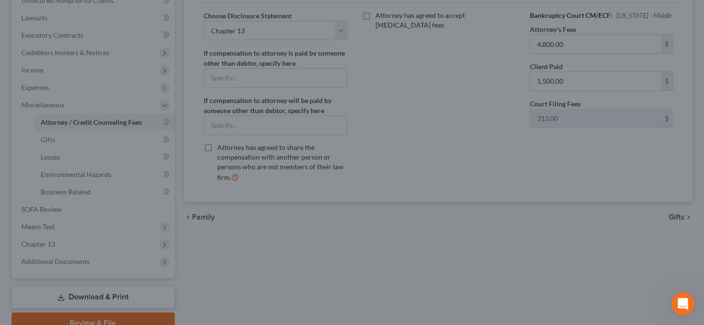
drag, startPoint x: 387, startPoint y: 234, endPoint x: 409, endPoint y: 162, distance: 75.3
click at [407, 222] on div at bounding box center [352, 162] width 704 height 325
drag, startPoint x: 409, startPoint y: 162, endPoint x: 429, endPoint y: 274, distance: 114.2
click at [429, 276] on div at bounding box center [352, 162] width 704 height 325
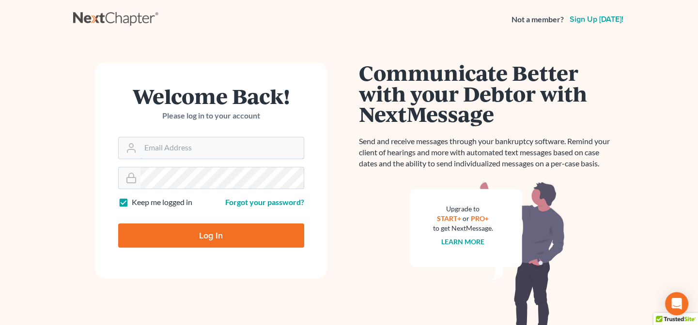
type input "[PERSON_NAME][EMAIL_ADDRESS][DOMAIN_NAME]"
click at [201, 238] on input "Log In" at bounding box center [211, 236] width 186 height 24
type input "Thinking..."
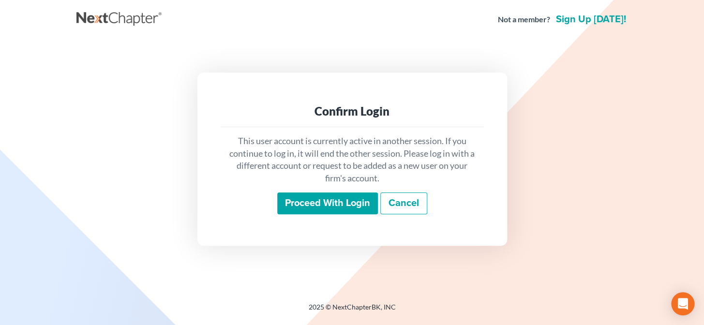
click at [297, 212] on input "Proceed with login" at bounding box center [327, 204] width 101 height 22
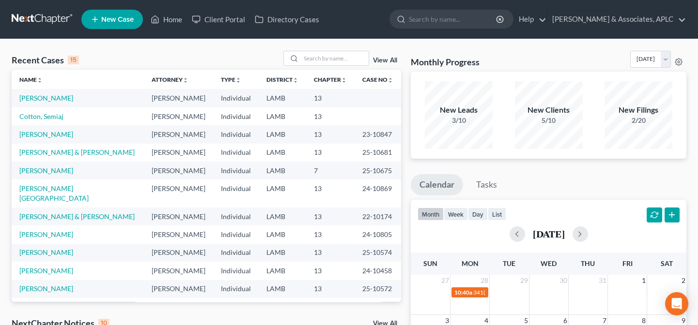
click at [42, 91] on td "[PERSON_NAME]" at bounding box center [78, 98] width 132 height 18
click at [42, 97] on link "[PERSON_NAME]" at bounding box center [46, 98] width 54 height 8
select select "14"
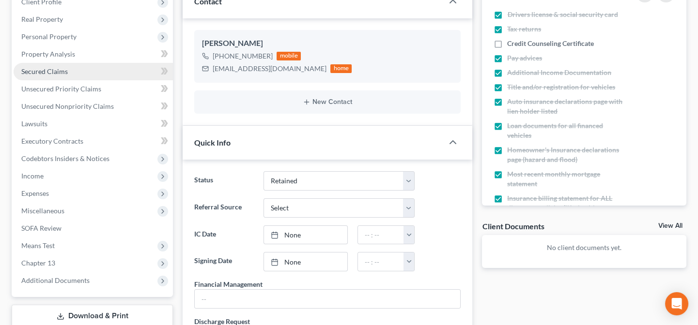
scroll to position [176, 0]
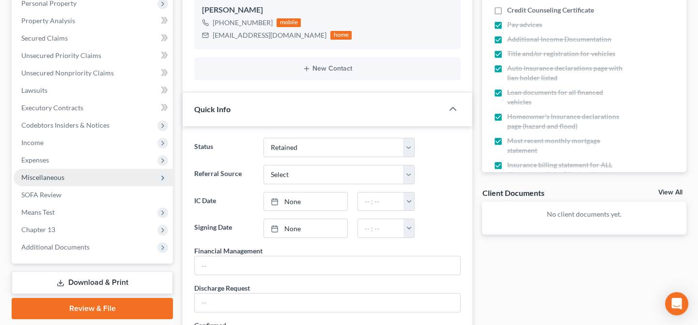
click at [49, 179] on span "Miscellaneous" at bounding box center [42, 177] width 43 height 8
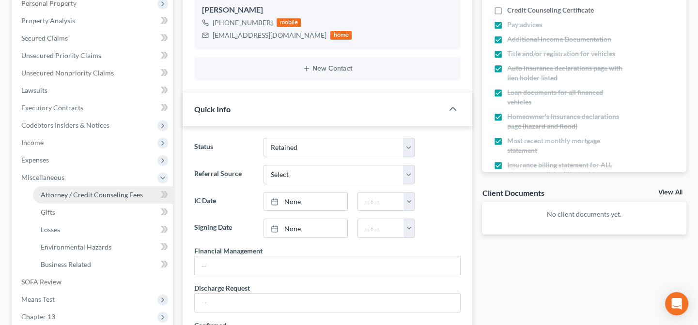
click at [58, 196] on span "Attorney / Credit Counseling Fees" at bounding box center [92, 195] width 102 height 8
select select "0"
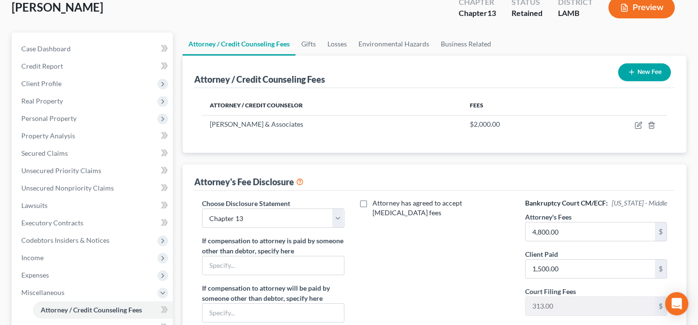
scroll to position [220, 0]
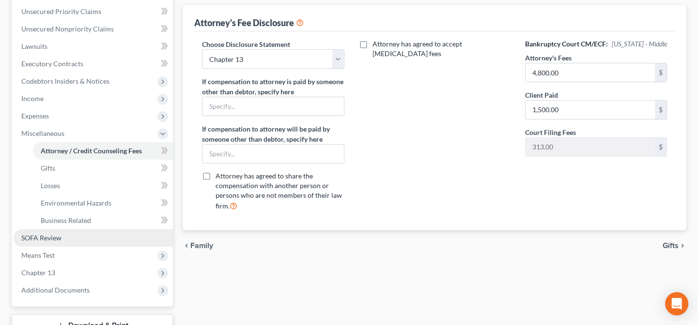
click at [96, 243] on link "SOFA Review" at bounding box center [93, 237] width 159 height 17
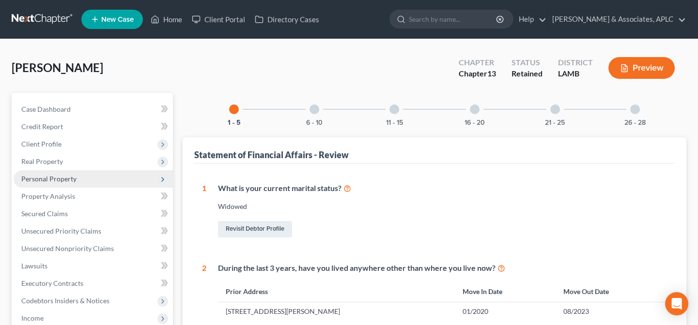
click at [76, 183] on span "Personal Property" at bounding box center [93, 178] width 159 height 17
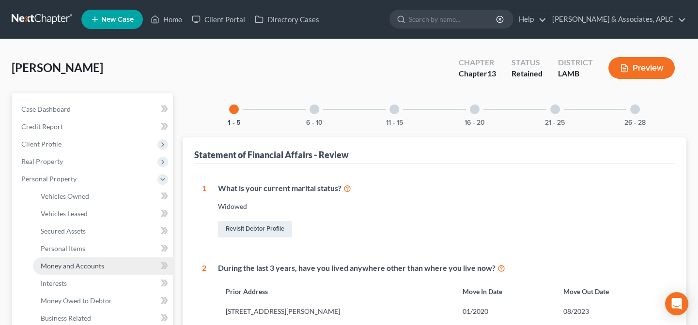
click at [82, 267] on span "Money and Accounts" at bounding box center [72, 266] width 63 height 8
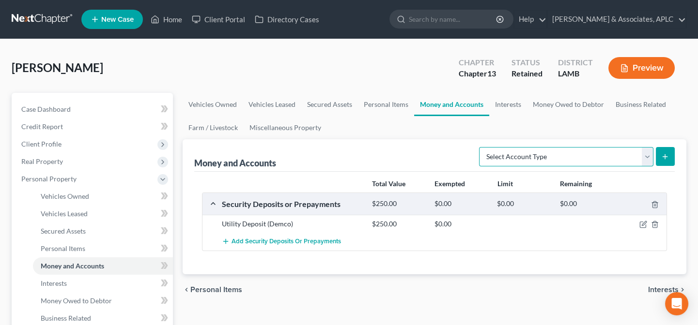
click at [500, 156] on select "Select Account Type Brokerage Cash on Hand Certificates of Deposit Checking Acc…" at bounding box center [566, 156] width 174 height 19
select select "checking"
click at [481, 147] on select "Select Account Type Brokerage Cash on Hand Certificates of Deposit Checking Acc…" at bounding box center [566, 156] width 174 height 19
click at [666, 157] on icon "submit" at bounding box center [665, 157] width 8 height 8
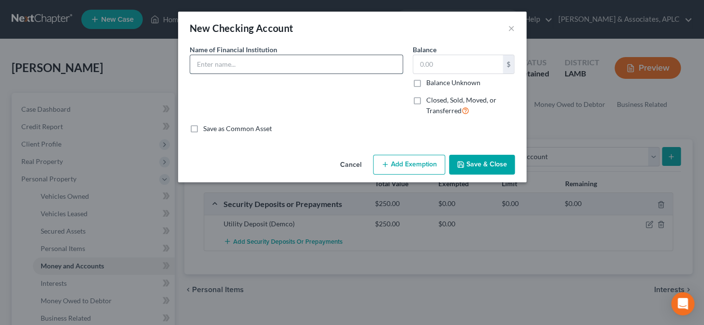
click at [249, 65] on input "text" at bounding box center [296, 64] width 213 height 18
type input "Red River Bank"
click at [469, 164] on button "Save & Close" at bounding box center [482, 165] width 66 height 20
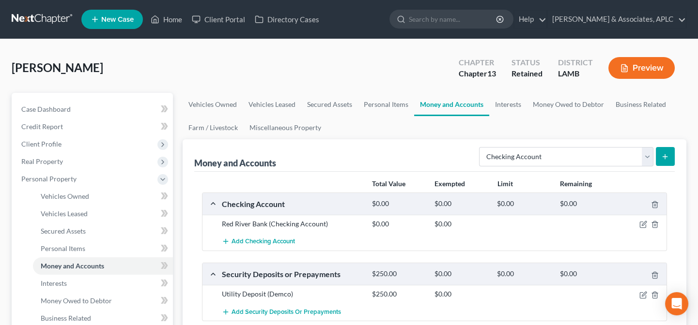
click at [658, 157] on button "submit" at bounding box center [664, 156] width 19 height 19
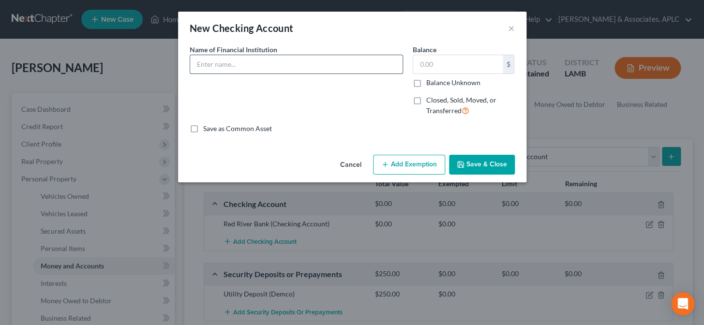
click at [281, 63] on input "text" at bounding box center [296, 64] width 213 height 18
type input "Pelican State Credit Union"
click at [484, 166] on button "Save & Close" at bounding box center [482, 165] width 66 height 20
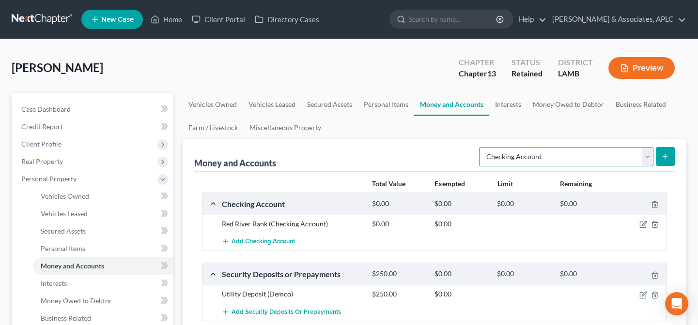
click at [494, 152] on select "Select Account Type Brokerage Cash on Hand Certificates of Deposit Checking Acc…" at bounding box center [566, 156] width 174 height 19
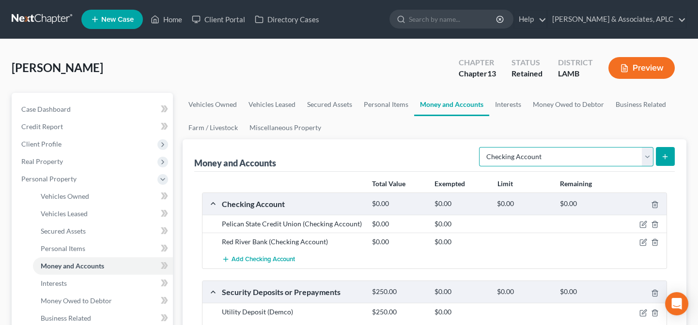
select select "savings"
click at [481, 147] on select "Select Account Type Brokerage Cash on Hand Certificates of Deposit Checking Acc…" at bounding box center [566, 156] width 174 height 19
click at [669, 155] on button "submit" at bounding box center [664, 156] width 19 height 19
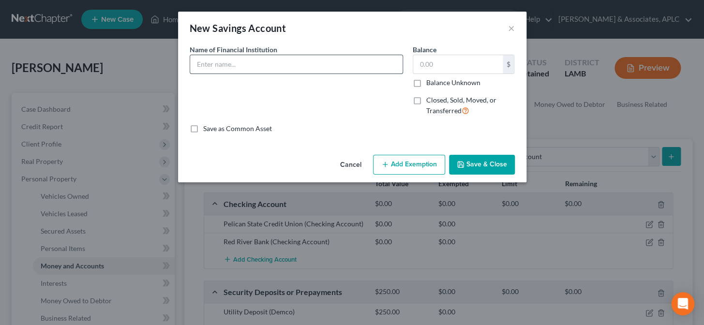
click at [261, 65] on input "text" at bounding box center [296, 64] width 213 height 18
type input "Pelican State Credit Union"
click at [485, 170] on button "Save & Close" at bounding box center [482, 165] width 66 height 20
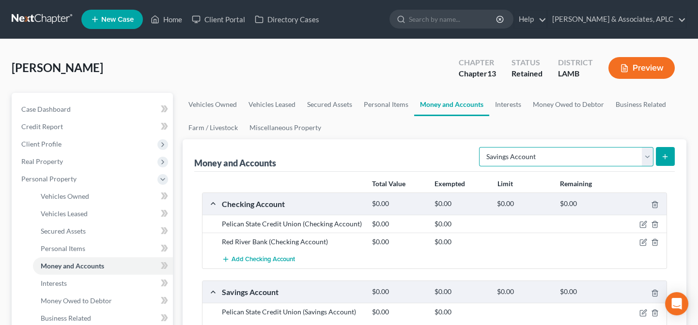
click at [501, 153] on select "Select Account Type Brokerage Cash on Hand Certificates of Deposit Checking Acc…" at bounding box center [566, 156] width 174 height 19
select select "checking"
click at [481, 147] on select "Select Account Type Brokerage Cash on Hand Certificates of Deposit Checking Acc…" at bounding box center [566, 156] width 174 height 19
click at [672, 155] on button "submit" at bounding box center [664, 156] width 19 height 19
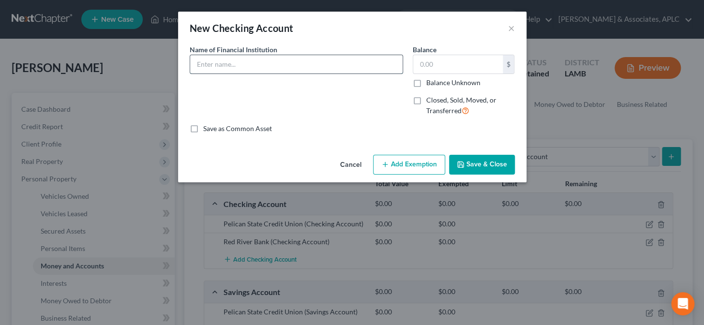
click at [279, 57] on input "text" at bounding box center [296, 64] width 213 height 18
type input "Capital One"
click at [426, 101] on label "Closed, Sold, Moved, or Transferred" at bounding box center [470, 105] width 89 height 21
click at [430, 101] on input "Closed, Sold, Moved, or Transferred" at bounding box center [433, 98] width 6 height 6
checkbox input "true"
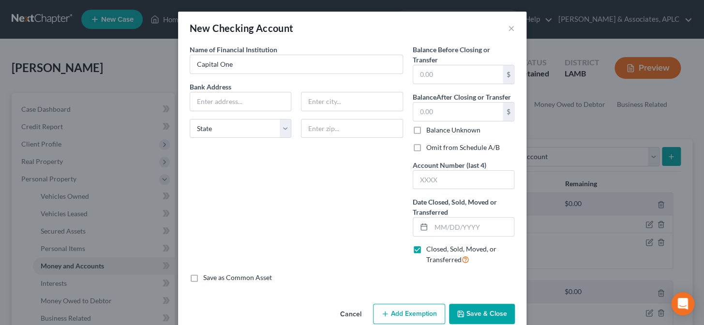
click at [426, 148] on label "Omit from Schedule A/B" at bounding box center [463, 148] width 74 height 10
click at [430, 148] on input "Omit from Schedule A/B" at bounding box center [433, 146] width 6 height 6
checkbox input "true"
click at [435, 71] on input "text" at bounding box center [458, 74] width 90 height 18
type input "0.00"
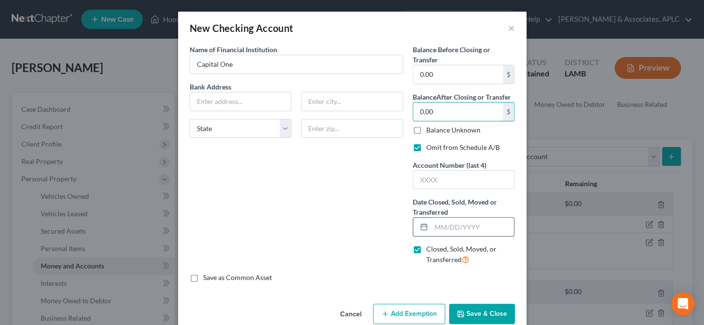
type input "0.00"
click at [442, 228] on input "text" at bounding box center [472, 227] width 83 height 18
type input "06/01/2025"
click at [476, 319] on button "Save & Close" at bounding box center [482, 314] width 66 height 20
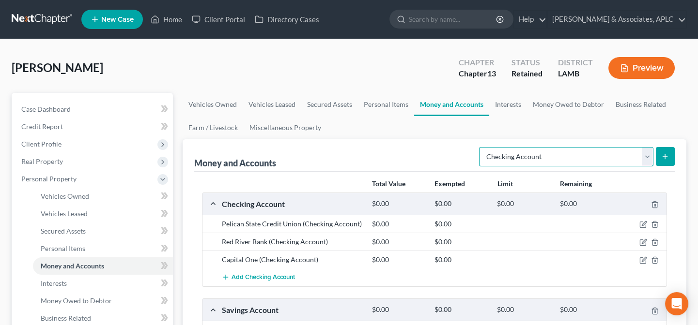
click at [507, 154] on select "Select Account Type Brokerage Cash on Hand Certificates of Deposit Checking Acc…" at bounding box center [566, 156] width 174 height 19
select select "savings"
click at [481, 147] on select "Select Account Type Brokerage Cash on Hand Certificates of Deposit Checking Acc…" at bounding box center [566, 156] width 174 height 19
click at [660, 156] on button "submit" at bounding box center [664, 156] width 19 height 19
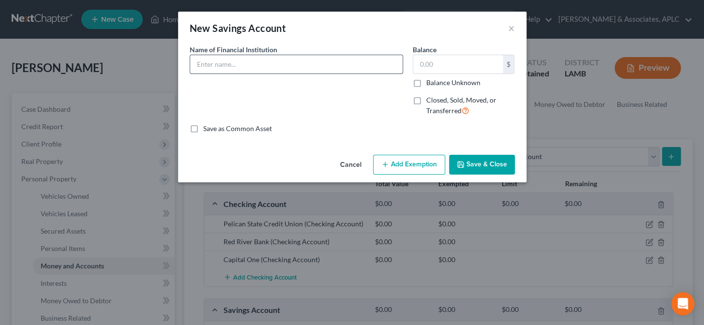
click at [232, 72] on input "text" at bounding box center [296, 64] width 213 height 18
type input "Capital One"
click at [426, 102] on label "Closed, Sold, Moved, or Transferred" at bounding box center [470, 105] width 89 height 21
click at [430, 102] on input "Closed, Sold, Moved, or Transferred" at bounding box center [433, 98] width 6 height 6
checkbox input "true"
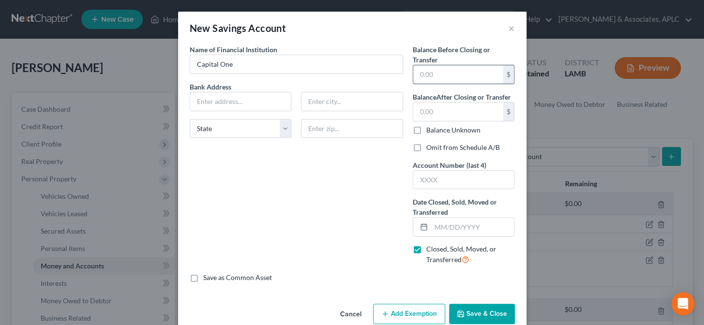
click at [425, 79] on input "text" at bounding box center [458, 74] width 90 height 18
type input "0.00"
drag, startPoint x: 411, startPoint y: 148, endPoint x: 455, endPoint y: 232, distance: 95.0
click at [426, 148] on label "Omit from Schedule A/B" at bounding box center [463, 148] width 74 height 10
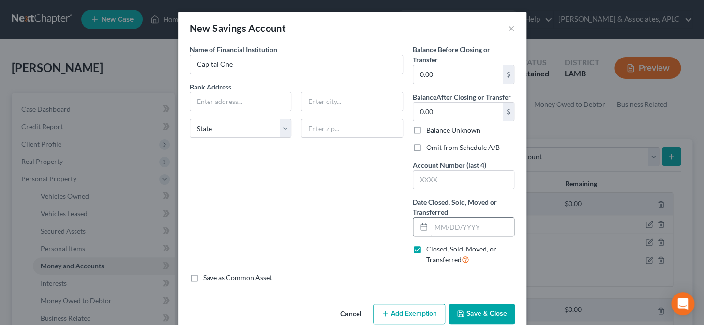
click at [430, 148] on input "Omit from Schedule A/B" at bounding box center [433, 146] width 6 height 6
checkbox input "true"
click at [449, 232] on input "text" at bounding box center [472, 227] width 83 height 18
type input "06/01/2025"
click at [472, 315] on button "Save & Close" at bounding box center [482, 314] width 66 height 20
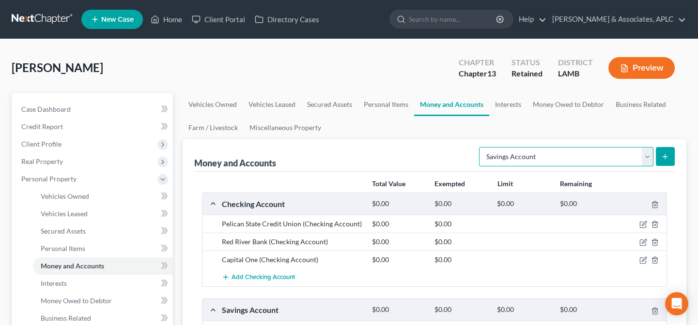
click at [541, 153] on select "Select Account Type Brokerage Cash on Hand Certificates of Deposit Checking Acc…" at bounding box center [566, 156] width 174 height 19
select select "other"
click at [481, 147] on select "Select Account Type Brokerage Cash on Hand Certificates of Deposit Checking Acc…" at bounding box center [566, 156] width 174 height 19
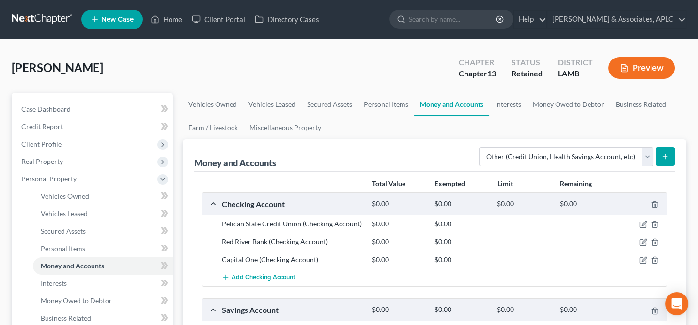
click at [668, 162] on button "submit" at bounding box center [664, 156] width 19 height 19
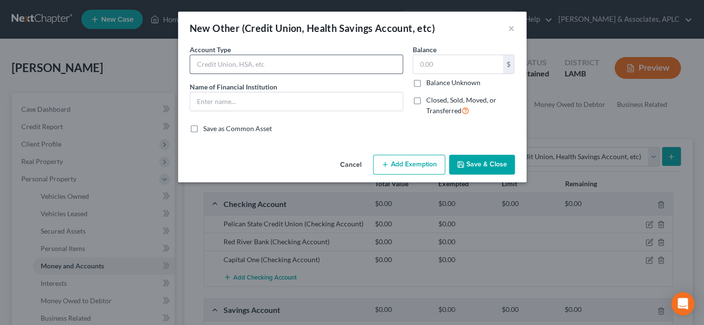
click at [224, 60] on input "text" at bounding box center [296, 64] width 213 height 18
type input "Cash App"
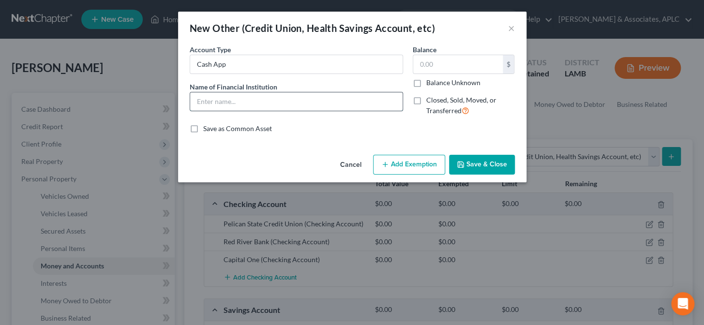
click at [230, 107] on input "text" at bounding box center [296, 101] width 213 height 18
type input "Cash App"
click at [476, 166] on button "Save & Close" at bounding box center [482, 165] width 66 height 20
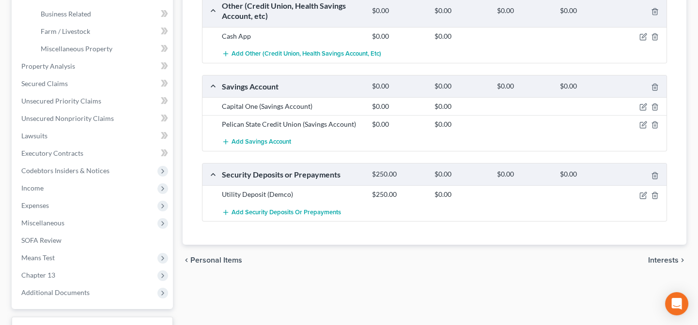
scroll to position [308, 0]
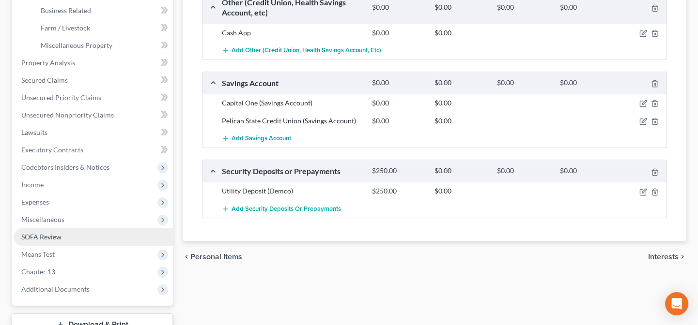
click at [59, 233] on span "SOFA Review" at bounding box center [41, 237] width 40 height 8
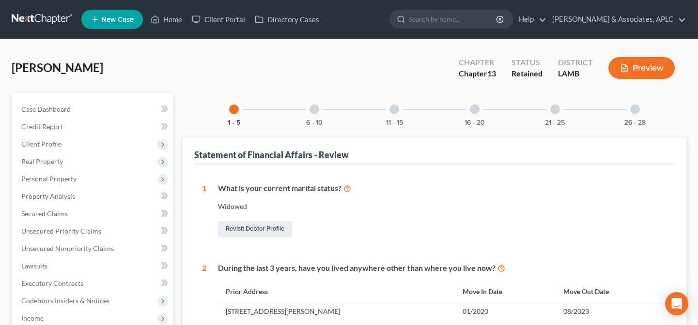
click at [318, 108] on div at bounding box center [314, 110] width 10 height 10
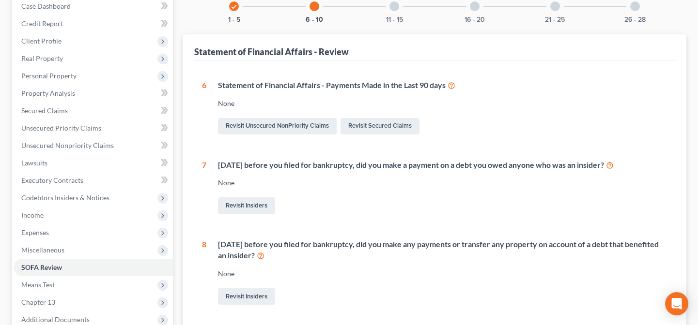
scroll to position [44, 0]
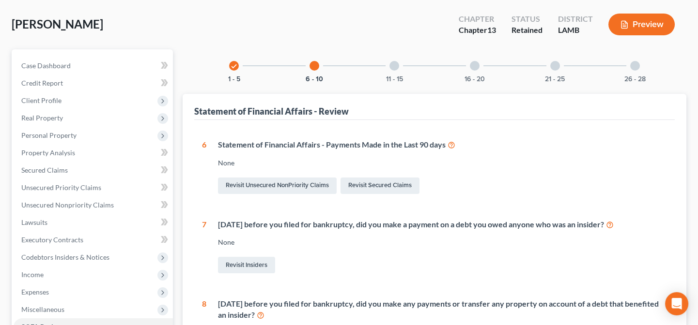
click at [394, 62] on div at bounding box center [394, 66] width 10 height 10
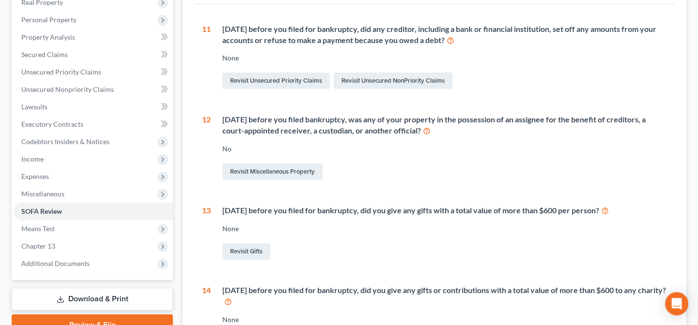
scroll to position [0, 0]
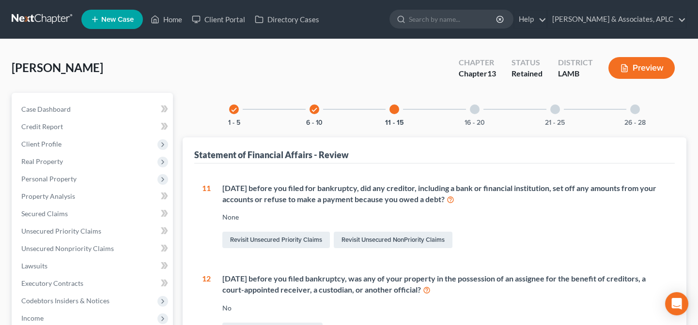
click at [471, 106] on div at bounding box center [475, 110] width 10 height 10
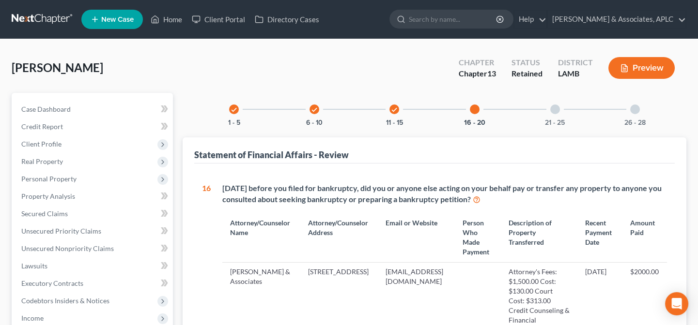
click at [555, 105] on div at bounding box center [555, 110] width 10 height 10
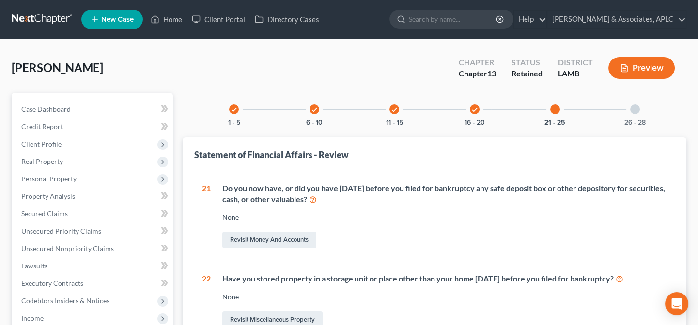
click at [630, 108] on div at bounding box center [635, 110] width 10 height 10
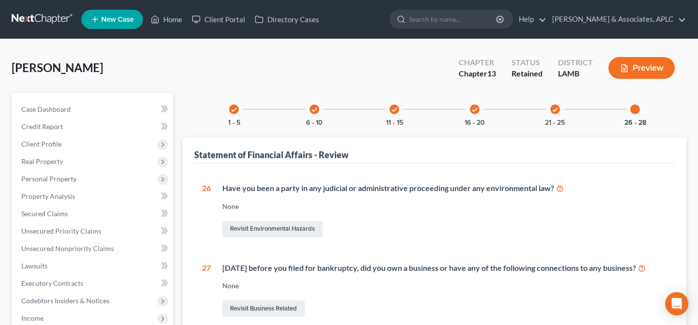
click at [394, 107] on icon "check" at bounding box center [394, 110] width 7 height 7
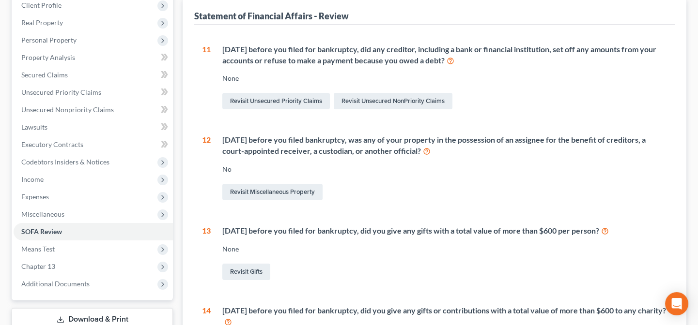
scroll to position [159, 0]
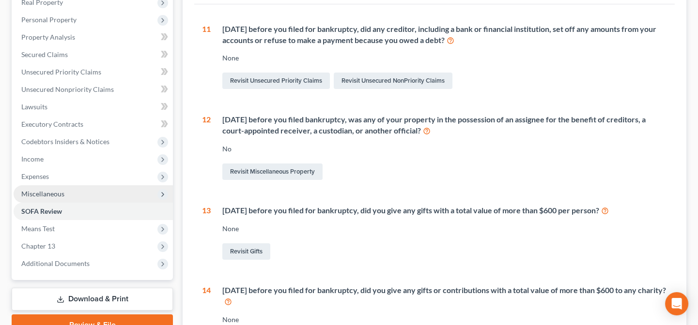
click at [47, 190] on span "Miscellaneous" at bounding box center [42, 194] width 43 height 8
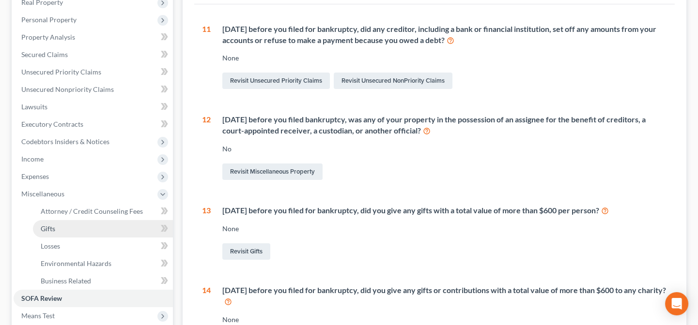
click at [52, 228] on span "Gifts" at bounding box center [48, 229] width 15 height 8
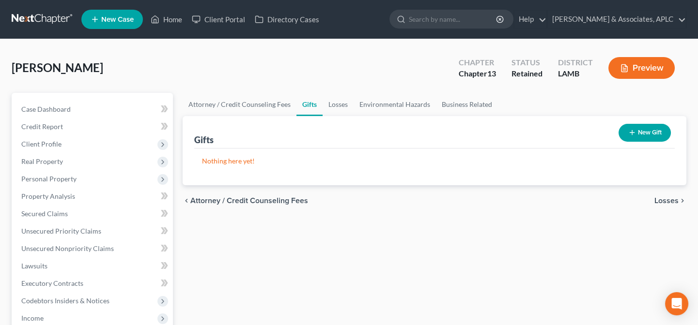
click at [642, 132] on button "New Gift" at bounding box center [644, 133] width 52 height 18
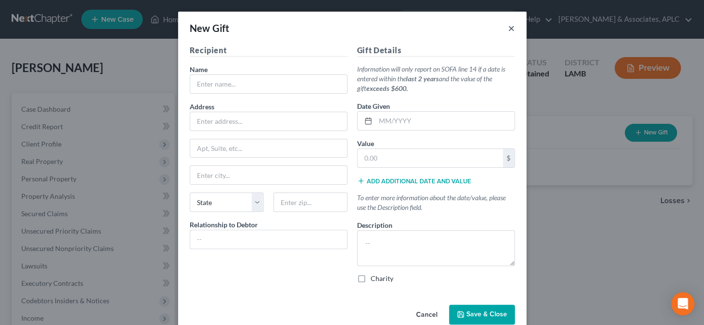
click at [509, 26] on button "×" at bounding box center [511, 28] width 7 height 12
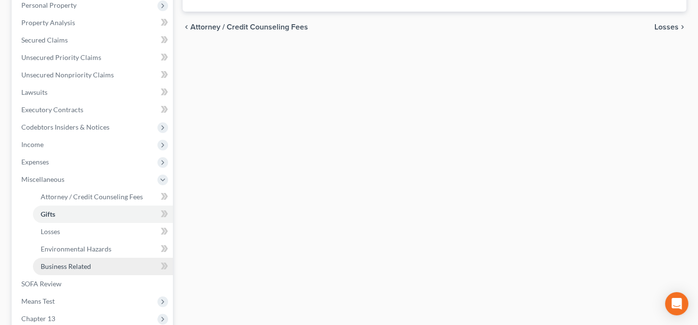
scroll to position [176, 0]
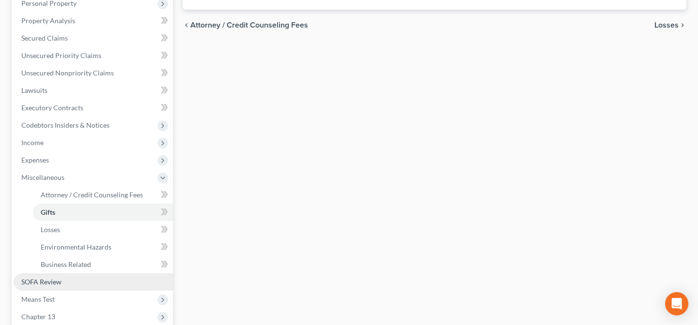
click at [63, 287] on link "SOFA Review" at bounding box center [93, 282] width 159 height 17
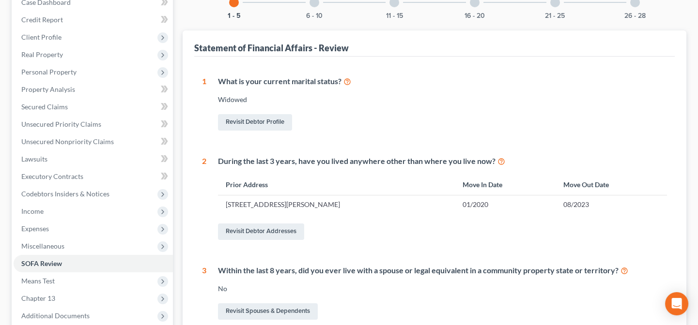
scroll to position [58, 0]
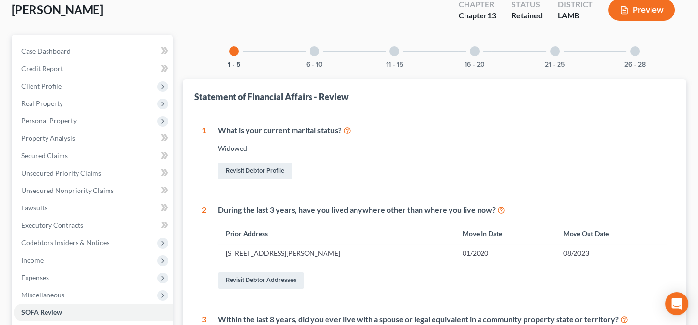
click at [310, 51] on div at bounding box center [314, 51] width 10 height 10
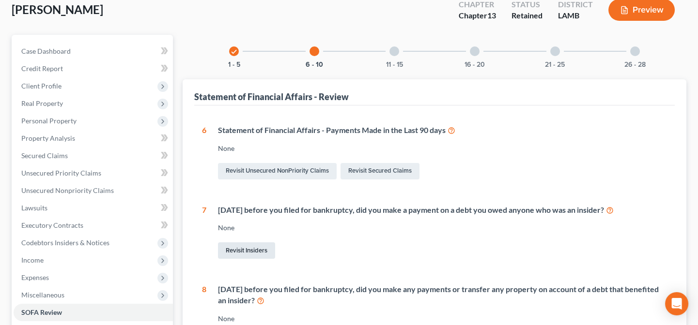
click at [251, 252] on link "Revisit Insiders" at bounding box center [246, 251] width 57 height 16
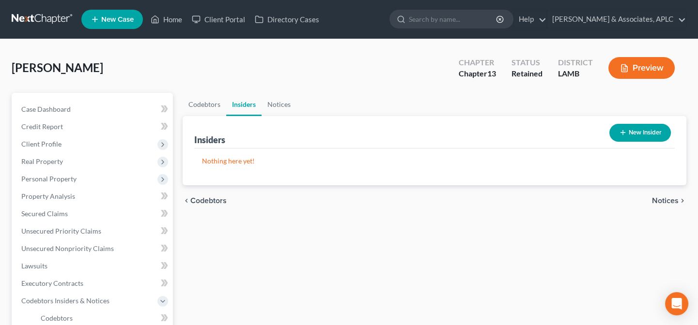
click at [658, 134] on button "New Insider" at bounding box center [639, 133] width 61 height 18
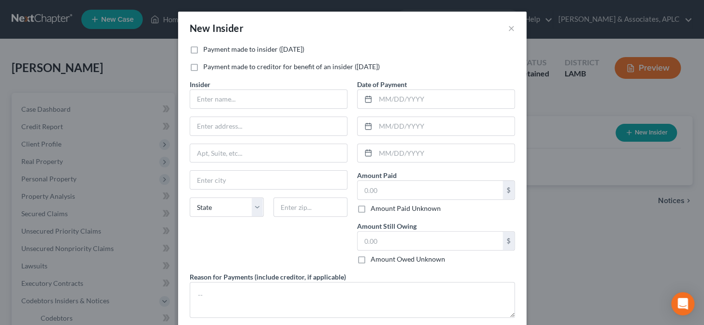
click at [203, 50] on label "Payment made to insider (within 1 year)" at bounding box center [253, 50] width 101 height 10
click at [207, 50] on input "Payment made to insider (within 1 year)" at bounding box center [210, 48] width 6 height 6
checkbox input "true"
click at [213, 107] on input "text" at bounding box center [268, 99] width 157 height 18
type input "Jalayla Tate"
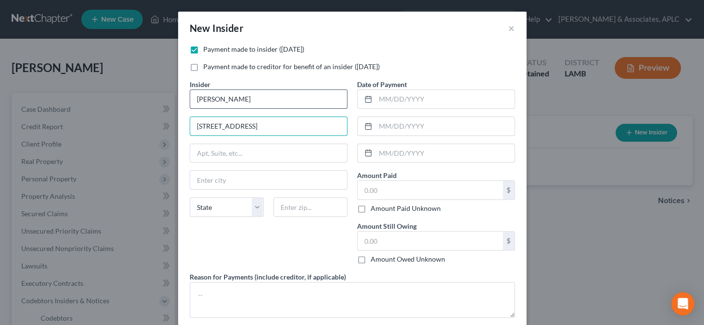
type input "[STREET_ADDRESS]"
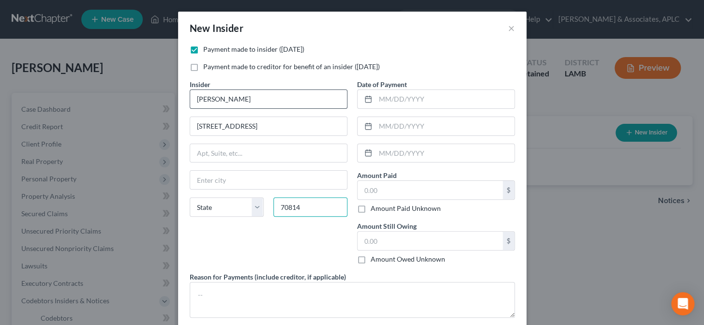
type input "70814"
type input "Baton Rouge"
select select "19"
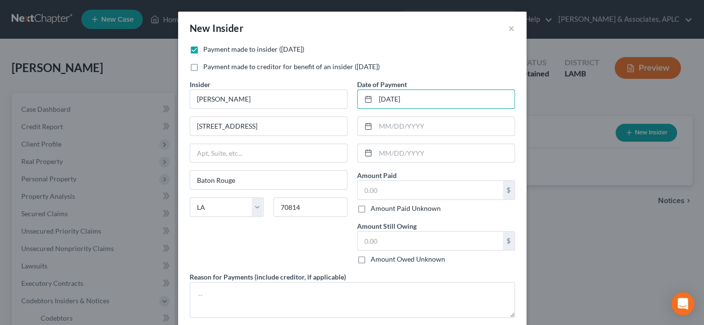
type input "06/17/2025"
type input "0"
type input "1,000.00"
click at [388, 244] on input "text" at bounding box center [430, 241] width 145 height 18
type input "0.00"
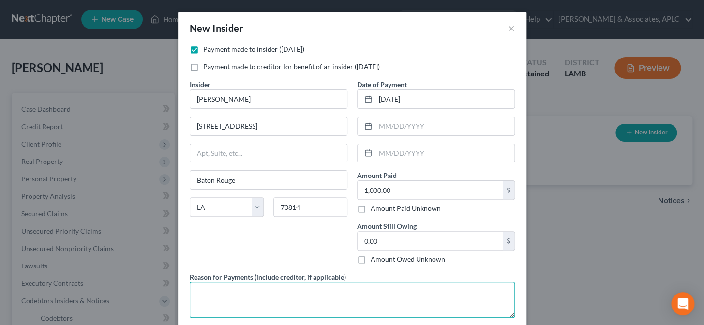
click at [315, 289] on textarea at bounding box center [352, 300] width 325 height 36
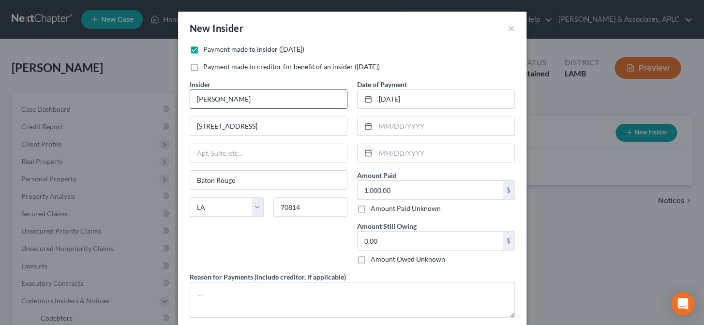
click at [302, 97] on input "Jalayla Tate" at bounding box center [268, 99] width 157 height 18
type input "Jalayla Tate (Granddaughter)"
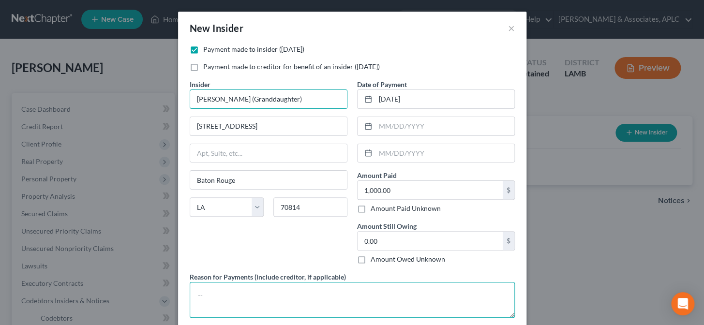
click at [272, 300] on textarea at bounding box center [352, 300] width 325 height 36
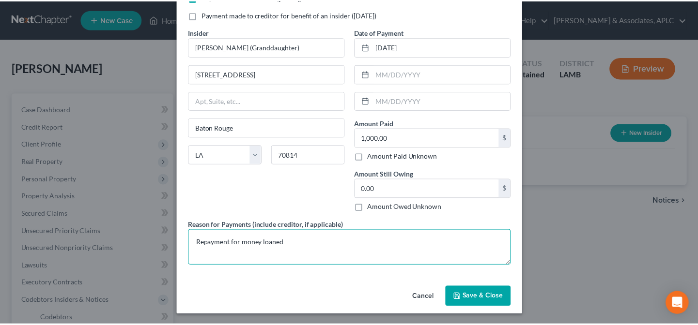
scroll to position [53, 0]
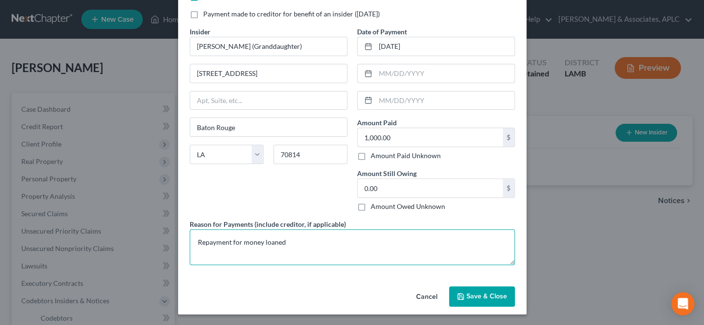
type textarea "Repayment for money loaned"
click at [475, 295] on span "Save & Close" at bounding box center [487, 296] width 41 height 8
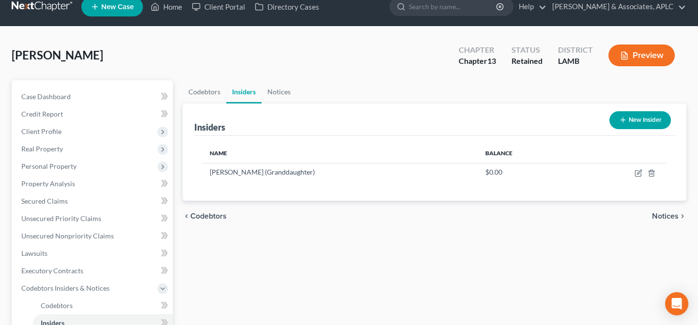
scroll to position [0, 0]
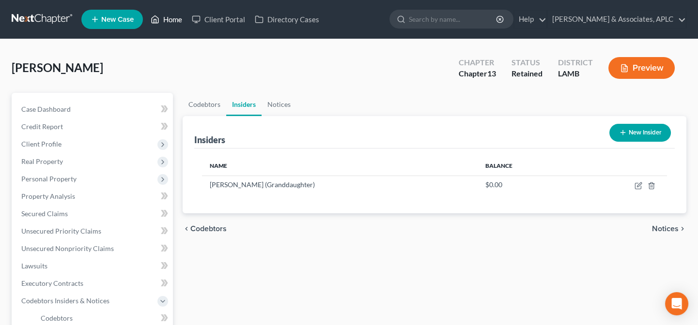
click at [169, 19] on link "Home" at bounding box center [166, 19] width 41 height 17
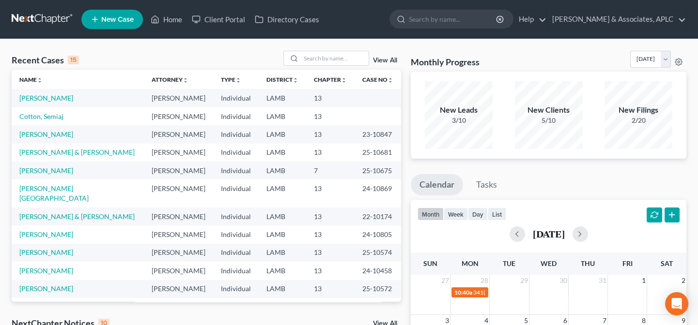
click at [27, 93] on td "[PERSON_NAME]" at bounding box center [78, 98] width 132 height 18
click at [30, 99] on link "[PERSON_NAME]" at bounding box center [46, 98] width 54 height 8
select select "14"
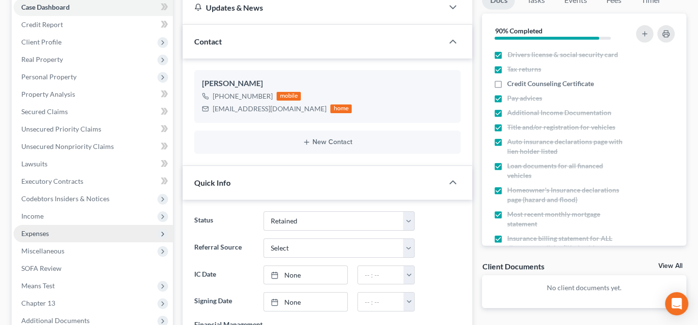
scroll to position [132, 0]
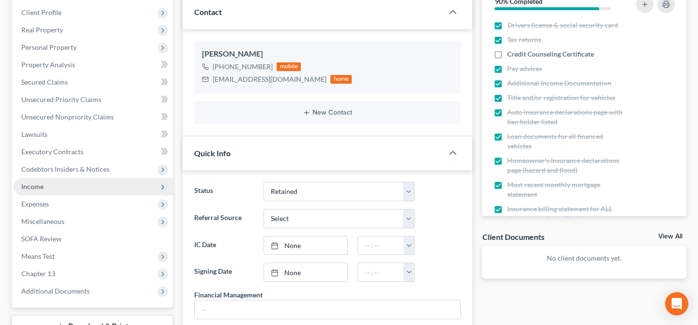
click at [42, 189] on span "Income" at bounding box center [32, 187] width 22 height 8
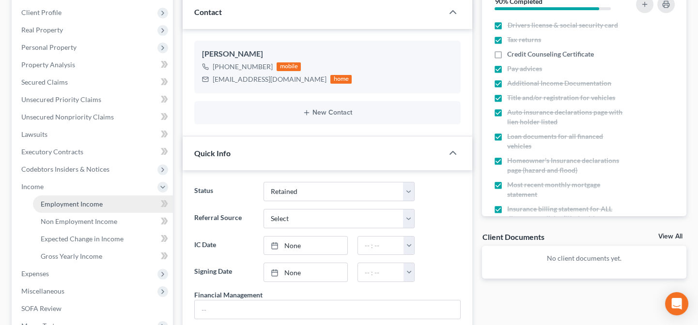
click at [46, 203] on span "Employment Income" at bounding box center [72, 204] width 62 height 8
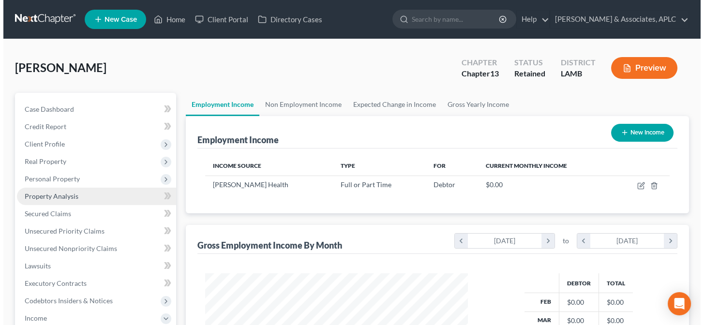
scroll to position [173, 282]
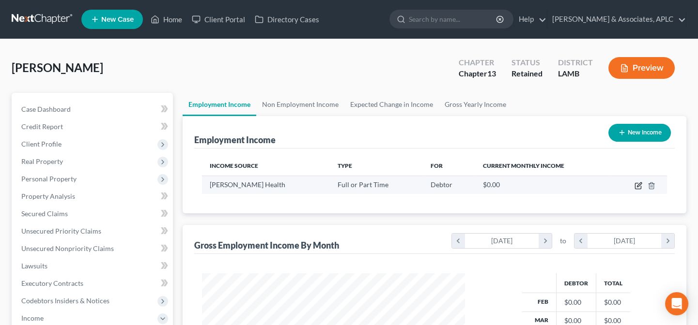
click at [640, 186] on icon "button" at bounding box center [638, 186] width 8 height 8
select select "0"
select select "19"
select select "0"
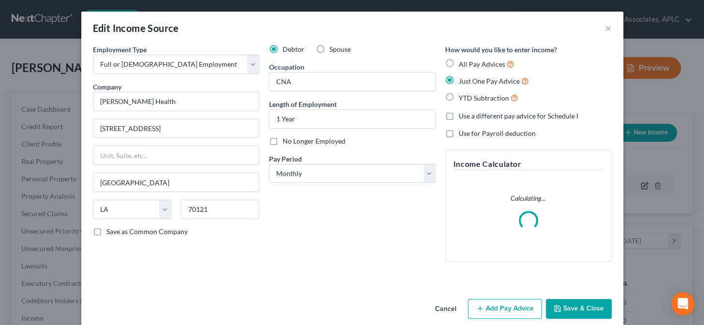
scroll to position [173, 285]
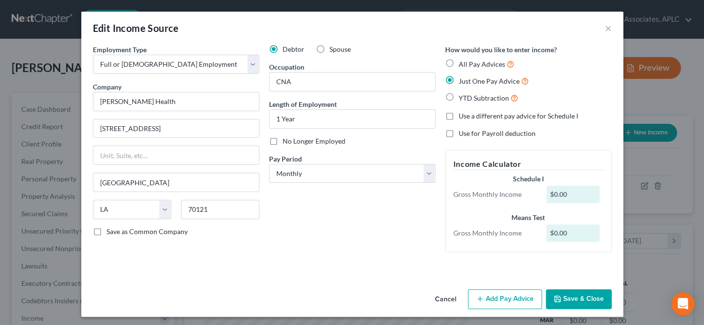
click at [515, 308] on button "Add Pay Advice" at bounding box center [505, 299] width 74 height 20
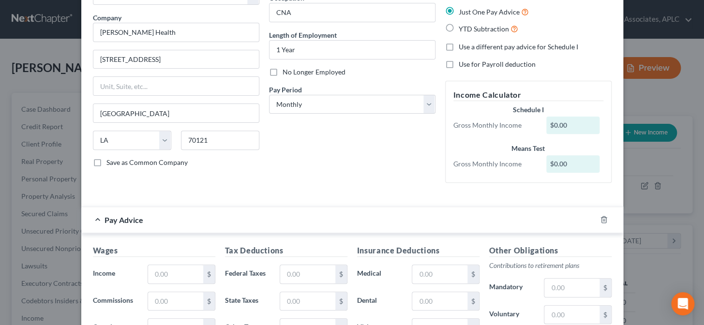
scroll to position [176, 0]
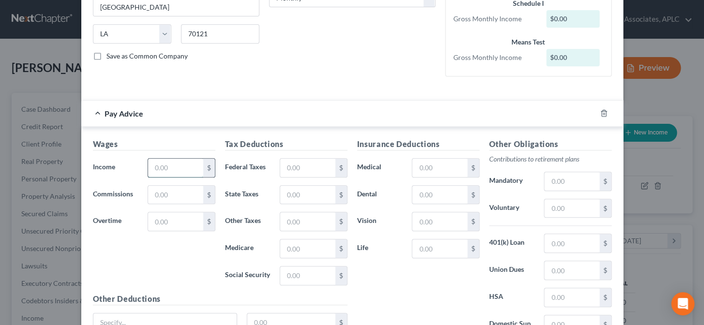
click at [165, 165] on input "text" at bounding box center [175, 168] width 55 height 18
type input "29,631.36"
click at [295, 165] on input "text" at bounding box center [307, 168] width 55 height 18
click at [314, 171] on input "text" at bounding box center [307, 168] width 55 height 18
type input "4"
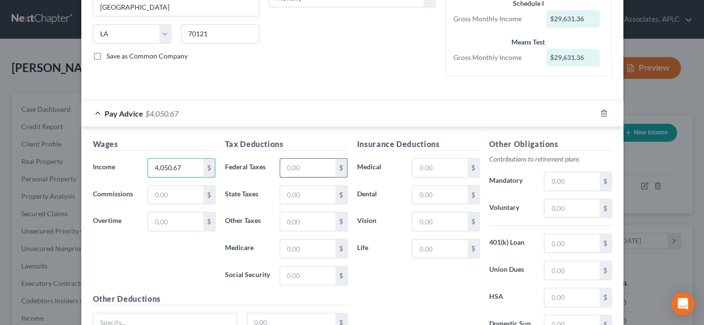
type input "4,050.67"
click at [281, 161] on input "text" at bounding box center [307, 168] width 55 height 18
type input "668.03"
click at [435, 160] on input "text" at bounding box center [439, 168] width 55 height 18
type input "210.62"
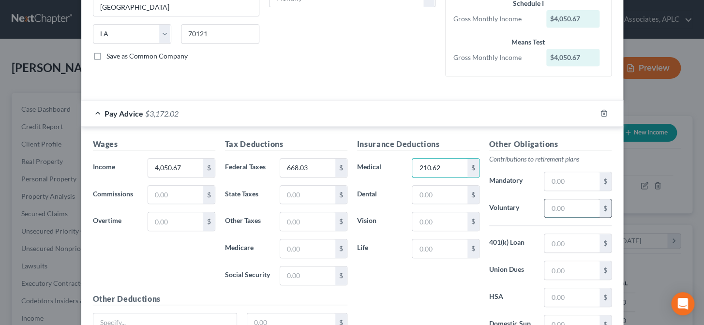
click at [568, 206] on input "text" at bounding box center [572, 208] width 55 height 18
type input "150.38"
click at [457, 275] on div "Insurance Deductions Medical 210.62 $ Dental $ Vision $ Life $" at bounding box center [418, 240] width 132 height 204
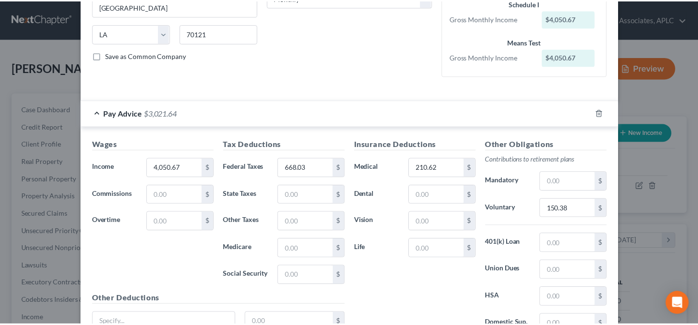
scroll to position [266, 0]
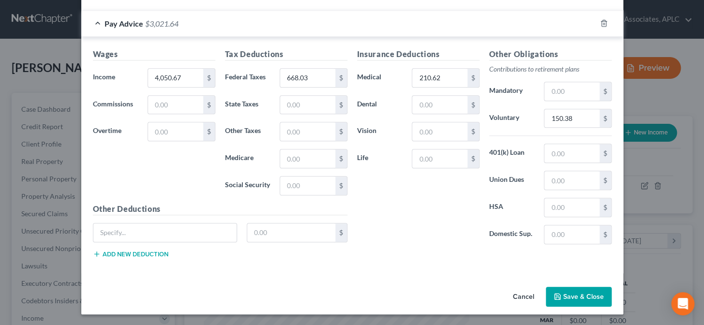
click at [574, 292] on button "Save & Close" at bounding box center [579, 297] width 66 height 20
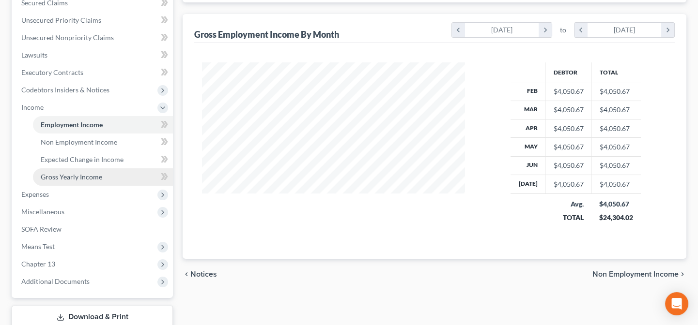
scroll to position [275, 0]
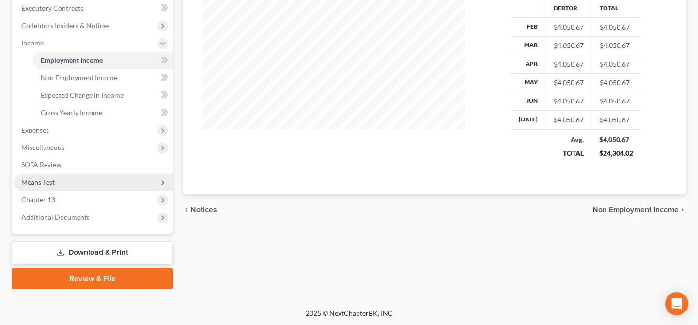
click at [52, 186] on span "Means Test" at bounding box center [93, 182] width 159 height 17
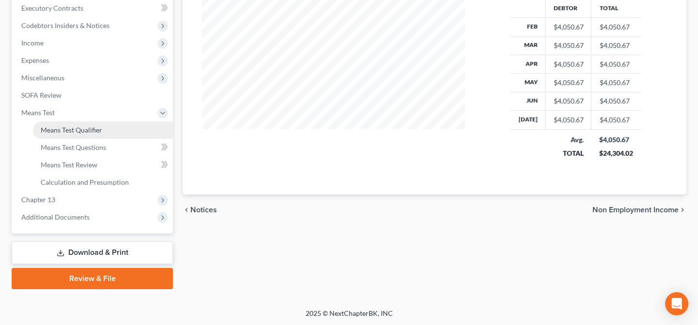
click at [65, 134] on link "Means Test Qualifier" at bounding box center [103, 130] width 140 height 17
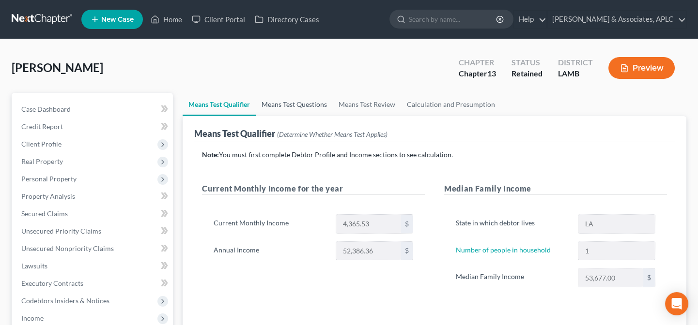
click at [288, 102] on link "Means Test Questions" at bounding box center [294, 104] width 77 height 23
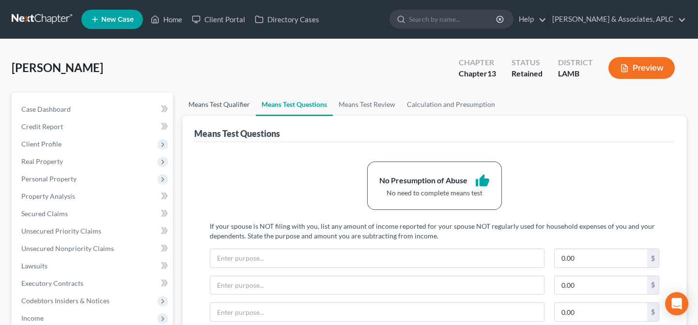
click at [237, 107] on link "Means Test Qualifier" at bounding box center [219, 104] width 73 height 23
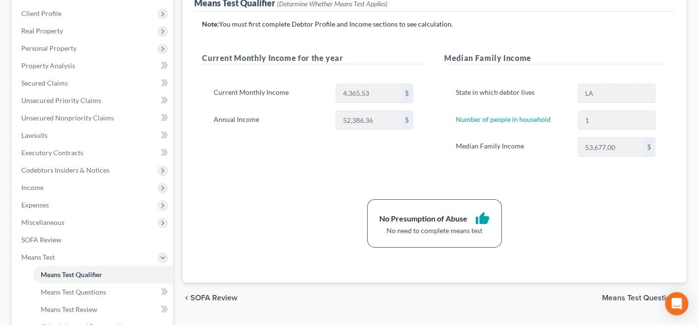
scroll to position [132, 0]
click at [63, 220] on span "Miscellaneous" at bounding box center [93, 221] width 159 height 17
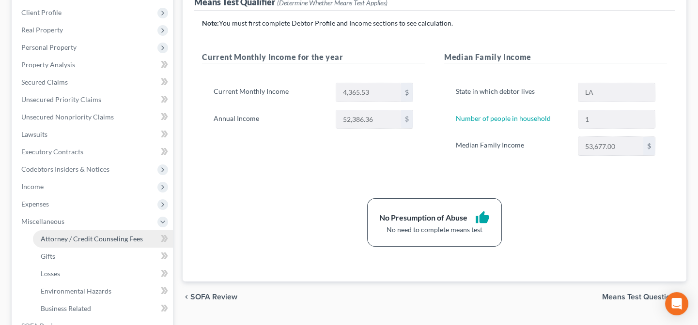
click at [70, 235] on span "Attorney / Credit Counseling Fees" at bounding box center [92, 239] width 102 height 8
select select "0"
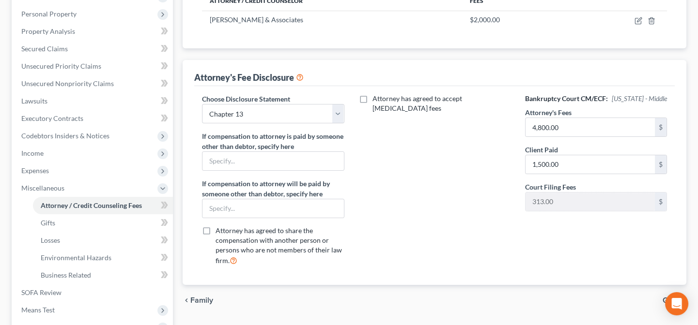
scroll to position [176, 0]
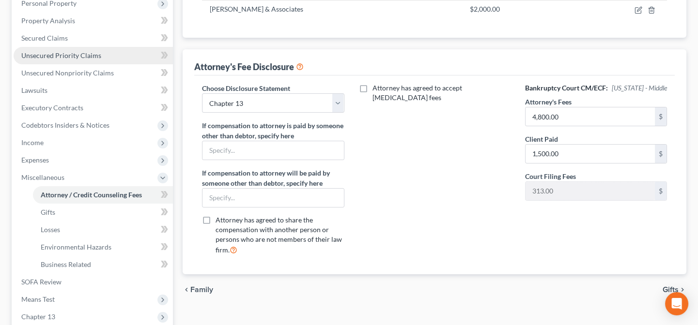
click at [60, 55] on span "Unsecured Priority Claims" at bounding box center [61, 55] width 80 height 8
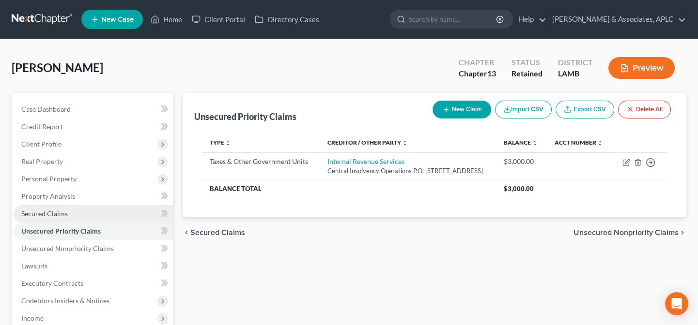
click at [59, 214] on span "Secured Claims" at bounding box center [44, 214] width 46 height 8
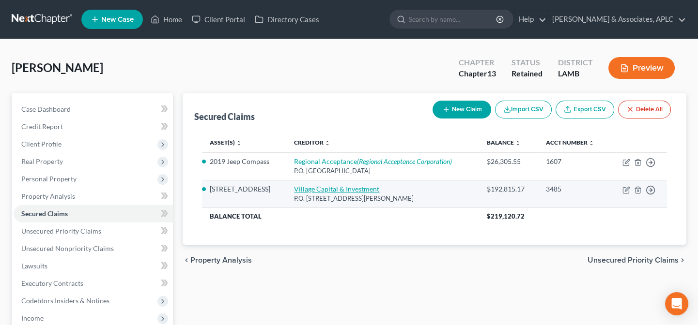
click at [319, 191] on link "Village Capital & Investment" at bounding box center [336, 189] width 85 height 8
select select "31"
select select "0"
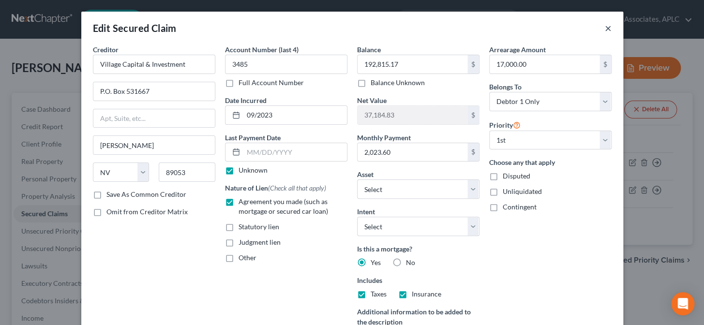
click at [605, 30] on button "×" at bounding box center [608, 28] width 7 height 12
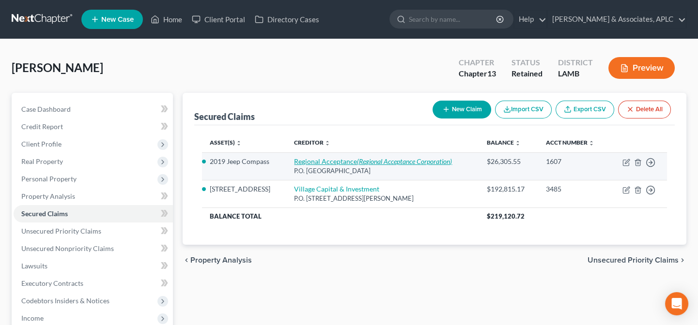
click at [340, 163] on link "Regional Acceptance (Regional Acceptance Corporation)" at bounding box center [373, 161] width 158 height 8
select select "28"
select select "2"
select select "0"
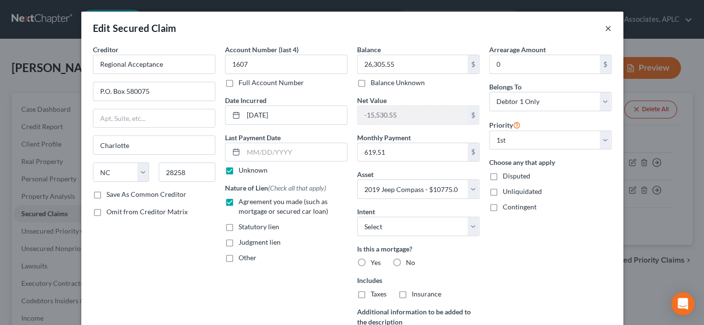
click at [605, 28] on button "×" at bounding box center [608, 28] width 7 height 12
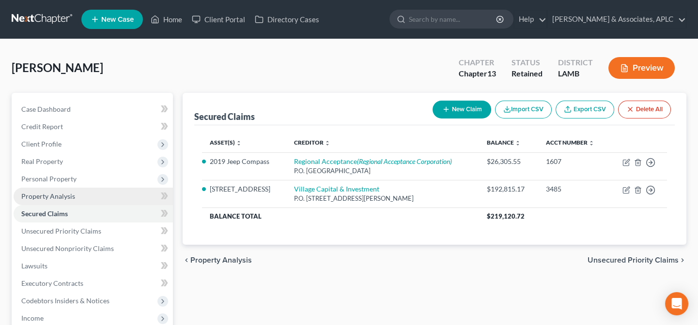
click at [32, 194] on span "Property Analysis" at bounding box center [48, 196] width 54 height 8
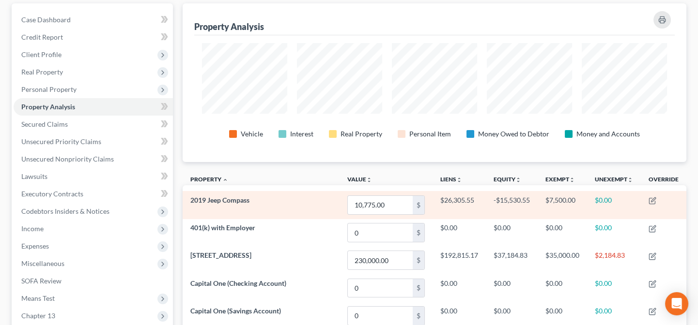
scroll to position [88, 0]
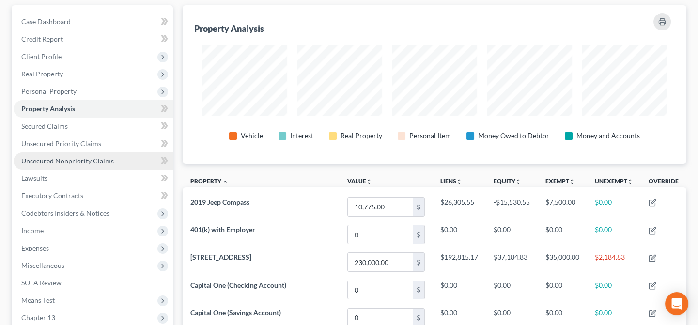
click at [107, 157] on span "Unsecured Nonpriority Claims" at bounding box center [67, 161] width 92 height 8
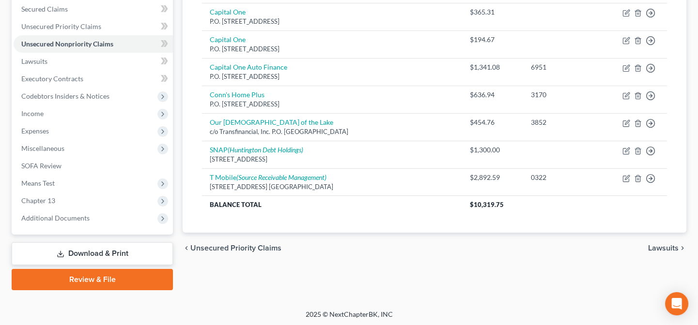
scroll to position [205, 0]
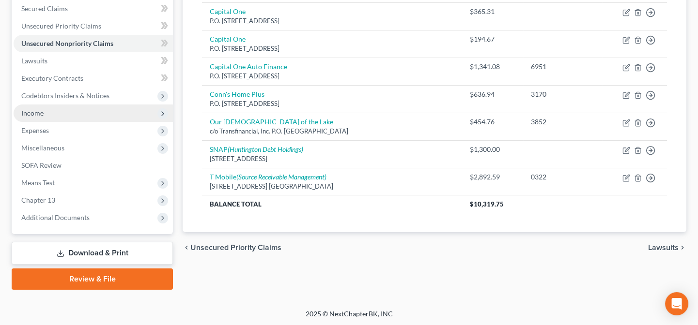
click at [46, 108] on span "Income" at bounding box center [93, 113] width 159 height 17
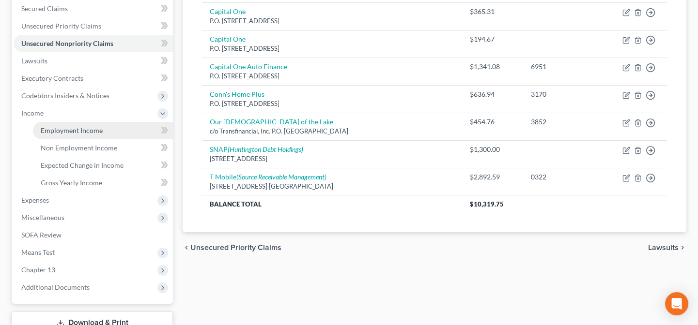
click at [50, 135] on link "Employment Income" at bounding box center [103, 130] width 140 height 17
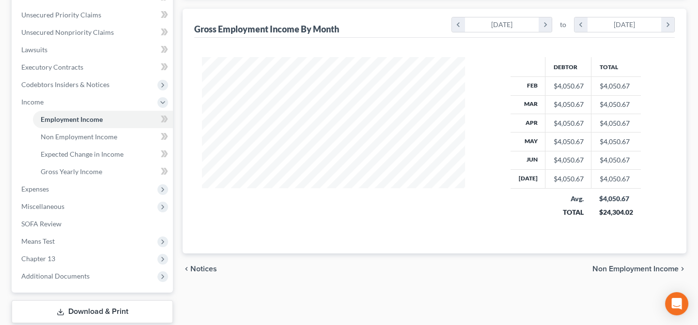
scroll to position [220, 0]
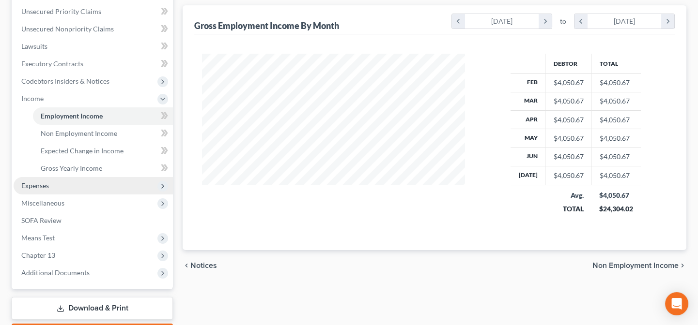
click at [35, 190] on span "Expenses" at bounding box center [93, 185] width 159 height 17
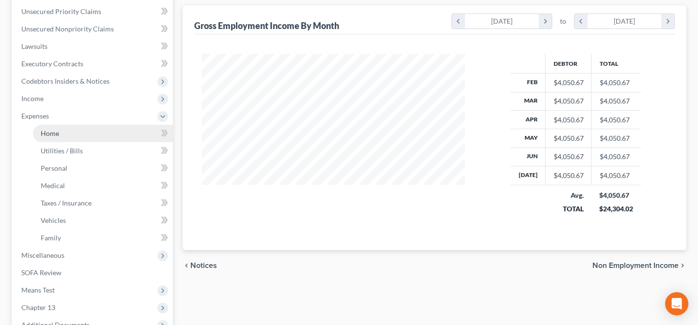
click at [56, 131] on span "Home" at bounding box center [50, 133] width 18 height 8
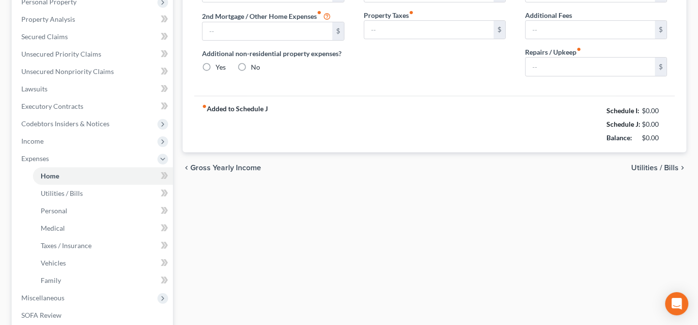
type input "0.00"
radio input "true"
type input "0.00"
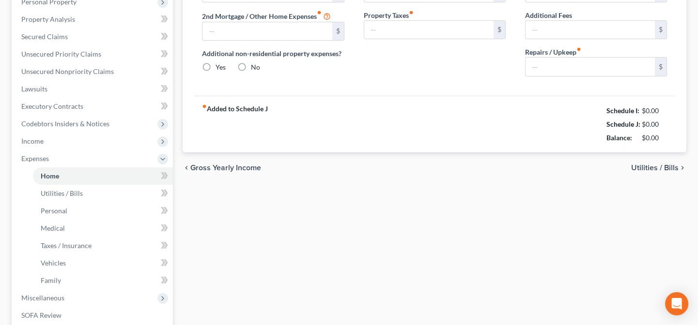
type input "0.00"
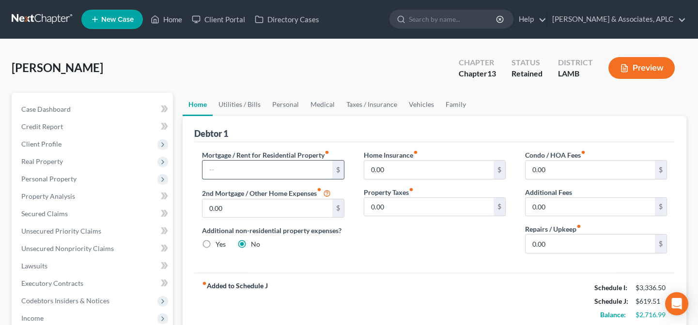
click at [242, 172] on input "text" at bounding box center [266, 170] width 129 height 18
type input "2,023.60"
click at [425, 107] on link "Vehicles" at bounding box center [421, 104] width 37 height 23
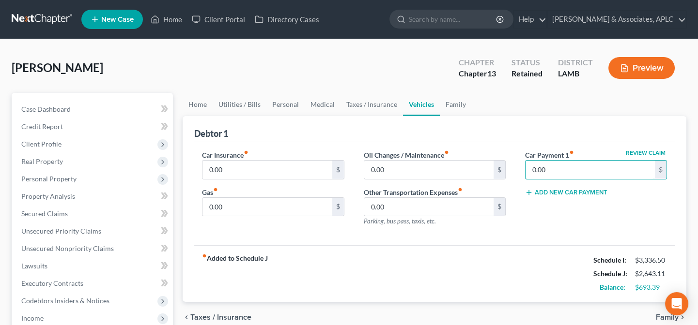
type input "0.00"
click at [452, 101] on link "Family" at bounding box center [456, 104] width 32 height 23
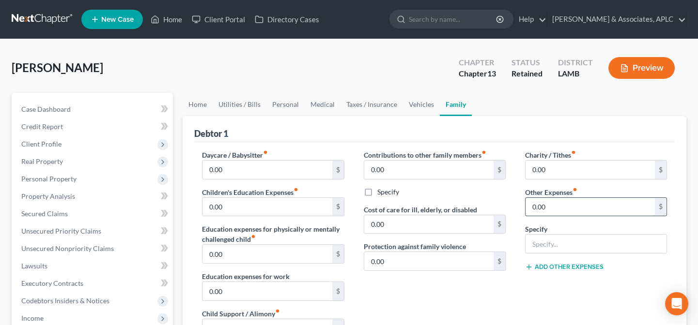
click at [569, 203] on input "0.00" at bounding box center [589, 207] width 129 height 18
type input "1,050.00"
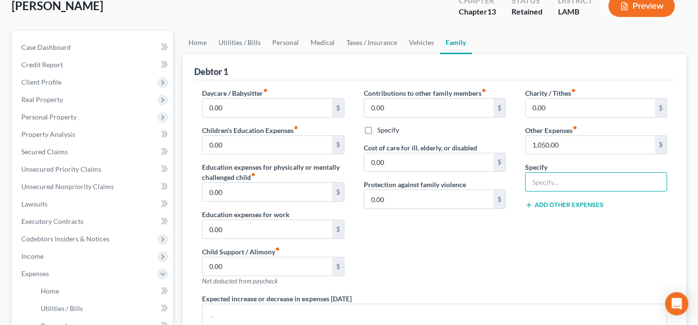
scroll to position [44, 0]
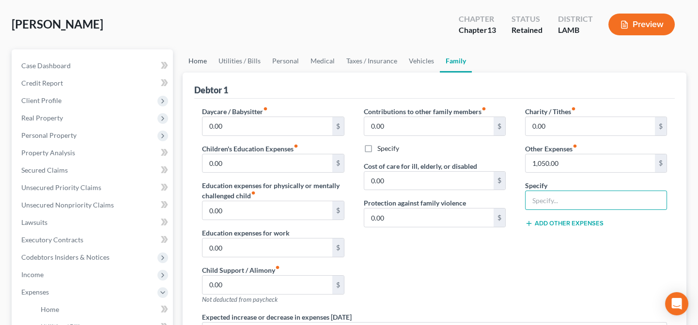
click at [199, 57] on link "Home" at bounding box center [198, 60] width 30 height 23
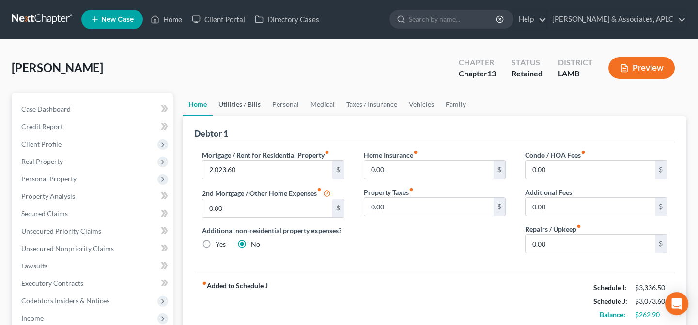
click at [239, 99] on link "Utilities / Bills" at bounding box center [240, 104] width 54 height 23
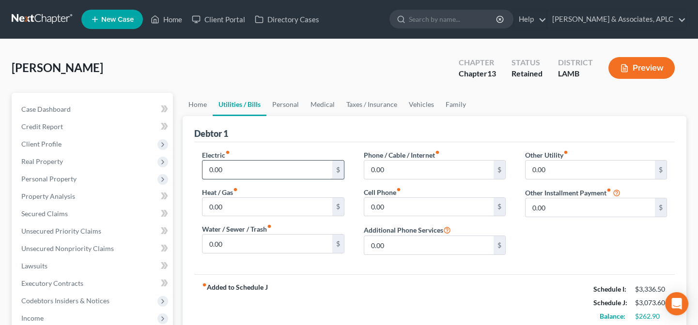
click at [234, 169] on input "0.00" at bounding box center [266, 170] width 129 height 18
type input "225.00"
type input "75.00"
type input "240.00"
click at [283, 102] on link "Personal" at bounding box center [285, 104] width 38 height 23
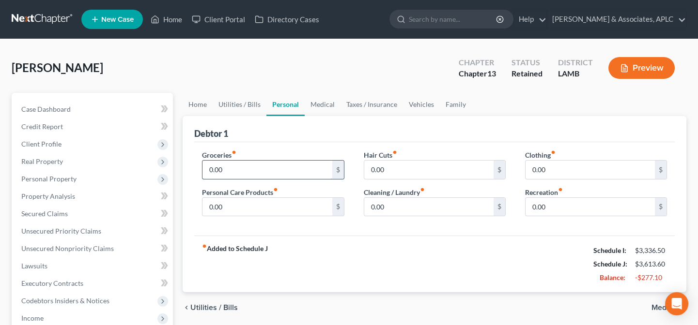
click at [236, 178] on input "0.00" at bounding box center [266, 170] width 129 height 18
type input "400.00"
type input "20.00"
type input "50.00"
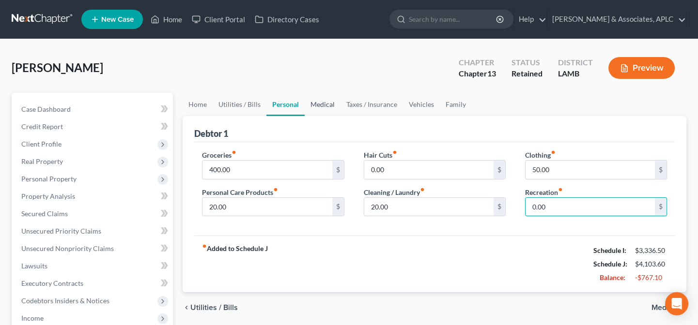
click at [323, 106] on link "Medical" at bounding box center [323, 104] width 36 height 23
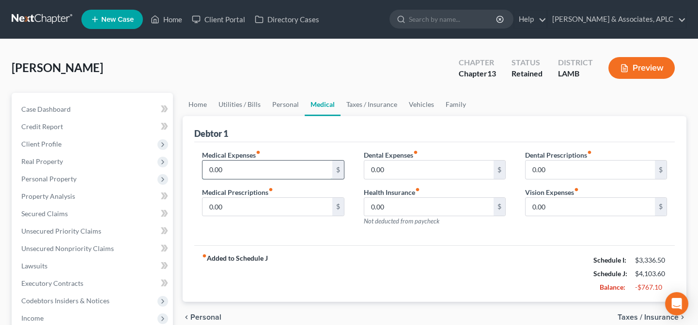
click at [265, 163] on input "0.00" at bounding box center [266, 170] width 129 height 18
type input "75.00"
click at [389, 102] on link "Taxes / Insurance" at bounding box center [371, 104] width 62 height 23
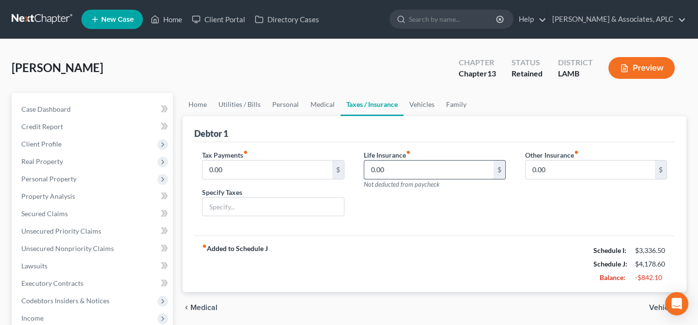
click at [390, 167] on input "0.00" at bounding box center [428, 170] width 129 height 18
type input "44.15"
type input "0.00"
drag, startPoint x: 410, startPoint y: 100, endPoint x: 404, endPoint y: 111, distance: 12.6
click at [410, 100] on link "Vehicles" at bounding box center [421, 104] width 37 height 23
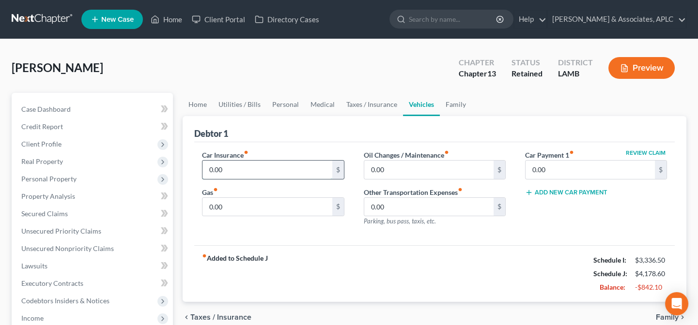
click at [283, 167] on input "0.00" at bounding box center [266, 170] width 129 height 18
type input "398.47"
type input "200.00"
type input "5"
type input "25.00"
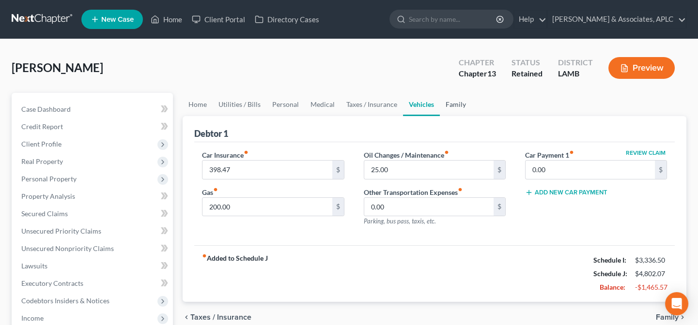
click at [451, 102] on link "Family" at bounding box center [456, 104] width 32 height 23
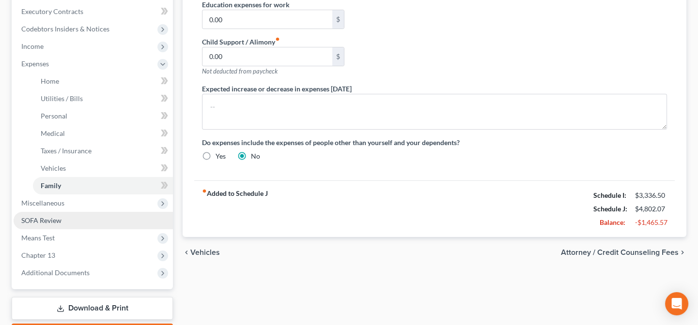
scroll to position [328, 0]
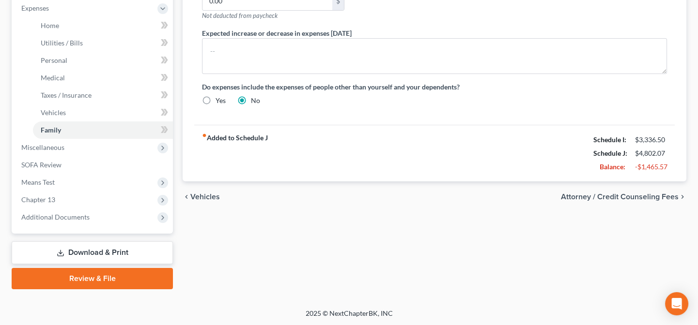
click at [89, 255] on link "Download & Print" at bounding box center [92, 253] width 161 height 23
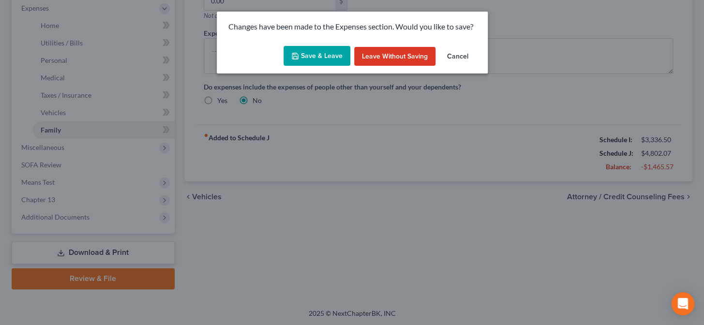
click at [328, 57] on button "Save & Leave" at bounding box center [317, 56] width 67 height 20
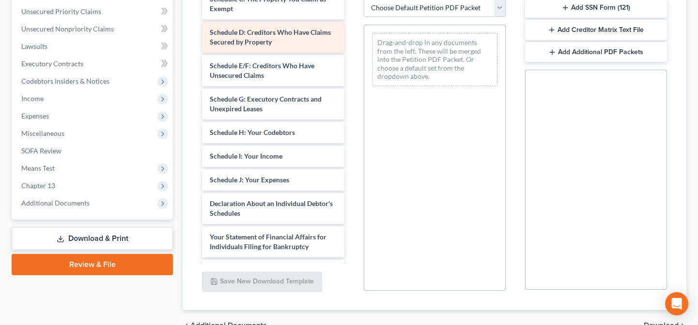
scroll to position [132, 0]
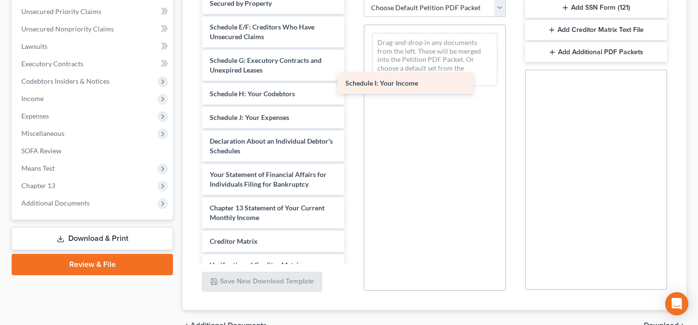
drag, startPoint x: 270, startPoint y: 120, endPoint x: 405, endPoint y: 87, distance: 139.4
click at [351, 87] on div "Schedule I: Your Income Voluntary Petition for Individuals Filing for Bankruptc…" at bounding box center [272, 101] width 157 height 464
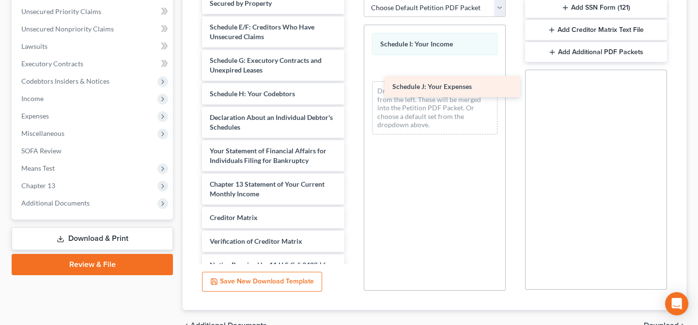
drag, startPoint x: 246, startPoint y: 119, endPoint x: 431, endPoint y: 90, distance: 187.3
click at [351, 90] on div "Schedule J: Your Expenses Voluntary Petition for Individuals Filing for Bankrup…" at bounding box center [272, 89] width 157 height 441
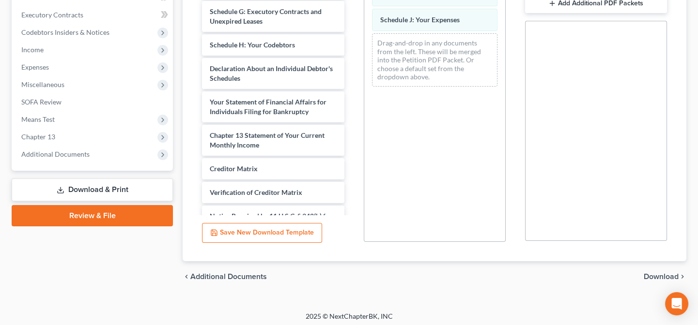
scroll to position [272, 0]
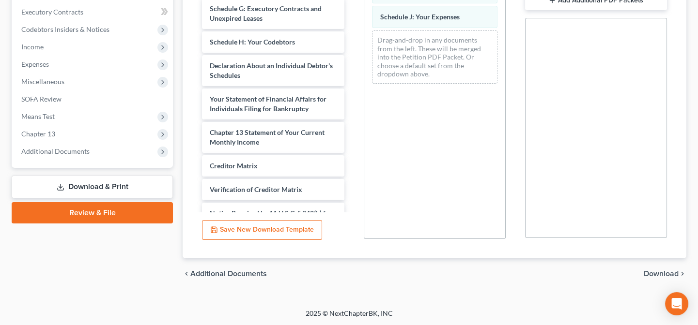
click at [664, 272] on span "Download" at bounding box center [660, 274] width 35 height 8
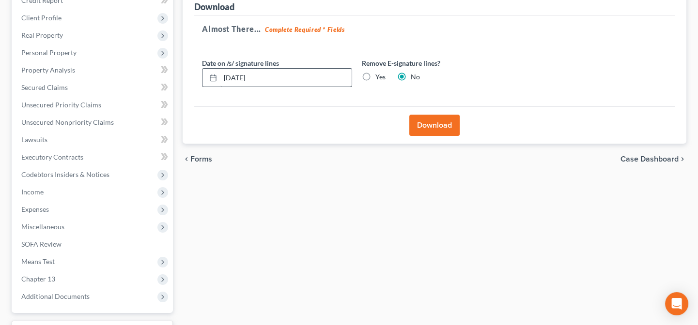
scroll to position [0, 0]
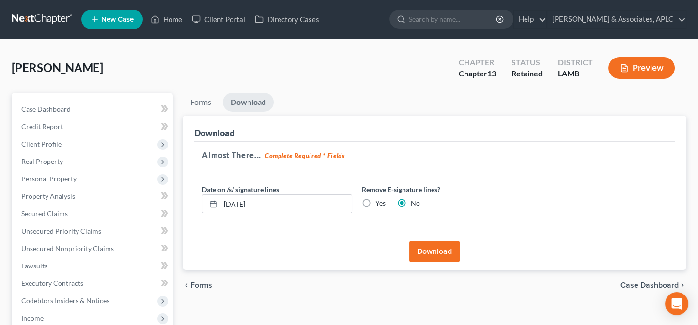
click at [206, 67] on div "Williams, Joyce Upgraded Chapter Chapter 13 Status Retained District LAMB Previ…" at bounding box center [349, 72] width 674 height 42
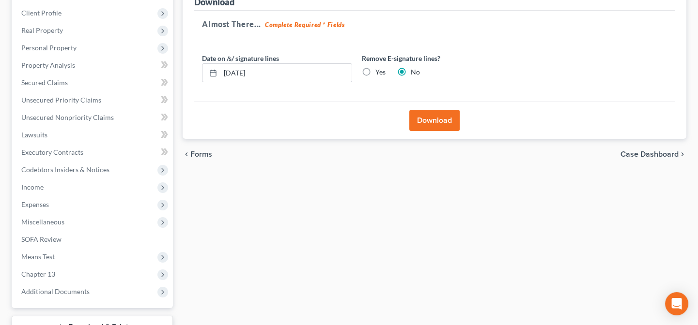
scroll to position [132, 0]
click at [77, 187] on span "Income" at bounding box center [93, 186] width 159 height 17
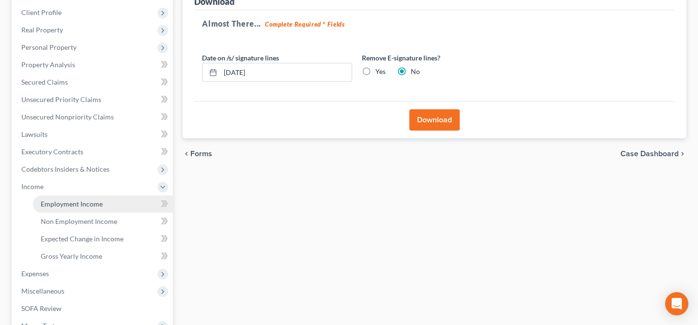
click at [77, 204] on span "Employment Income" at bounding box center [72, 204] width 62 height 8
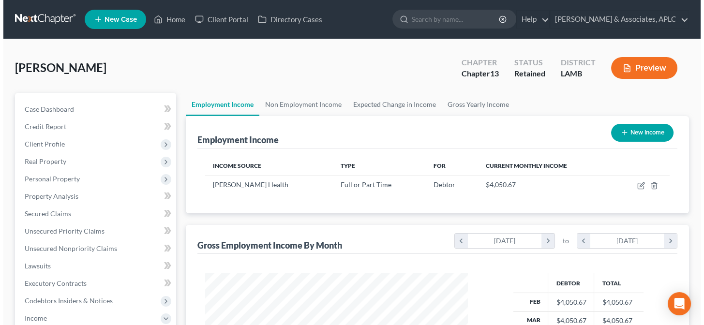
scroll to position [173, 282]
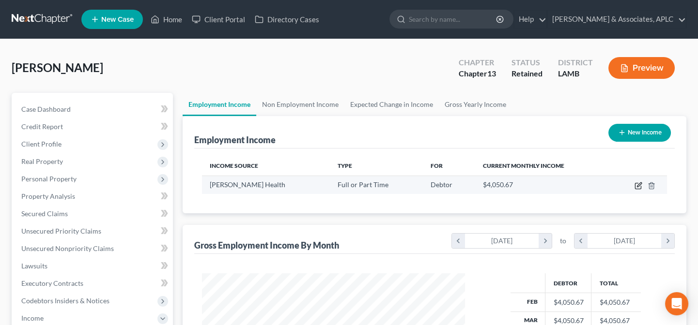
click at [640, 184] on icon "button" at bounding box center [639, 185] width 4 height 4
select select "0"
select select "19"
select select "0"
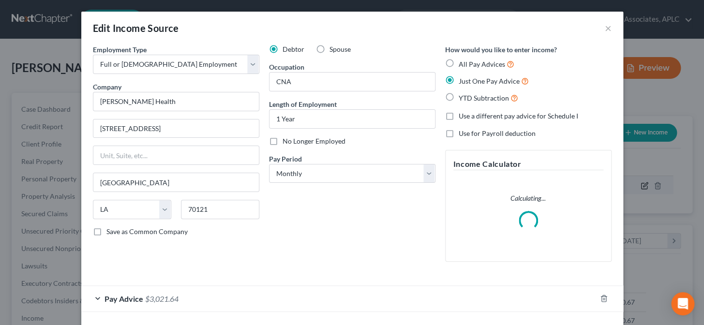
scroll to position [173, 285]
click at [459, 115] on label "Use a different pay advice for Schedule I" at bounding box center [519, 116] width 120 height 10
click at [463, 115] on input "Use a different pay advice for Schedule I" at bounding box center [466, 114] width 6 height 6
checkbox input "true"
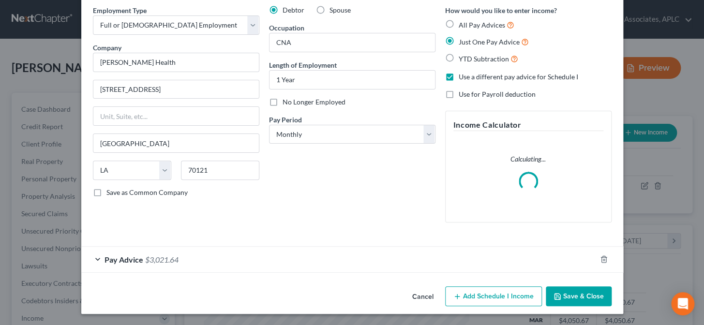
scroll to position [30, 0]
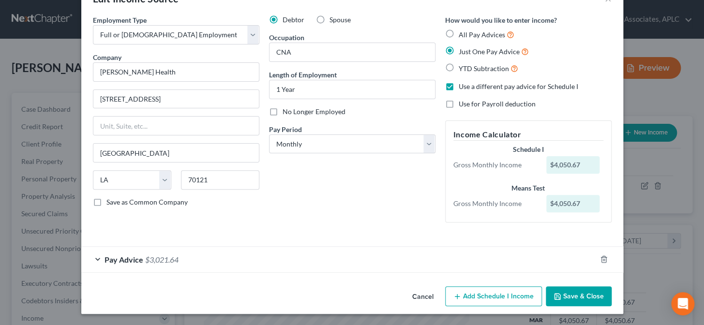
click at [485, 298] on button "Add Schedule I Income" at bounding box center [493, 297] width 97 height 20
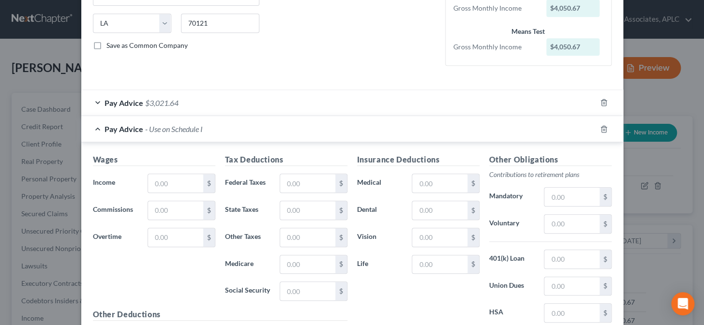
scroll to position [206, 0]
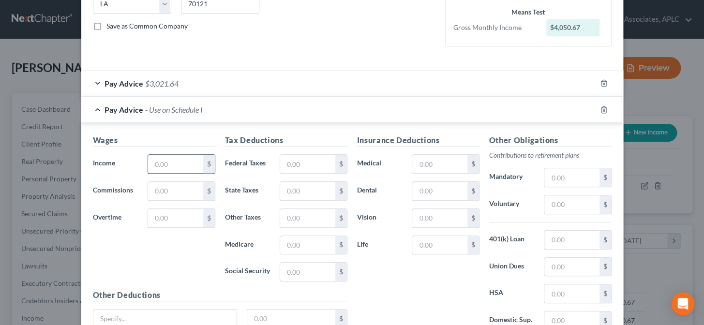
click at [150, 168] on input "text" at bounding box center [175, 164] width 55 height 18
type input "3,950.88"
click at [290, 167] on input "text" at bounding box center [307, 164] width 55 height 18
type input "688.37"
click at [447, 164] on input "text" at bounding box center [439, 164] width 55 height 18
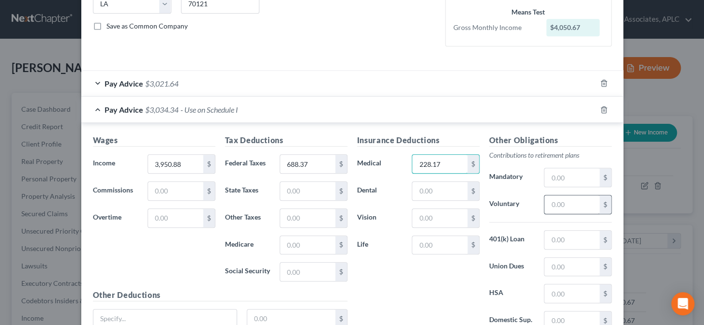
type input "228.17"
click at [561, 204] on input "text" at bounding box center [572, 205] width 55 height 18
type input "154.91"
click at [457, 280] on div "Insurance Deductions Medical 228.17 $ Dental $ Vision $ Life $" at bounding box center [418, 237] width 132 height 204
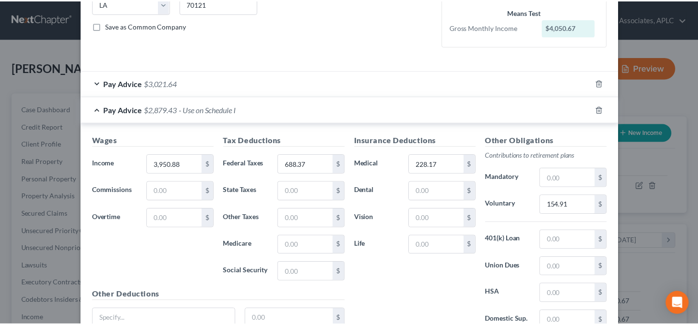
scroll to position [292, 0]
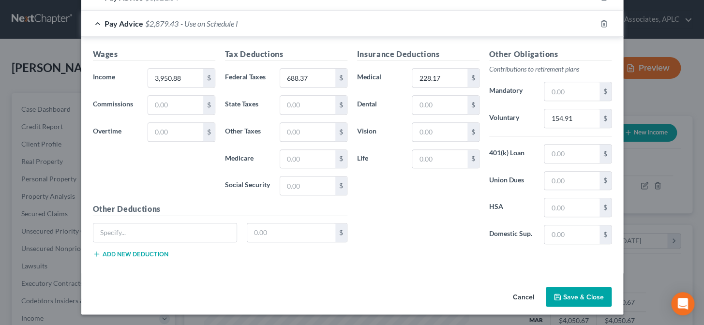
click at [574, 301] on button "Save & Close" at bounding box center [579, 297] width 66 height 20
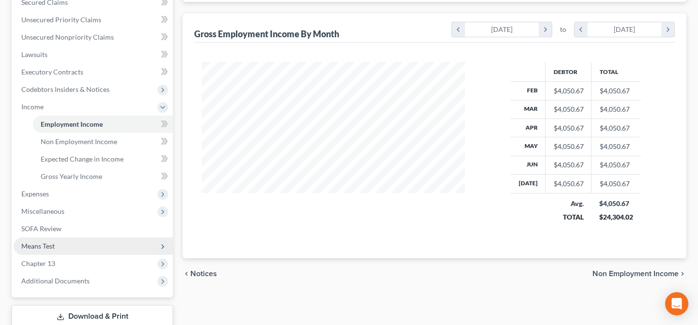
scroll to position [220, 0]
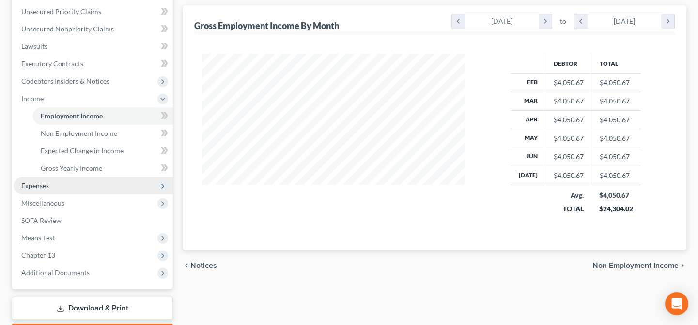
click at [42, 184] on span "Expenses" at bounding box center [35, 186] width 28 height 8
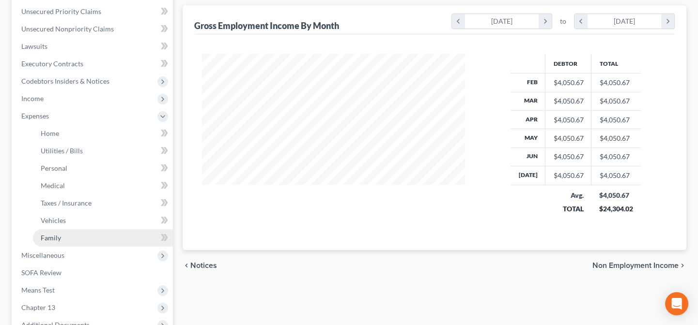
click at [57, 244] on link "Family" at bounding box center [103, 237] width 140 height 17
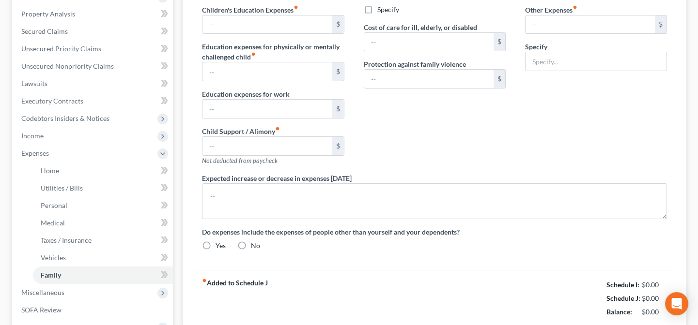
type input "0.00"
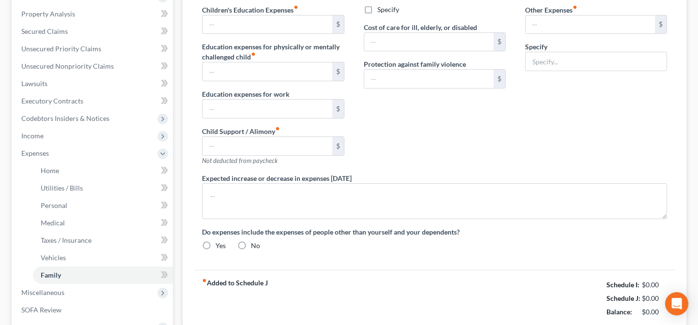
type input "0.00"
type input "1,050.00"
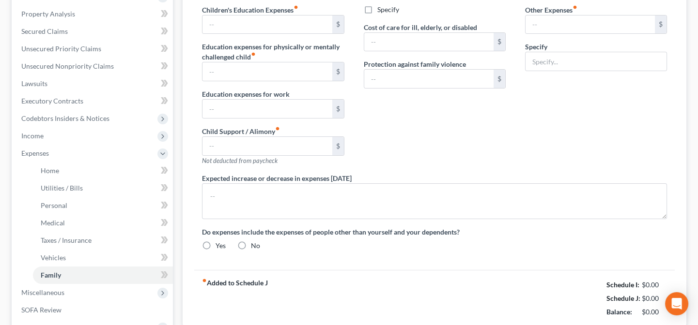
radio input "true"
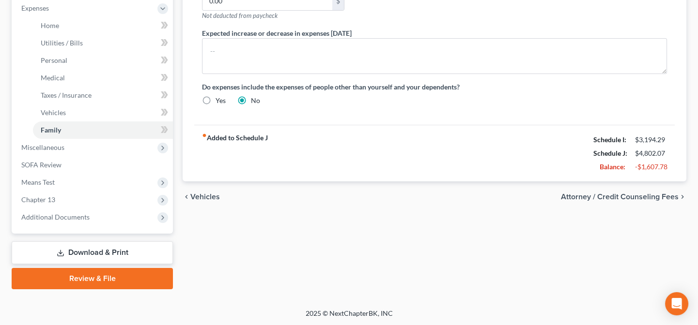
click at [72, 253] on link "Download & Print" at bounding box center [92, 253] width 161 height 23
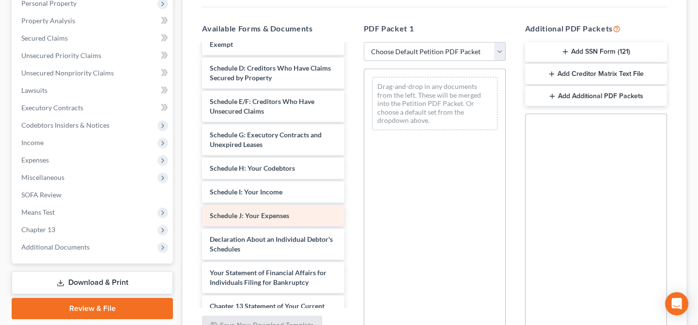
scroll to position [132, 0]
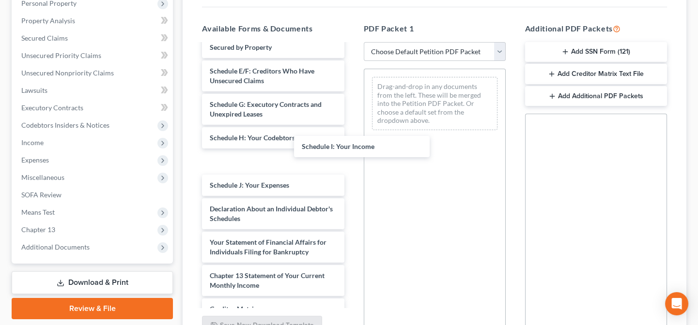
drag, startPoint x: 246, startPoint y: 154, endPoint x: 343, endPoint y: 163, distance: 97.2
click at [351, 131] on div "Schedule I: Your Income Voluntary Petition for Individuals Filing for Bankruptc…" at bounding box center [272, 157] width 157 height 488
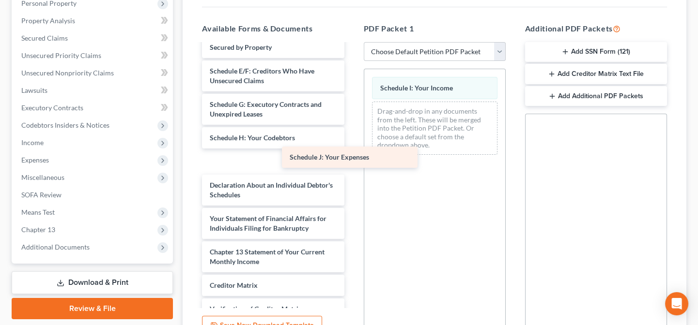
drag, startPoint x: 245, startPoint y: 154, endPoint x: 418, endPoint y: 152, distance: 173.3
click at [351, 143] on div "Schedule J: Your Expenses Voluntary Petition for Individuals Filing for Bankrup…" at bounding box center [272, 145] width 157 height 464
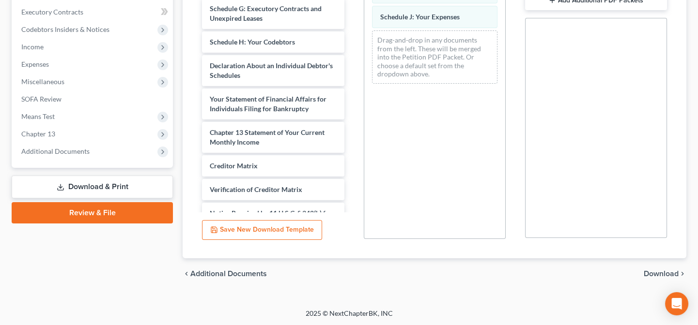
click at [666, 274] on span "Download" at bounding box center [660, 274] width 35 height 8
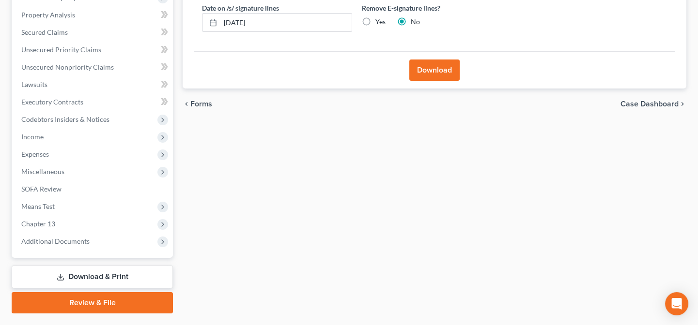
scroll to position [161, 0]
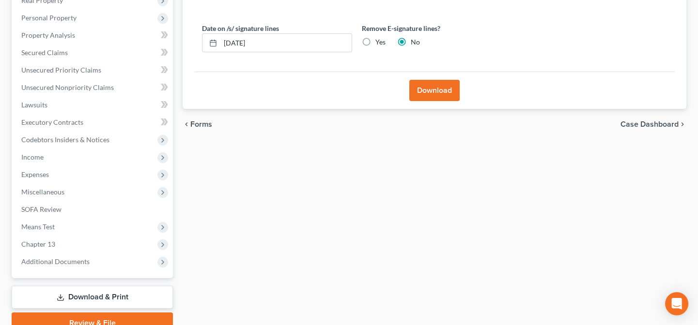
click at [425, 94] on button "Download" at bounding box center [434, 90] width 50 height 21
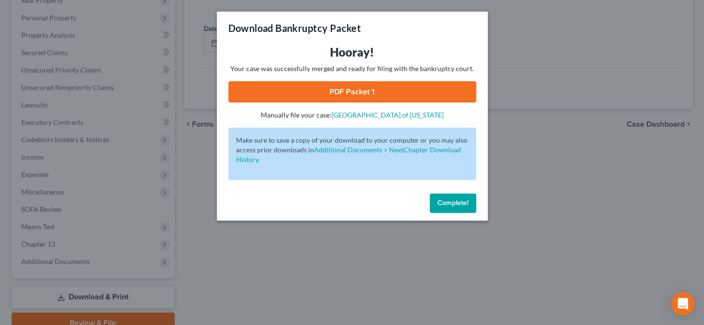
click at [395, 97] on link "PDF Packet 1" at bounding box center [352, 91] width 248 height 21
click at [447, 204] on span "Complete!" at bounding box center [453, 203] width 31 height 8
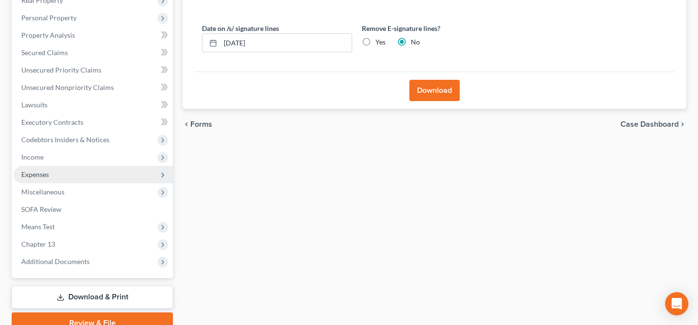
click at [51, 176] on span "Expenses" at bounding box center [93, 174] width 159 height 17
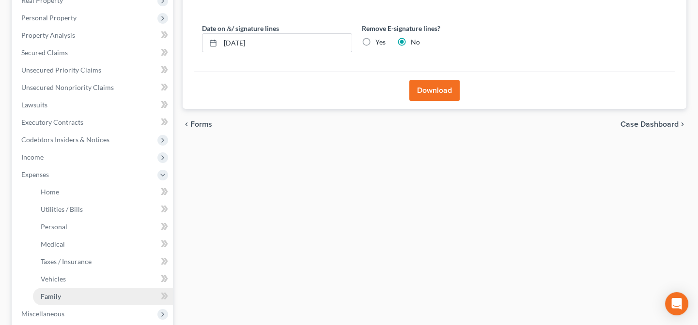
click at [66, 297] on link "Family" at bounding box center [103, 296] width 140 height 17
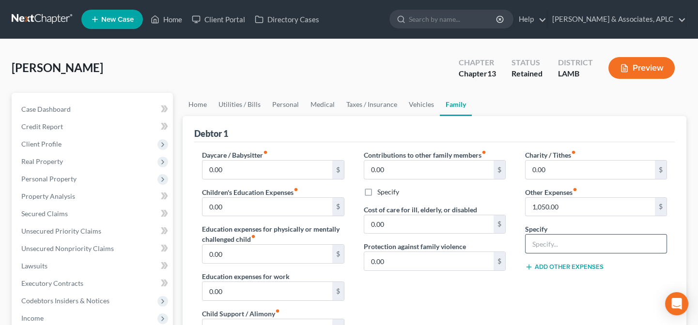
click at [542, 246] on input "text" at bounding box center [595, 244] width 141 height 18
type input "Ch. 13 Plan Payment"
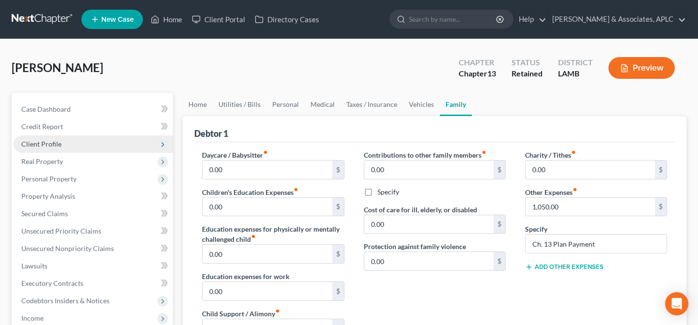
click at [59, 144] on span "Client Profile" at bounding box center [41, 144] width 40 height 8
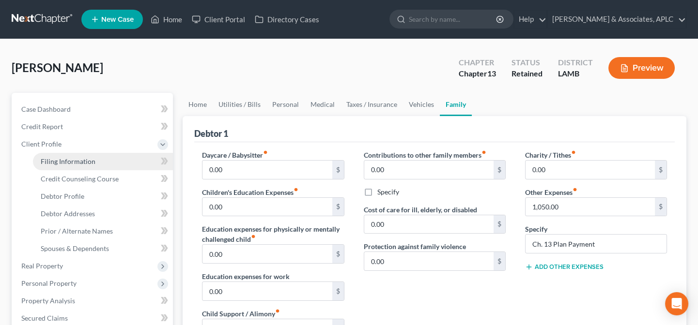
click at [63, 161] on span "Filing Information" at bounding box center [68, 161] width 55 height 8
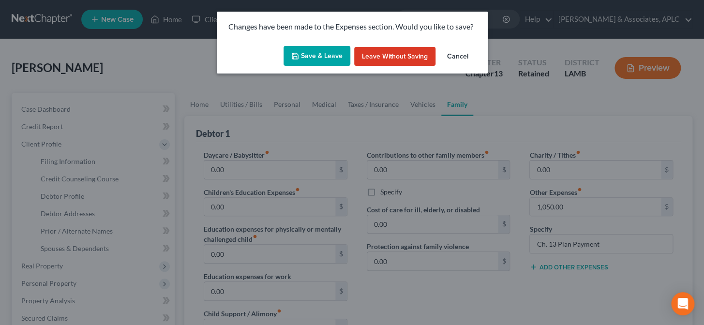
click at [310, 55] on button "Save & Leave" at bounding box center [317, 56] width 67 height 20
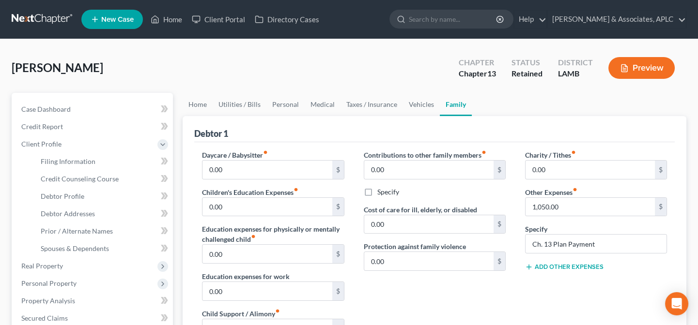
select select "1"
select select "0"
select select "3"
select select "19"
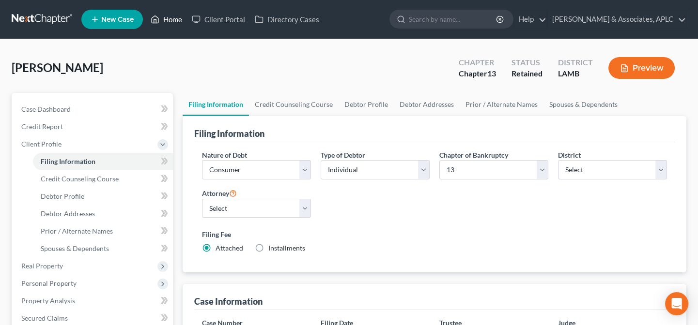
click at [182, 18] on link "Home" at bounding box center [166, 19] width 41 height 17
